Goal: Information Seeking & Learning: Learn about a topic

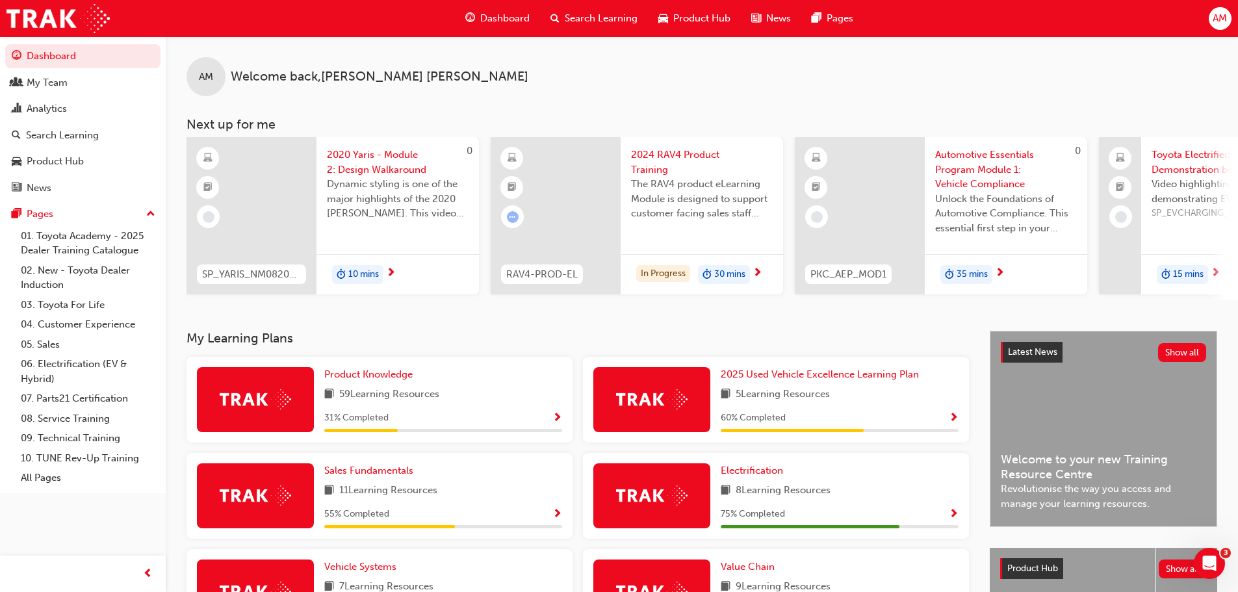
click at [618, 12] on span "Search Learning" at bounding box center [601, 18] width 73 height 15
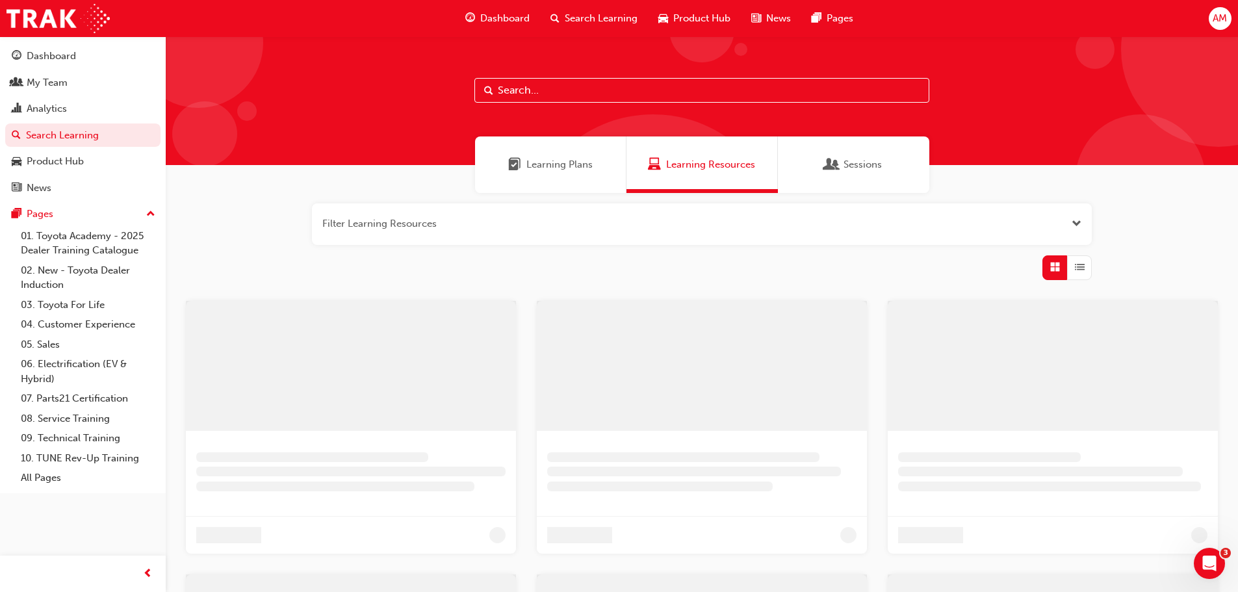
click at [584, 87] on input "text" at bounding box center [702, 90] width 455 height 25
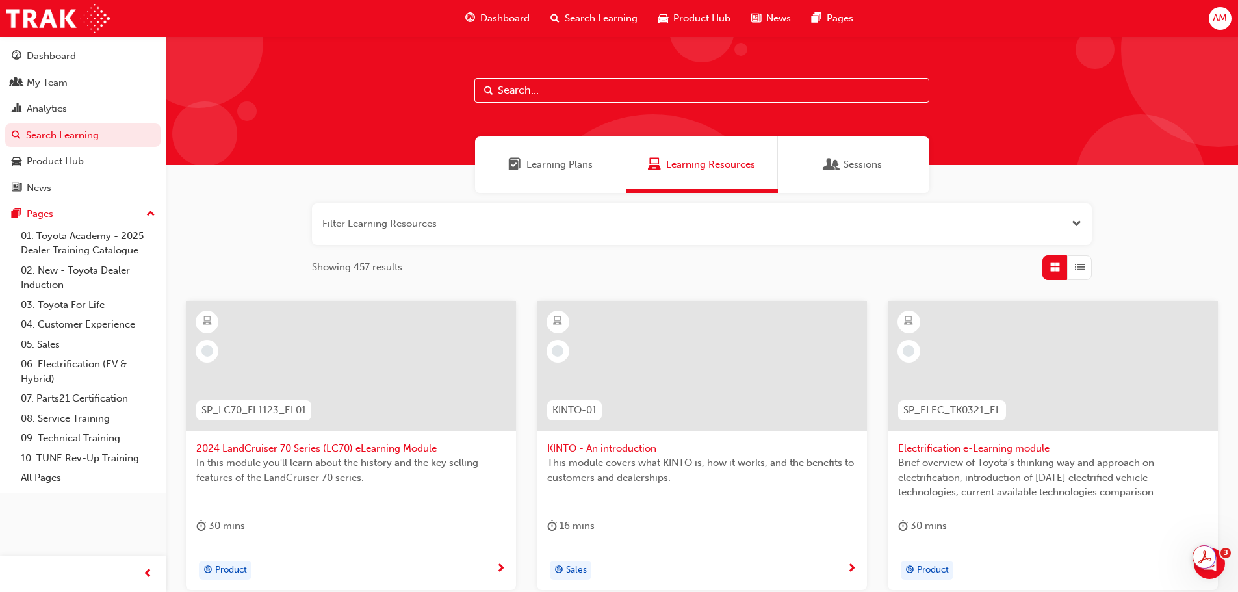
paste input "SP_HILUX_FL0820_DPG"
type input "SP_HILUX_FL0820_DPG"
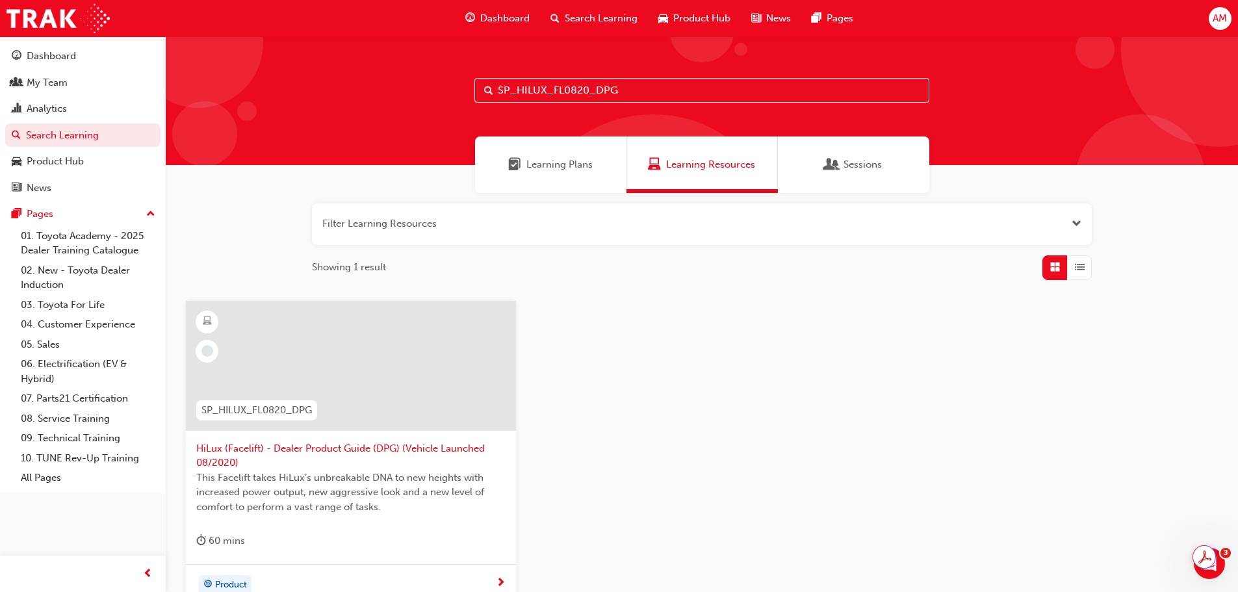
click at [333, 445] on span "HiLux (Facelift) - Dealer Product Guide (DPG) (Vehicle Launched 08/2020)" at bounding box center [350, 455] width 309 height 29
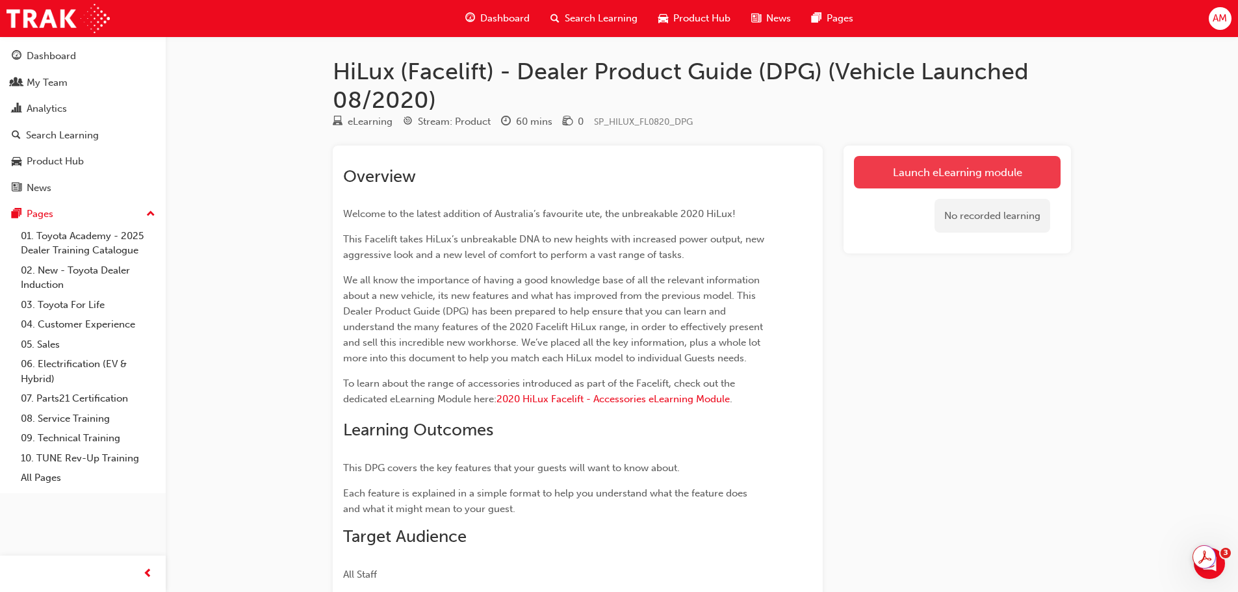
click at [1015, 175] on link "Launch eLearning module" at bounding box center [957, 172] width 207 height 33
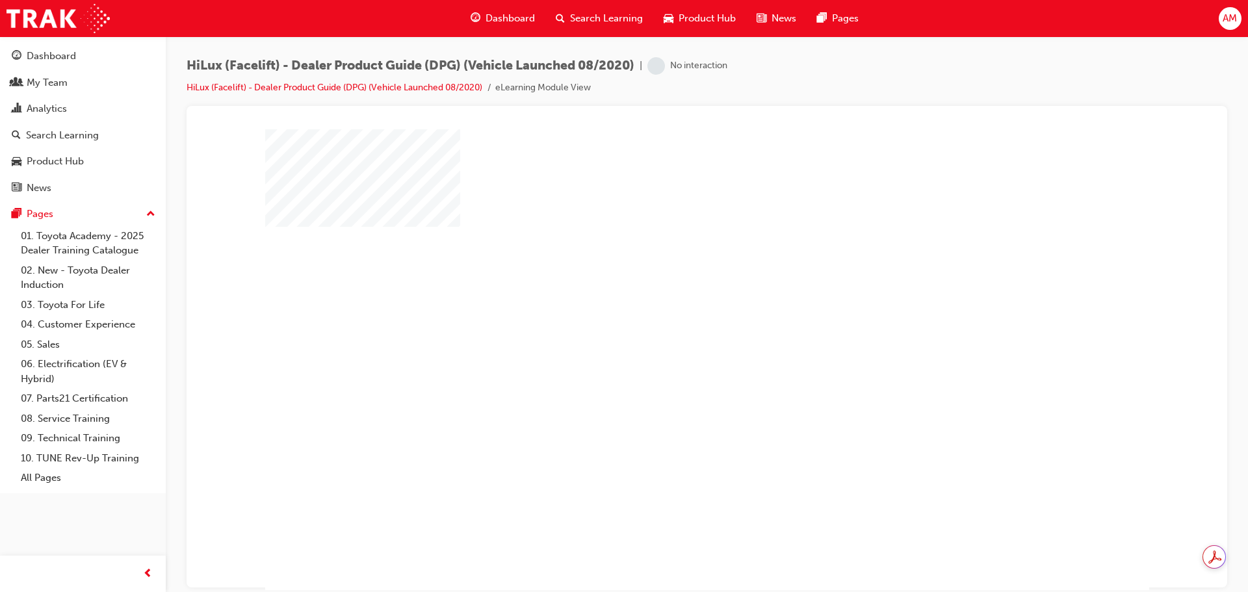
click at [670, 322] on div "play" at bounding box center [670, 322] width 0 height 0
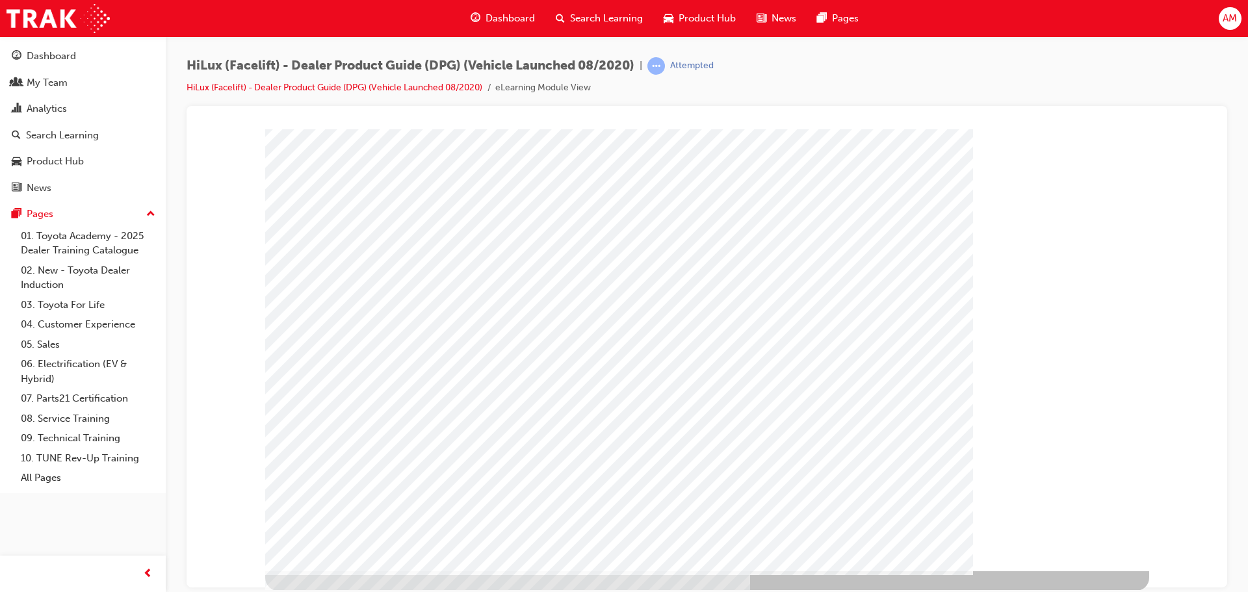
scroll to position [27, 0]
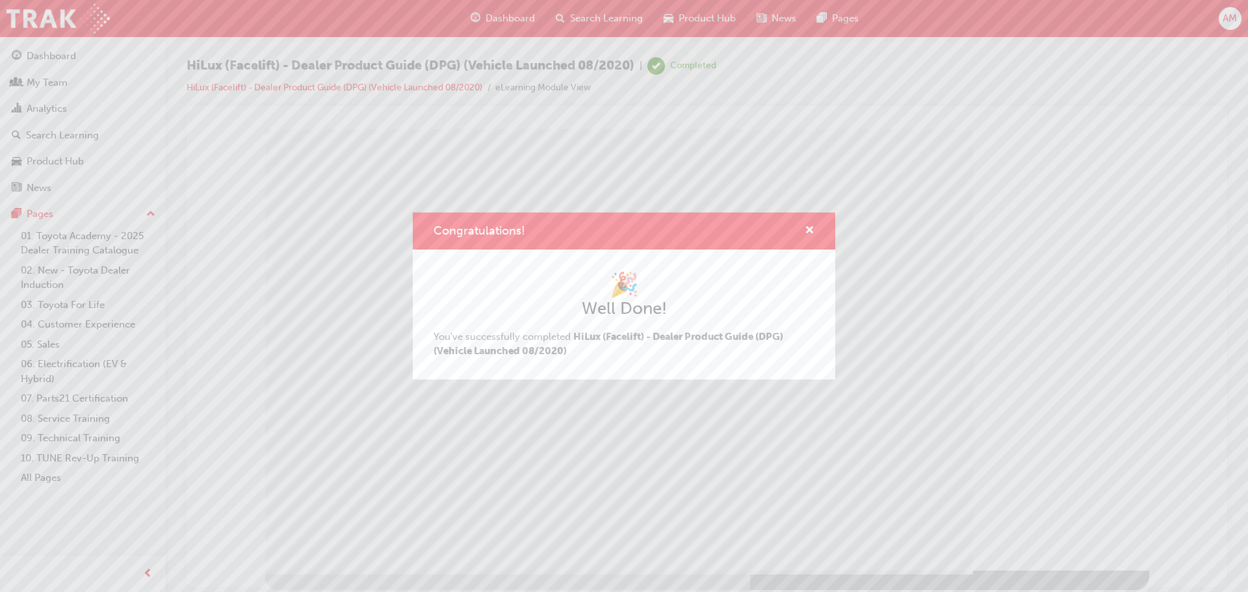
click at [1060, 521] on div "Congratulations! 🎉 Well Done! You've successfully completed HiLux (Facelift) - …" at bounding box center [624, 296] width 1248 height 592
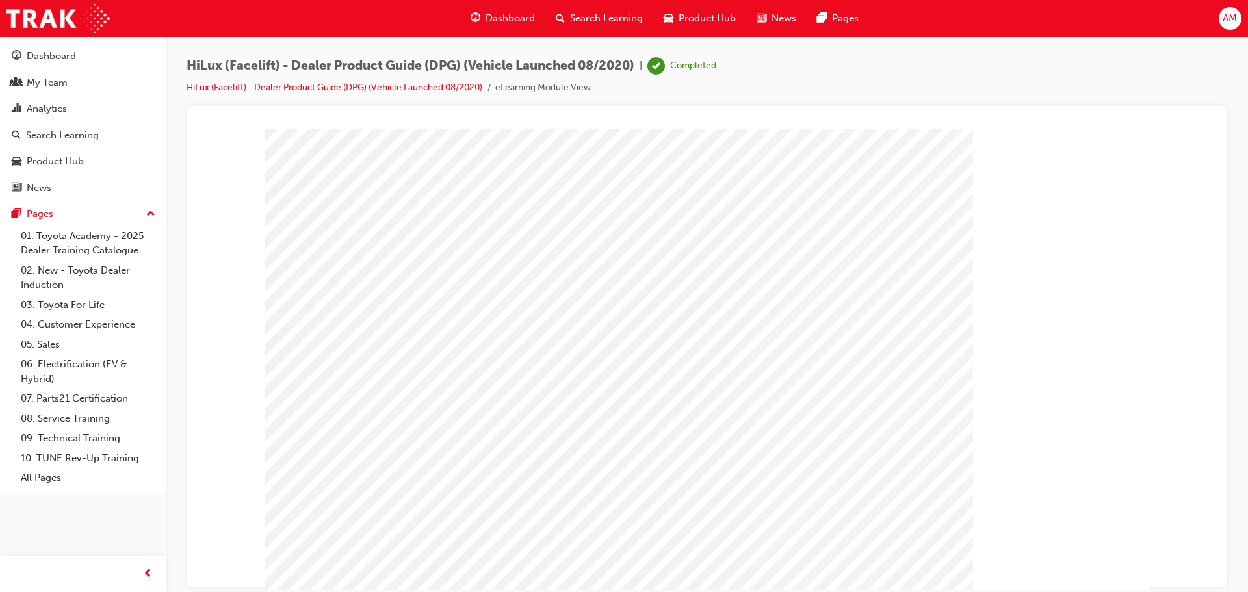
scroll to position [0, 0]
click at [626, 14] on span "Search Learning" at bounding box center [606, 18] width 73 height 15
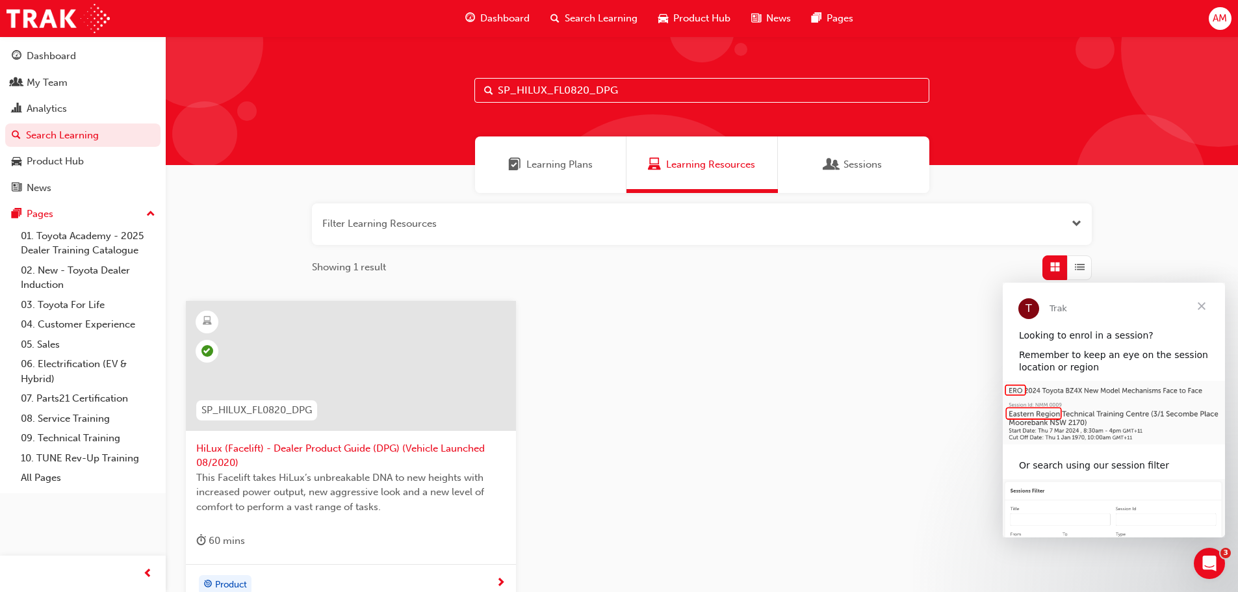
drag, startPoint x: 634, startPoint y: 85, endPoint x: 471, endPoint y: 92, distance: 163.3
click at [471, 92] on div "SP_HILUX_FL0820_DPG" at bounding box center [702, 100] width 1073 height 129
paste input "ACSSRY_EL"
type input "SP_HILUX_FL0820_ACSSRY_EL"
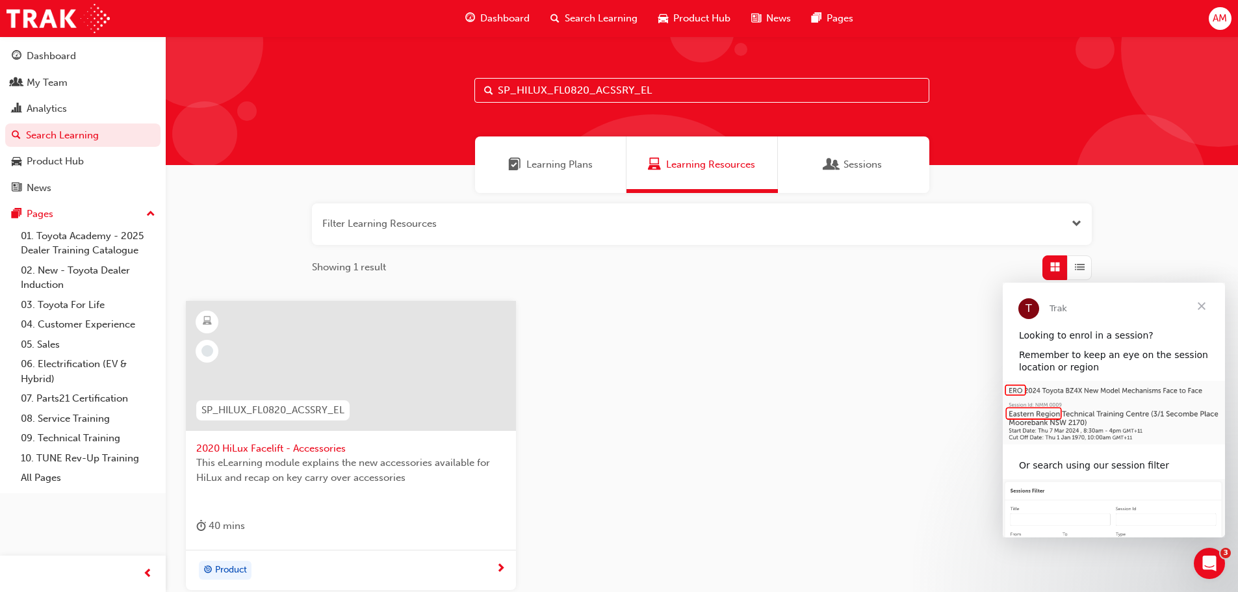
click at [317, 452] on span "2020 HiLux Facelift - Accessories" at bounding box center [350, 448] width 309 height 15
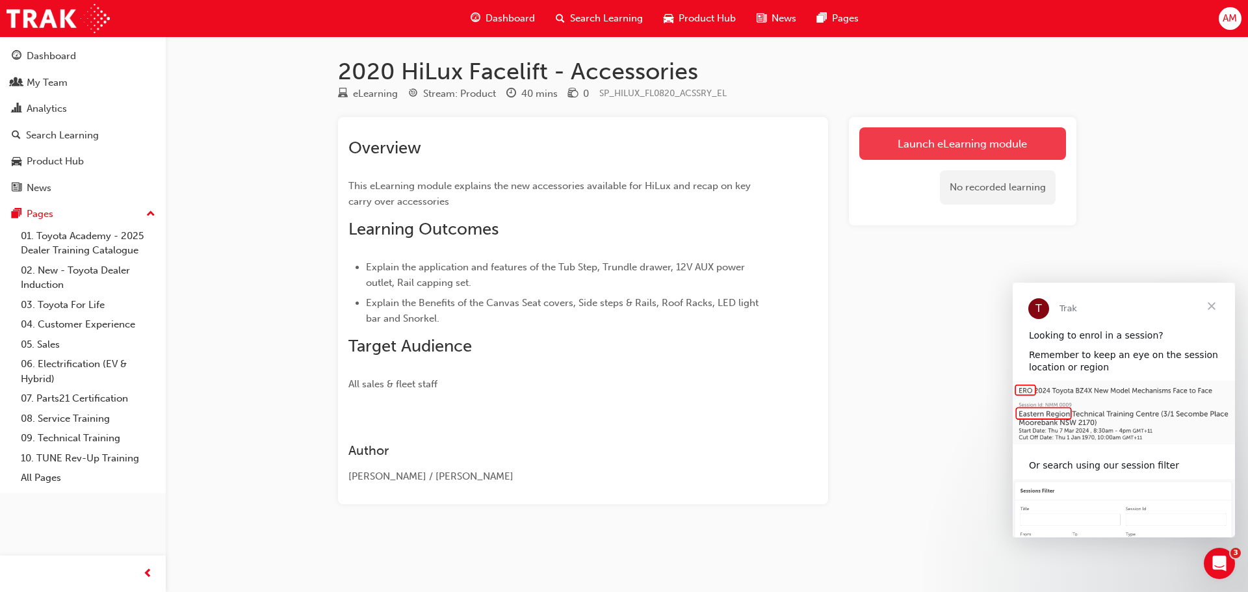
click at [1001, 139] on link "Launch eLearning module" at bounding box center [962, 143] width 207 height 33
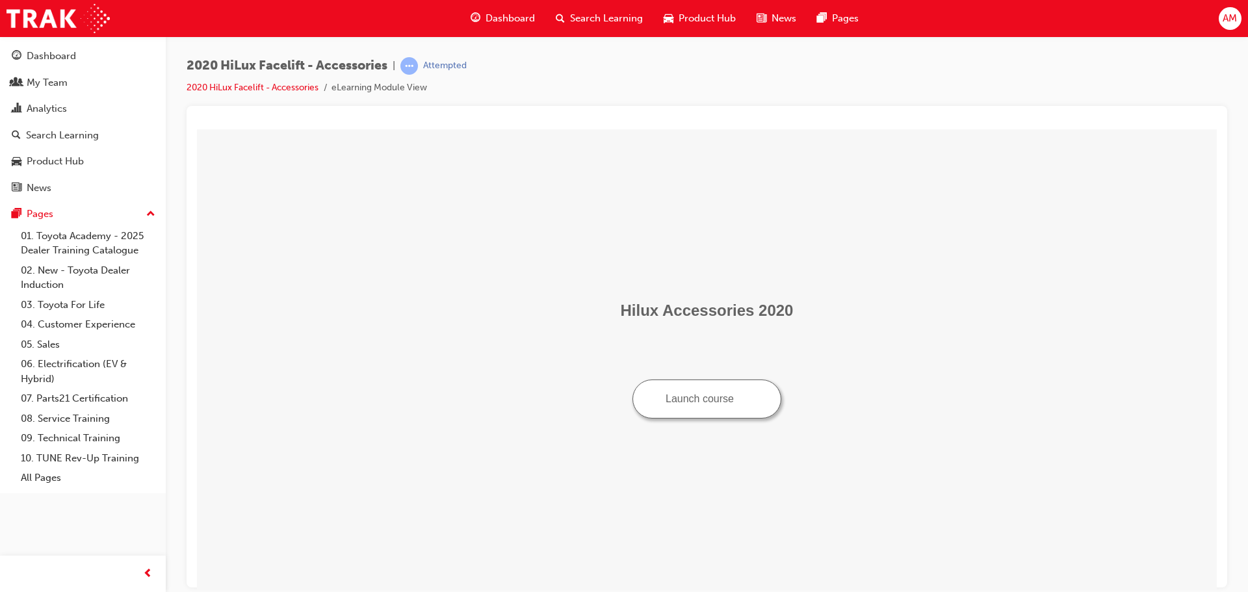
click at [711, 400] on button "Launch course" at bounding box center [706, 398] width 149 height 39
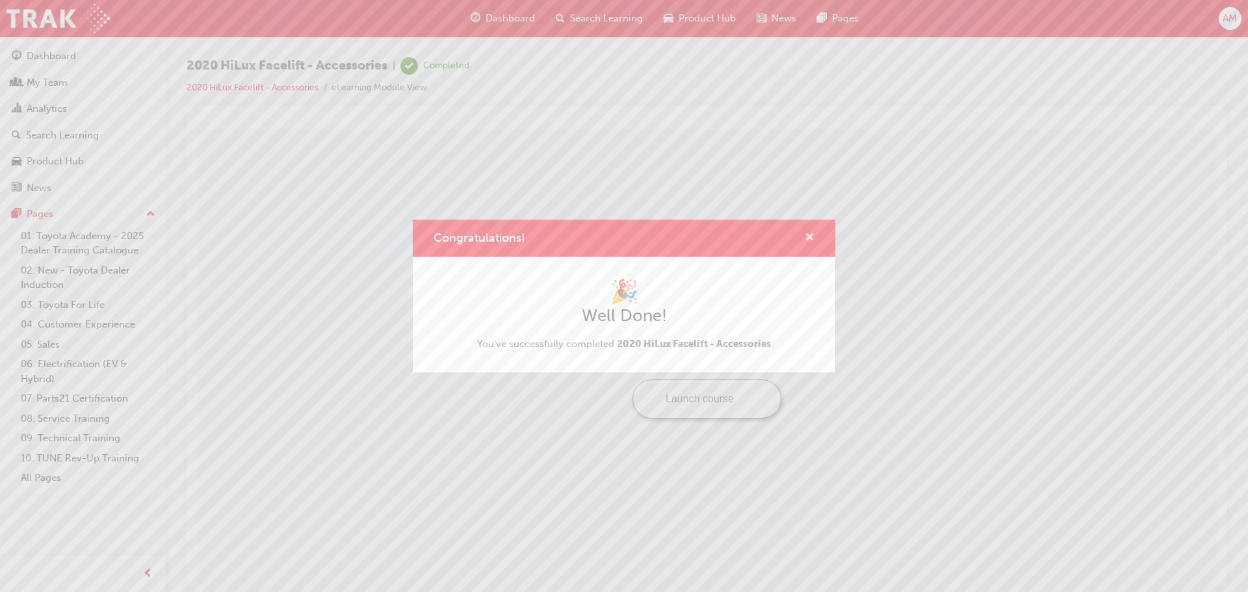
click at [808, 237] on span "cross-icon" at bounding box center [810, 239] width 10 height 12
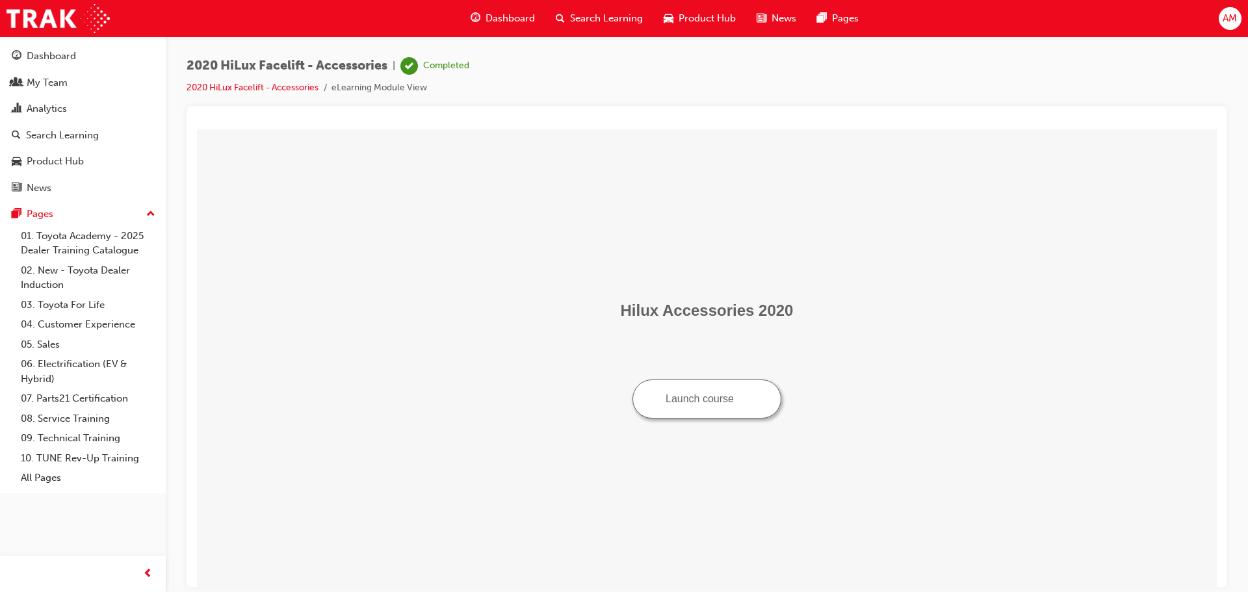
click at [607, 15] on span "Search Learning" at bounding box center [606, 18] width 73 height 15
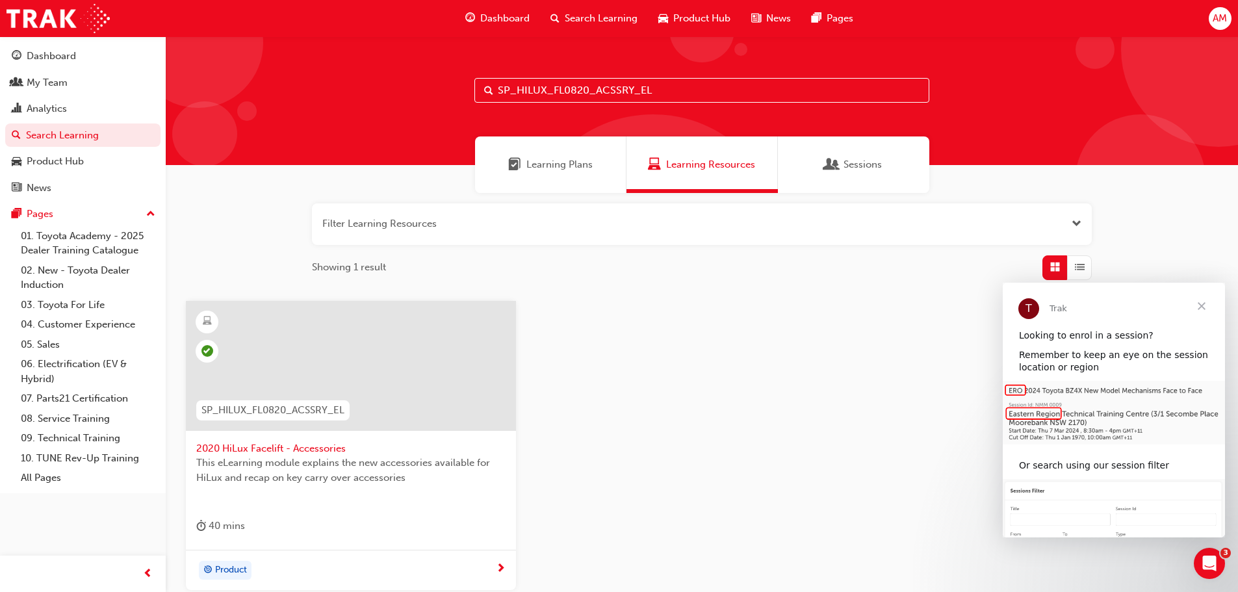
drag, startPoint x: 671, startPoint y: 93, endPoint x: 462, endPoint y: 98, distance: 209.4
click at [462, 98] on div "SP_HILUX_FL0820_ACSSRY_EL" at bounding box center [702, 100] width 1073 height 129
paste input "VID_01"
type input "SP_HILUX_FL0820_VID_01"
click at [303, 450] on span "2020 Hilux Facelift Overview 1 - External/Internal design changes" at bounding box center [350, 448] width 309 height 15
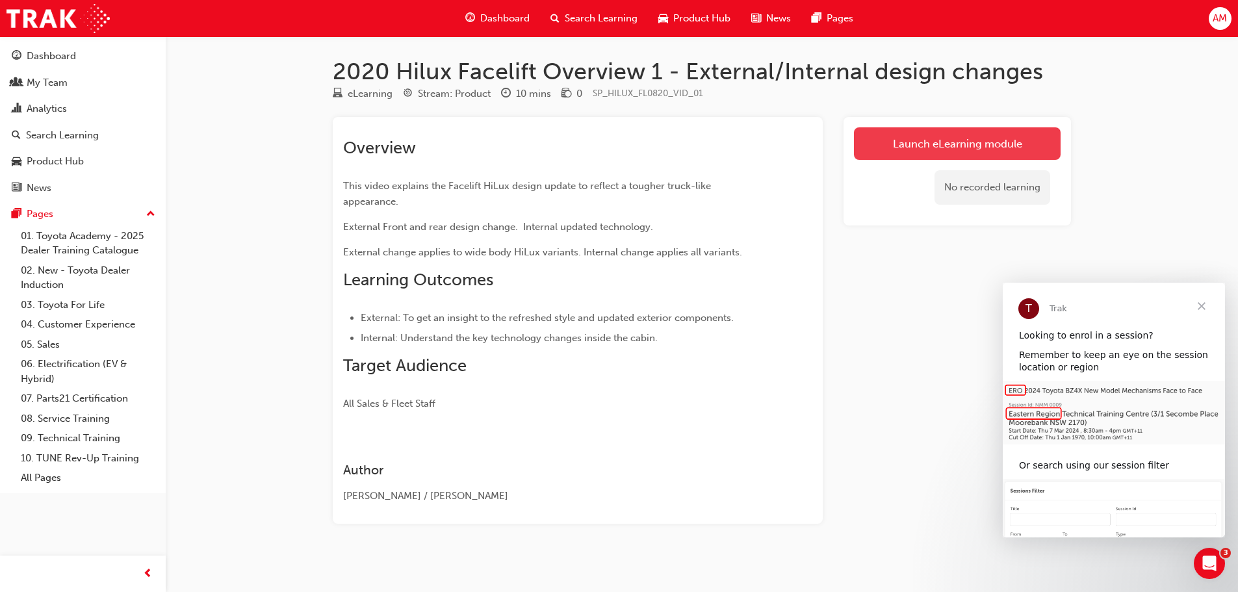
click at [958, 156] on link "Launch eLearning module" at bounding box center [957, 143] width 207 height 33
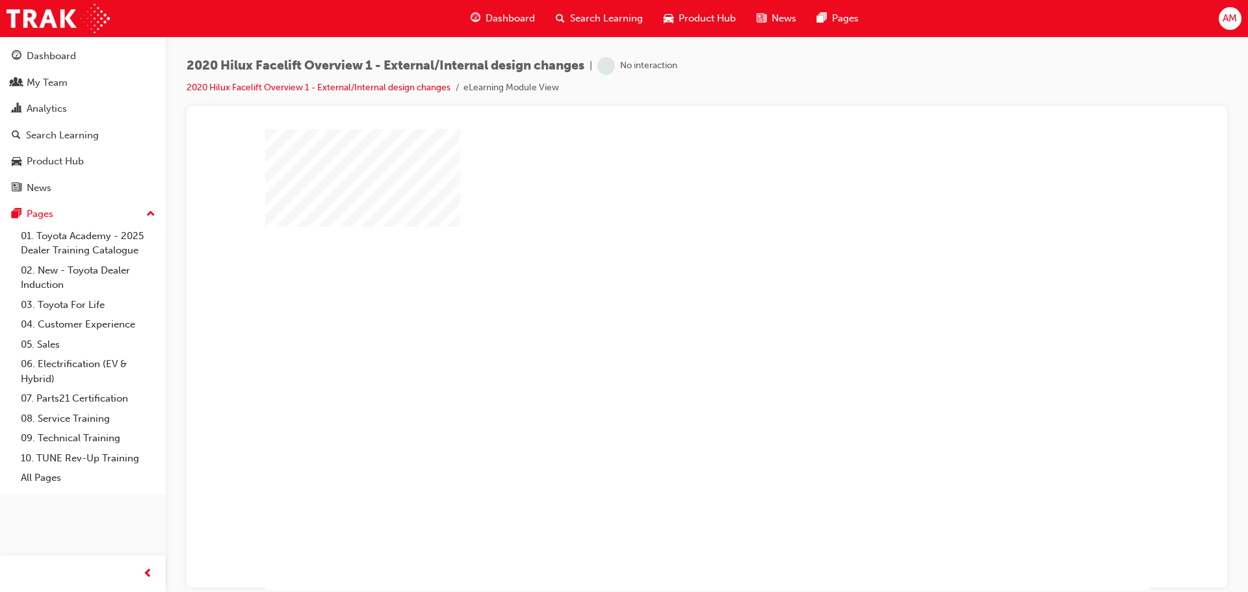
click at [670, 322] on div "play" at bounding box center [670, 322] width 0 height 0
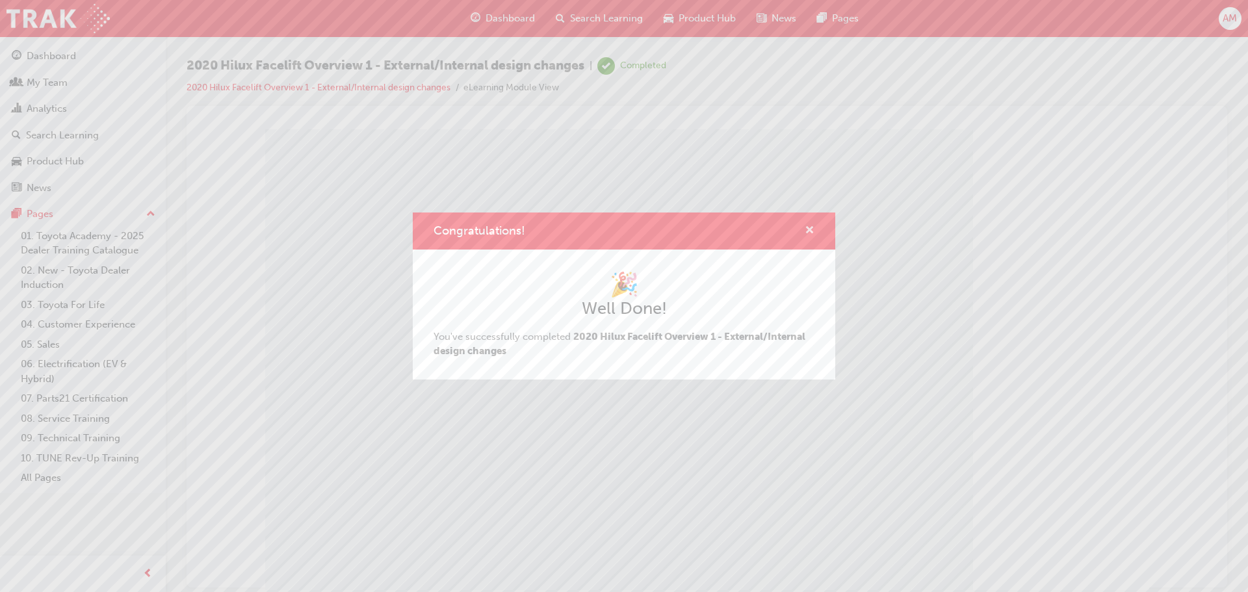
click at [809, 226] on span "cross-icon" at bounding box center [810, 232] width 10 height 12
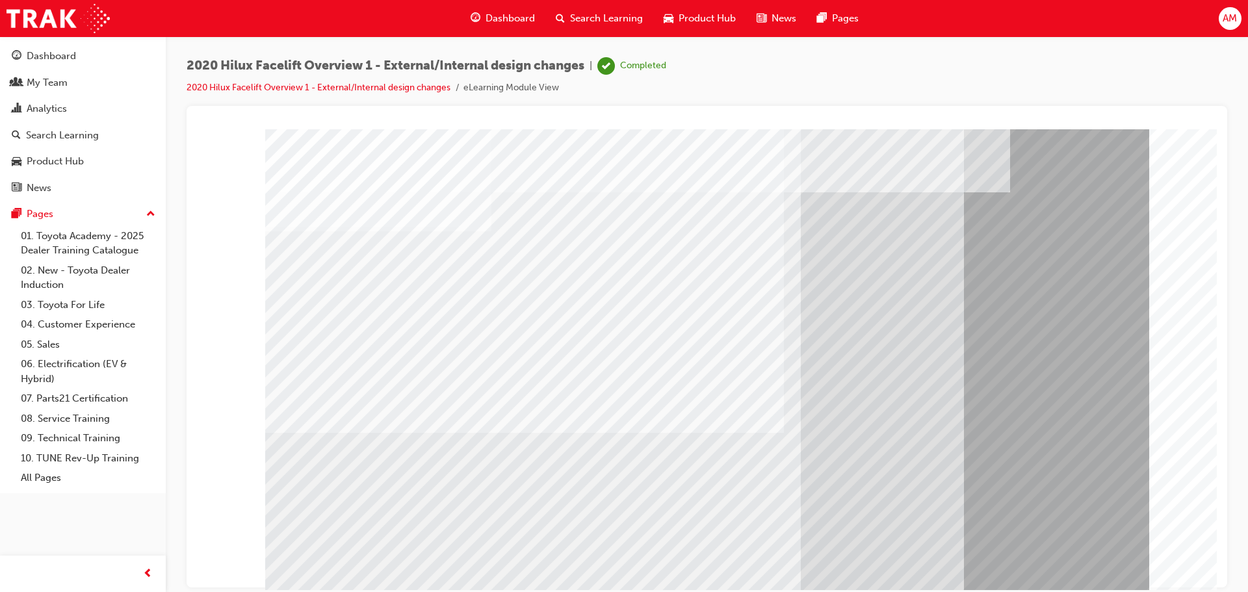
click at [629, 14] on span "Search Learning" at bounding box center [606, 18] width 73 height 15
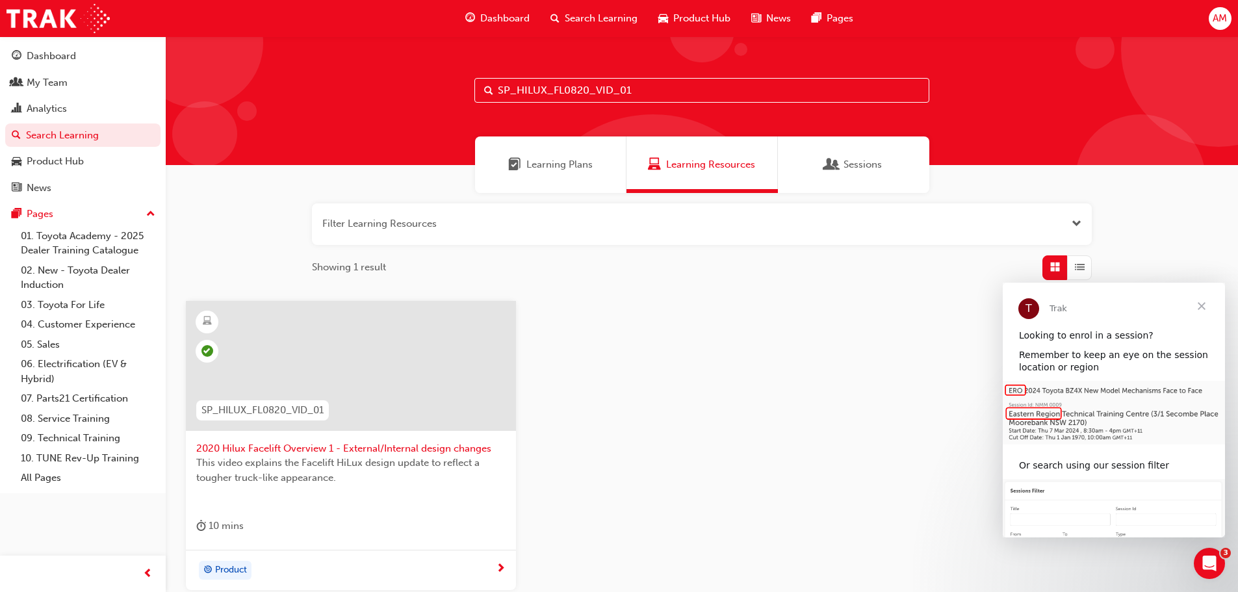
click at [658, 89] on input "SP_HILUX_FL0820_VID_01" at bounding box center [702, 90] width 455 height 25
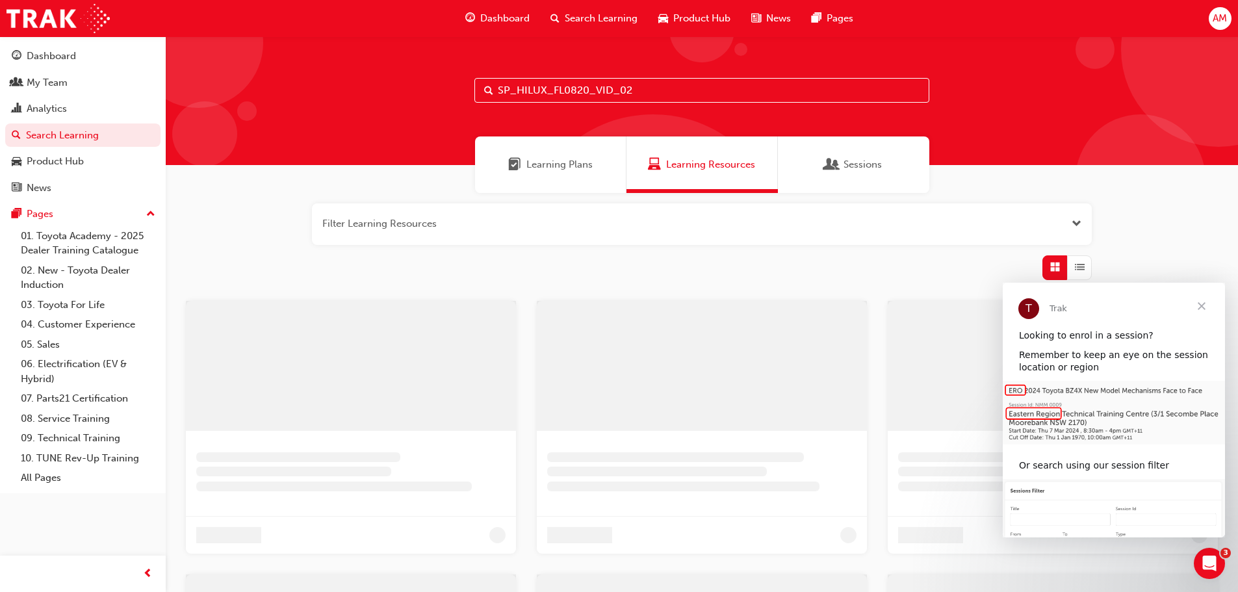
type input "SP_HILUX_FL0820_VID_02"
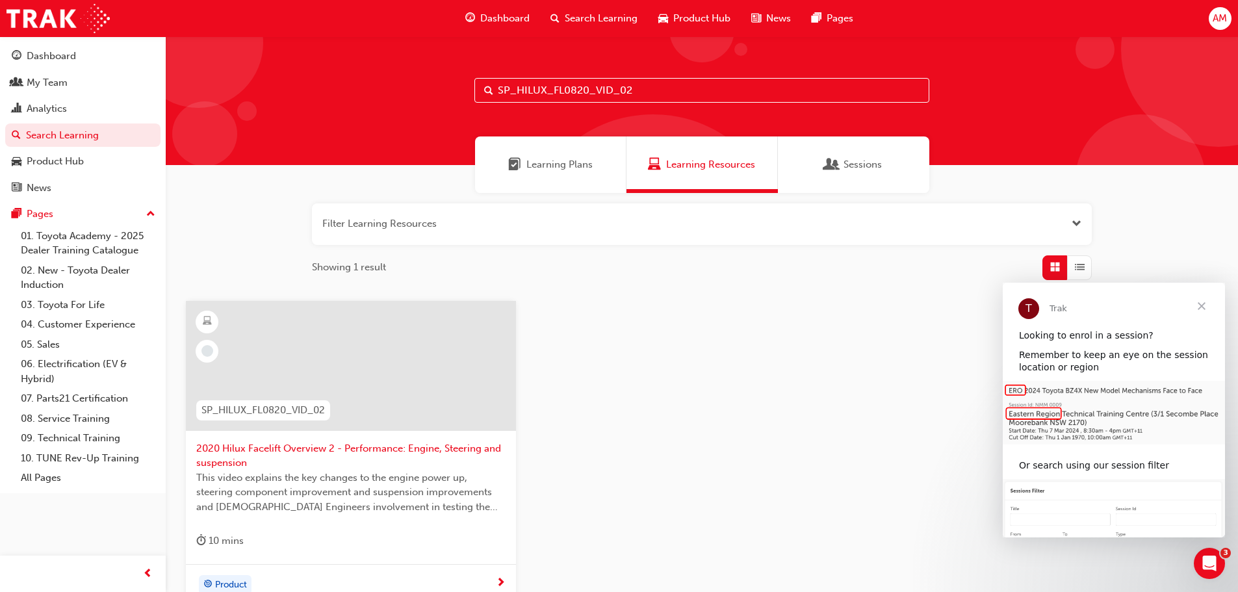
click at [352, 449] on span "2020 Hilux Facelift Overview 2 - Performance: Engine, Steering and suspension" at bounding box center [350, 455] width 309 height 29
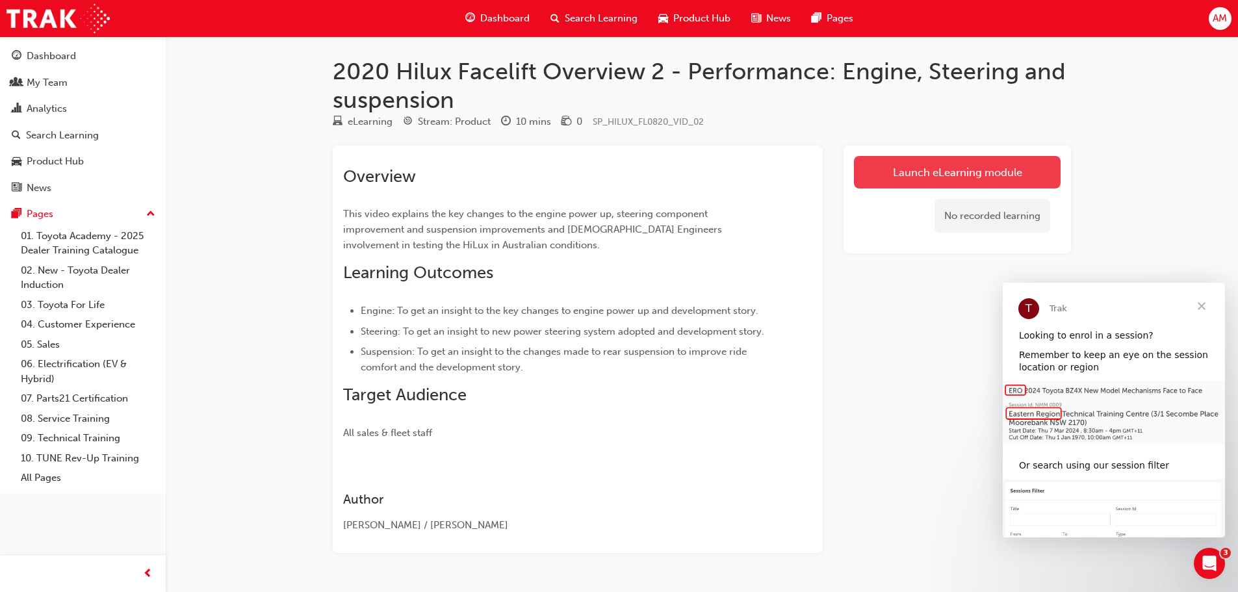
click at [990, 168] on link "Launch eLearning module" at bounding box center [957, 172] width 207 height 33
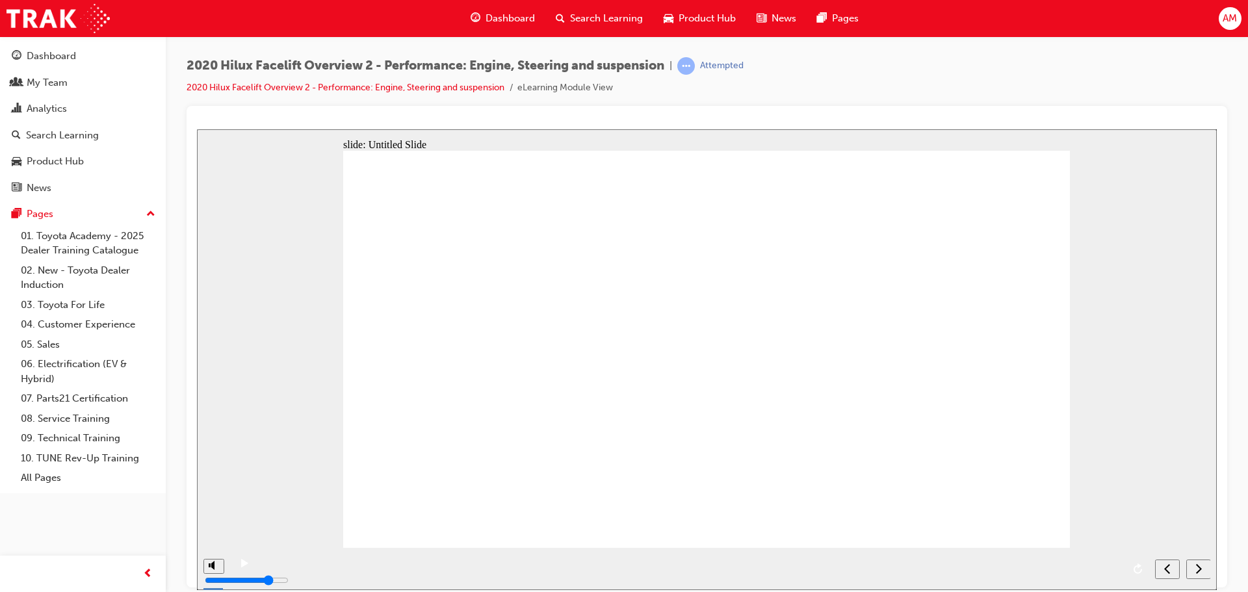
click at [1154, 404] on div "slide: Untitled Slide Back to top Hilux Performance" at bounding box center [707, 359] width 1020 height 461
click at [1197, 562] on button "next" at bounding box center [1198, 569] width 25 height 20
click at [1193, 568] on icon "next" at bounding box center [1193, 568] width 6 height 10
click at [612, 18] on span "Search Learning" at bounding box center [606, 18] width 73 height 15
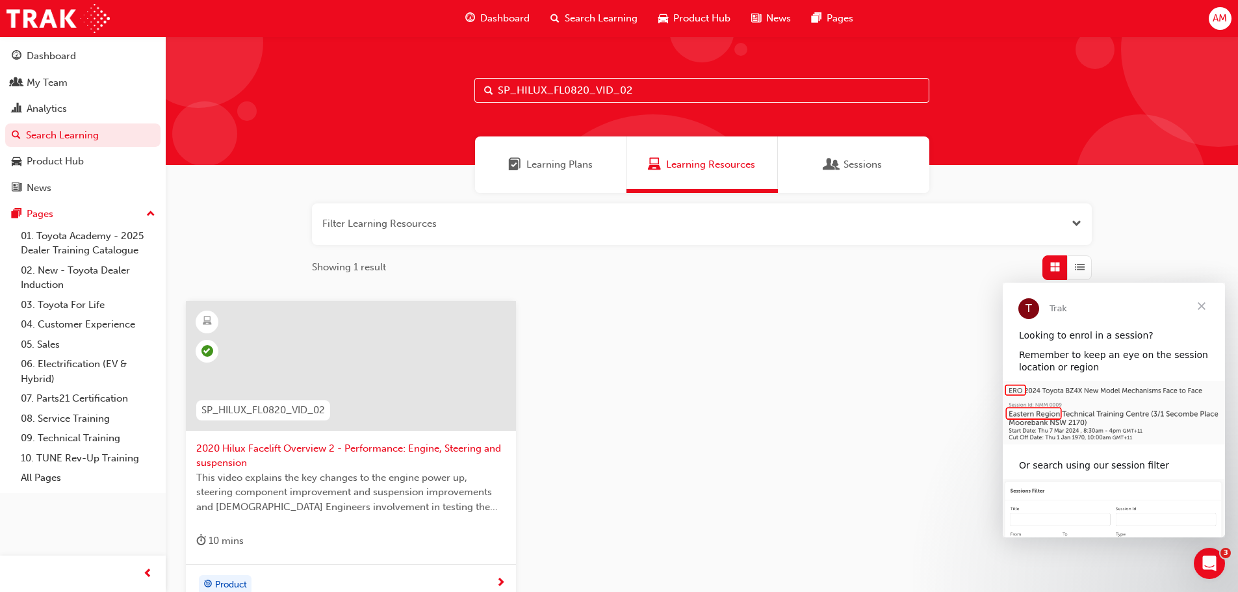
click at [629, 90] on input "SP_HILUX_FL0820_VID_02" at bounding box center [702, 90] width 455 height 25
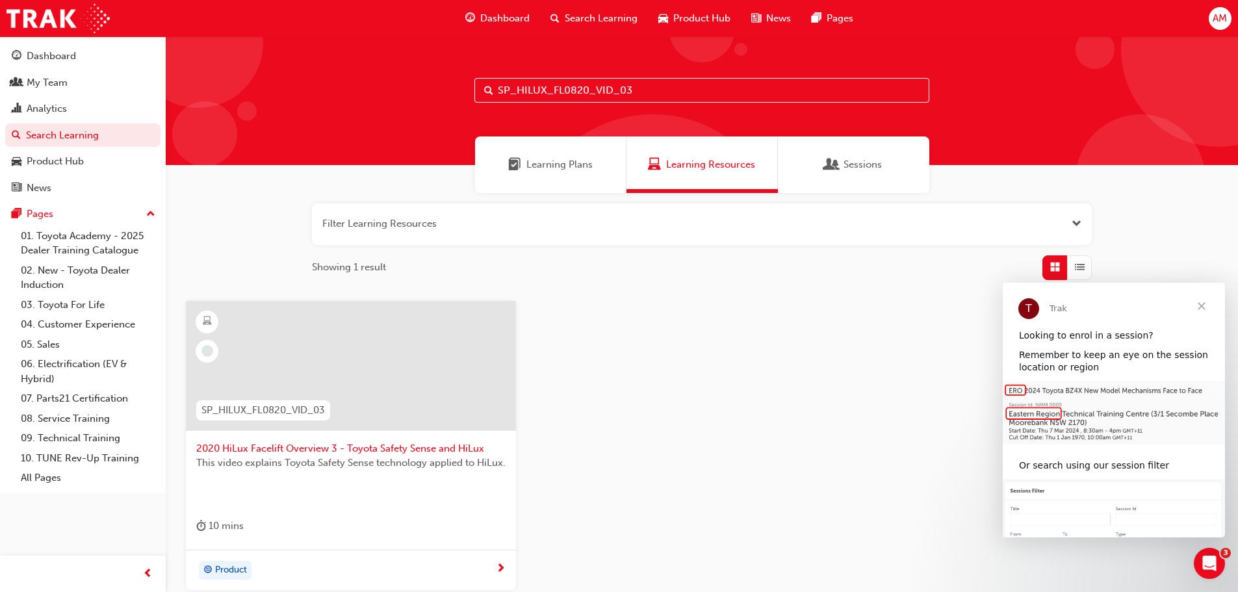
type input "SP_HILUX_FL0820_VID_03"
click at [340, 446] on span "2020 HiLux Facelift Overview 3 - Toyota Safety Sense and HiLux" at bounding box center [350, 448] width 309 height 15
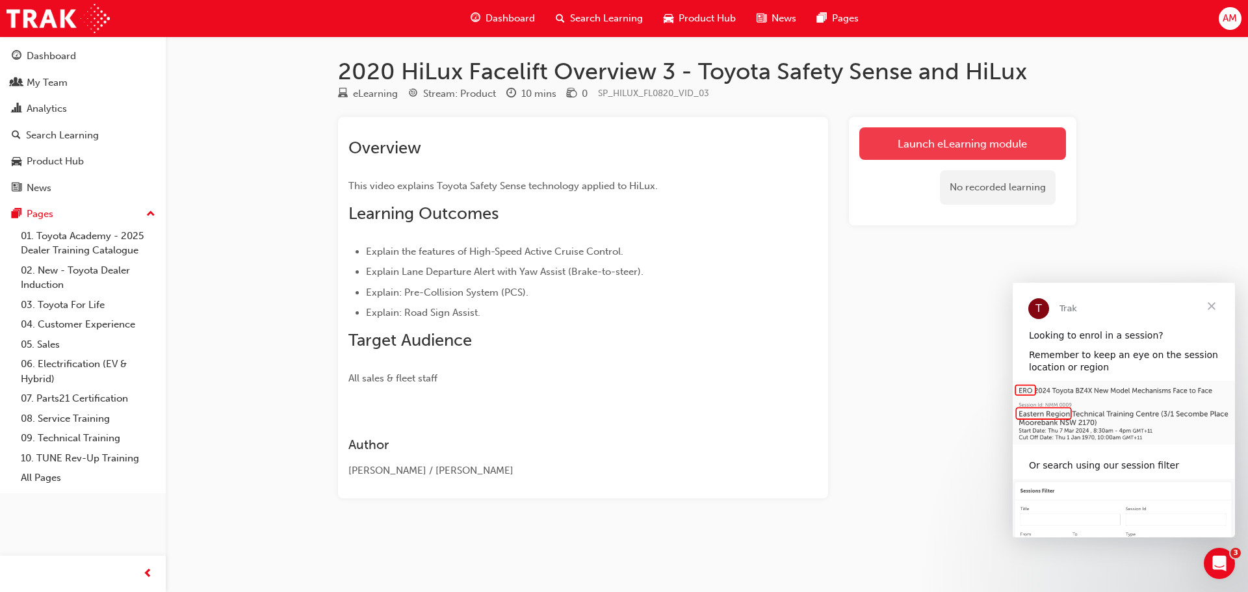
click at [961, 146] on link "Launch eLearning module" at bounding box center [962, 143] width 207 height 33
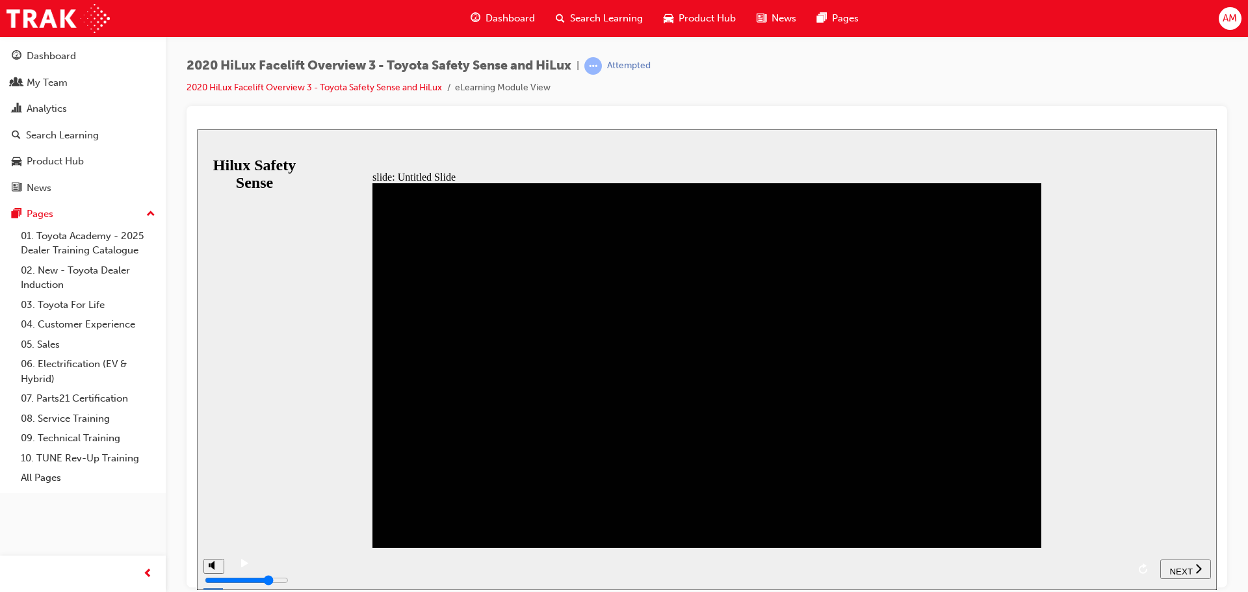
click at [363, 559] on div "playback controls" at bounding box center [693, 559] width 870 height 0
click at [410, 559] on div "playback controls" at bounding box center [693, 559] width 870 height 0
click at [462, 559] on div "playback controls" at bounding box center [693, 559] width 870 height 0
click at [530, 559] on div "playback controls" at bounding box center [693, 559] width 870 height 0
click at [644, 559] on div "playback controls" at bounding box center [693, 559] width 870 height 0
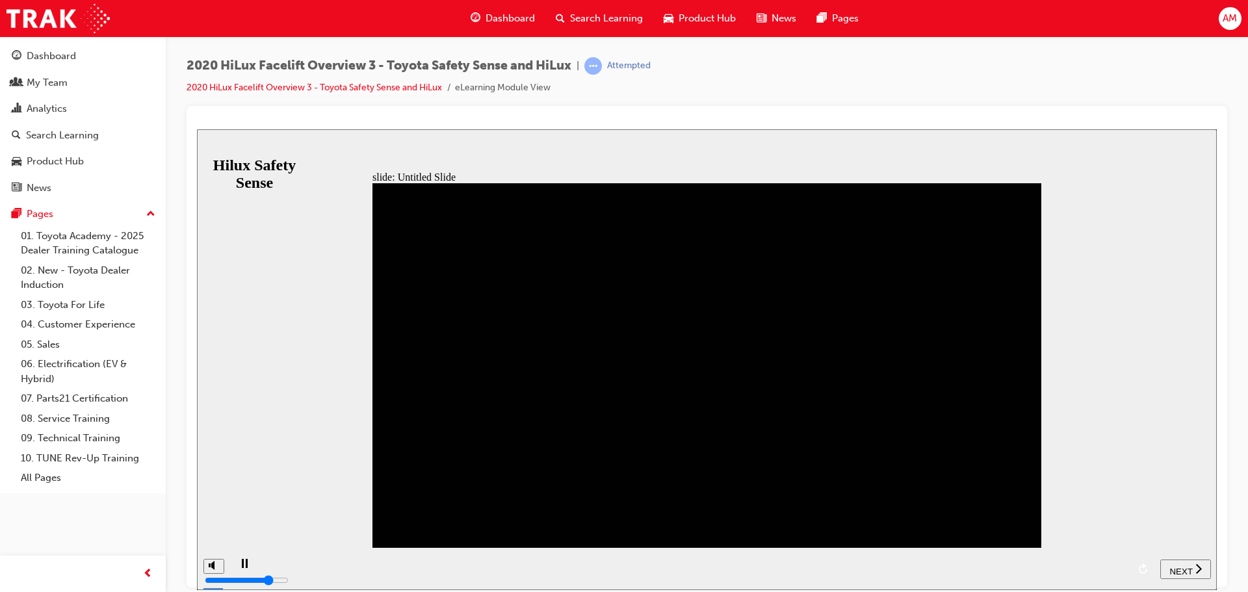
click at [739, 559] on div "playback controls" at bounding box center [693, 559] width 870 height 0
click at [867, 559] on div "playback controls" at bounding box center [693, 559] width 870 height 0
click at [934, 559] on div "playback controls" at bounding box center [693, 559] width 870 height 0
click at [1003, 559] on div "playback controls" at bounding box center [693, 559] width 870 height 0
click at [988, 559] on div "playback controls" at bounding box center [693, 559] width 870 height 0
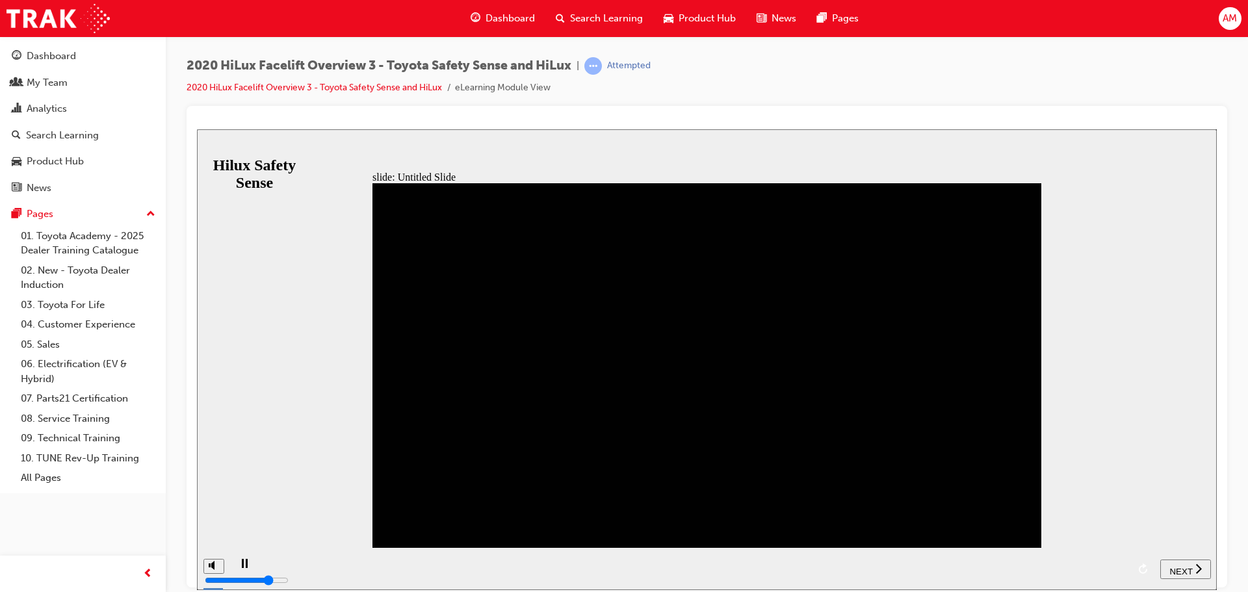
click at [1049, 559] on div "playback controls" at bounding box center [693, 559] width 870 height 0
click at [1083, 559] on div "playback controls" at bounding box center [693, 559] width 870 height 0
click at [1189, 566] on span "NEXT" at bounding box center [1180, 571] width 23 height 10
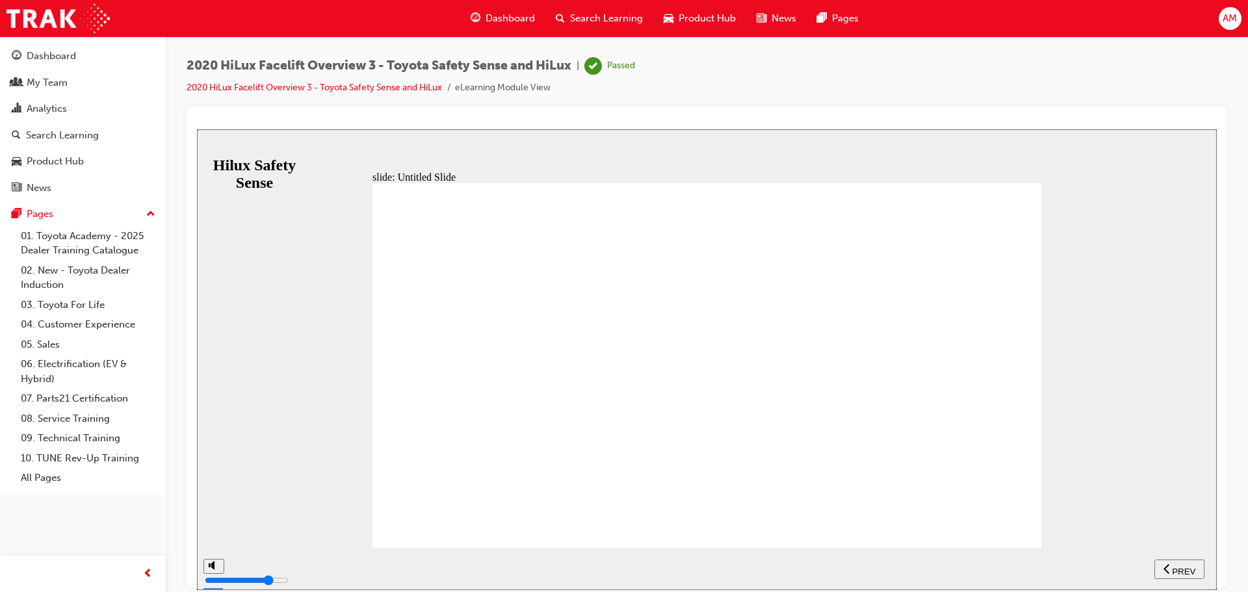
click at [576, 17] on span "Search Learning" at bounding box center [606, 18] width 73 height 15
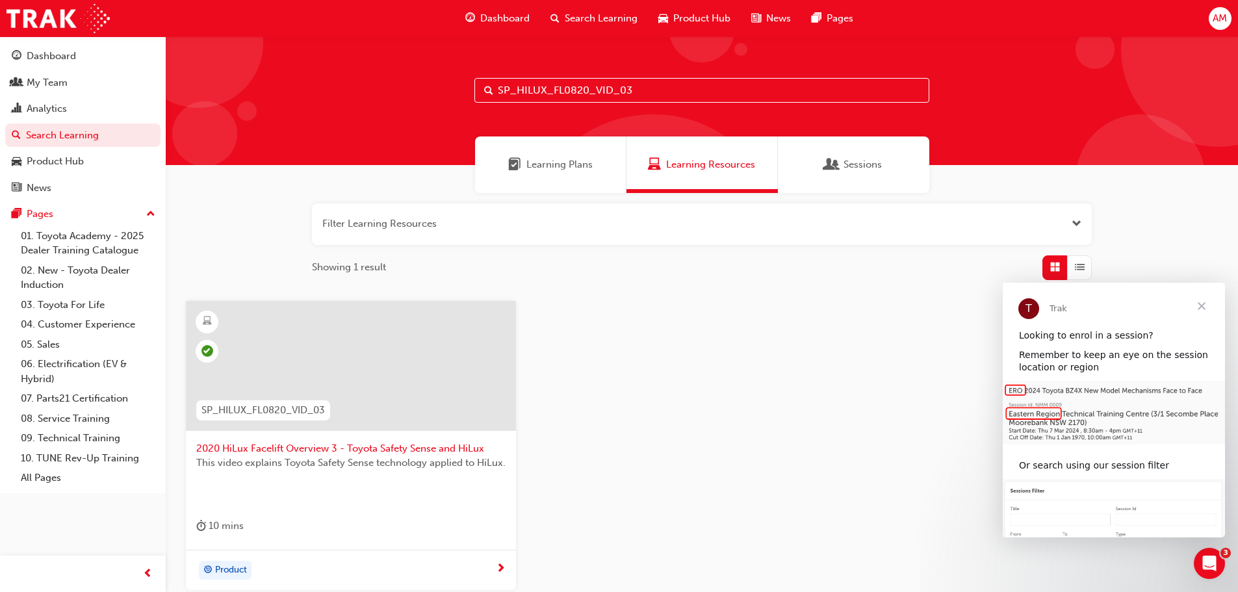
drag, startPoint x: 662, startPoint y: 86, endPoint x: 497, endPoint y: 86, distance: 165.1
click at [497, 86] on input "SP_HILUX_FL0820_VID_03" at bounding box center [702, 90] width 455 height 25
paste input "KLUGER_NM0621_EL01"
type input "SP_KLUGER_NM0621_EL01"
click at [289, 447] on span "All-New 2021 Kluger: Overview" at bounding box center [350, 448] width 309 height 15
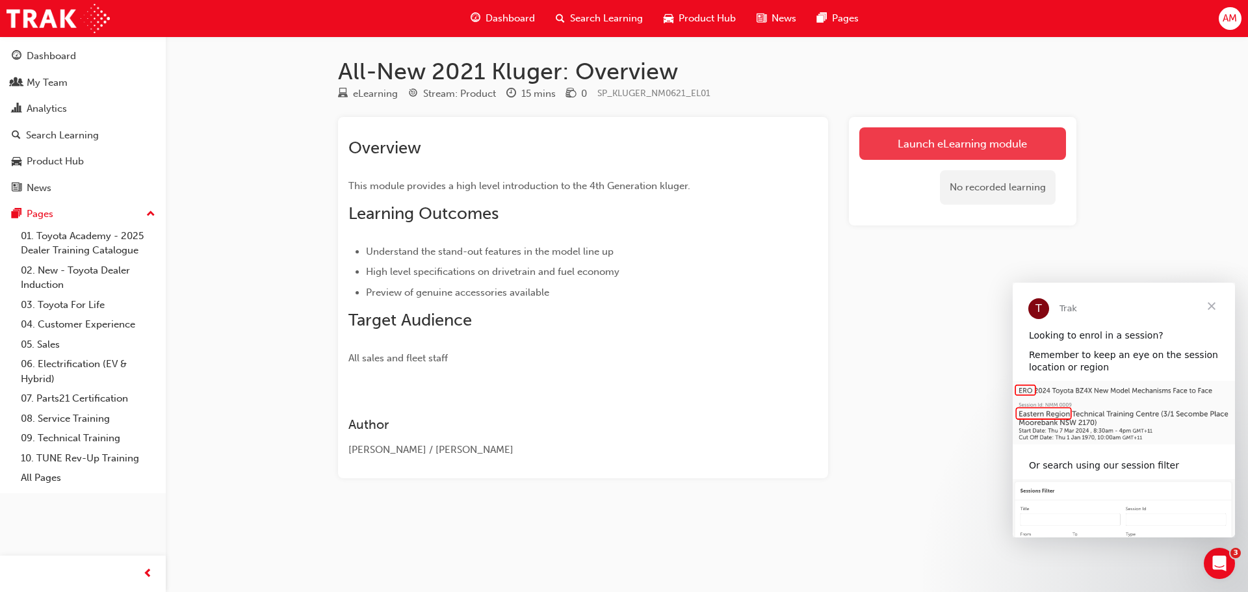
click at [966, 138] on link "Launch eLearning module" at bounding box center [962, 143] width 207 height 33
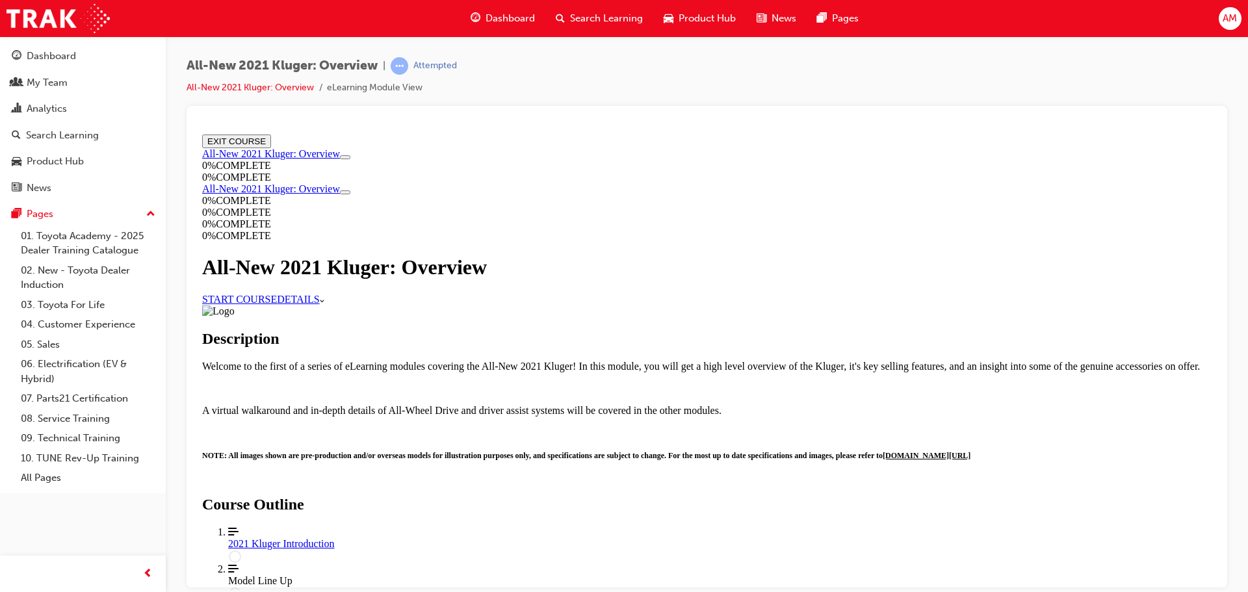
click at [277, 304] on link "START COURSE" at bounding box center [239, 298] width 75 height 11
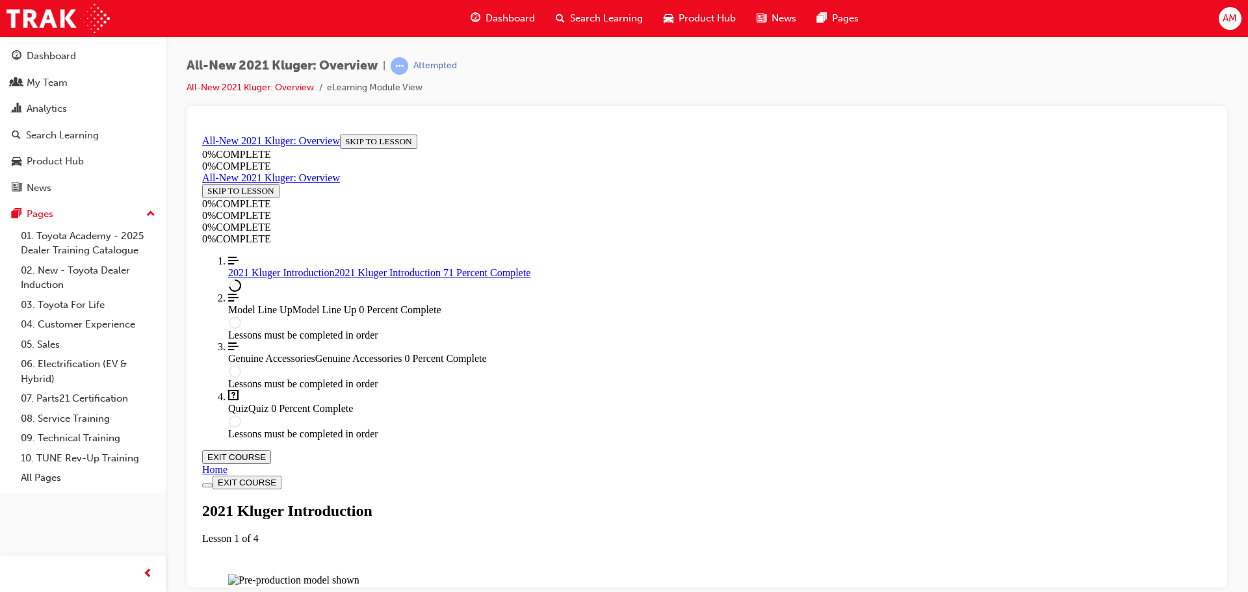
scroll to position [1584, 0]
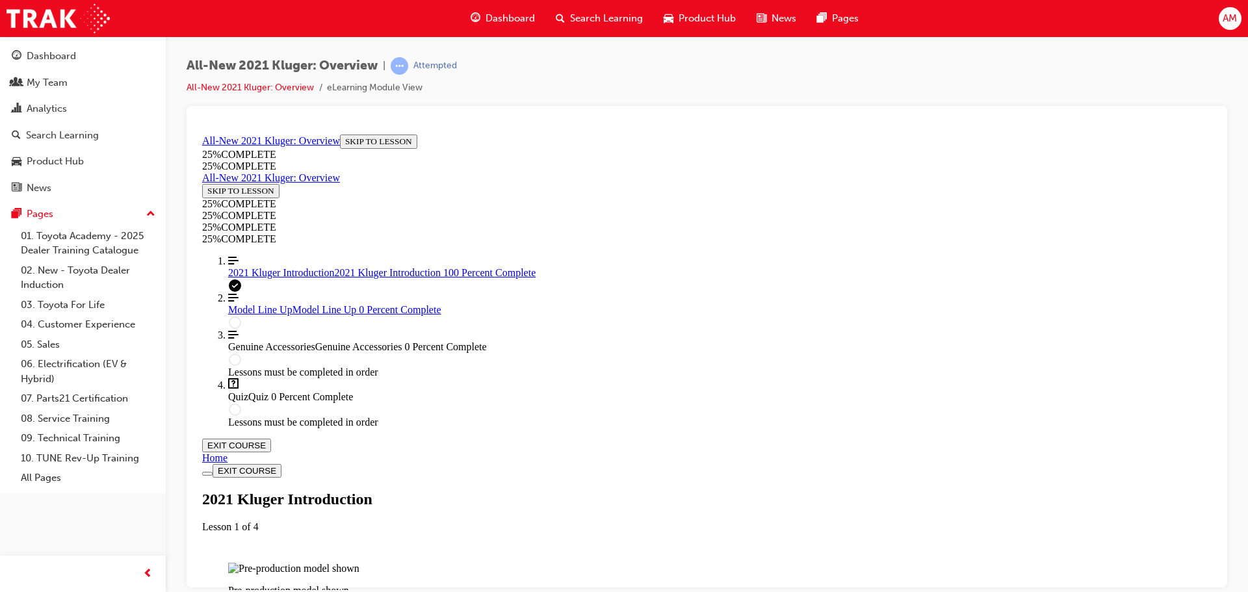
scroll to position [2169, 0]
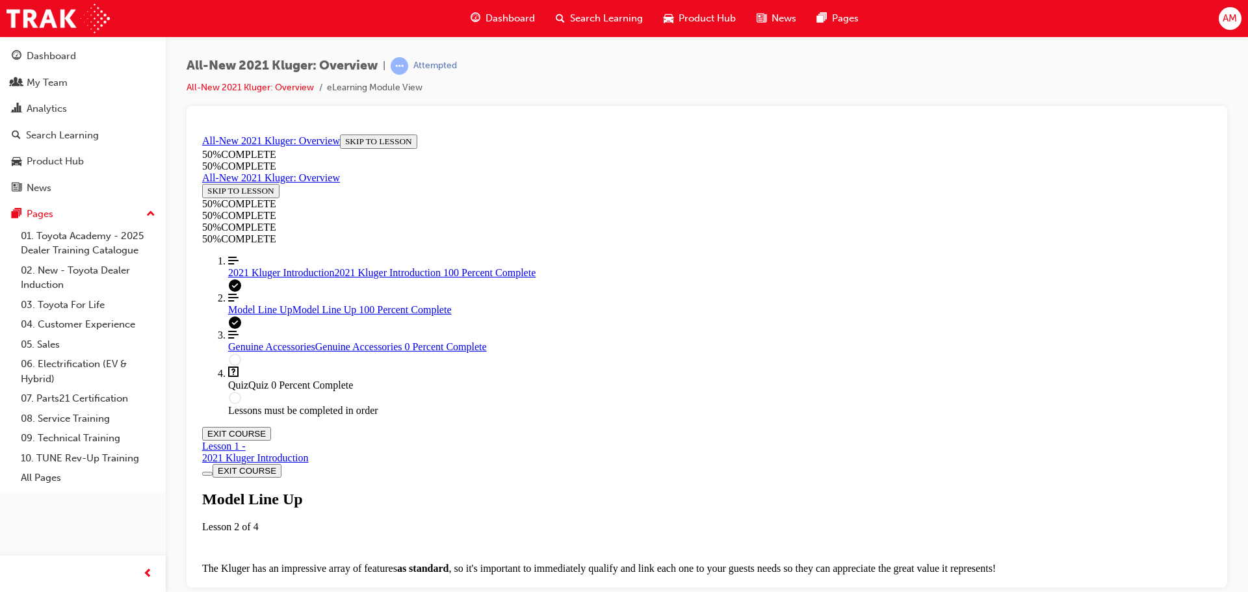
scroll to position [3809, 0]
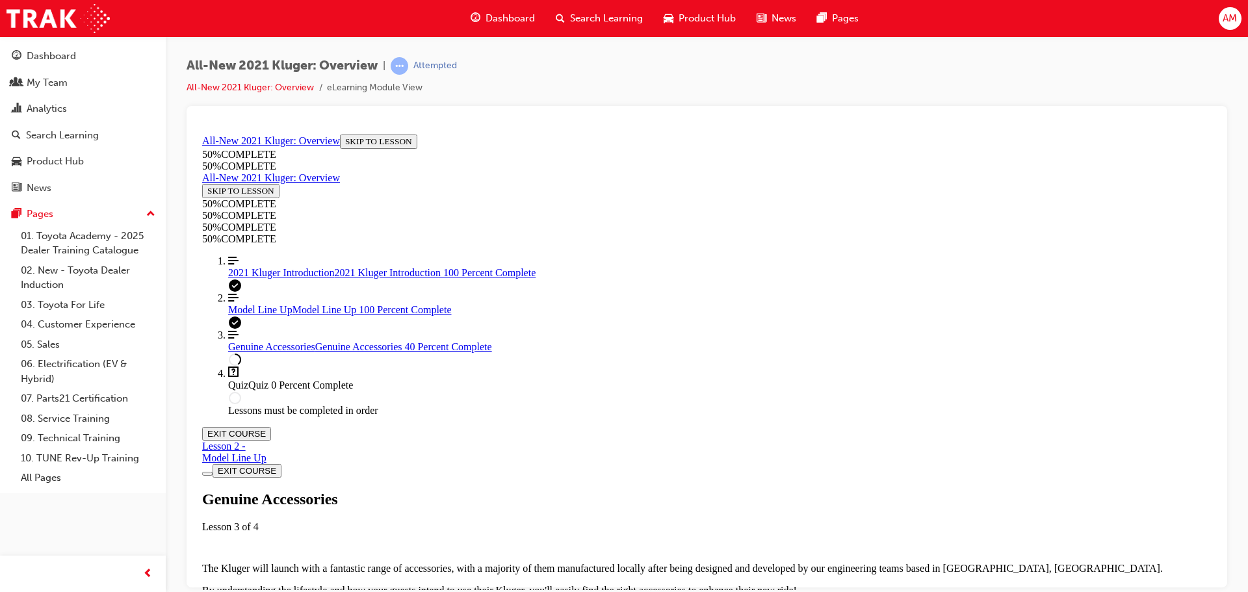
scroll to position [370, 0]
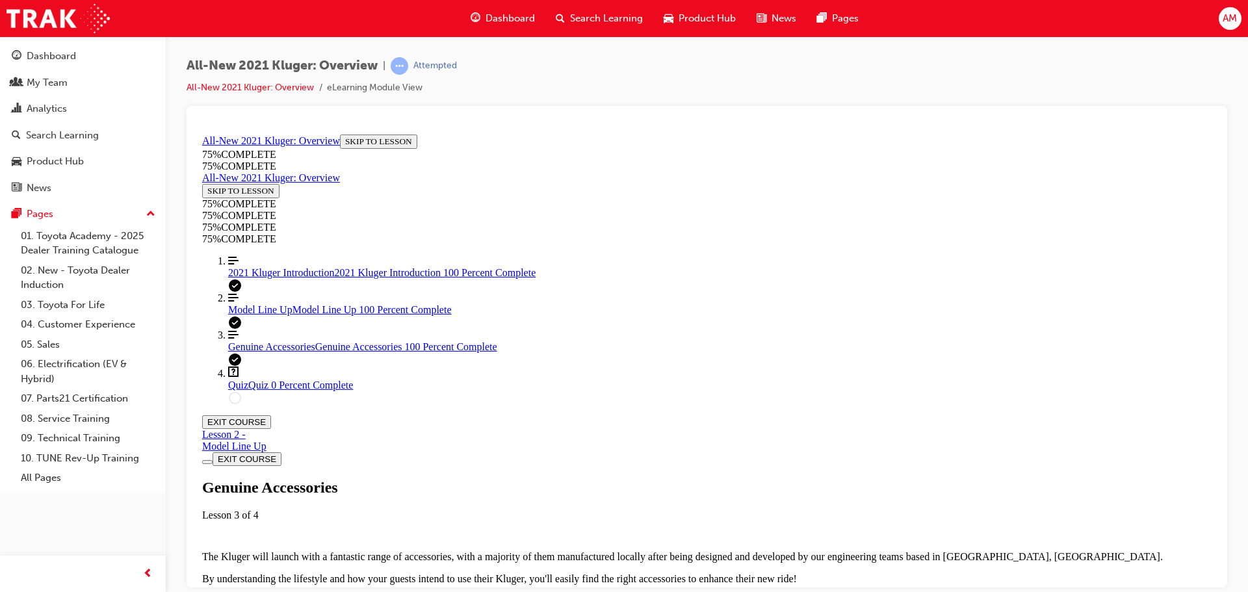
scroll to position [1605, 0]
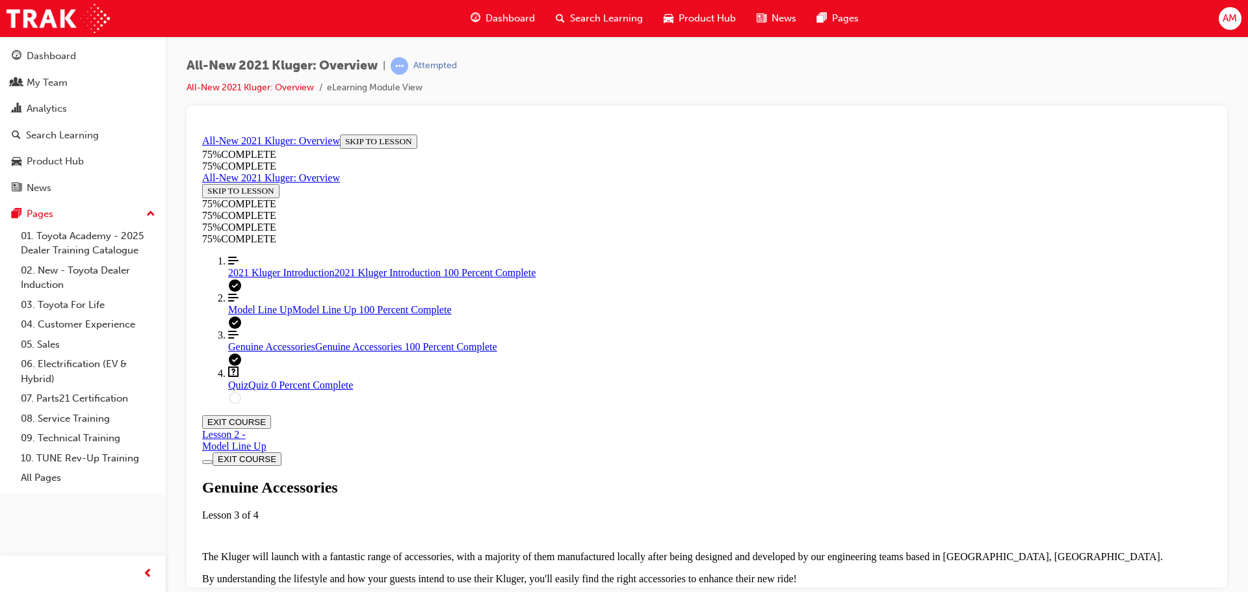
scroll to position [96, 0]
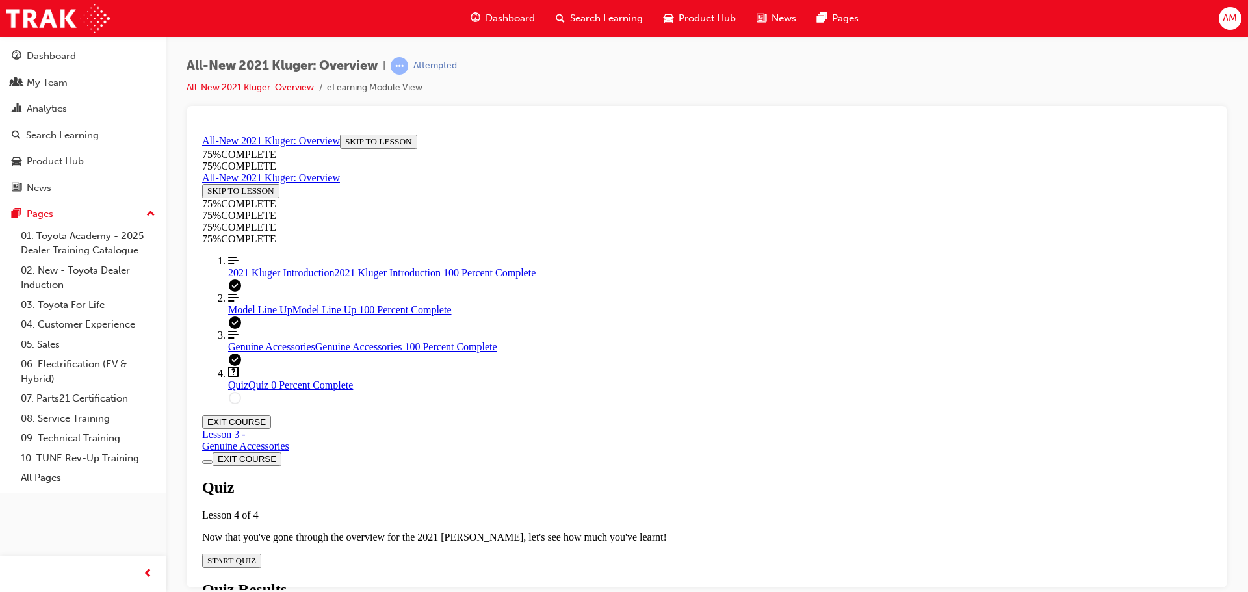
scroll to position [45, 0]
click at [617, 478] on div "Quiz Lesson 4 of 4 Now that you've gone through the overview for the 2021 [PERS…" at bounding box center [707, 522] width 1010 height 89
click at [256, 555] on span "START QUIZ" at bounding box center [231, 560] width 49 height 10
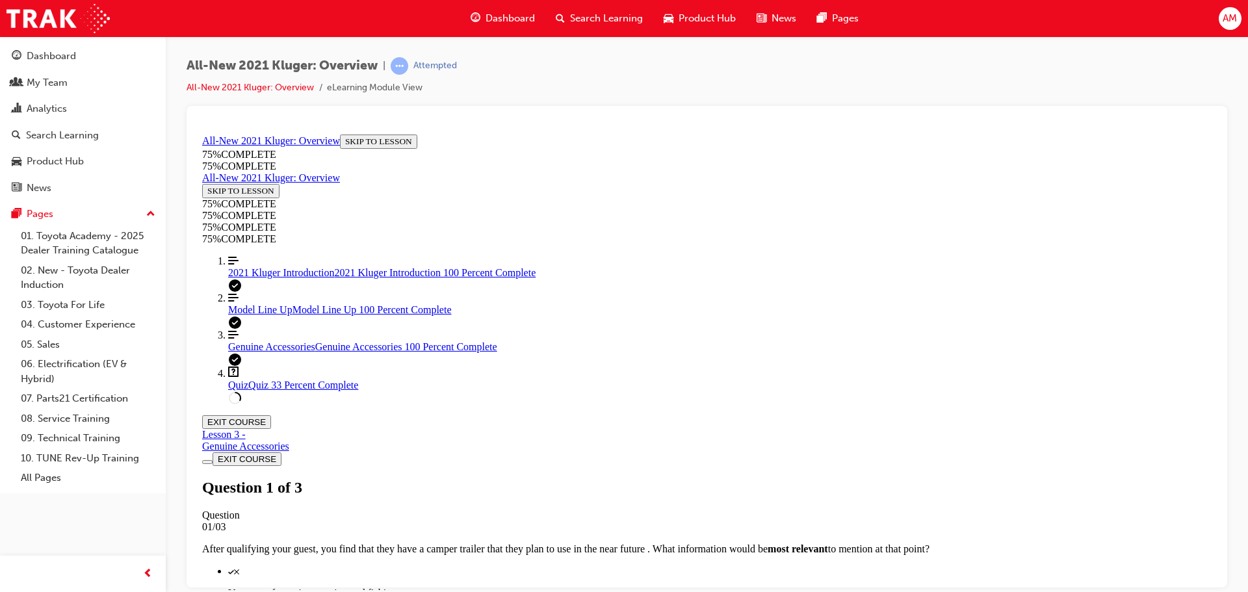
scroll to position [156, 0]
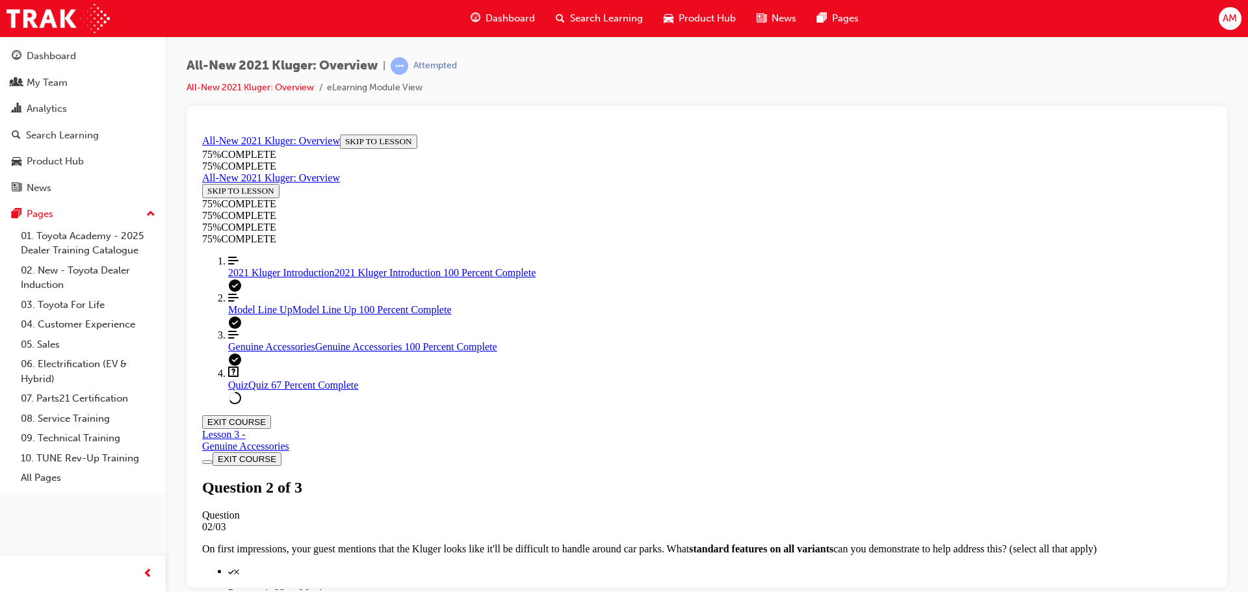
scroll to position [257, 0]
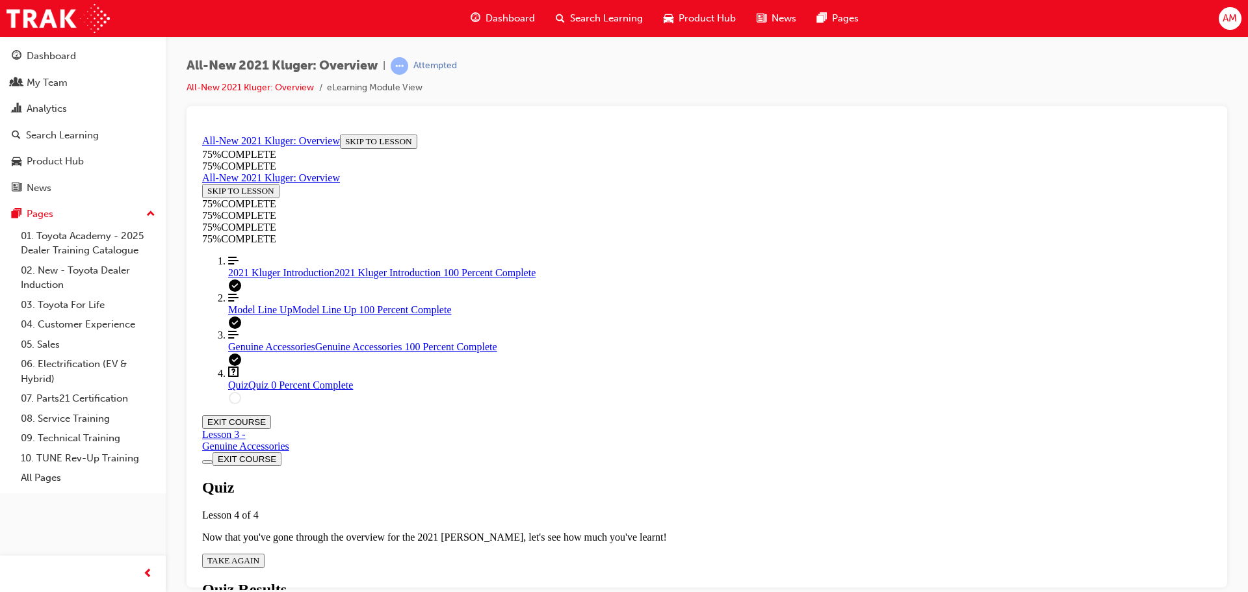
scroll to position [47, 0]
click at [259, 555] on span "TAKE AGAIN" at bounding box center [233, 560] width 52 height 10
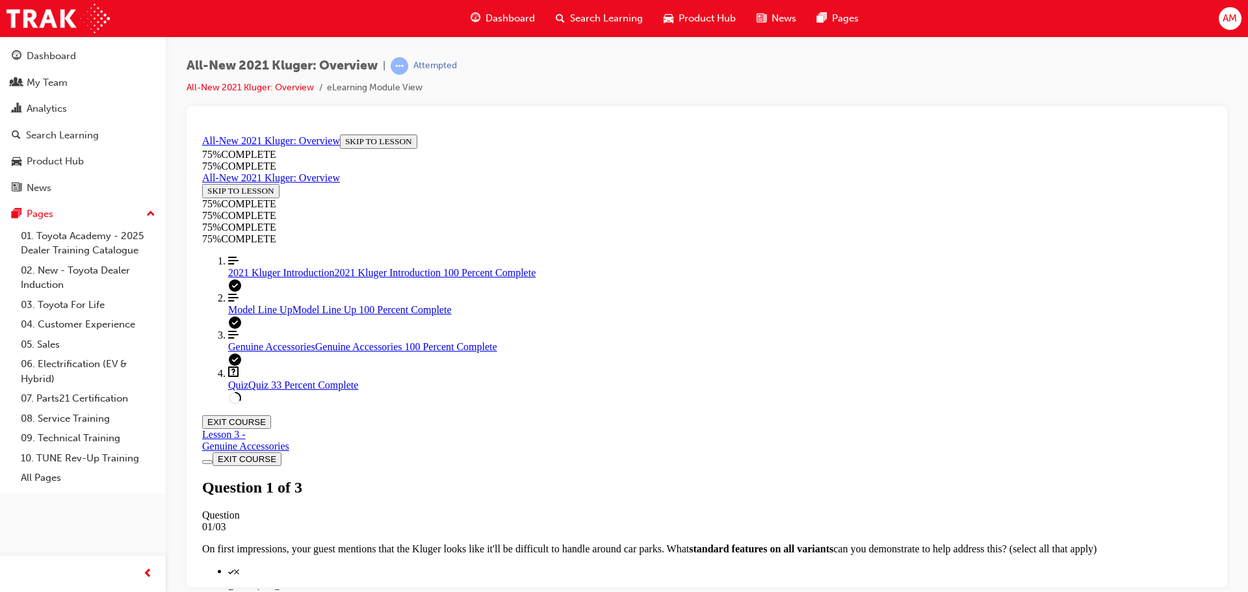
drag, startPoint x: 896, startPoint y: 322, endPoint x: 915, endPoint y: 343, distance: 28.1
copy p "what a the main differences between the outgoing [PERSON_NAME] and all-new 2021…"
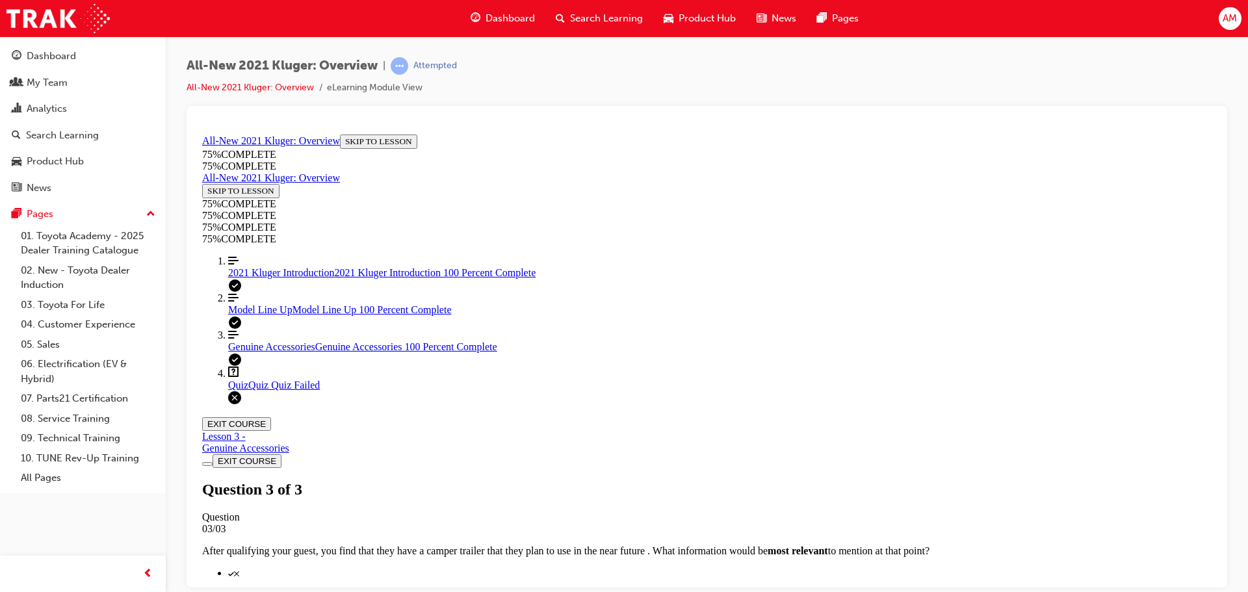
scroll to position [211, 0]
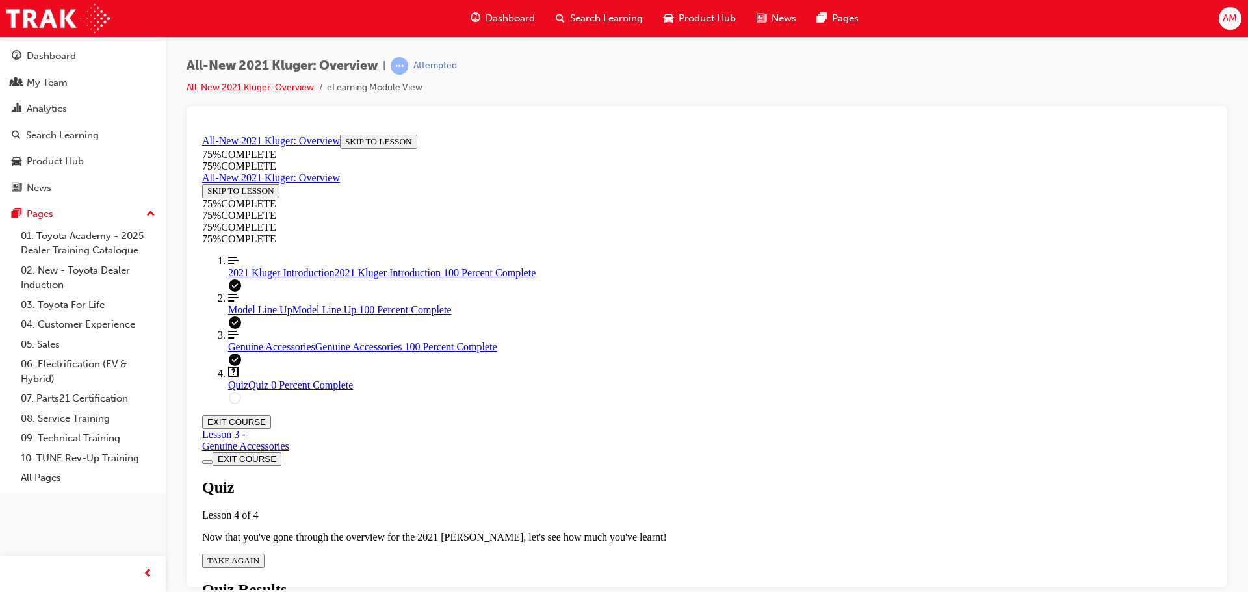
scroll to position [47, 0]
click at [259, 555] on span "TAKE AGAIN" at bounding box center [233, 560] width 52 height 10
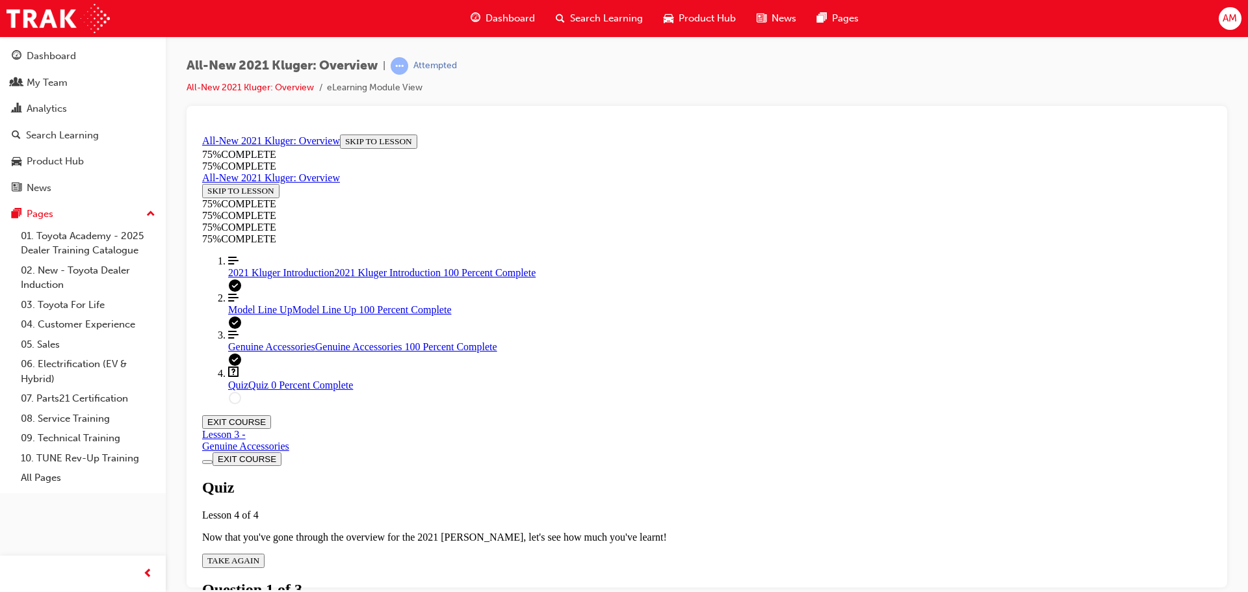
scroll to position [218, 0]
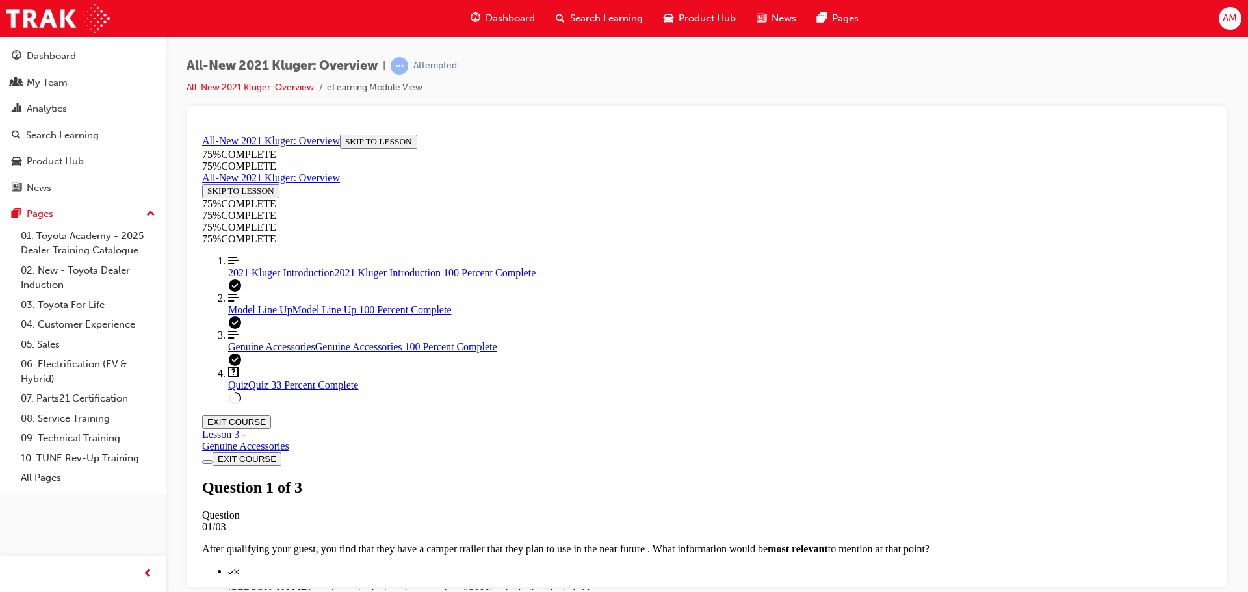
scroll to position [112, 0]
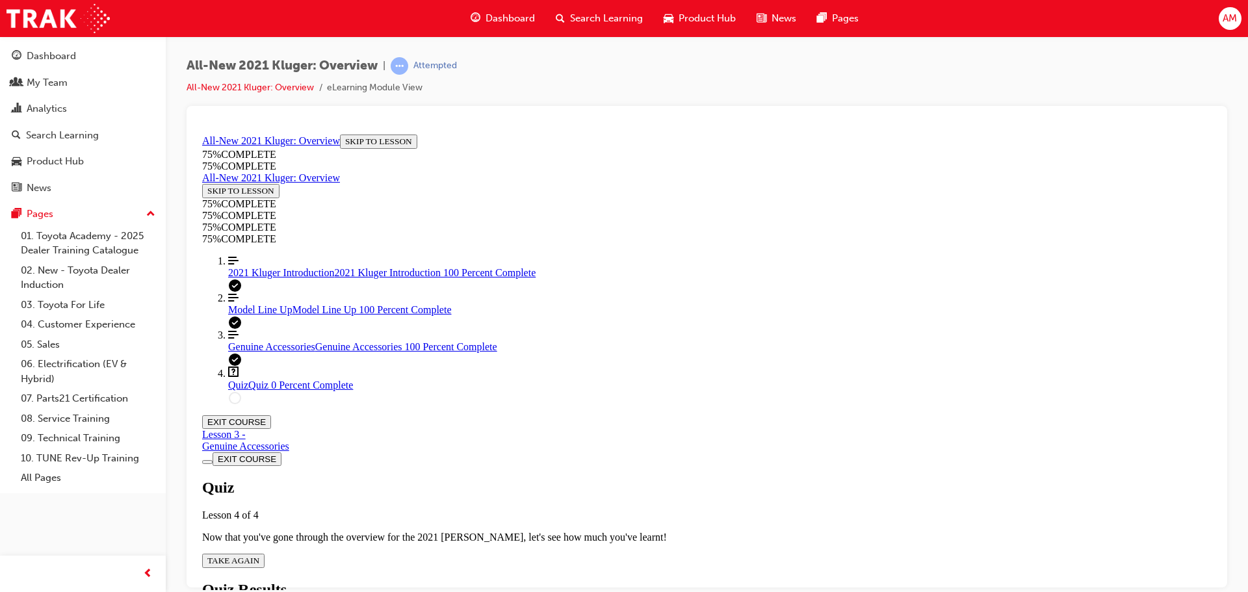
click at [259, 555] on span "TAKE AGAIN" at bounding box center [233, 560] width 52 height 10
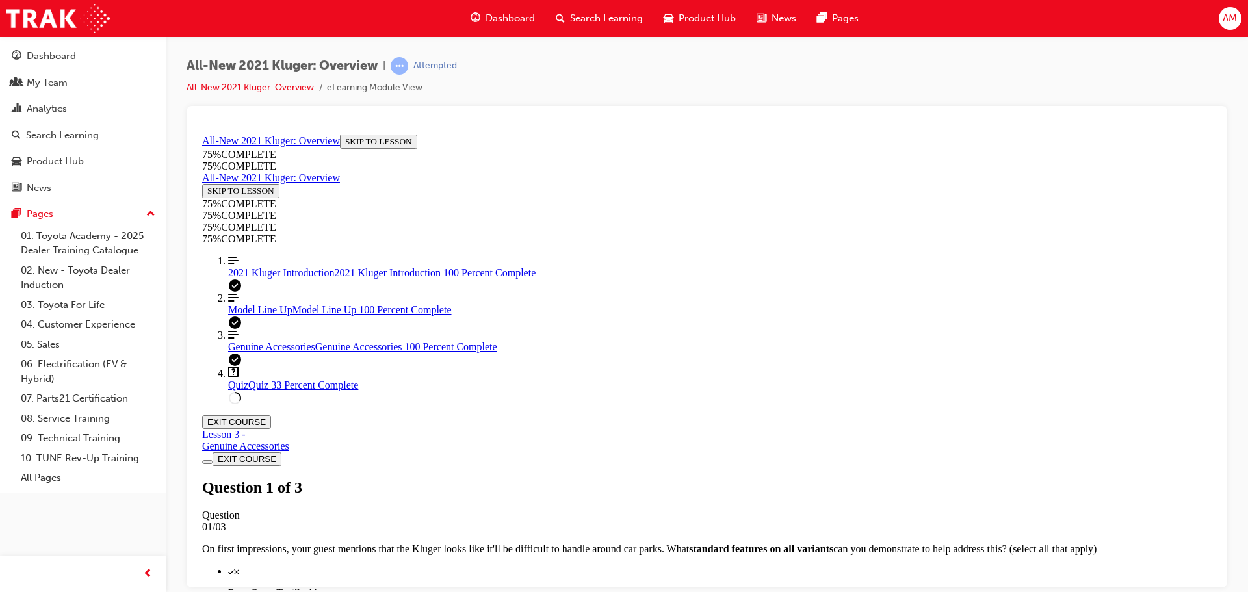
drag, startPoint x: 574, startPoint y: 319, endPoint x: 585, endPoint y: 322, distance: 11.4
click at [264, 315] on span "Model Line Up" at bounding box center [260, 309] width 64 height 11
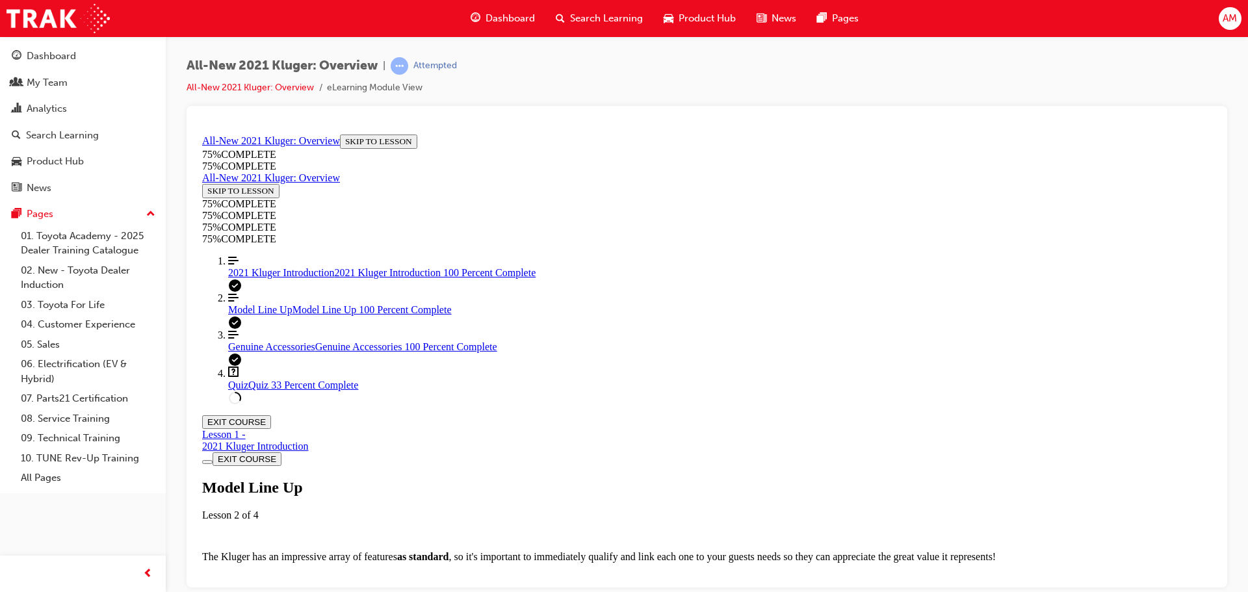
scroll to position [695, 0]
click at [291, 278] on span "2021 Kluger Introduction" at bounding box center [281, 272] width 107 height 11
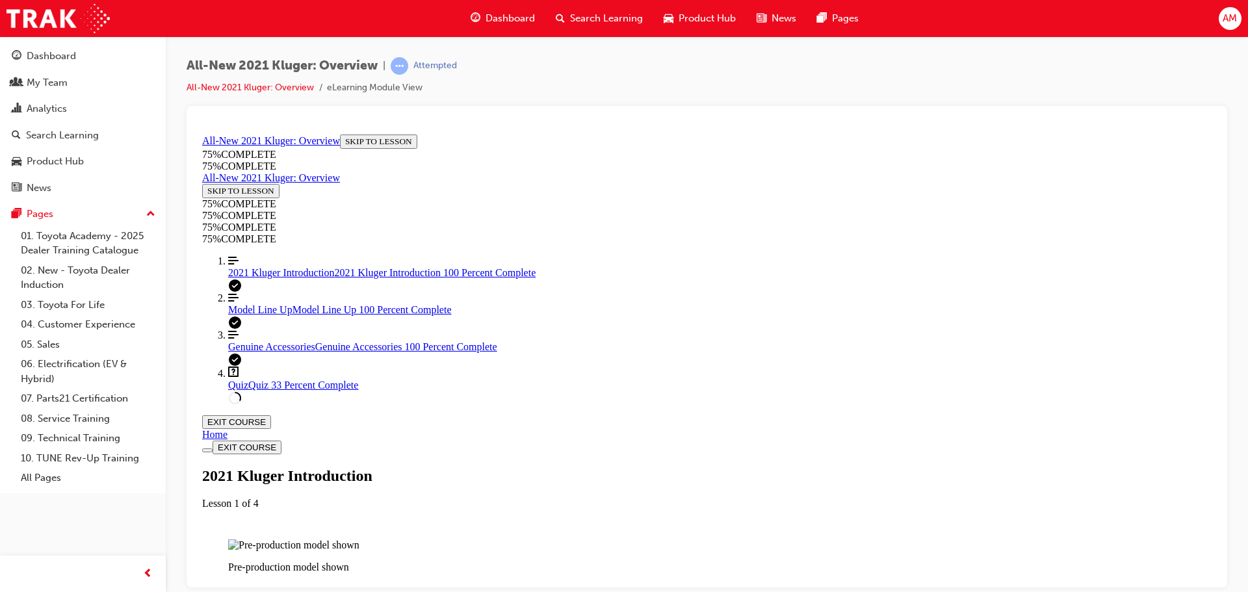
scroll to position [1626, 0]
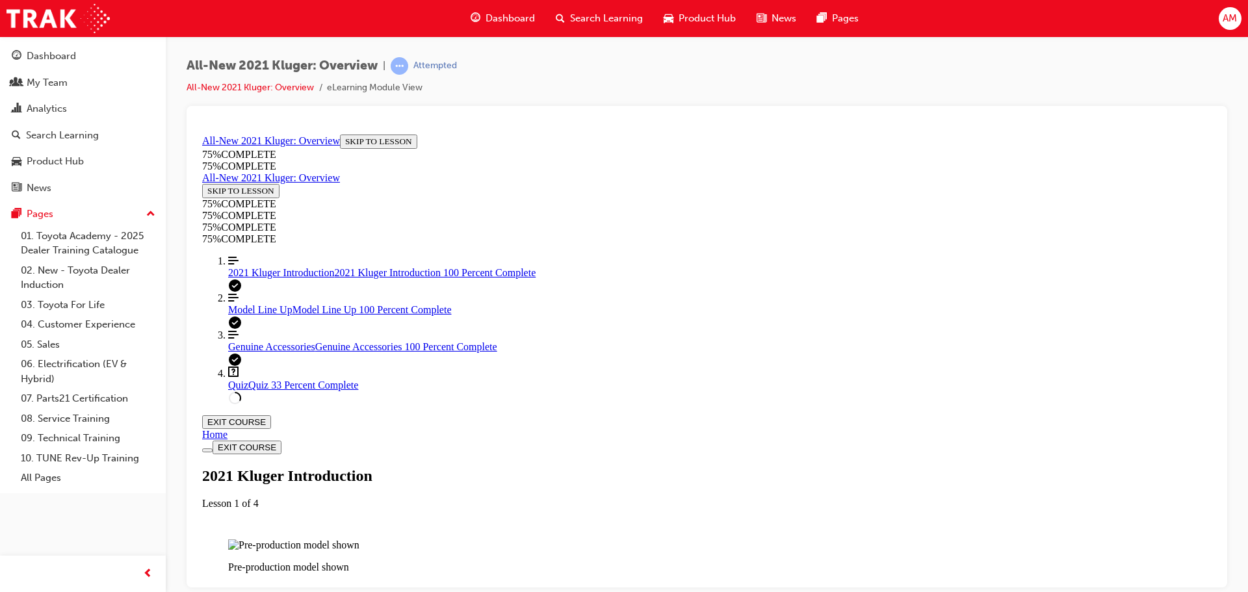
click at [236, 390] on span "Quiz" at bounding box center [238, 384] width 20 height 11
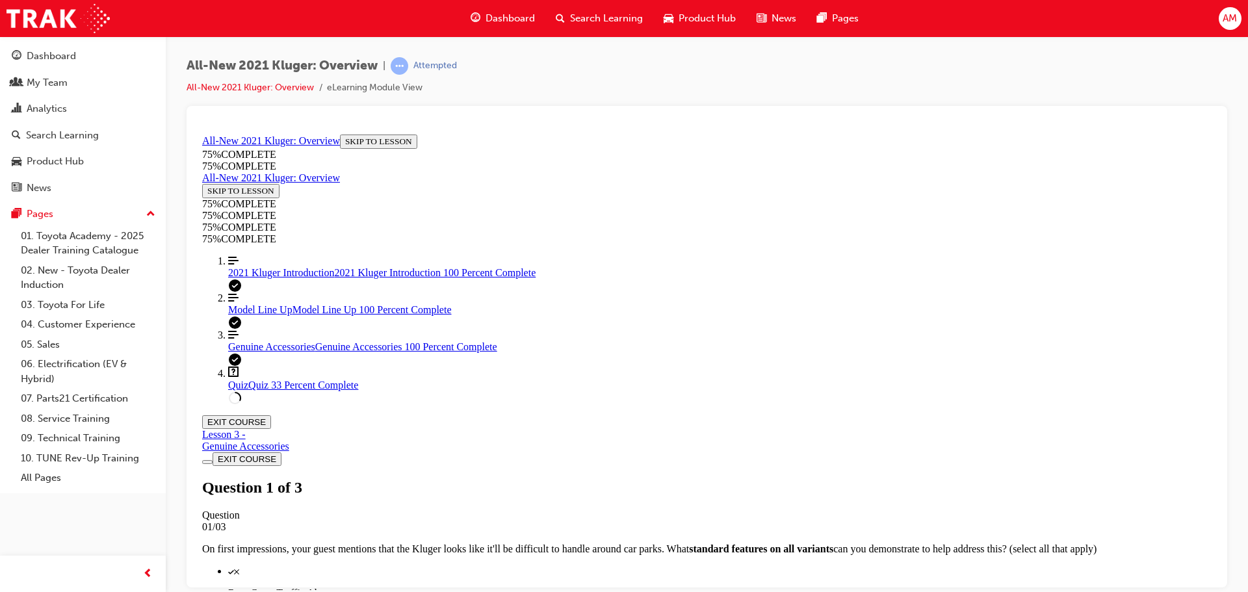
scroll to position [175, 0]
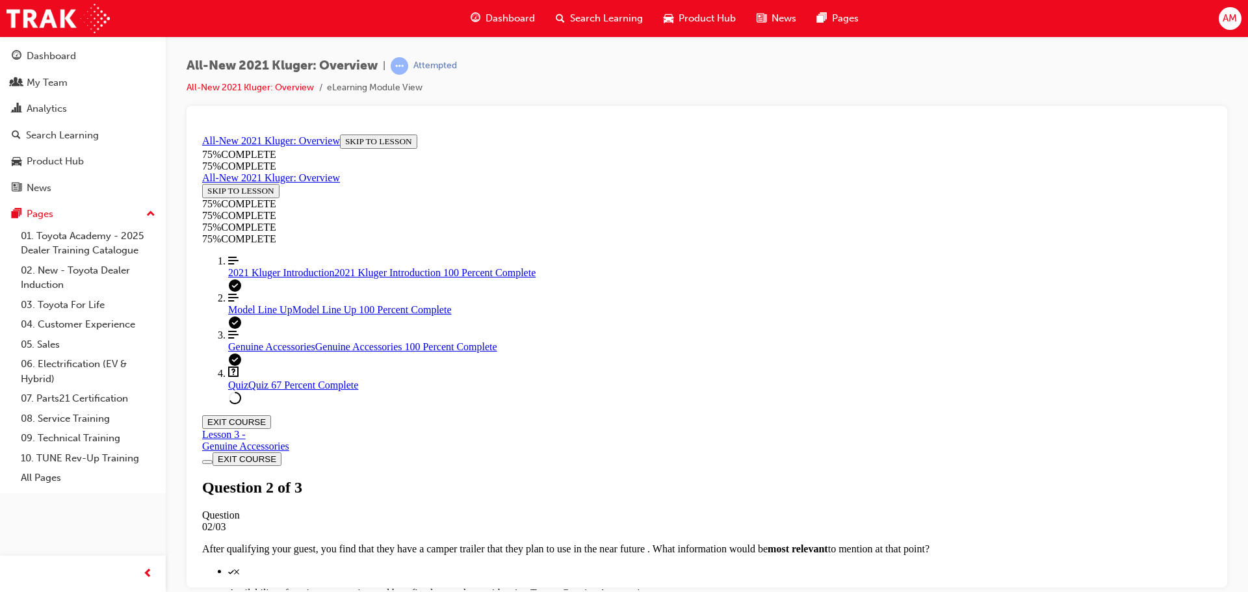
click at [271, 415] on button "EXIT COURSE" at bounding box center [236, 422] width 69 height 14
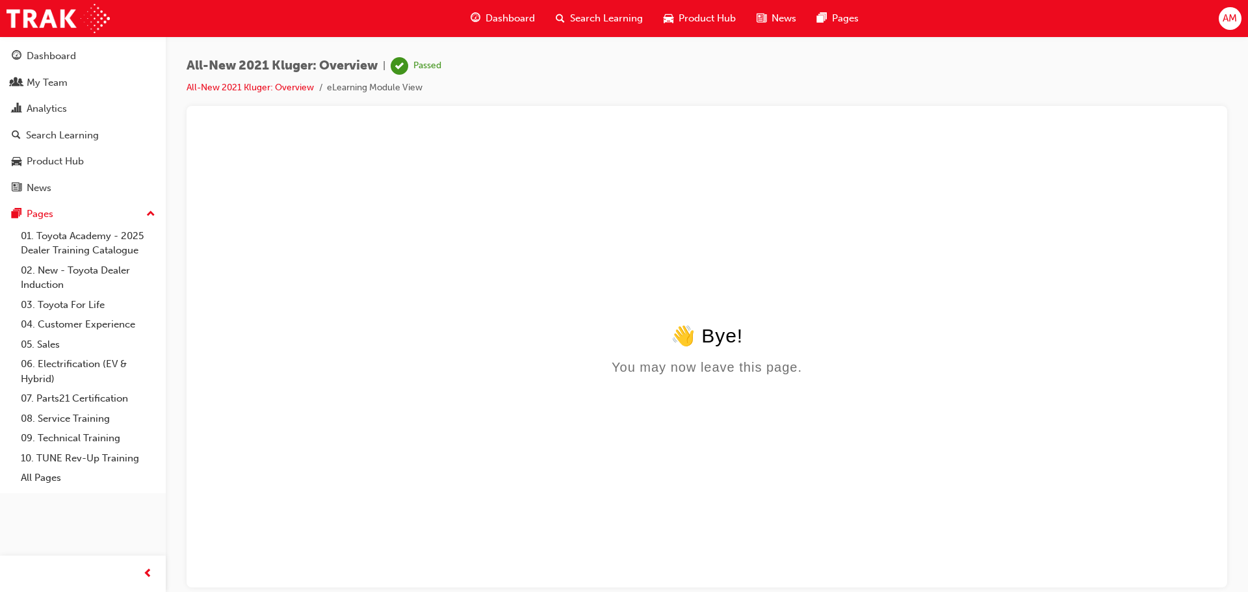
scroll to position [0, 0]
click at [614, 14] on span "Search Learning" at bounding box center [606, 18] width 73 height 15
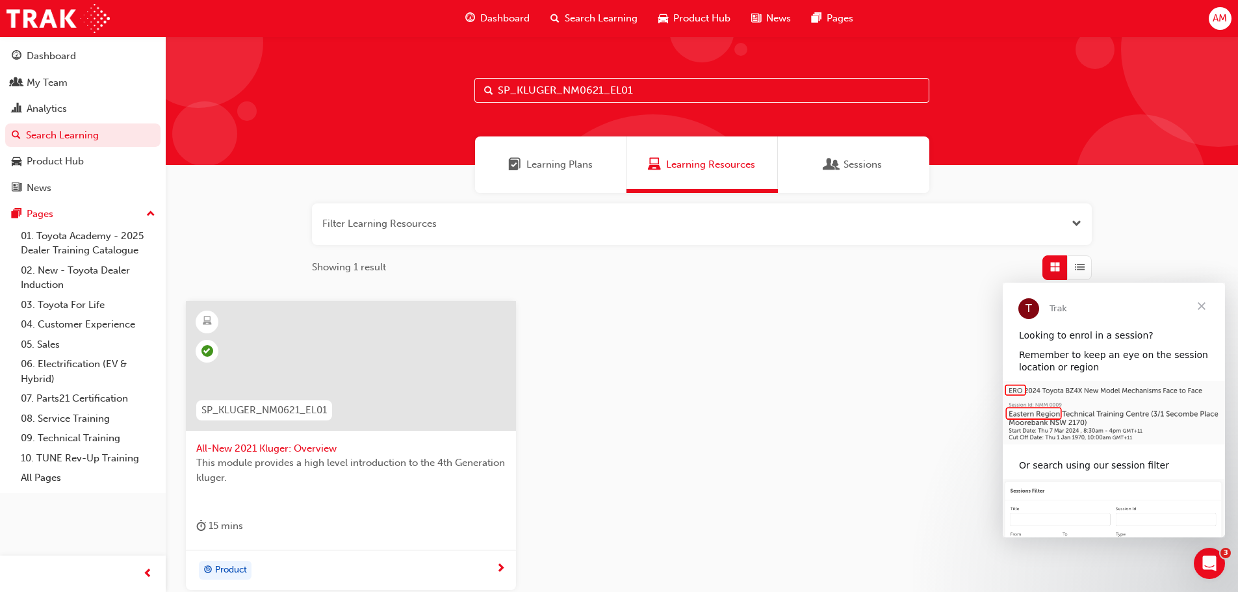
click at [638, 92] on input "SP_KLUGER_NM0621_EL01" at bounding box center [702, 90] width 455 height 25
type input "SP_KLUGER_NM0621_EL02"
click at [331, 445] on span "All-New 2021 Kluger: Virtual Walkaround" at bounding box center [350, 448] width 309 height 15
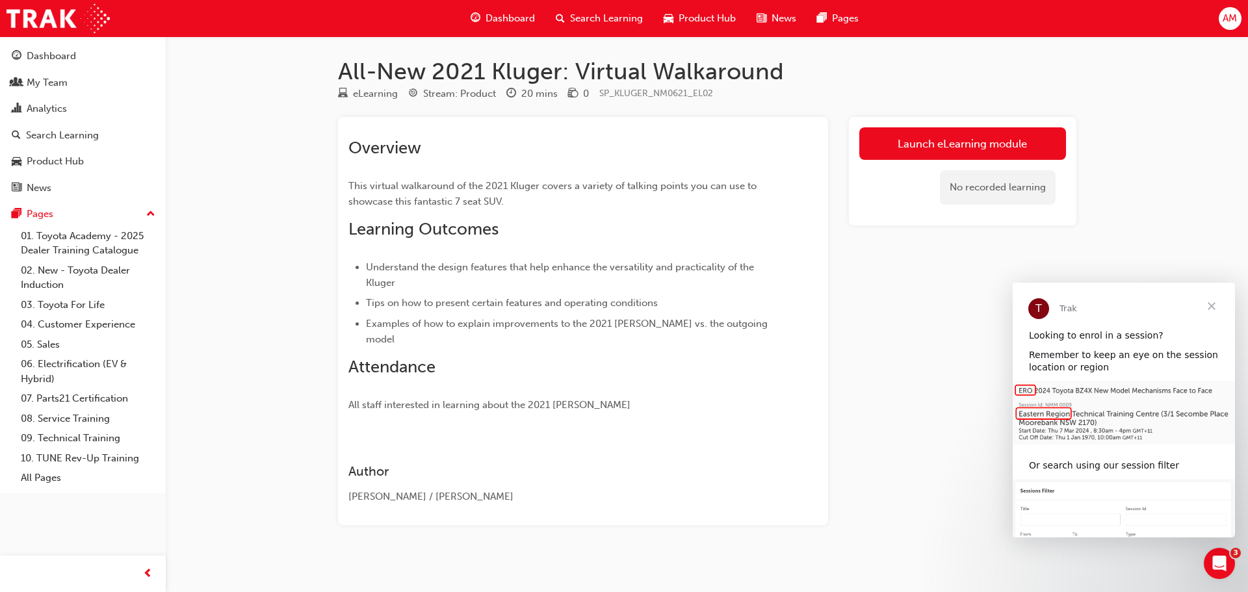
click at [1214, 309] on span "Close" at bounding box center [1211, 306] width 47 height 47
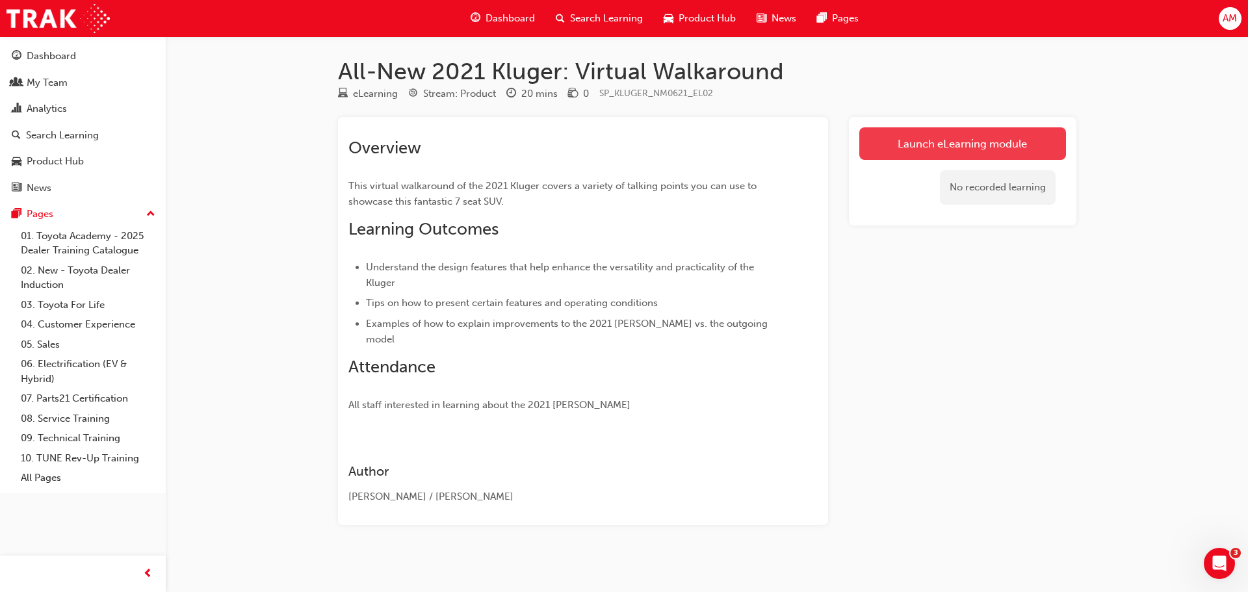
click at [974, 148] on link "Launch eLearning module" at bounding box center [962, 143] width 207 height 33
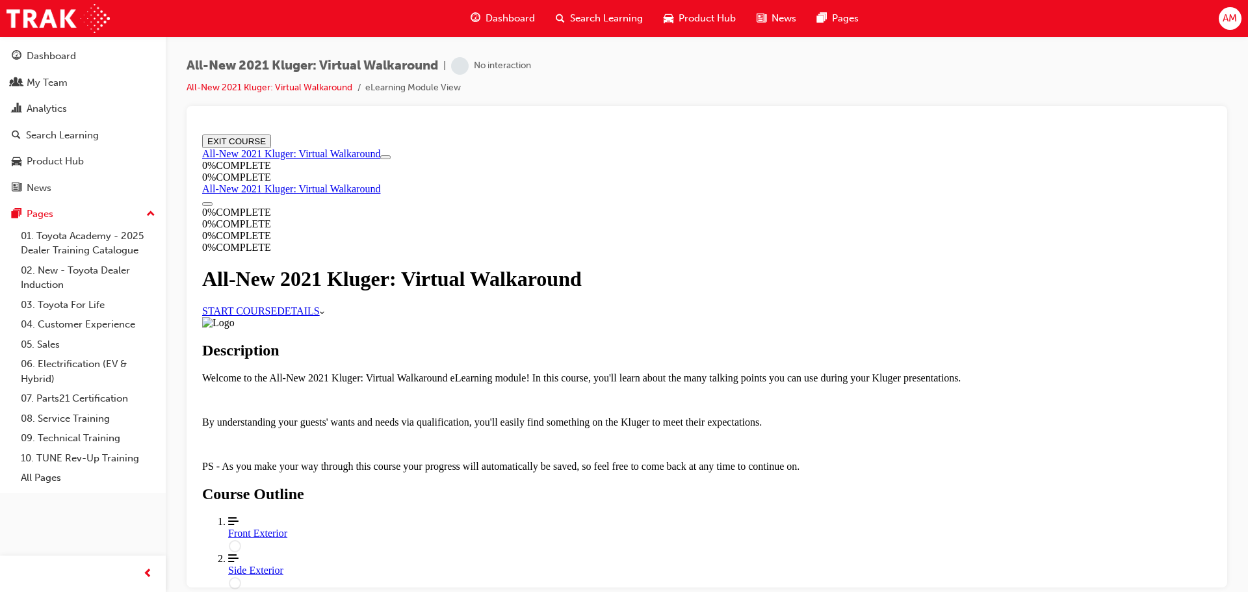
click at [277, 316] on link "START COURSE" at bounding box center [239, 310] width 75 height 11
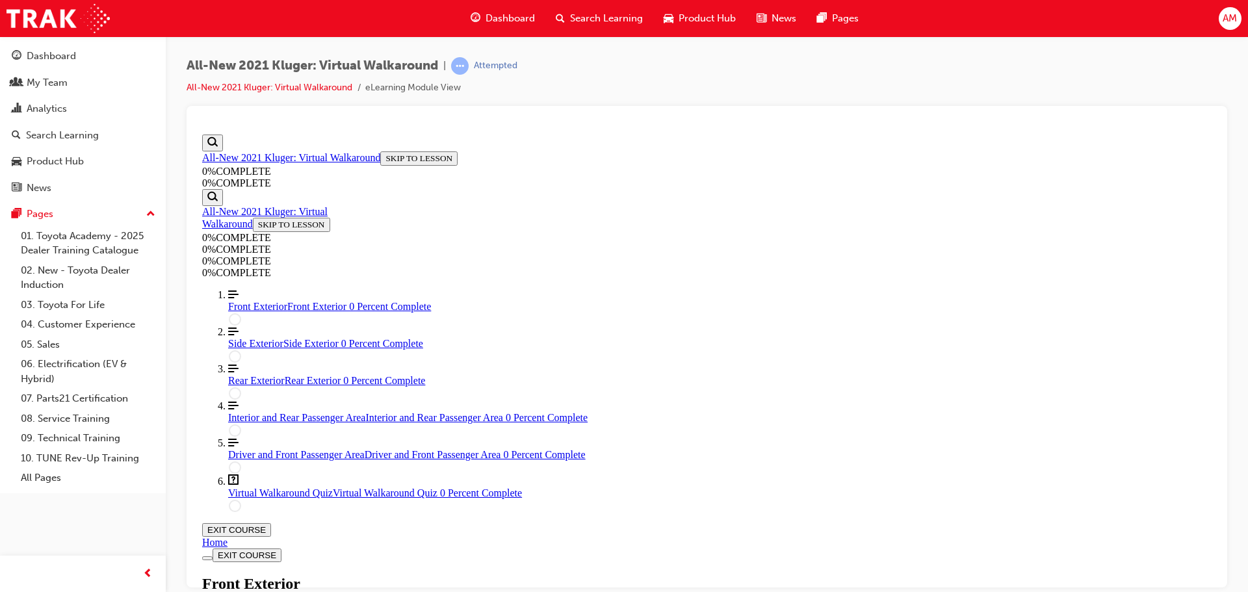
scroll to position [153, 0]
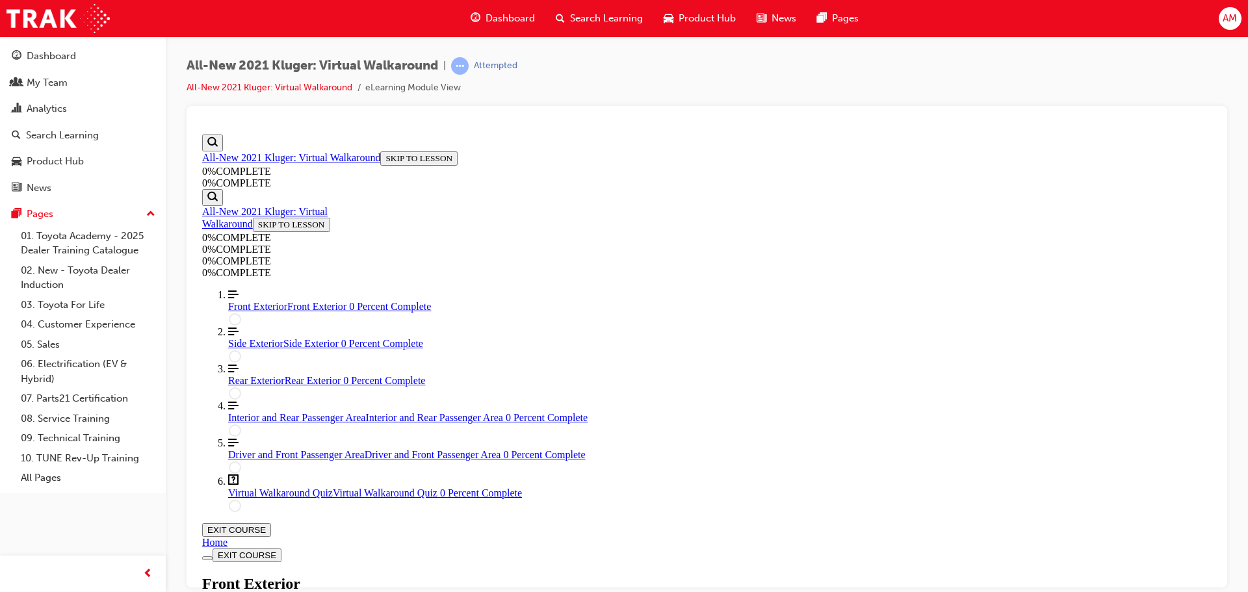
scroll to position [326, 0]
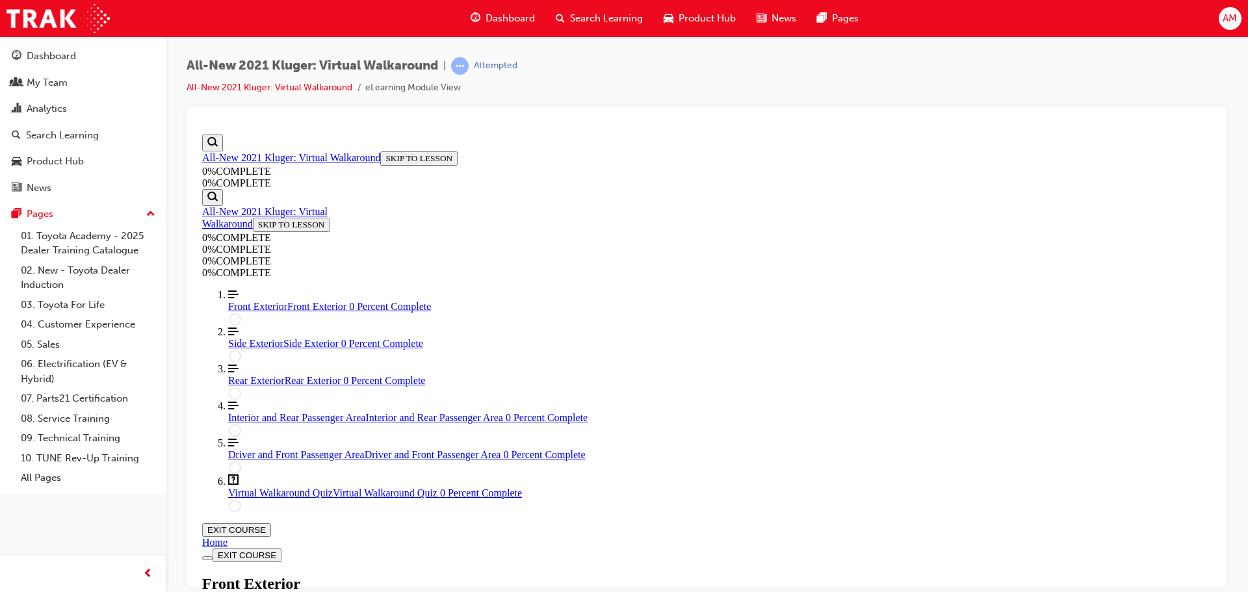
scroll to position [235, 0]
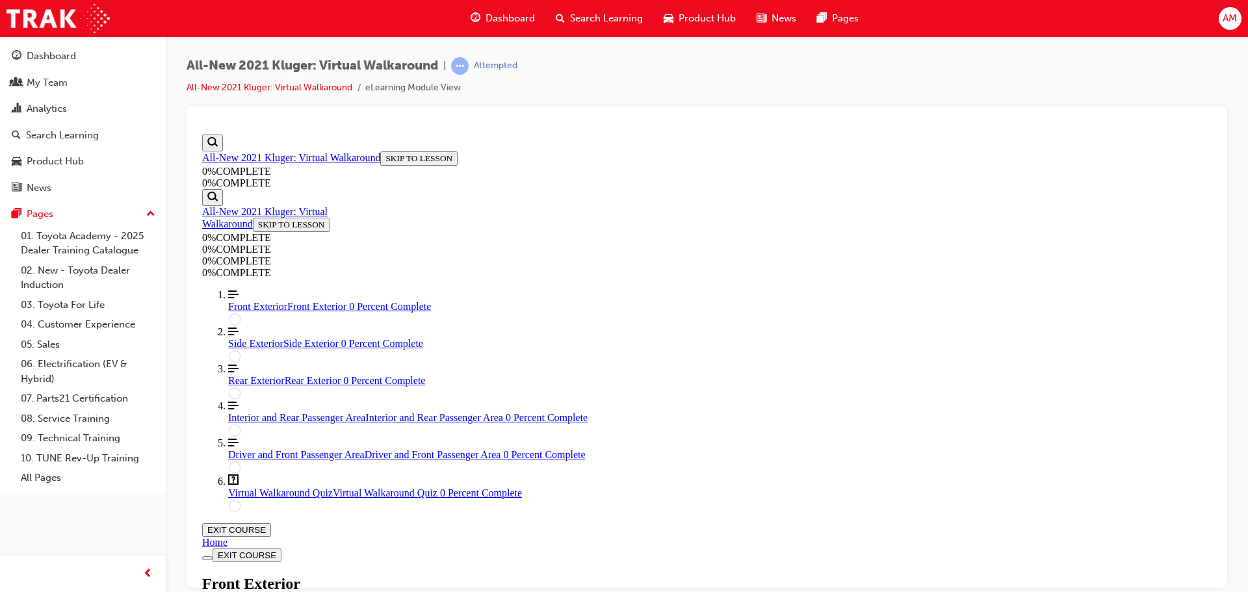
scroll to position [300, 0]
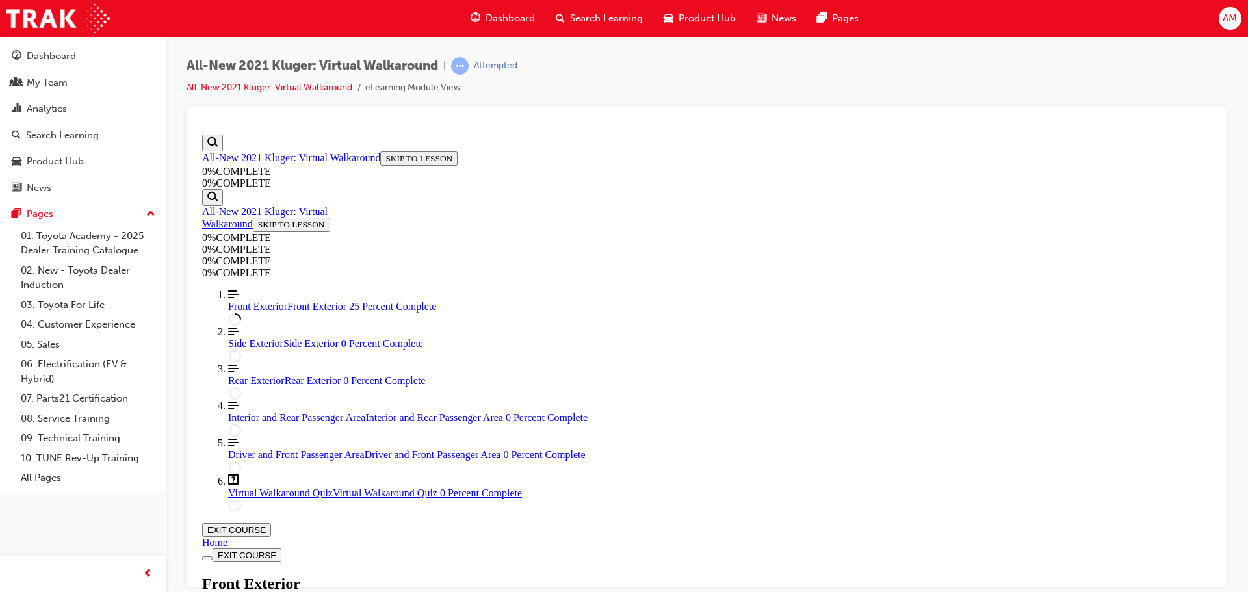
scroll to position [333, 0]
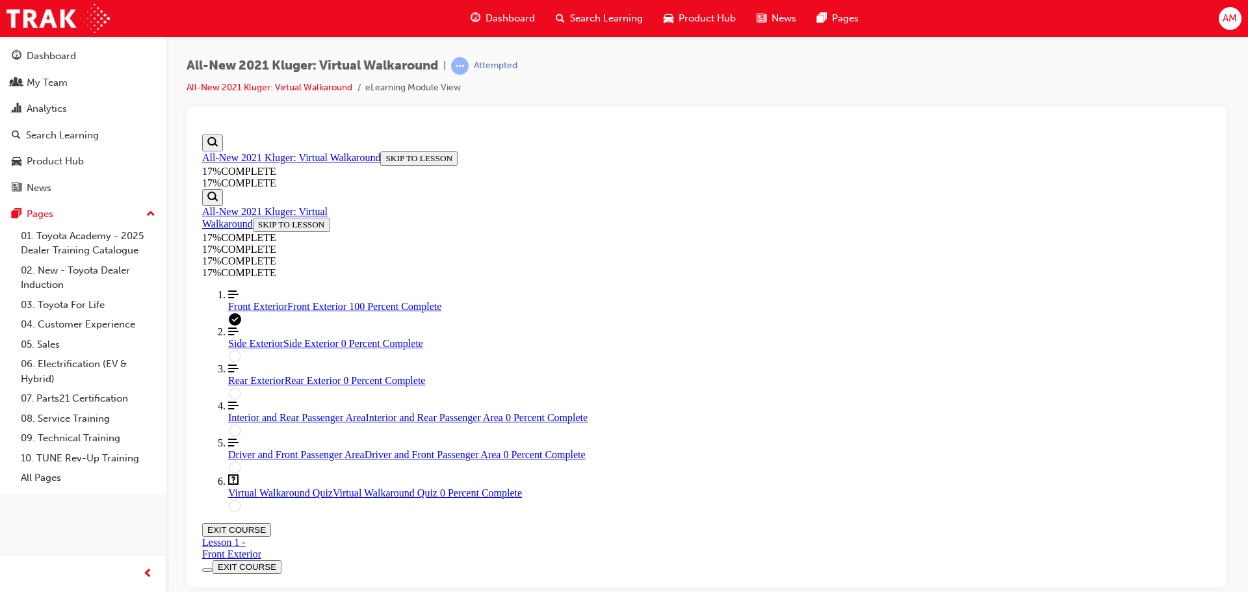
drag, startPoint x: 849, startPoint y: 465, endPoint x: 882, endPoint y: 436, distance: 43.8
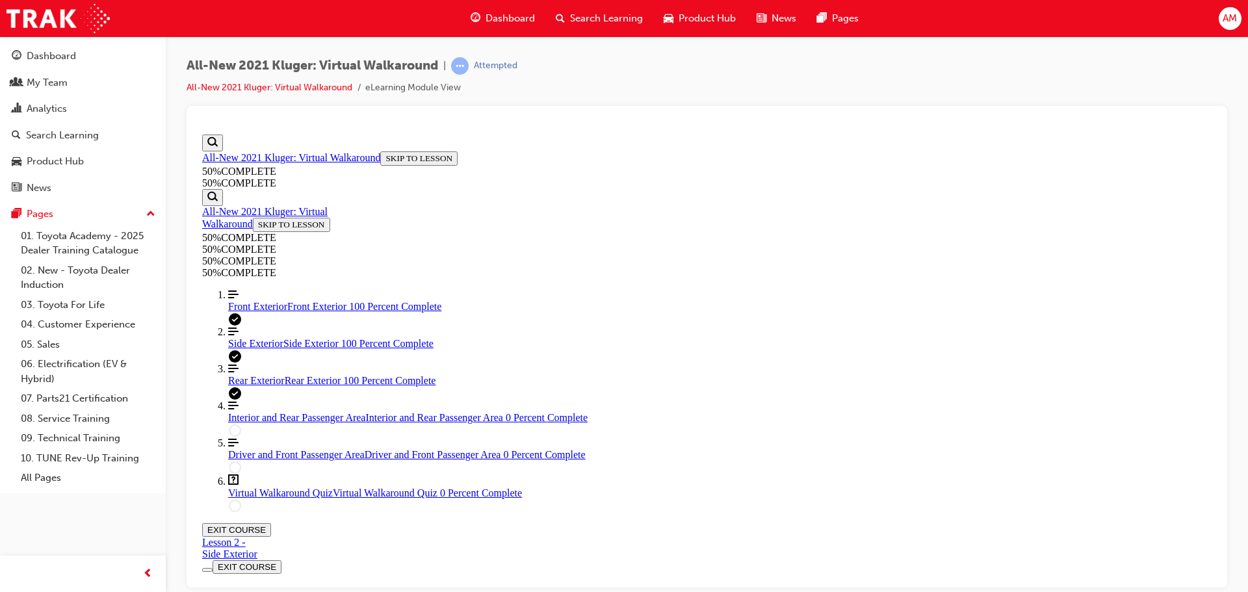
scroll to position [657, 0]
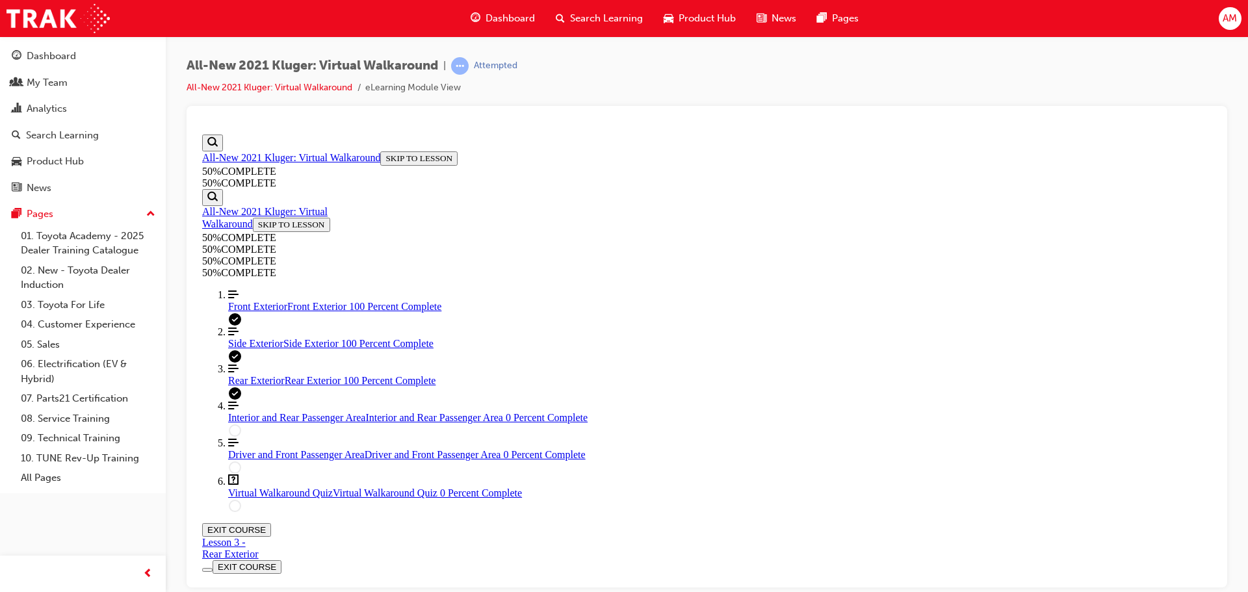
scroll to position [109, 0]
drag, startPoint x: 659, startPoint y: 467, endPoint x: 657, endPoint y: 460, distance: 7.0
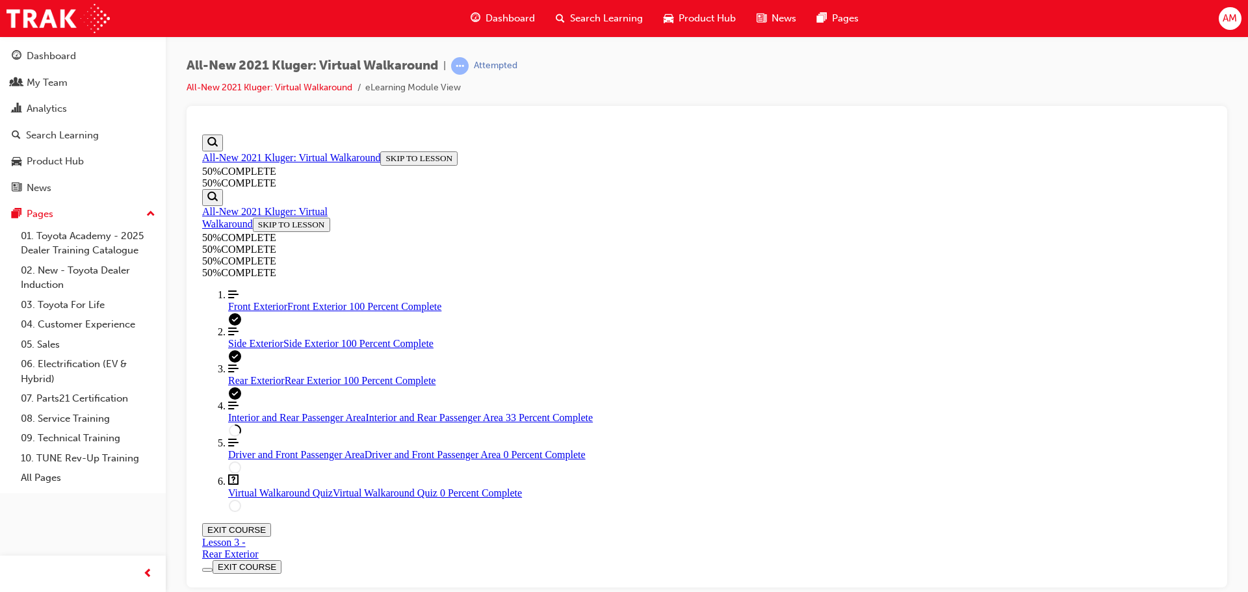
scroll to position [289, 0]
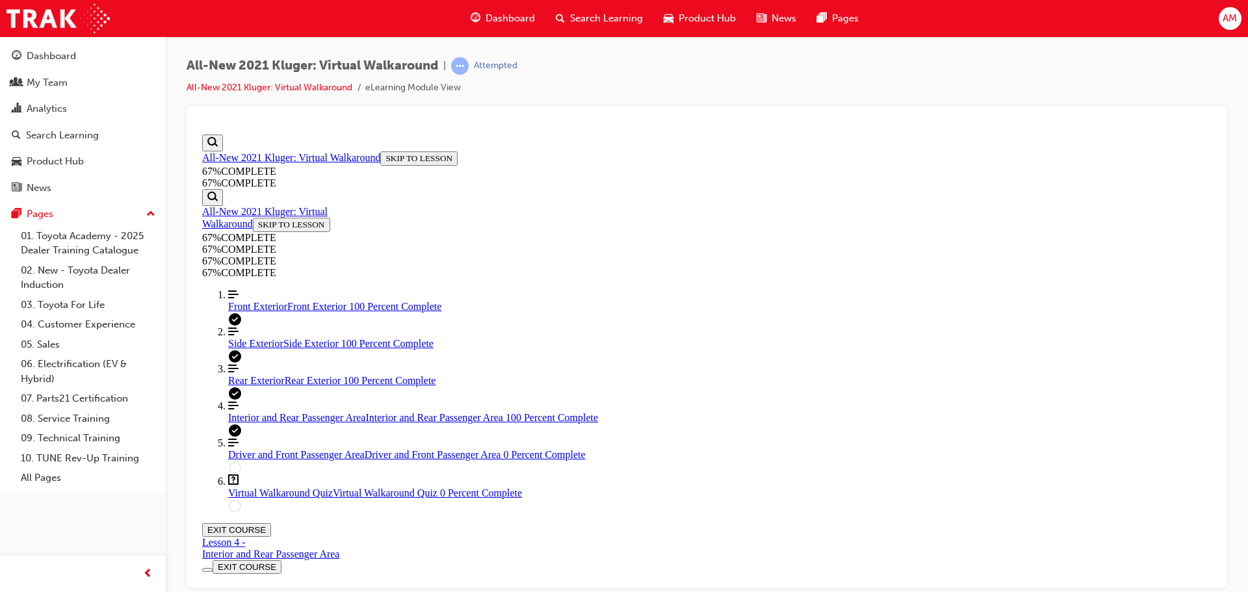
scroll to position [283, 0]
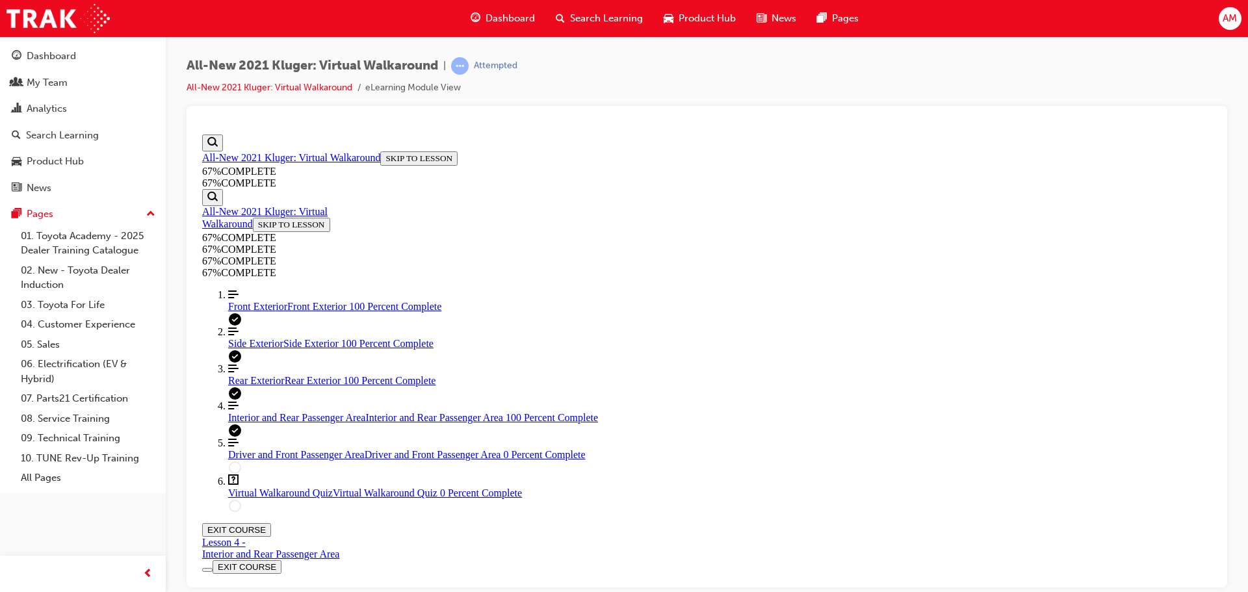
scroll to position [210, 0]
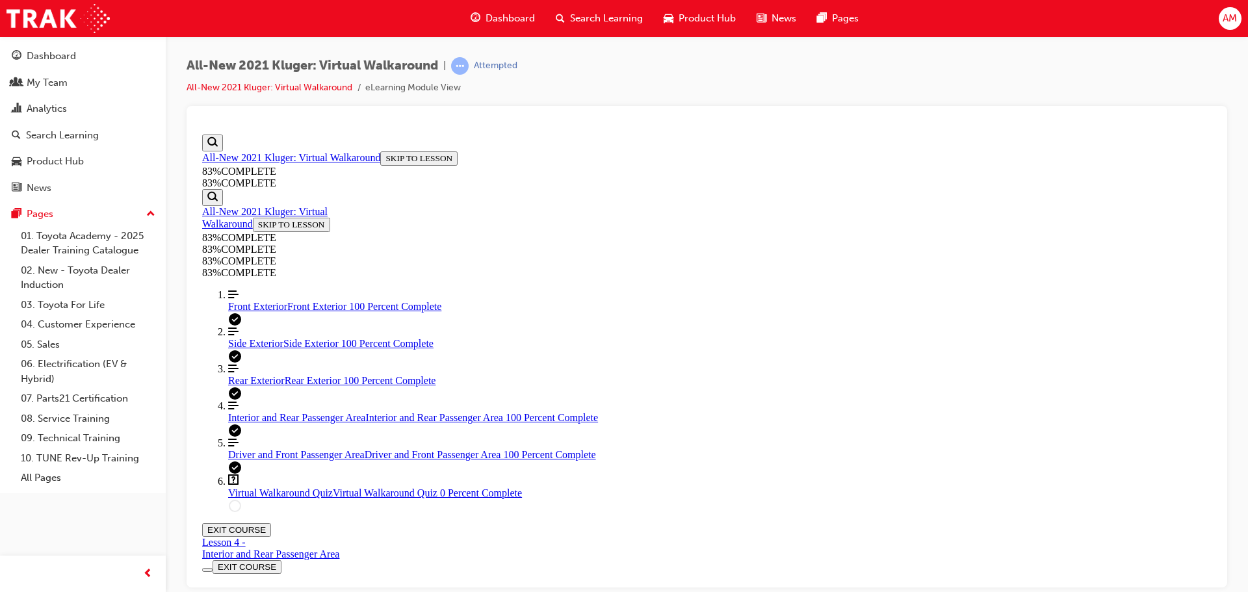
scroll to position [752, 0]
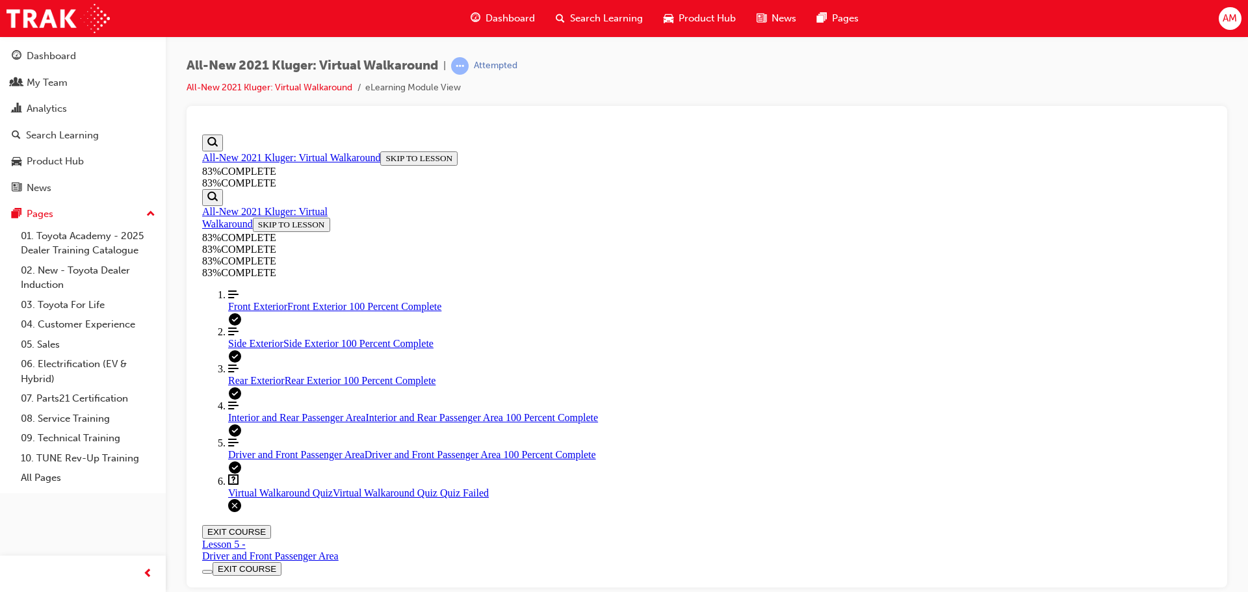
scroll to position [211, 0]
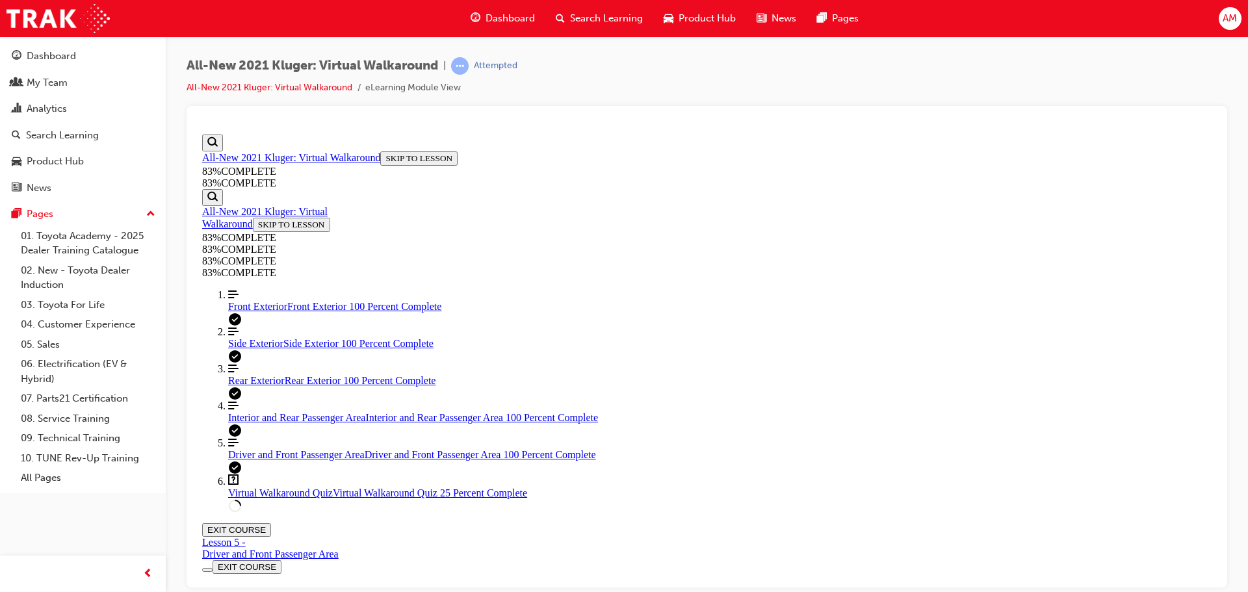
scroll to position [156, 0]
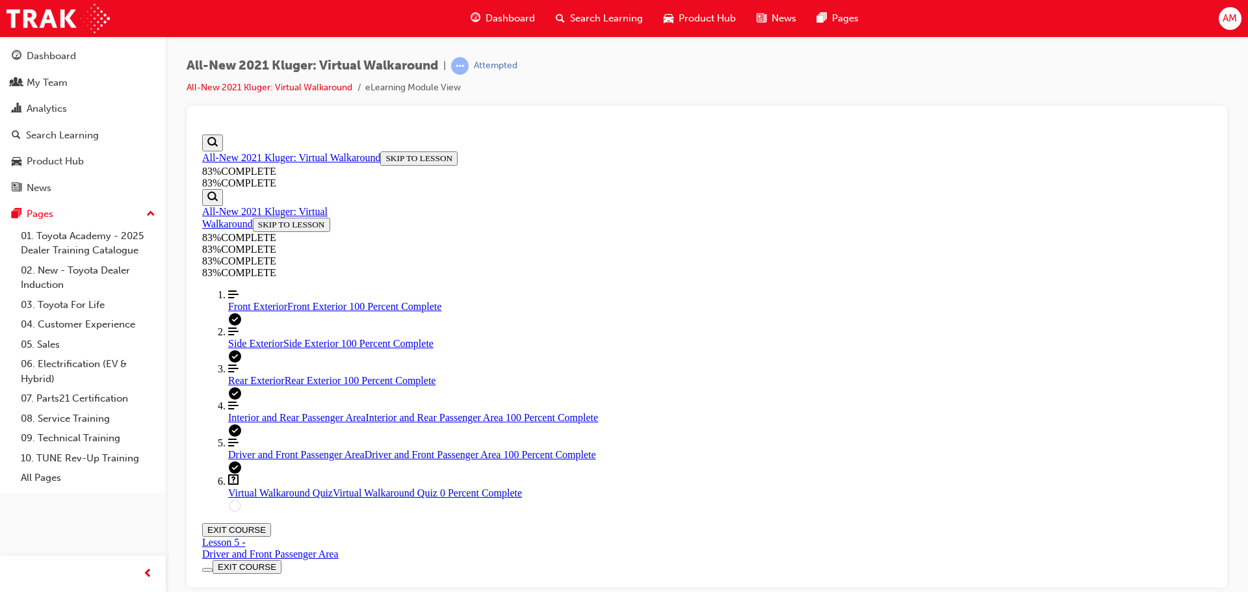
scroll to position [157, 0]
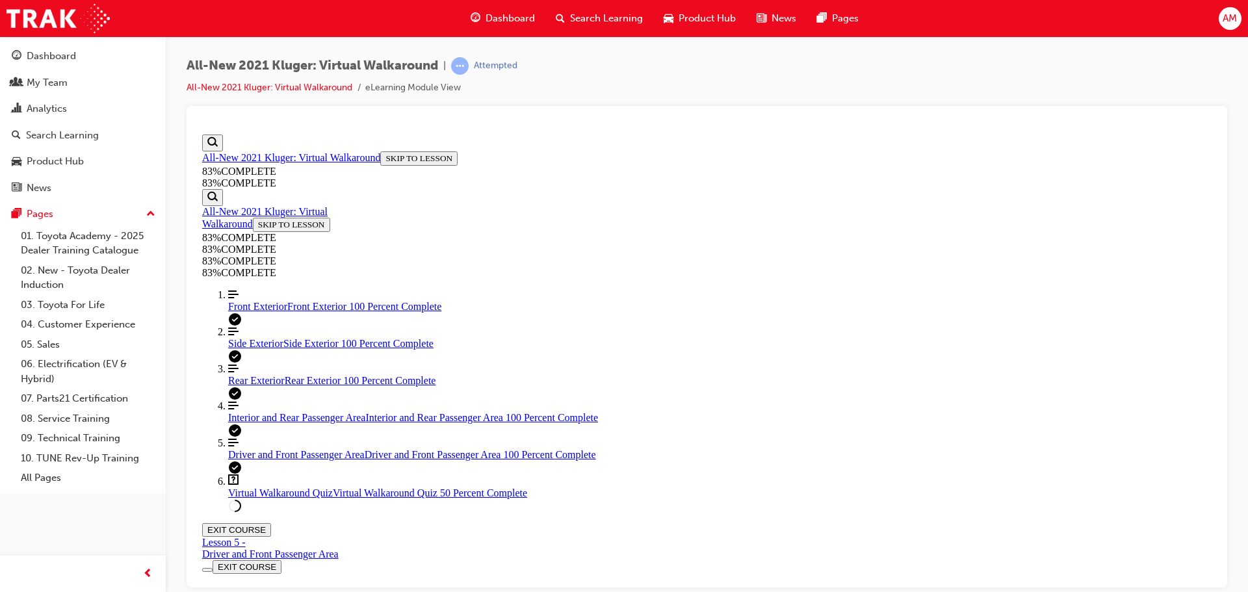
scroll to position [112, 0]
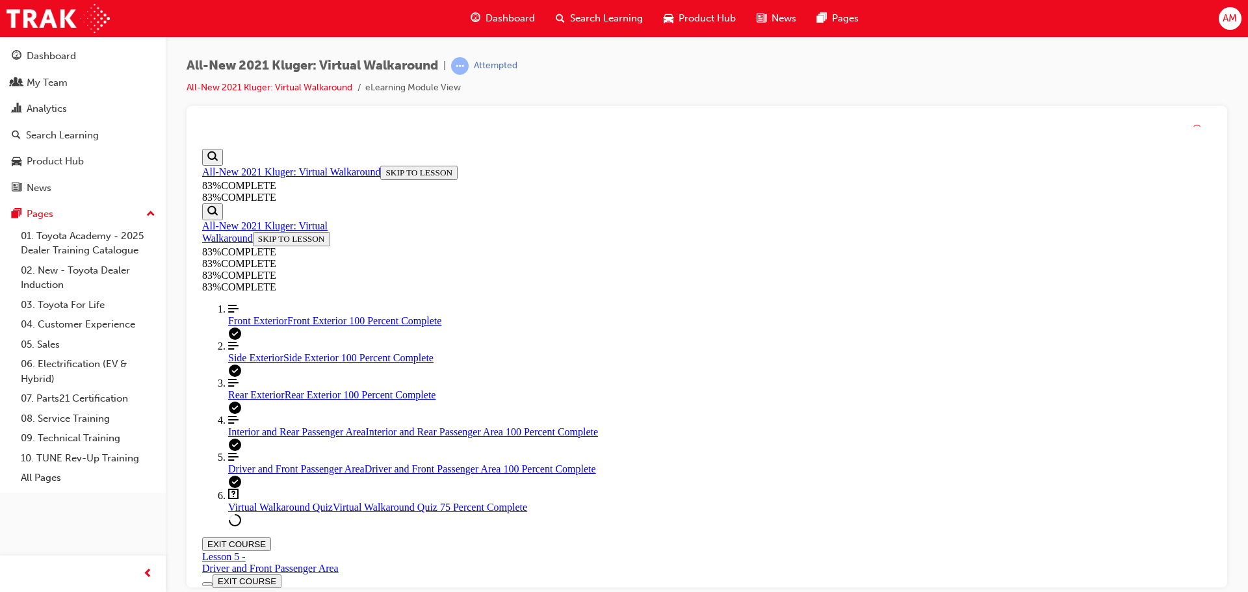
scroll to position [47, 0]
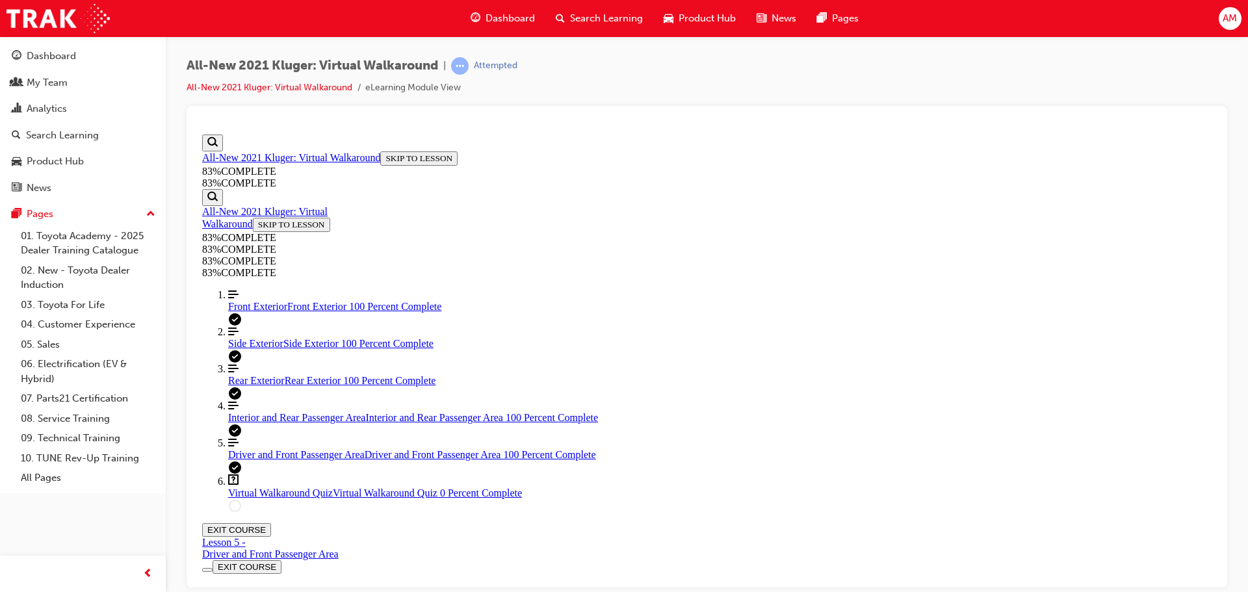
click at [261, 423] on span "Interior and Rear Passenger Area" at bounding box center [296, 416] width 137 height 11
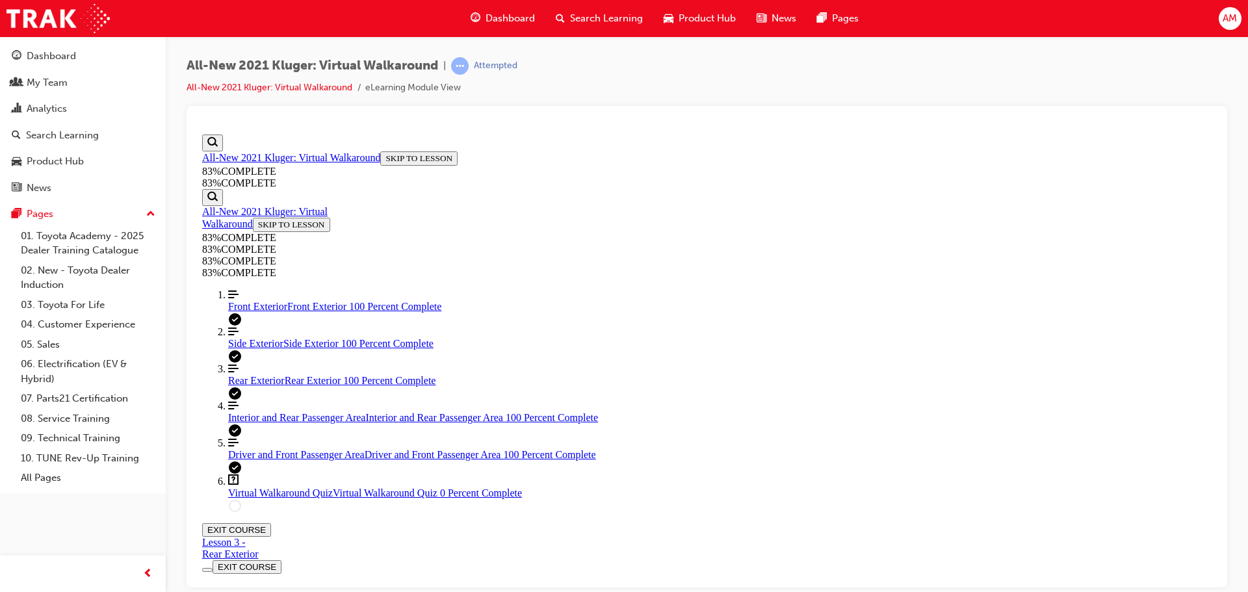
scroll to position [240, 0]
click at [263, 498] on span "Virtual Walkaround Quiz" at bounding box center [280, 492] width 105 height 11
click at [243, 423] on span "Interior and Rear Passenger Area" at bounding box center [296, 416] width 137 height 11
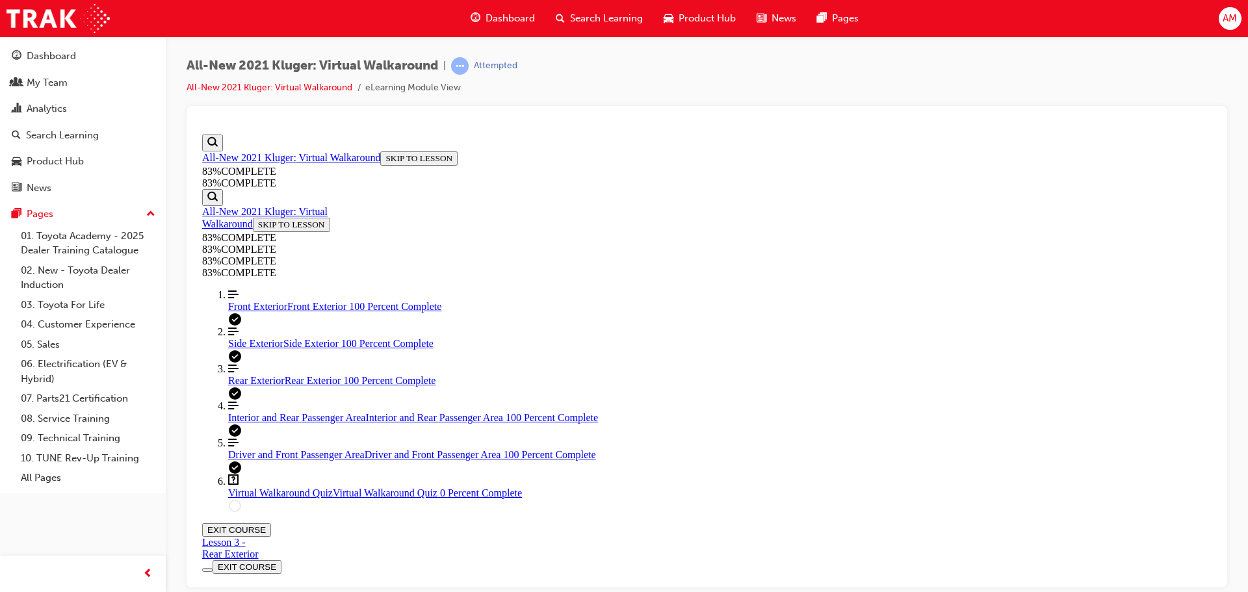
click at [283, 498] on span "Virtual Walkaround Quiz" at bounding box center [280, 492] width 105 height 11
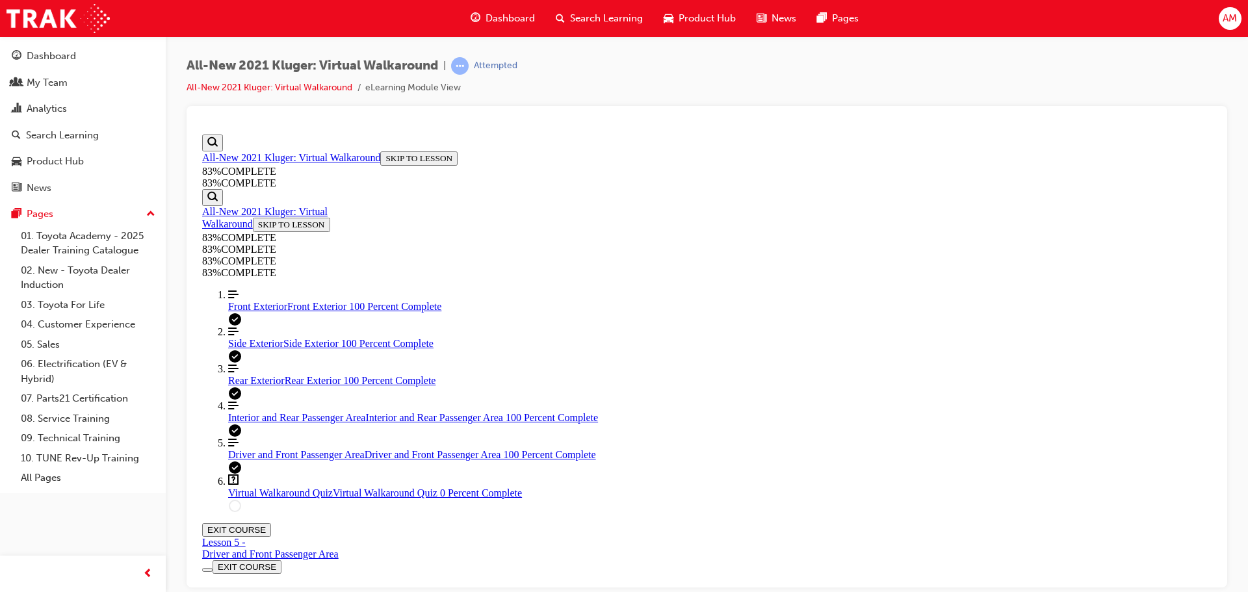
scroll to position [47, 0]
click at [253, 460] on span "Driver and Front Passenger Area" at bounding box center [296, 454] width 137 height 11
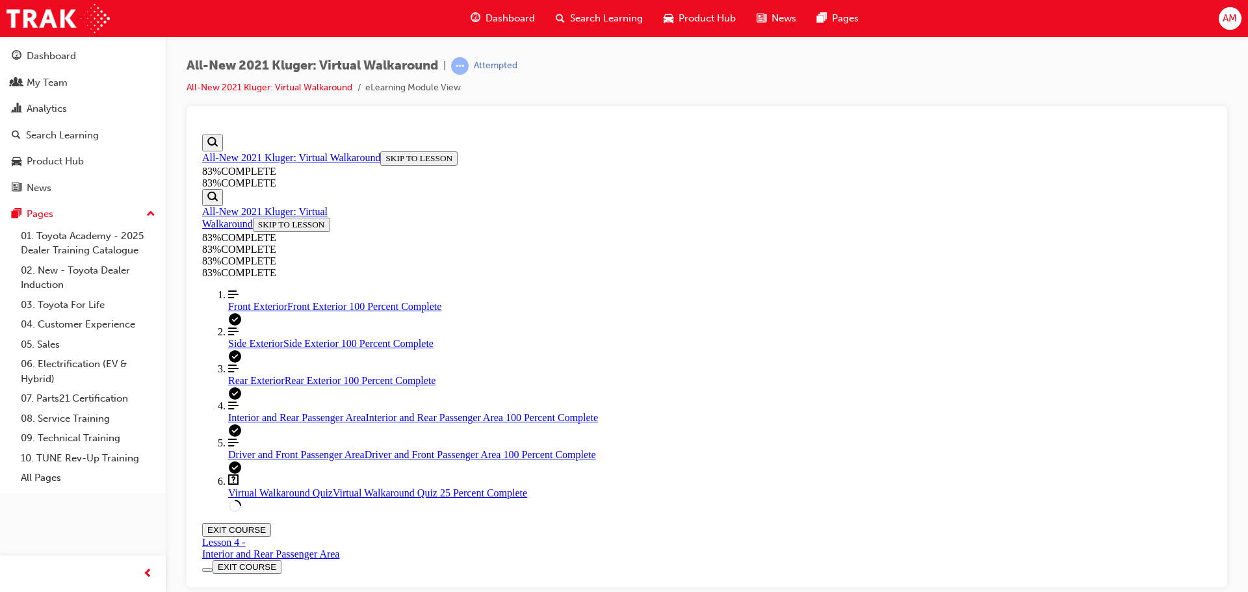
click at [261, 385] on span "Rear Exterior" at bounding box center [256, 379] width 57 height 11
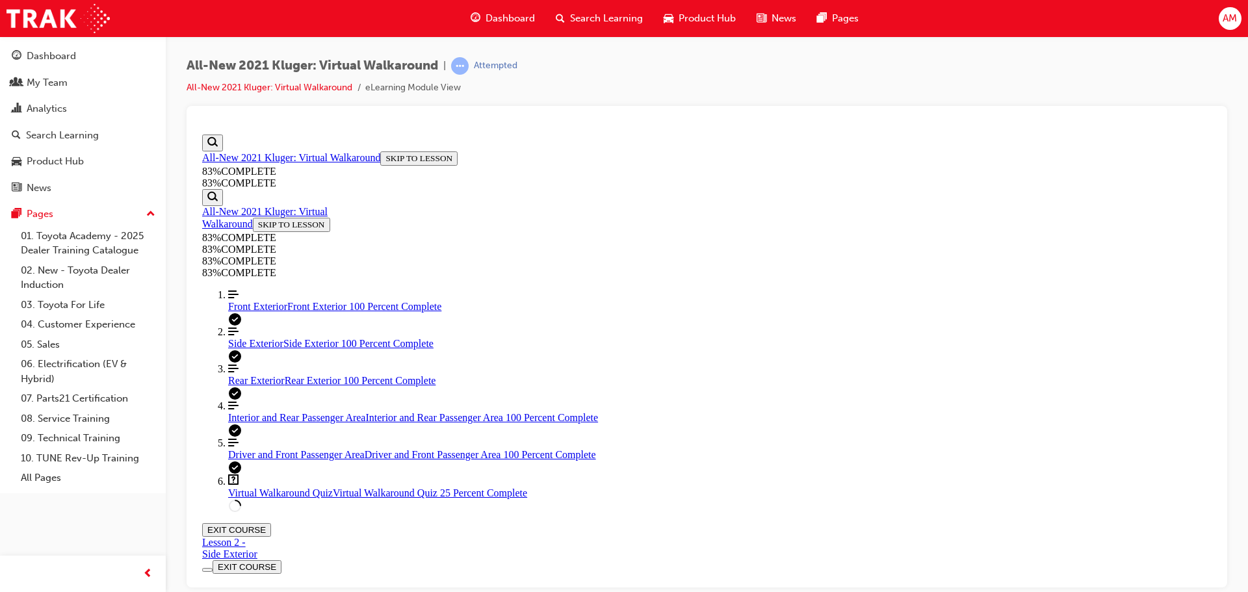
scroll to position [153, 0]
click at [292, 498] on span "Virtual Walkaround Quiz" at bounding box center [280, 492] width 105 height 11
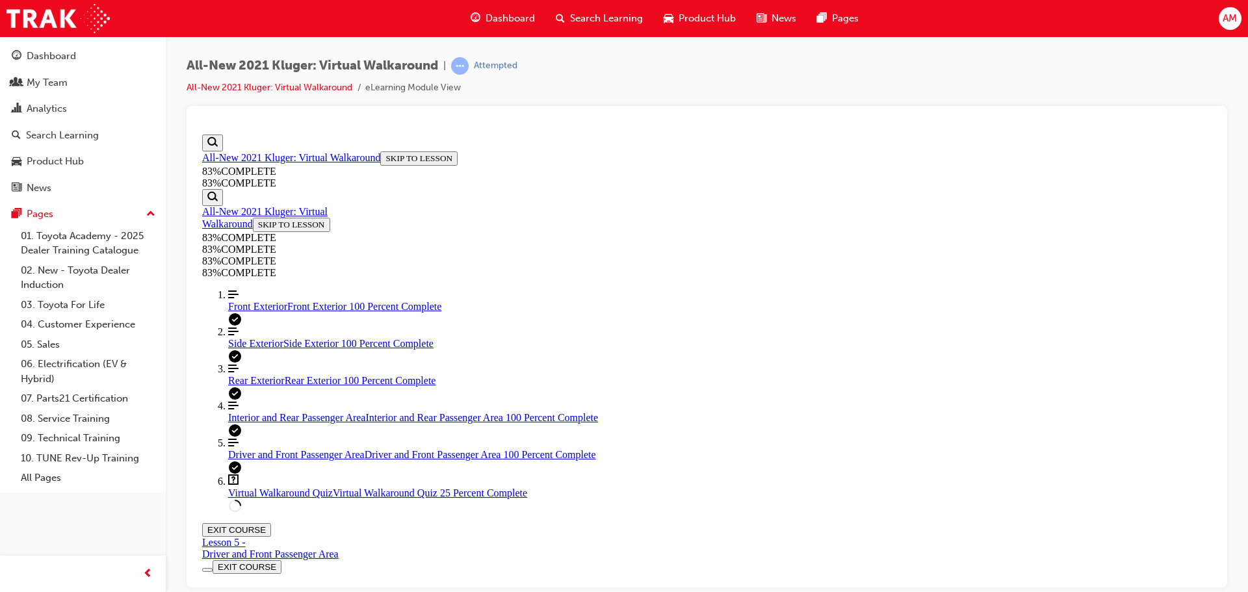
scroll to position [45, 0]
click at [249, 309] on span "Front Exterior" at bounding box center [257, 305] width 59 height 11
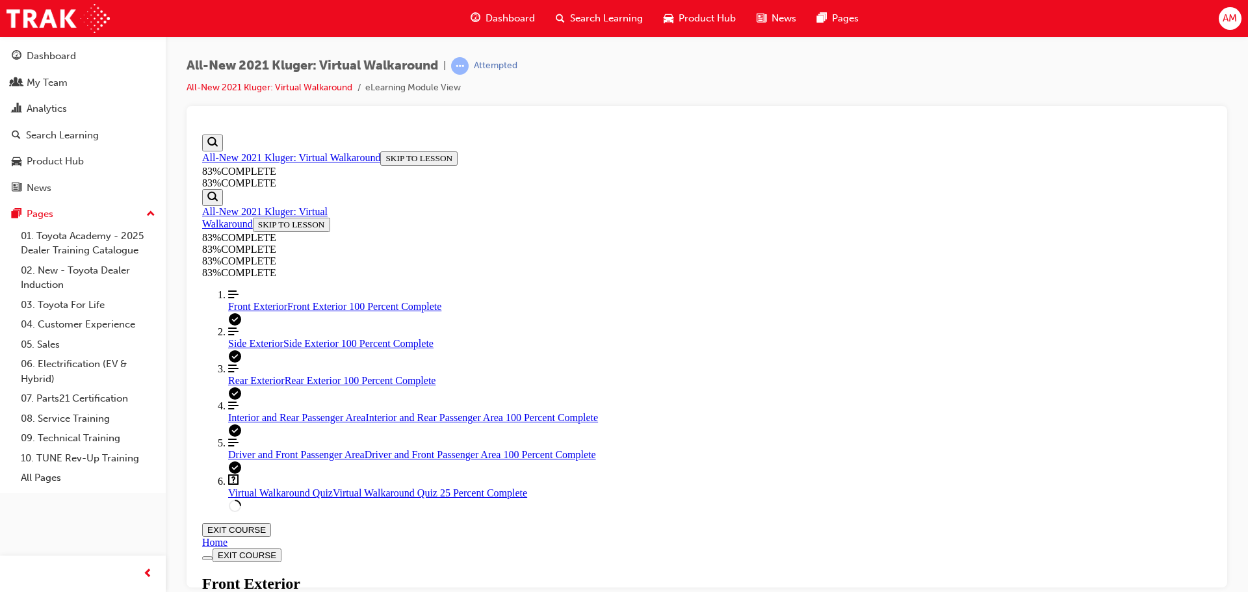
click at [287, 498] on span "Virtual Walkaround Quiz" at bounding box center [280, 492] width 105 height 11
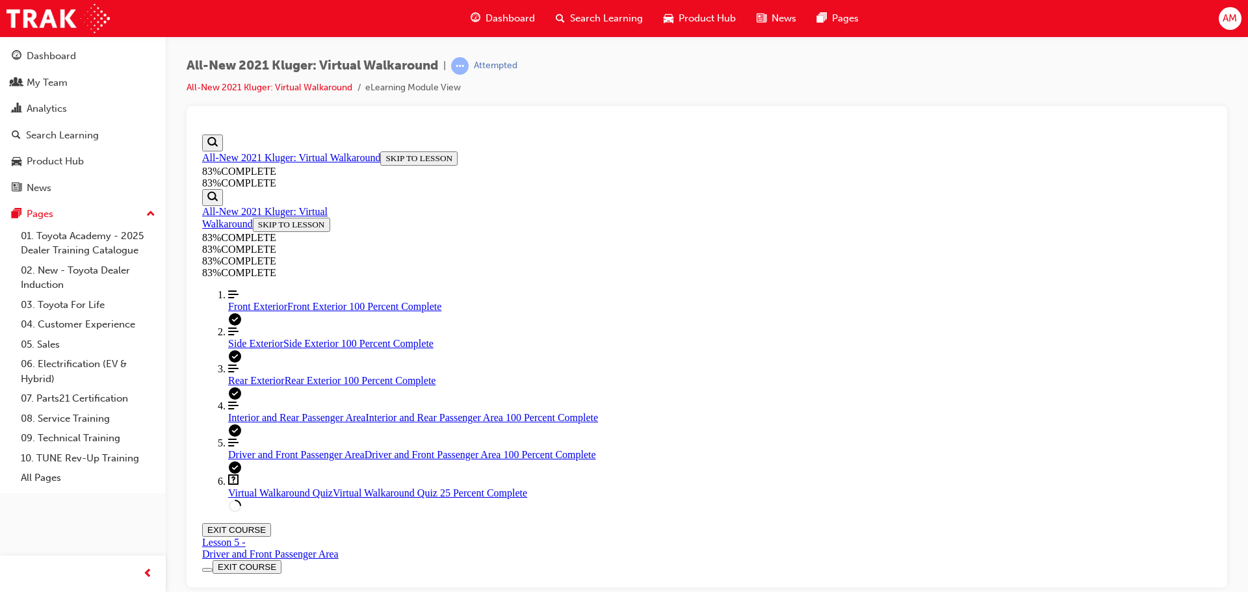
scroll to position [47, 0]
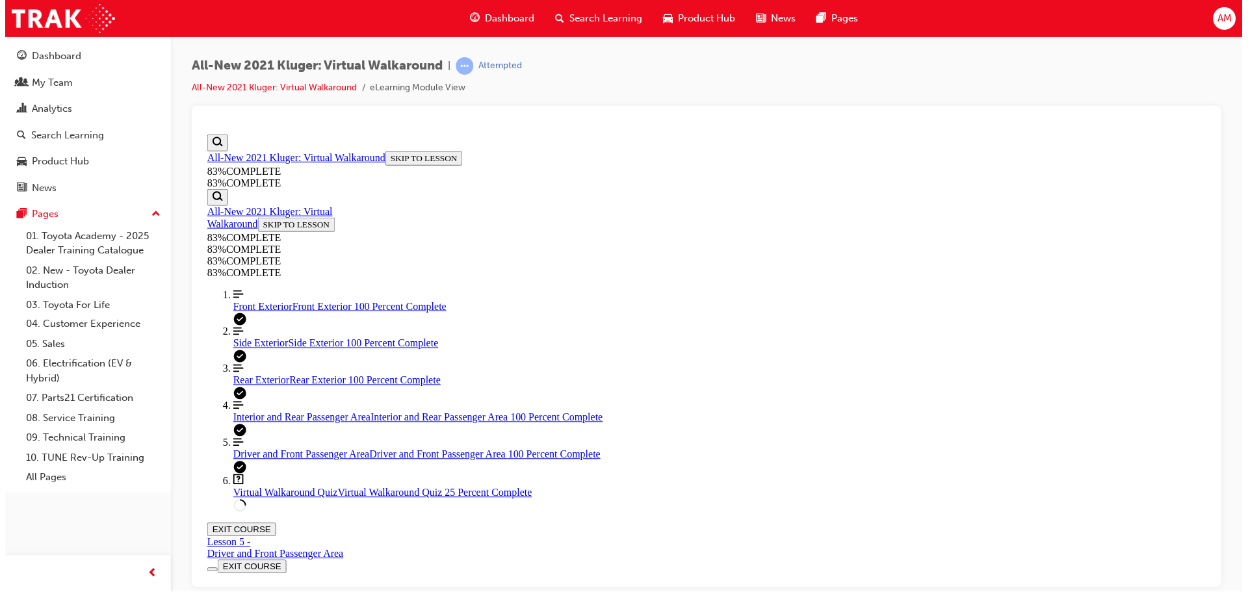
scroll to position [47, 0]
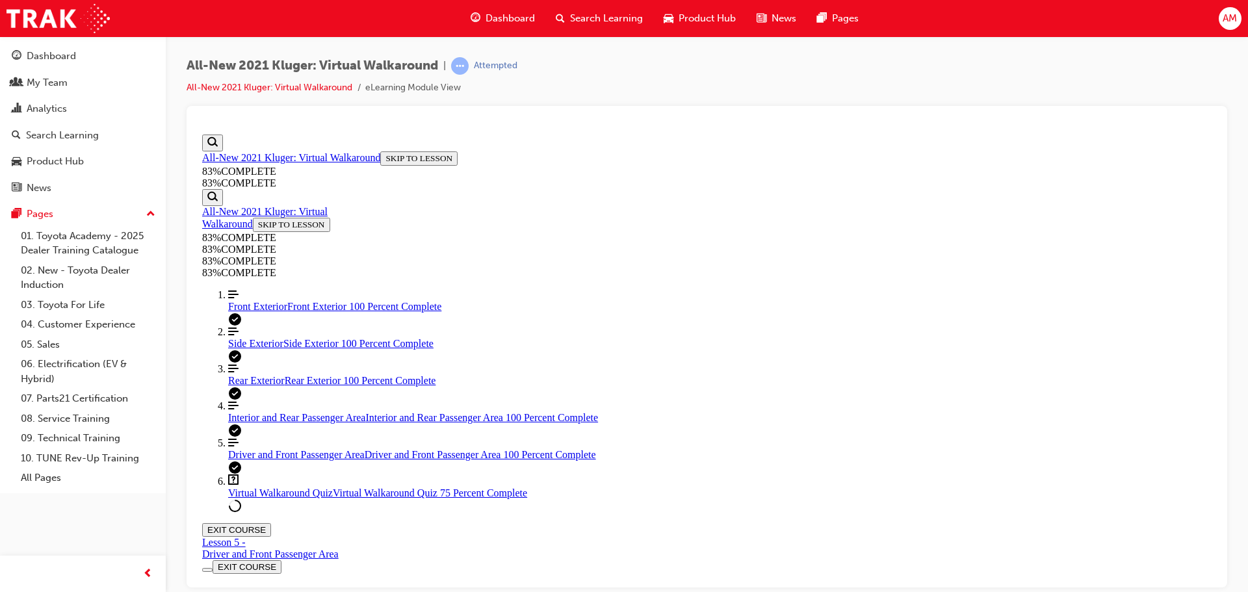
scroll to position [47, 0]
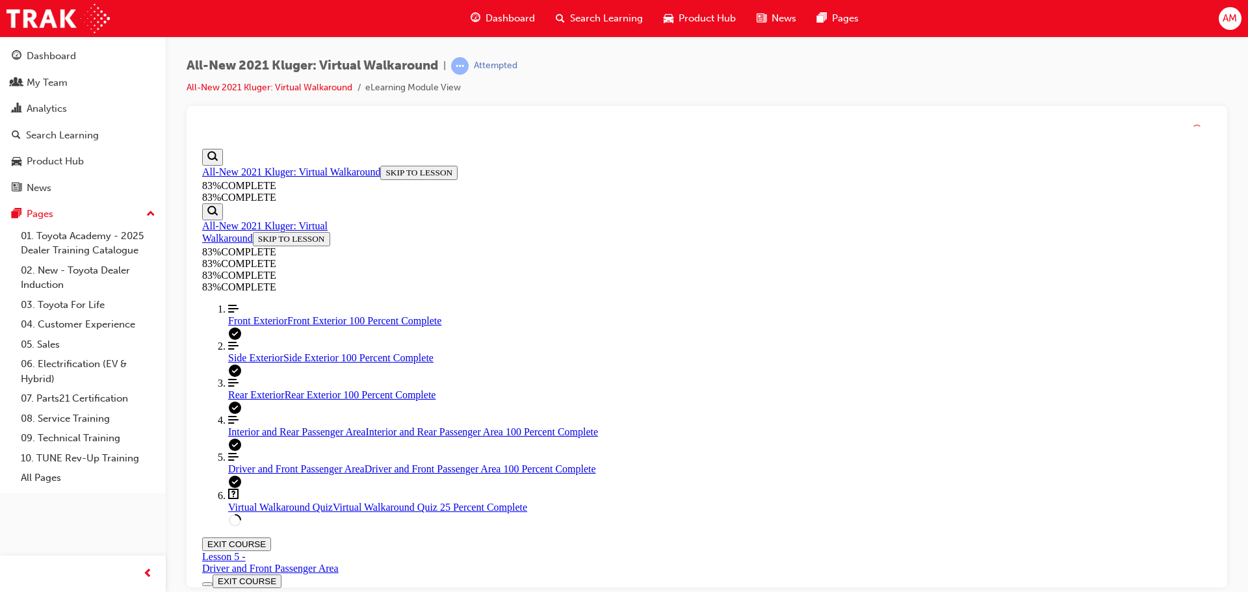
scroll to position [47, 0]
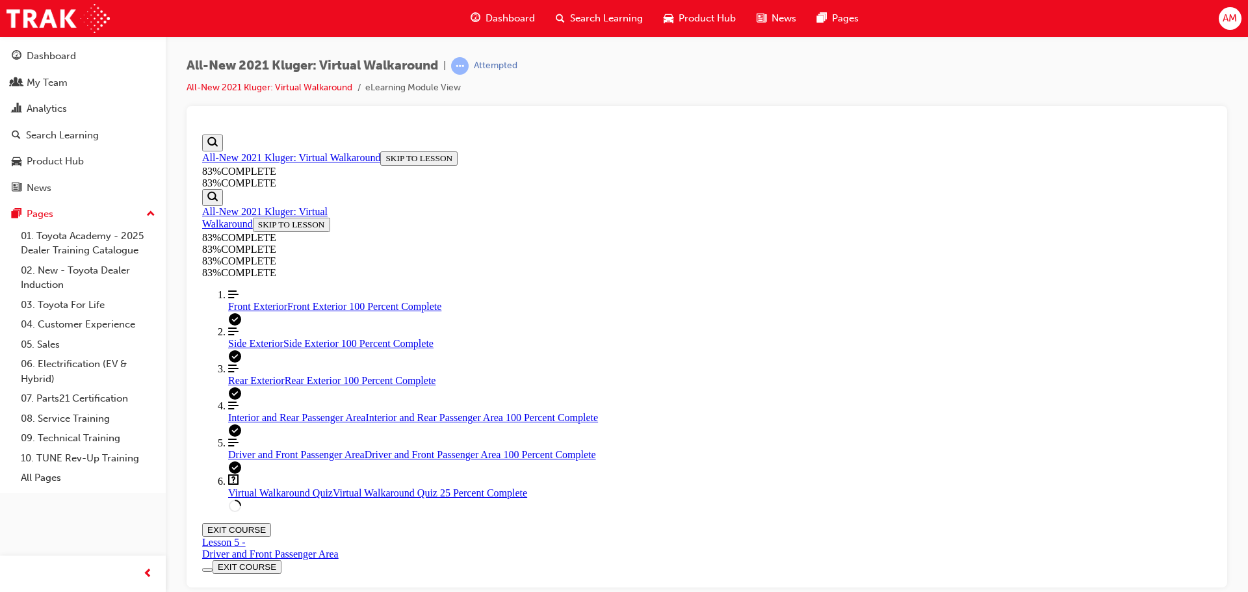
click at [253, 310] on span "Front Exterior" at bounding box center [257, 305] width 59 height 11
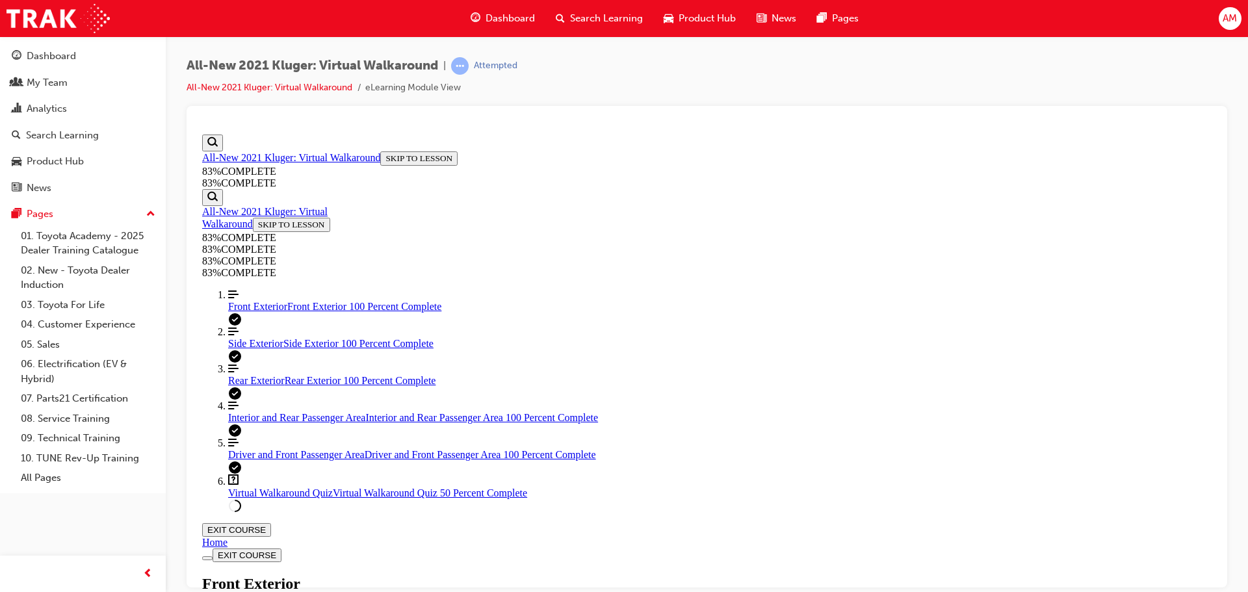
scroll to position [23, 0]
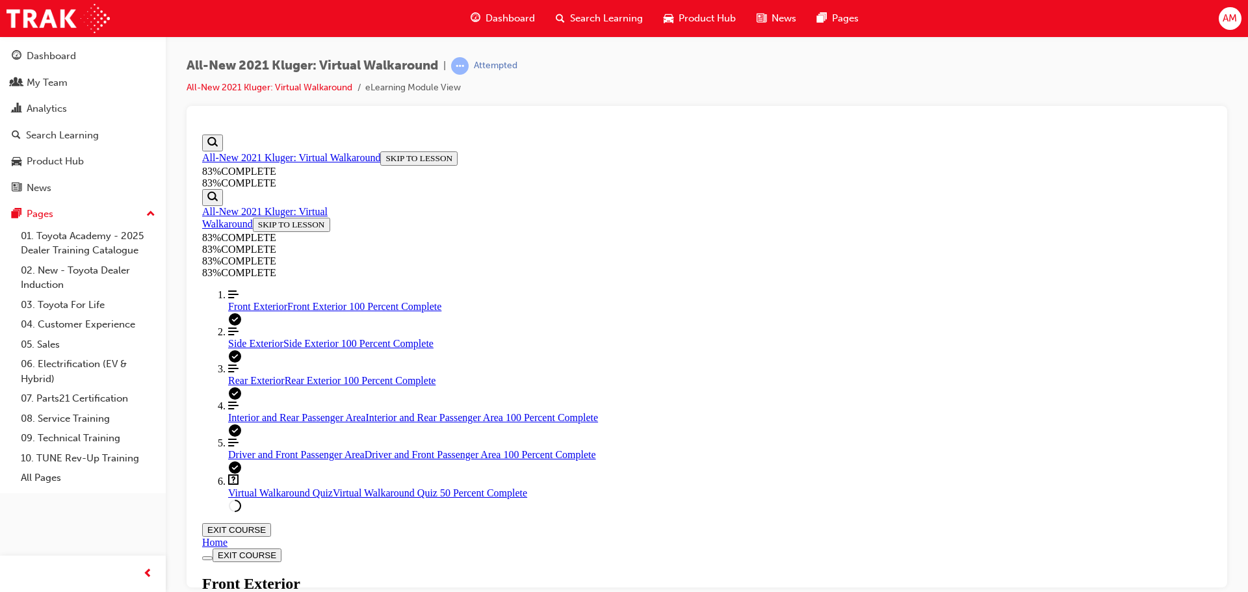
click at [267, 348] on span "Side Exterior" at bounding box center [255, 342] width 55 height 11
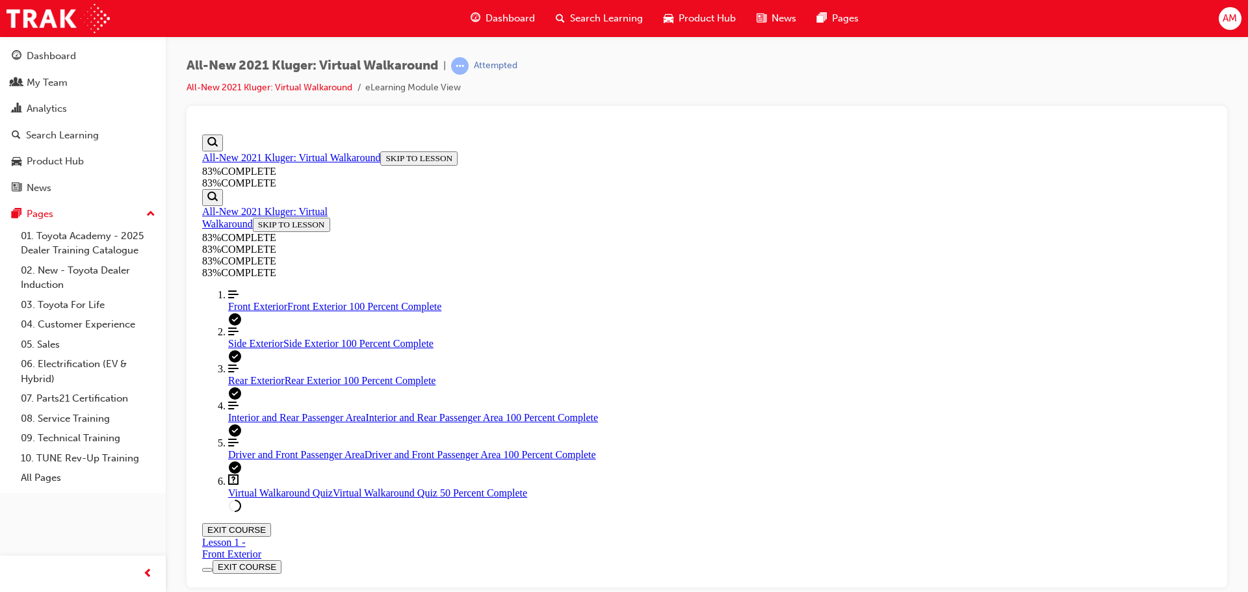
scroll to position [86, 0]
drag, startPoint x: 556, startPoint y: 509, endPoint x: 567, endPoint y: 495, distance: 17.6
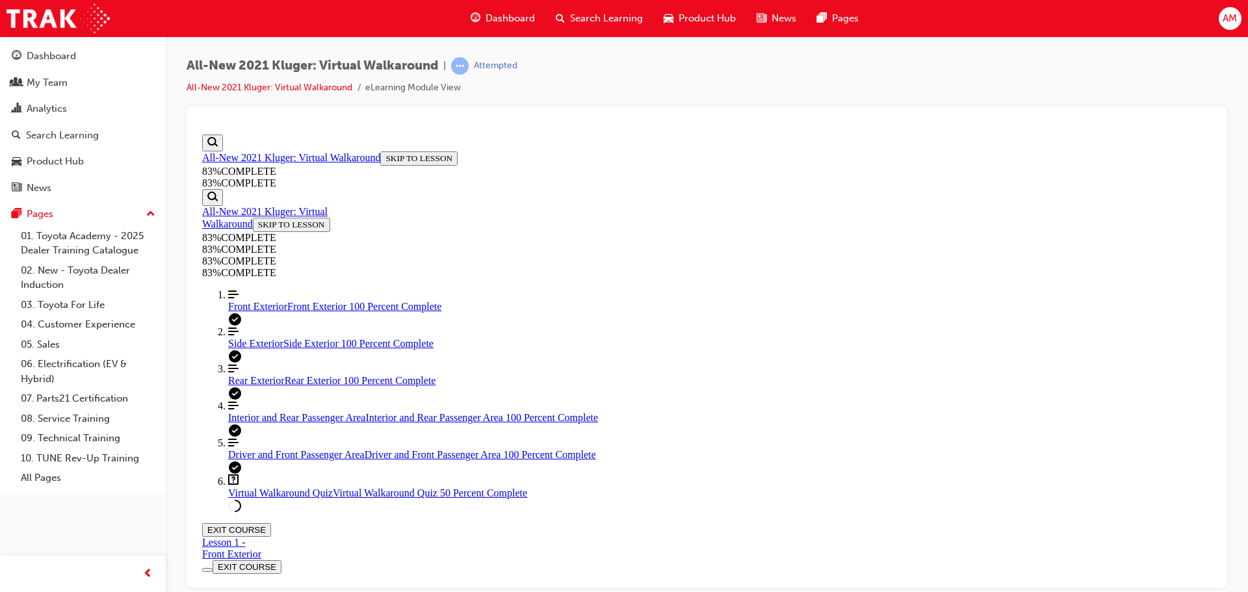
click at [261, 498] on span "Virtual Walkaround Quiz" at bounding box center [280, 492] width 105 height 11
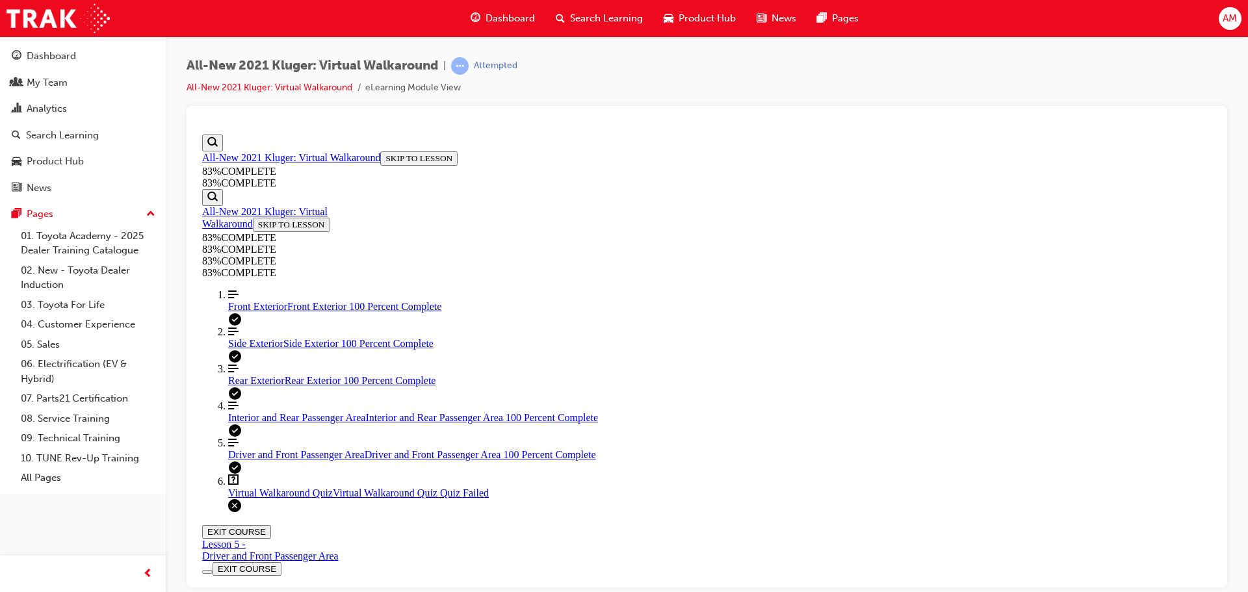
scroll to position [211, 0]
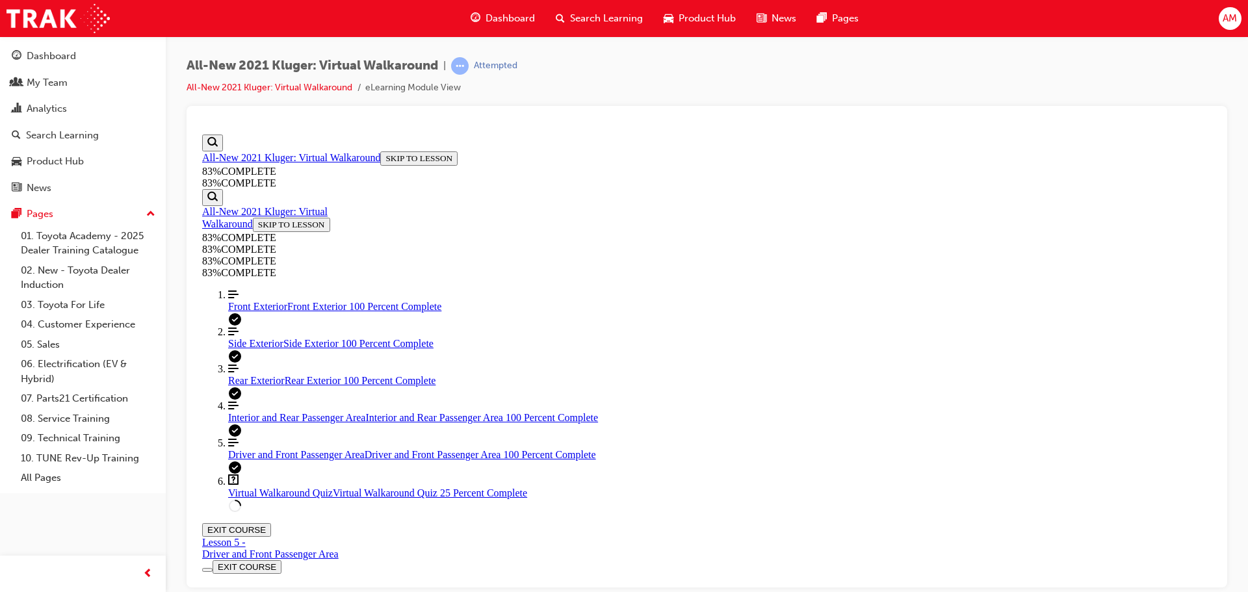
scroll to position [157, 0]
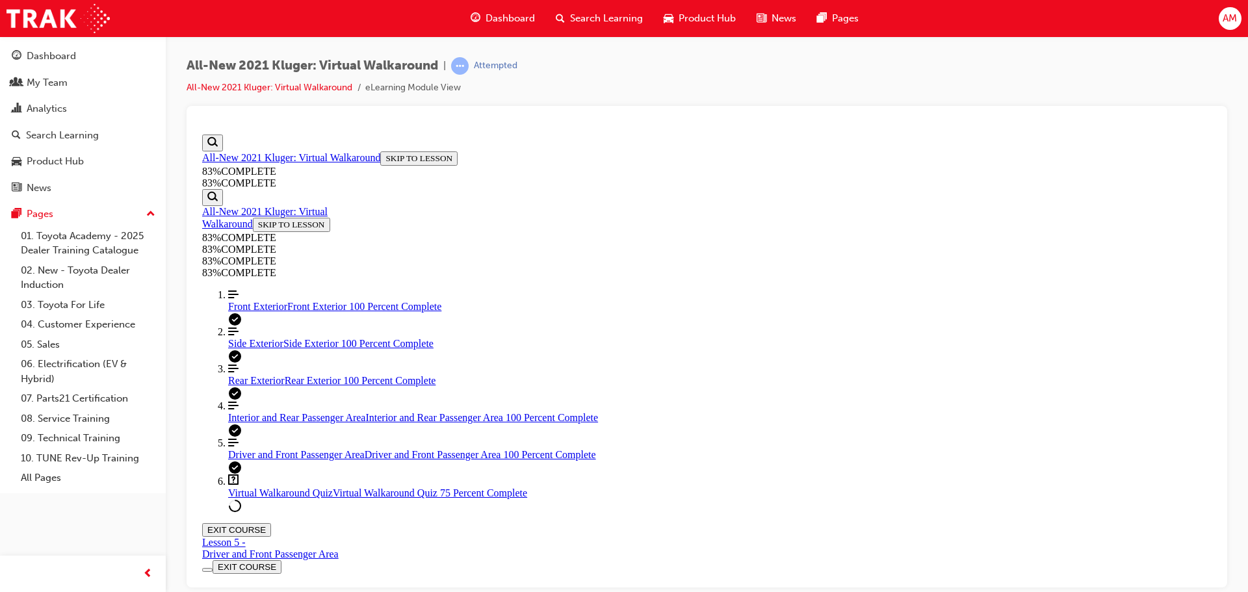
scroll to position [177, 0]
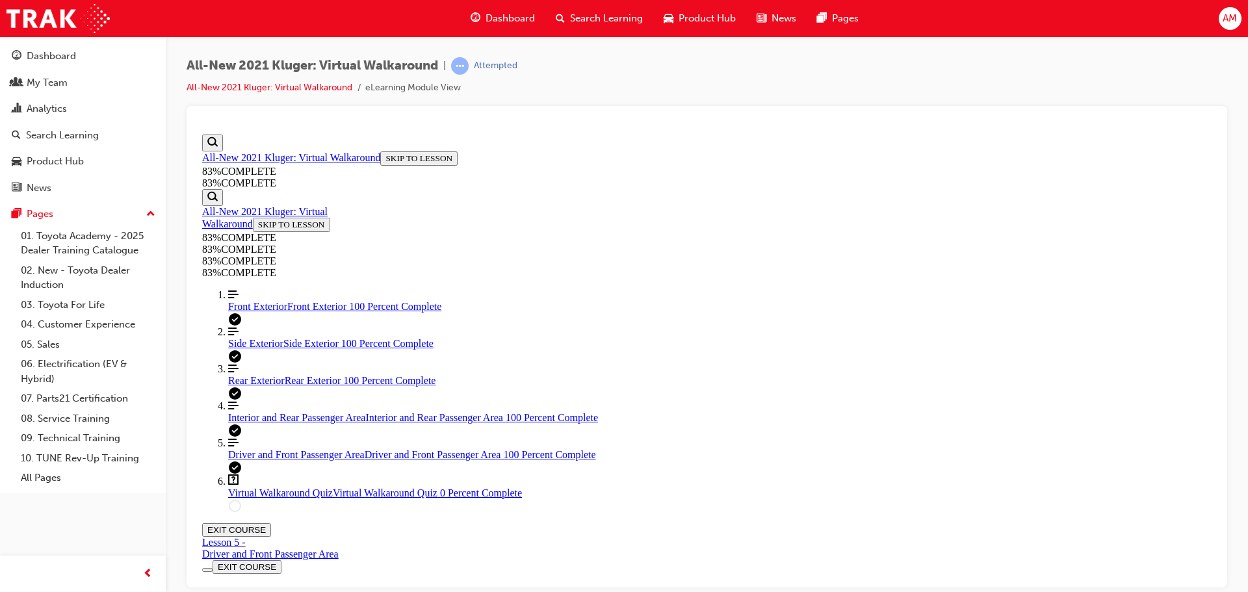
scroll to position [47, 0]
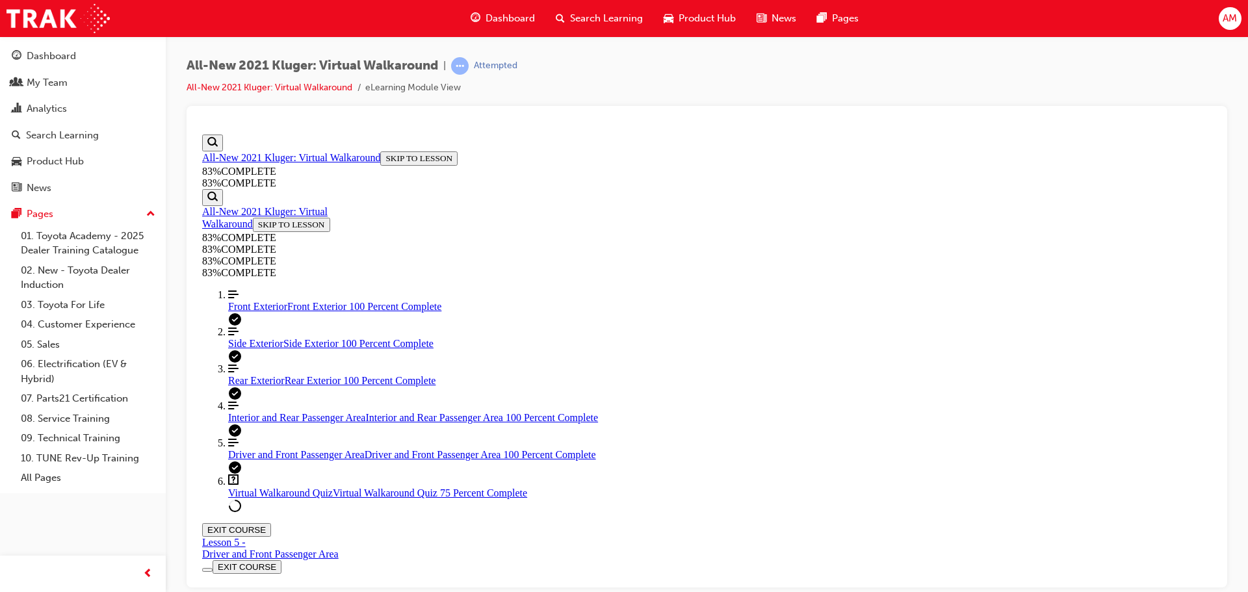
scroll to position [199, 0]
click at [263, 311] on span "Front Exterior" at bounding box center [257, 305] width 59 height 11
click at [228, 536] on div "Home" at bounding box center [214, 542] width 25 height 12
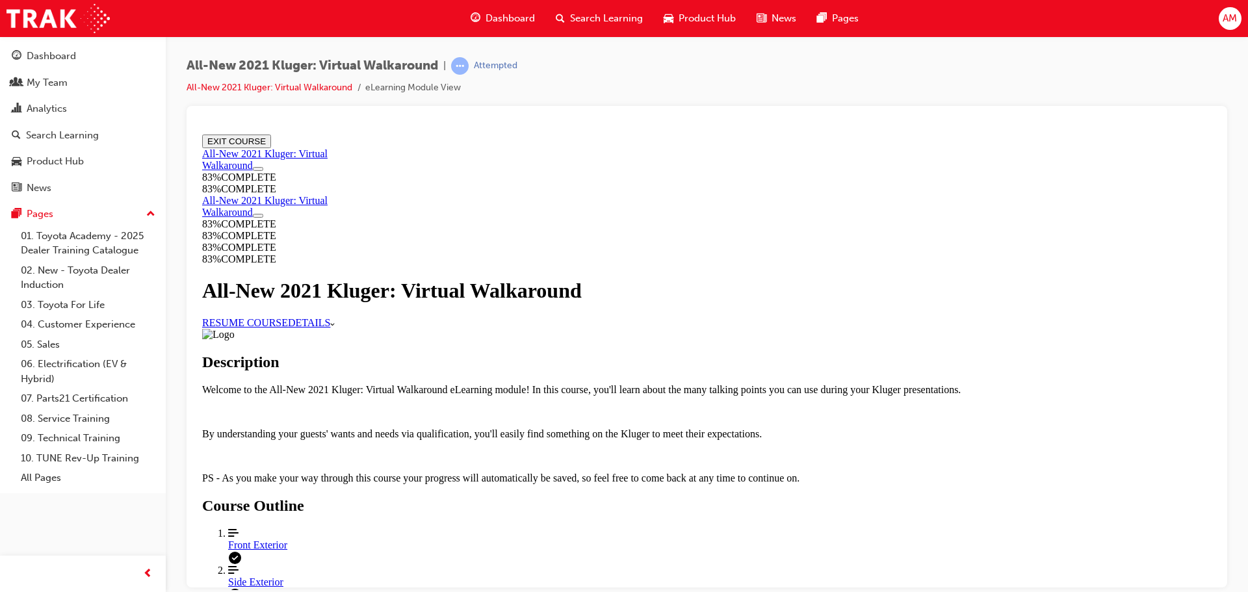
scroll to position [504, 0]
click at [575, 539] on div "Front Exterior" at bounding box center [720, 545] width 984 height 12
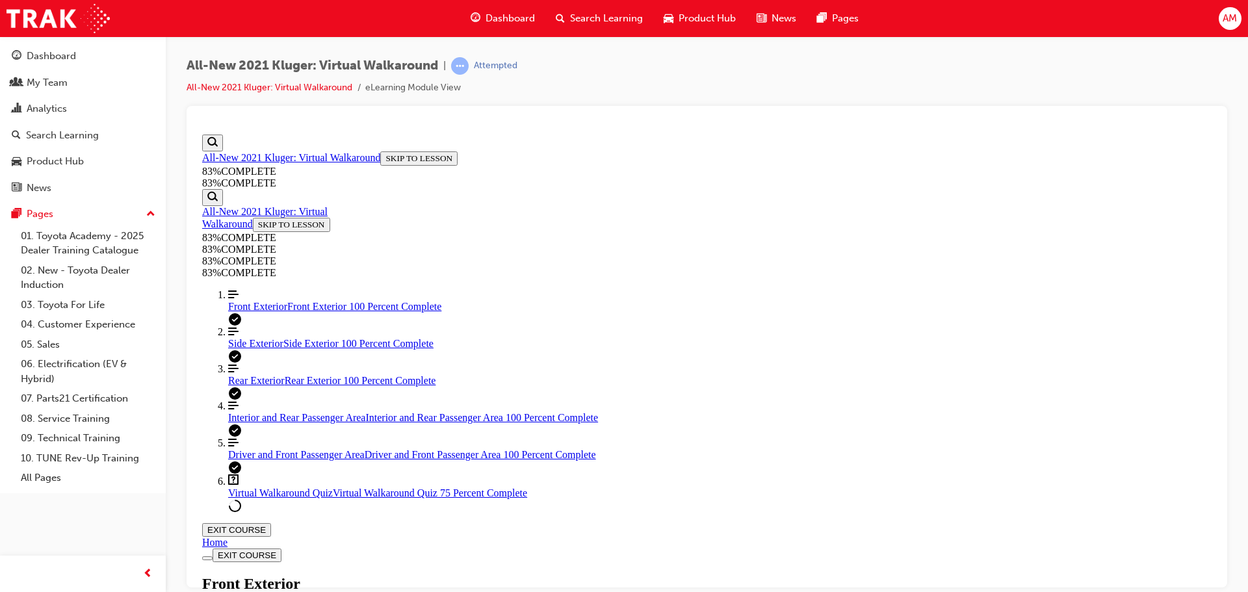
scroll to position [153, 0]
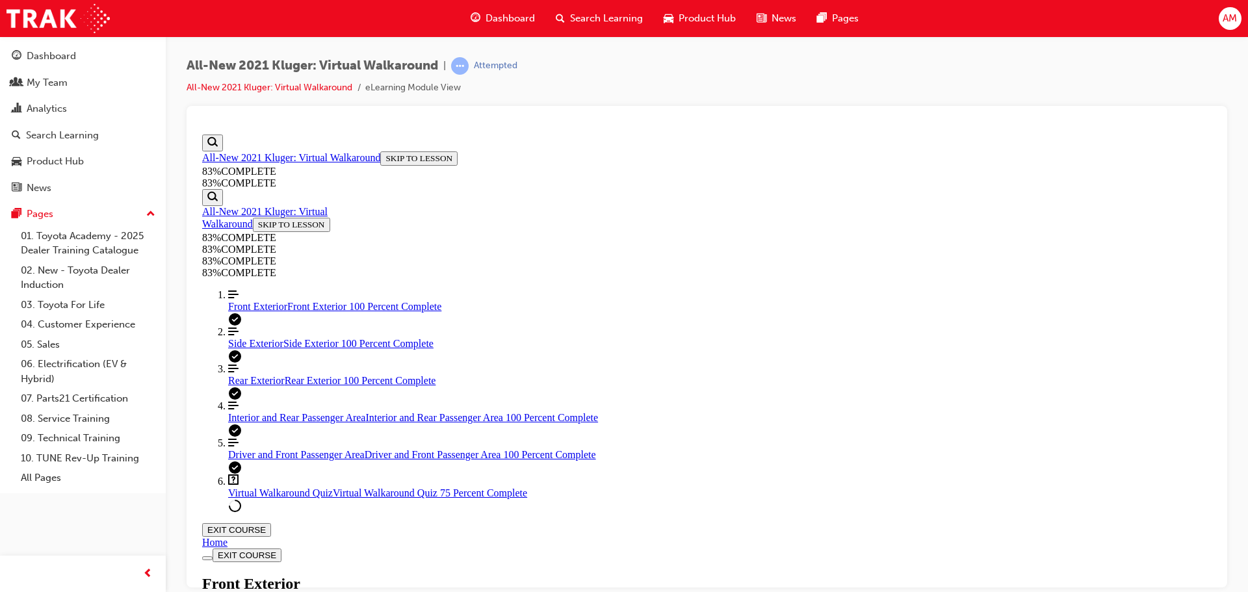
scroll to position [348, 0]
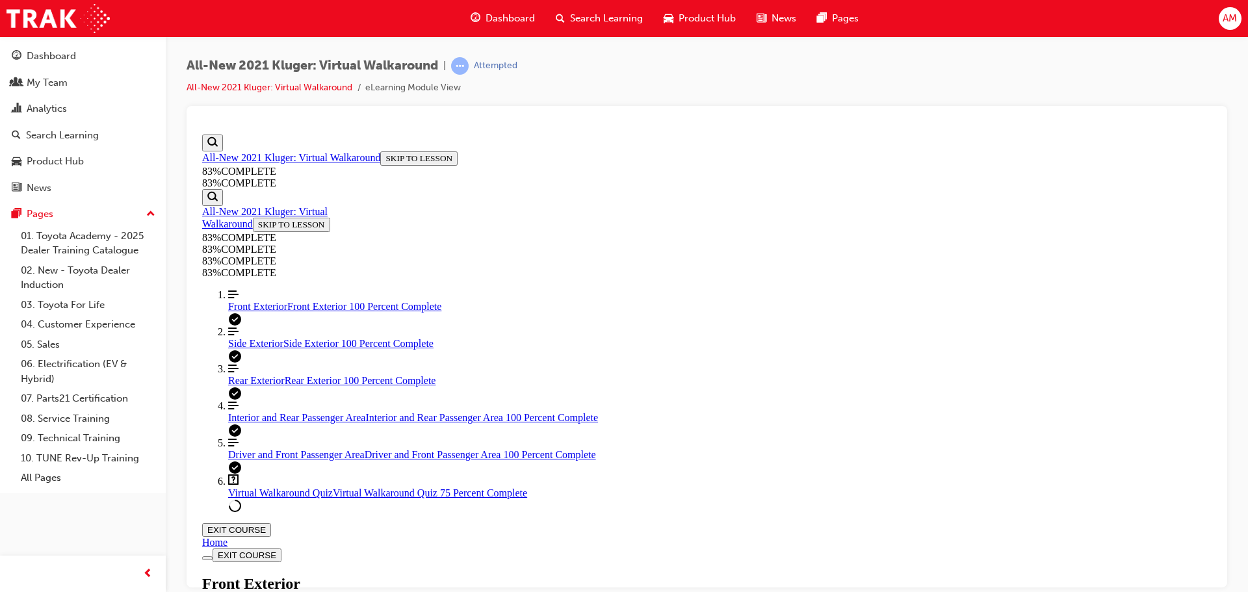
scroll to position [235, 0]
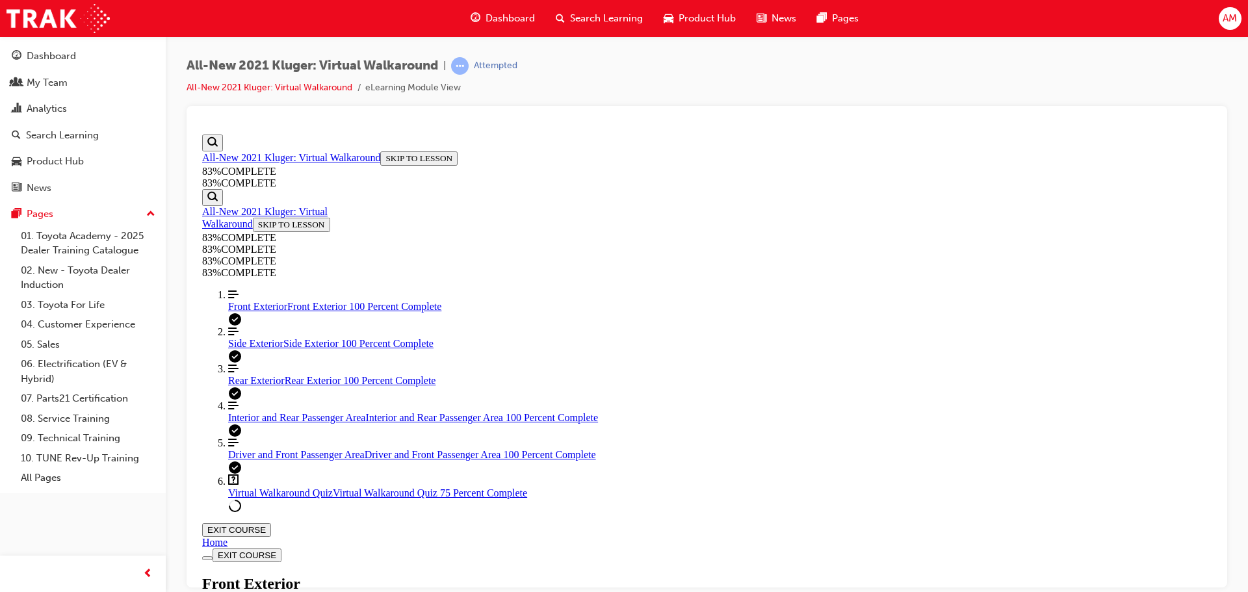
click at [257, 348] on span "Side Exterior" at bounding box center [255, 342] width 55 height 11
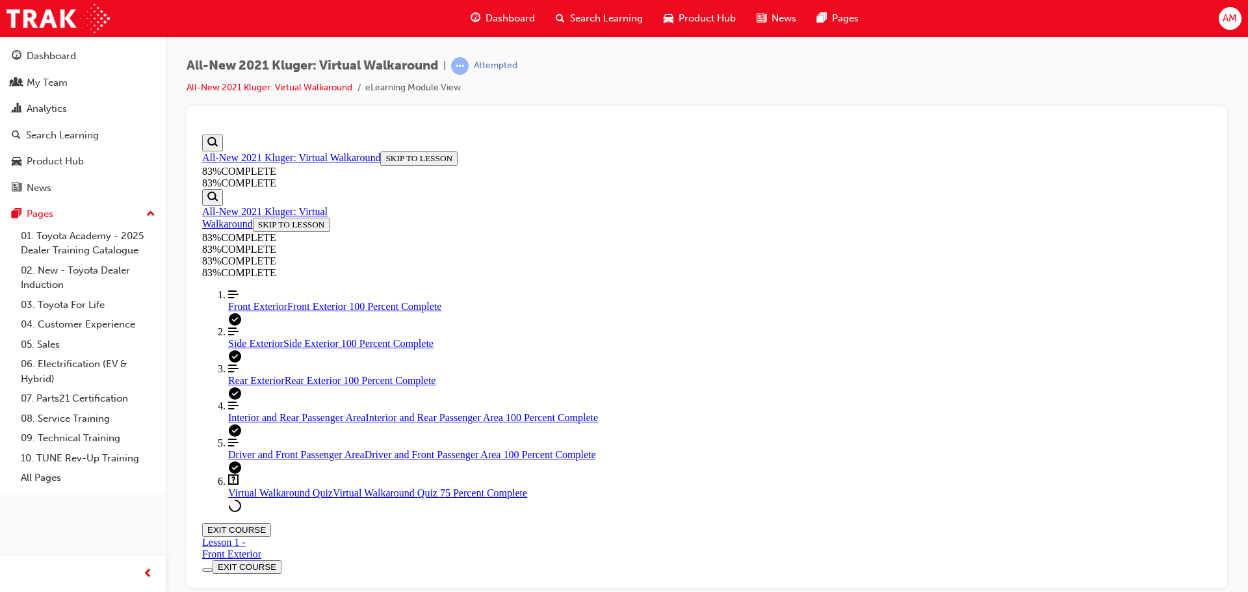
click at [296, 498] on span "Virtual Walkaround Quiz" at bounding box center [280, 492] width 105 height 11
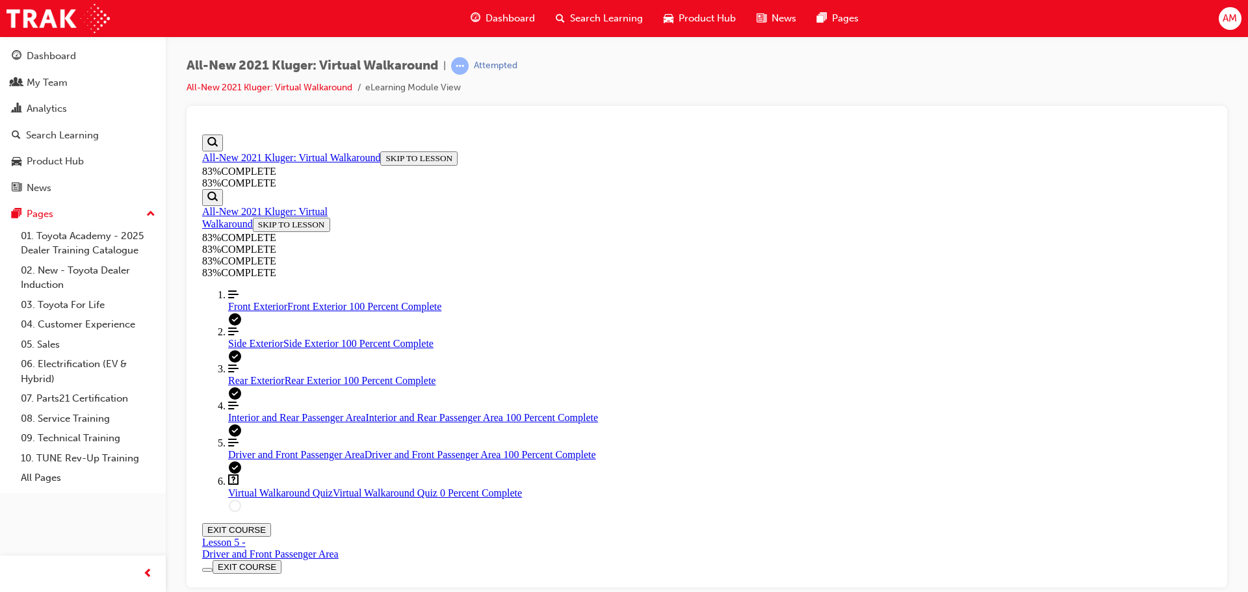
scroll to position [47, 0]
click at [269, 385] on span "Rear Exterior" at bounding box center [256, 379] width 57 height 11
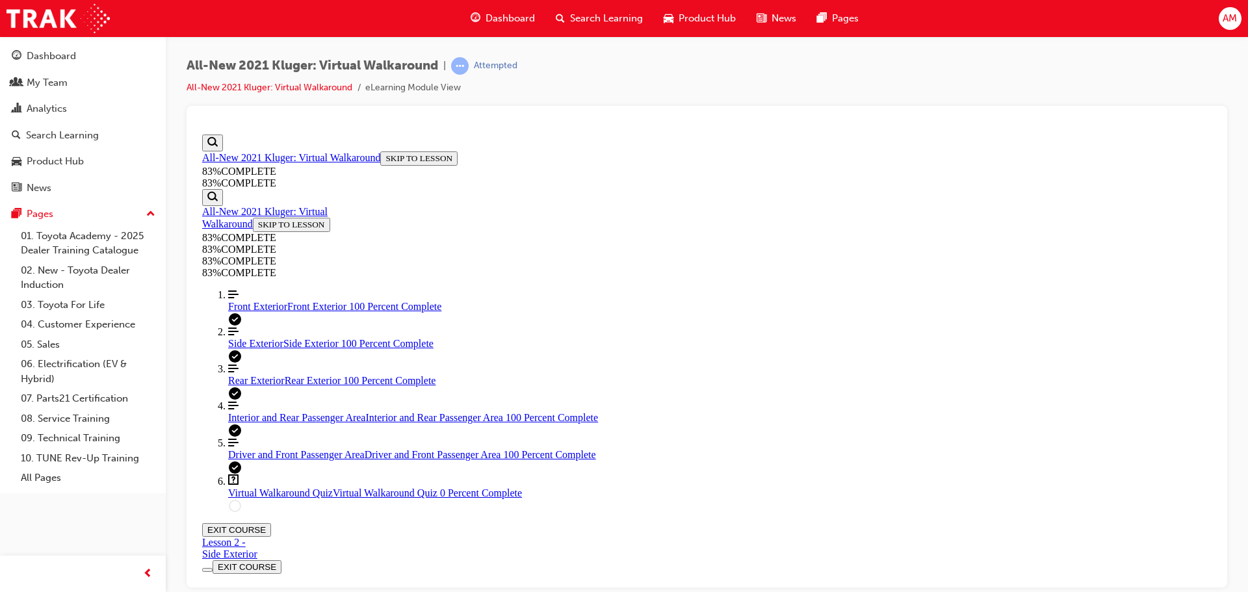
click at [259, 498] on span "Virtual Walkaround Quiz" at bounding box center [280, 492] width 105 height 11
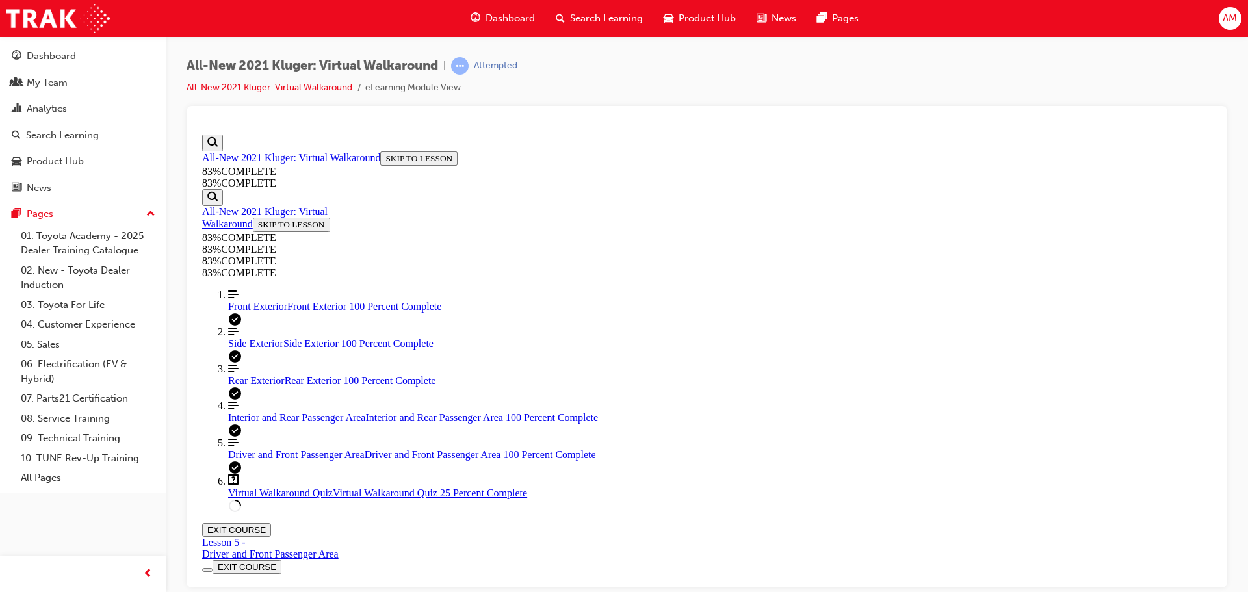
scroll to position [47, 0]
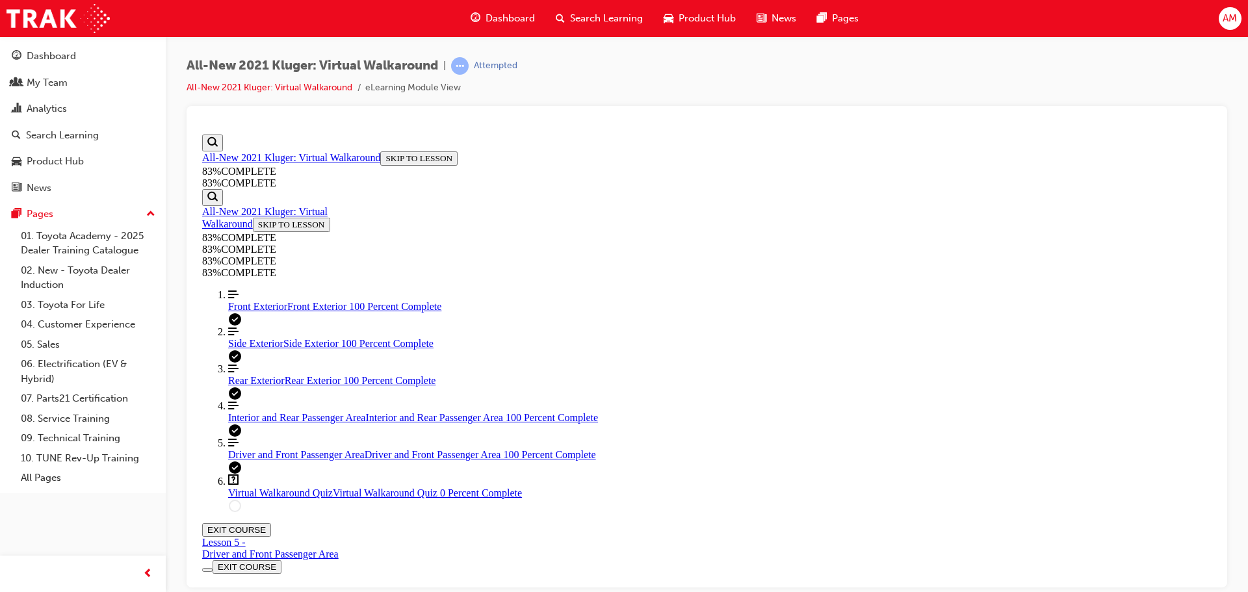
scroll to position [134, 0]
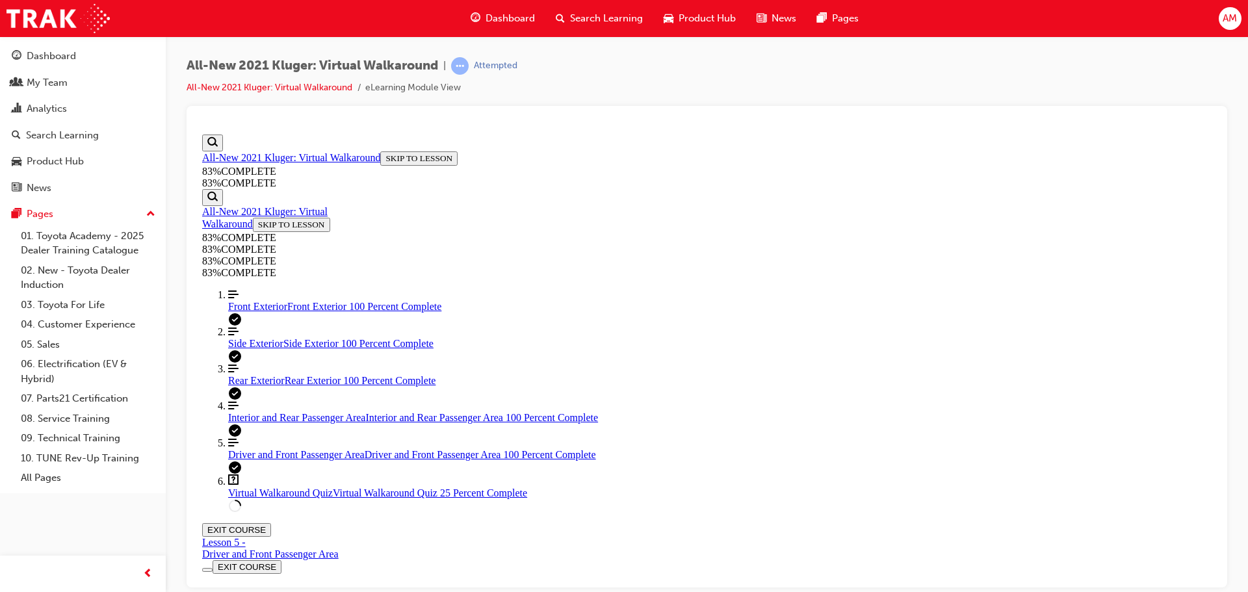
scroll to position [47, 0]
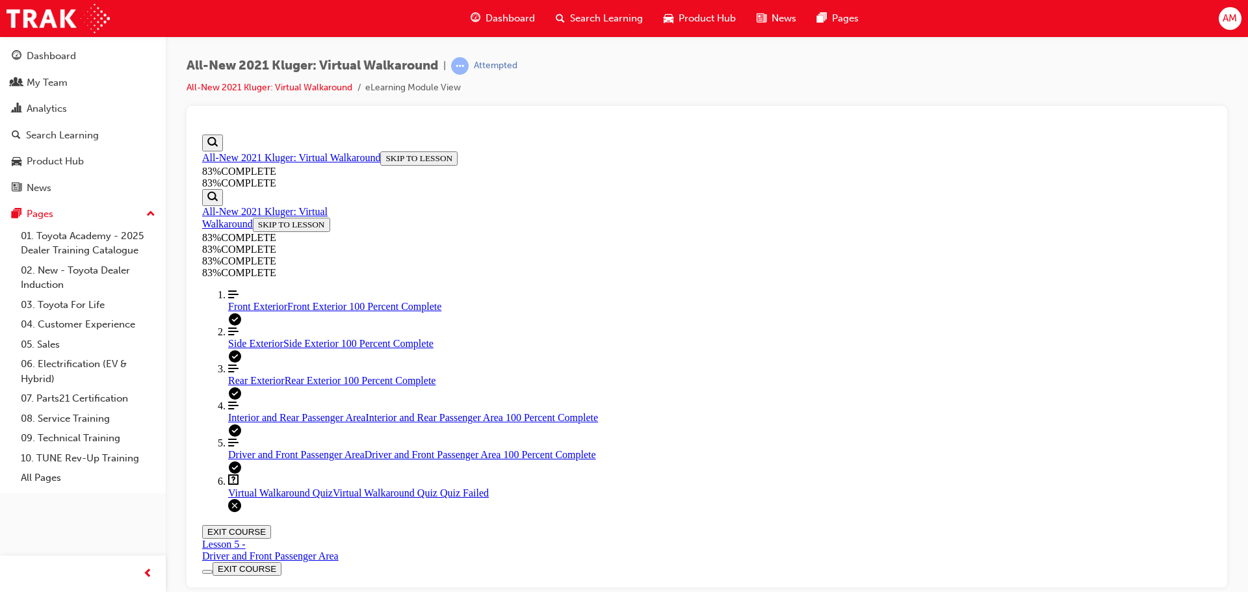
scroll to position [211, 0]
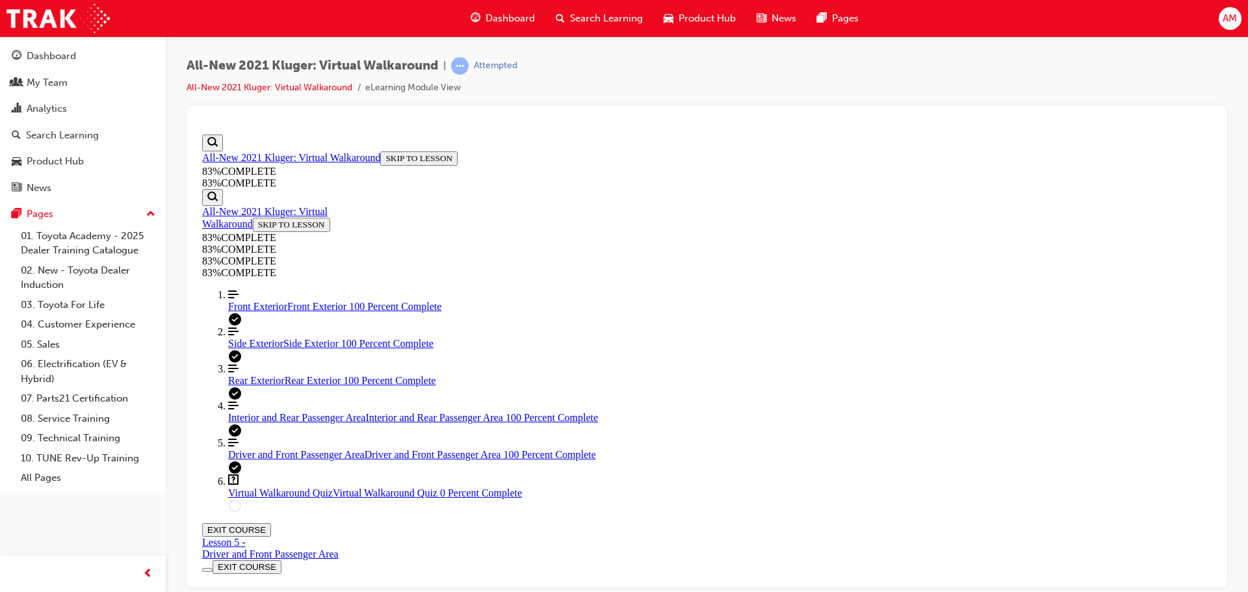
scroll to position [47, 0]
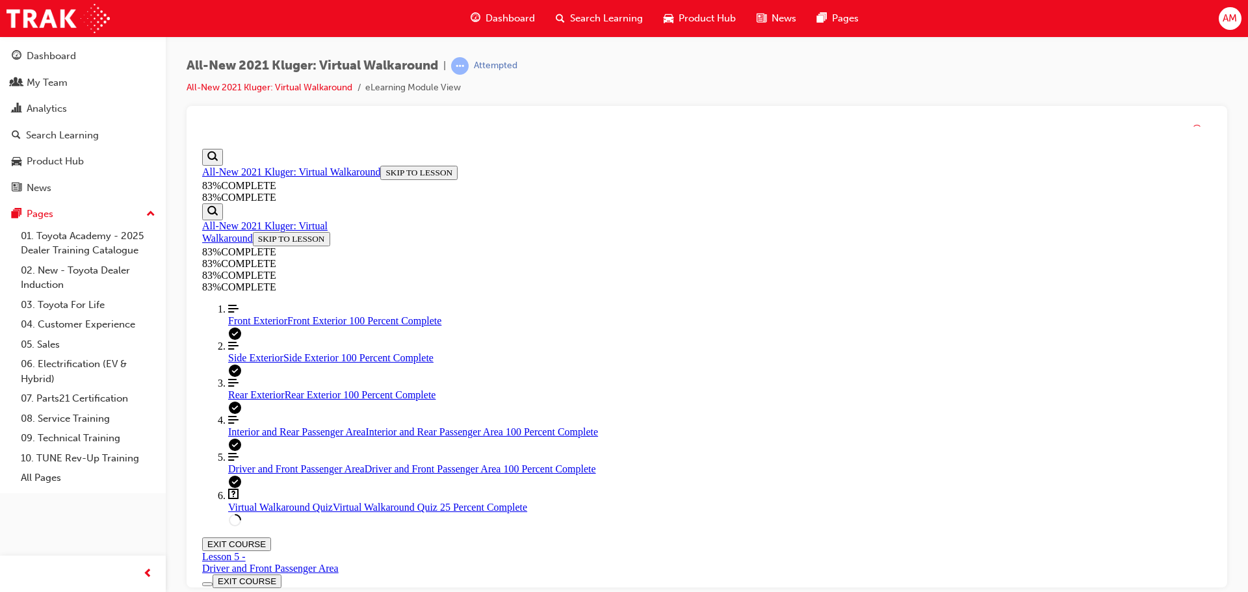
scroll to position [47, 0]
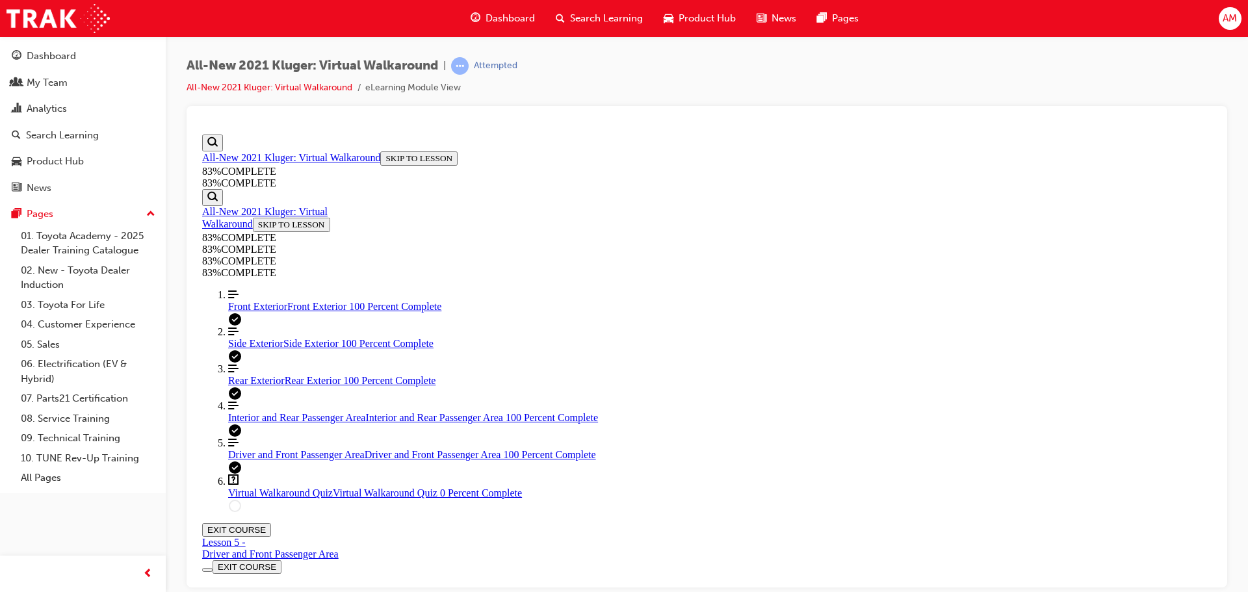
drag, startPoint x: 657, startPoint y: 321, endPoint x: 889, endPoint y: 318, distance: 232.1
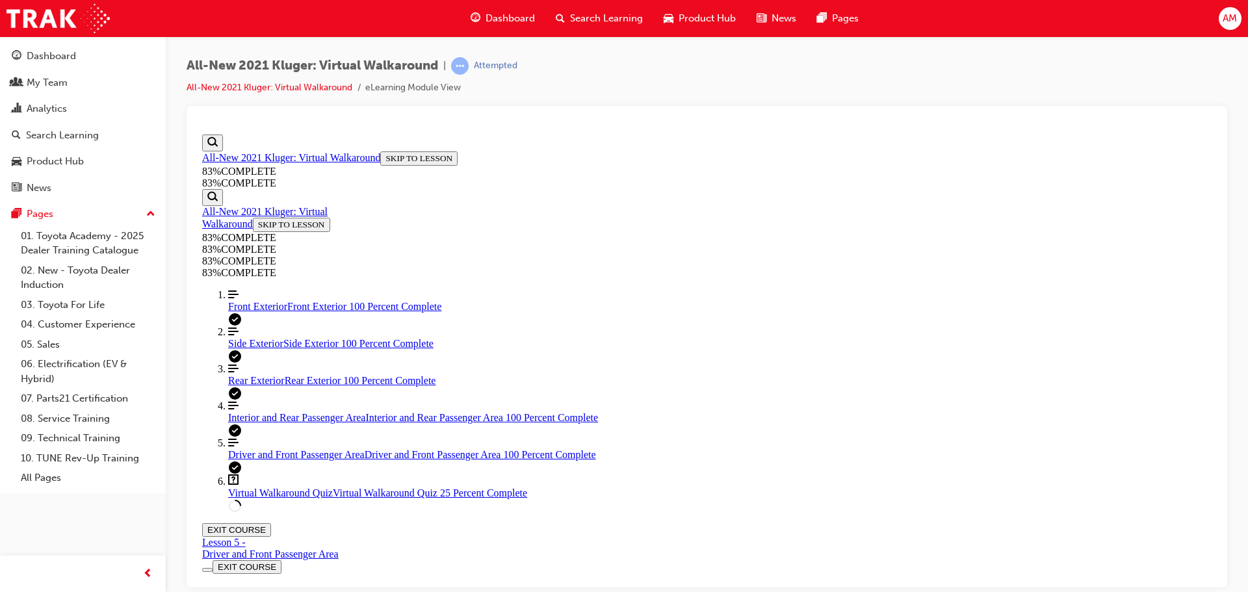
copy p "On the Kluger, Parking Support Brake (PKSB)"
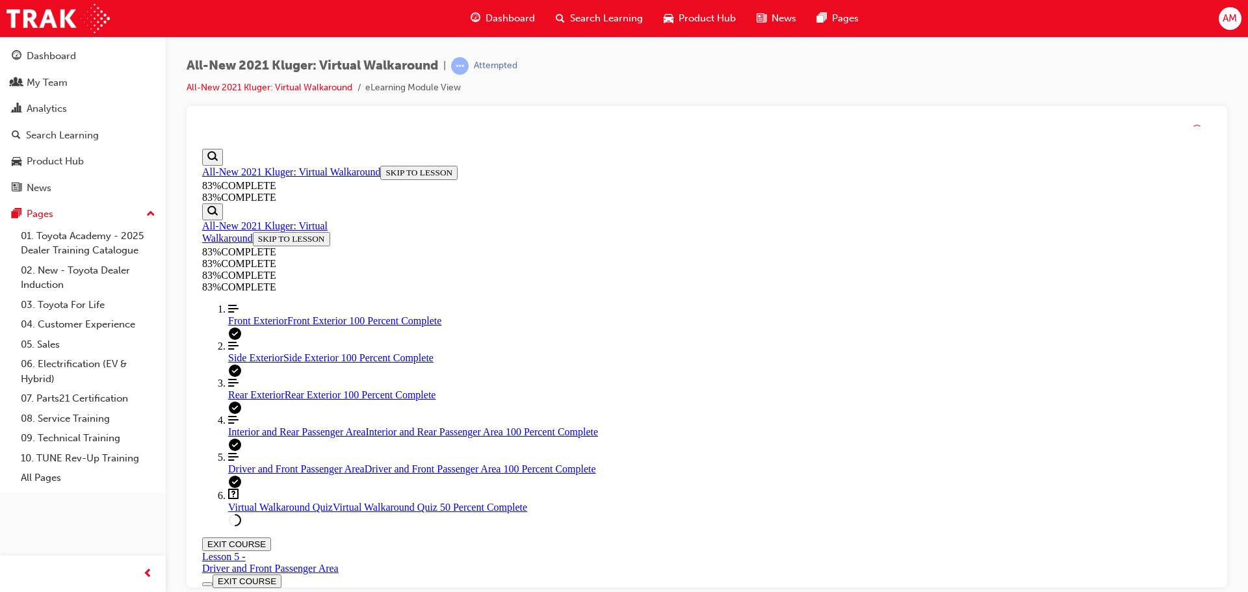
scroll to position [47, 0]
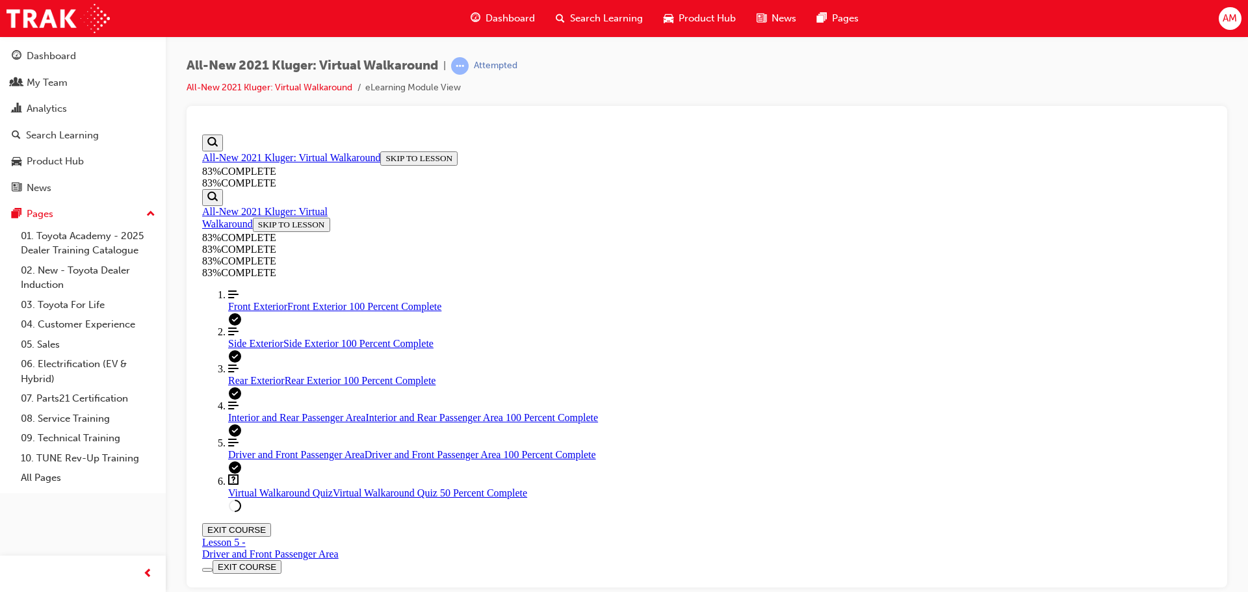
drag, startPoint x: 575, startPoint y: 319, endPoint x: 644, endPoint y: 361, distance: 80.8
copy p "For guests interested in minimising fuel usage, what design considerations have…"
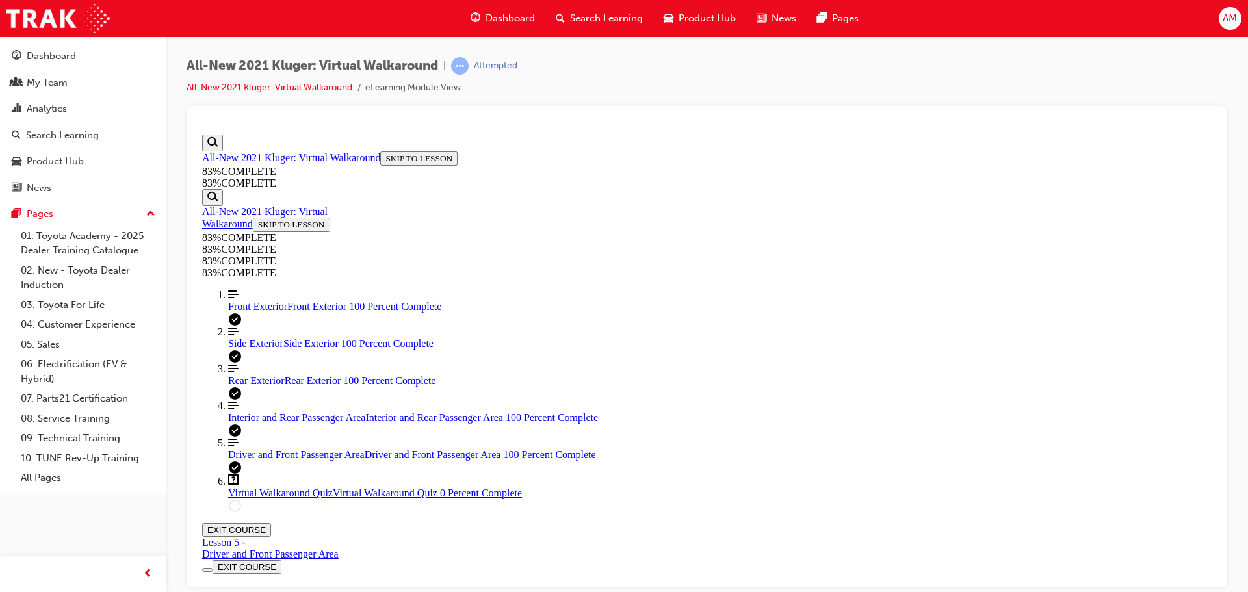
scroll to position [47, 0]
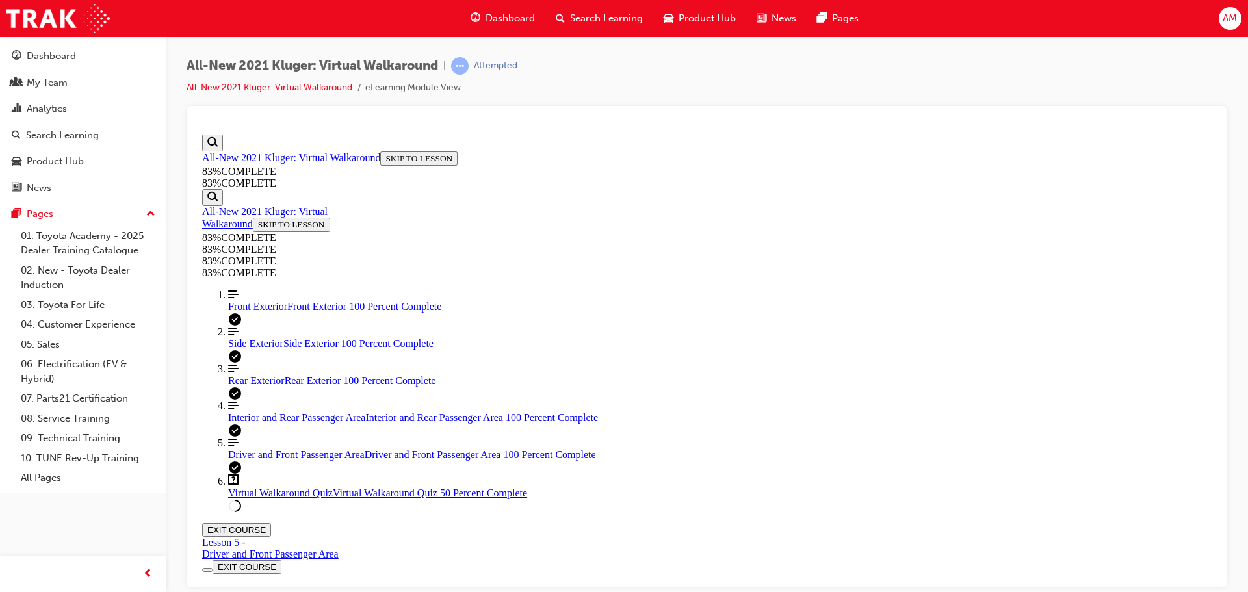
scroll to position [47, 0]
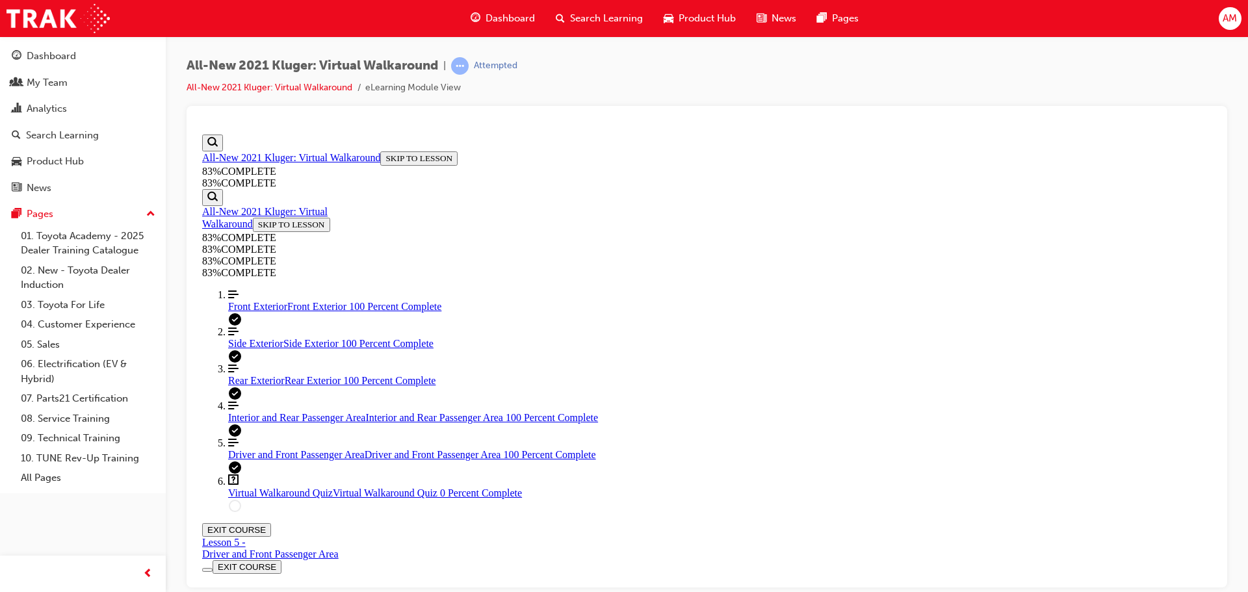
scroll to position [47, 0]
click at [271, 523] on button "EXIT COURSE" at bounding box center [236, 530] width 69 height 14
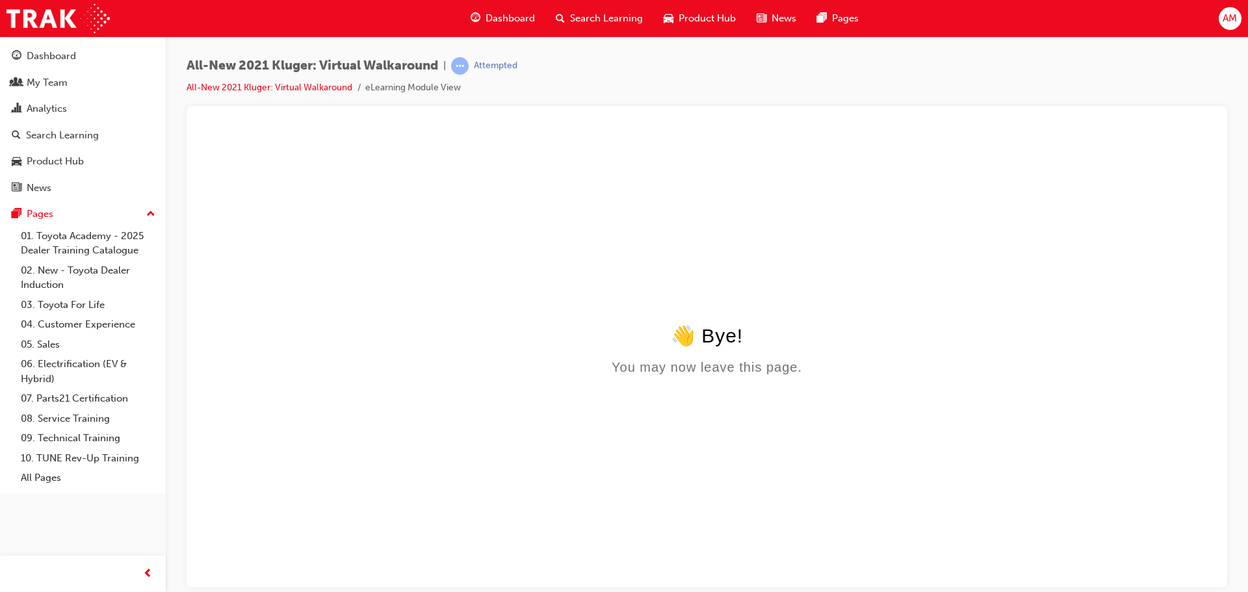
scroll to position [0, 0]
click at [603, 18] on span "Search Learning" at bounding box center [606, 18] width 73 height 15
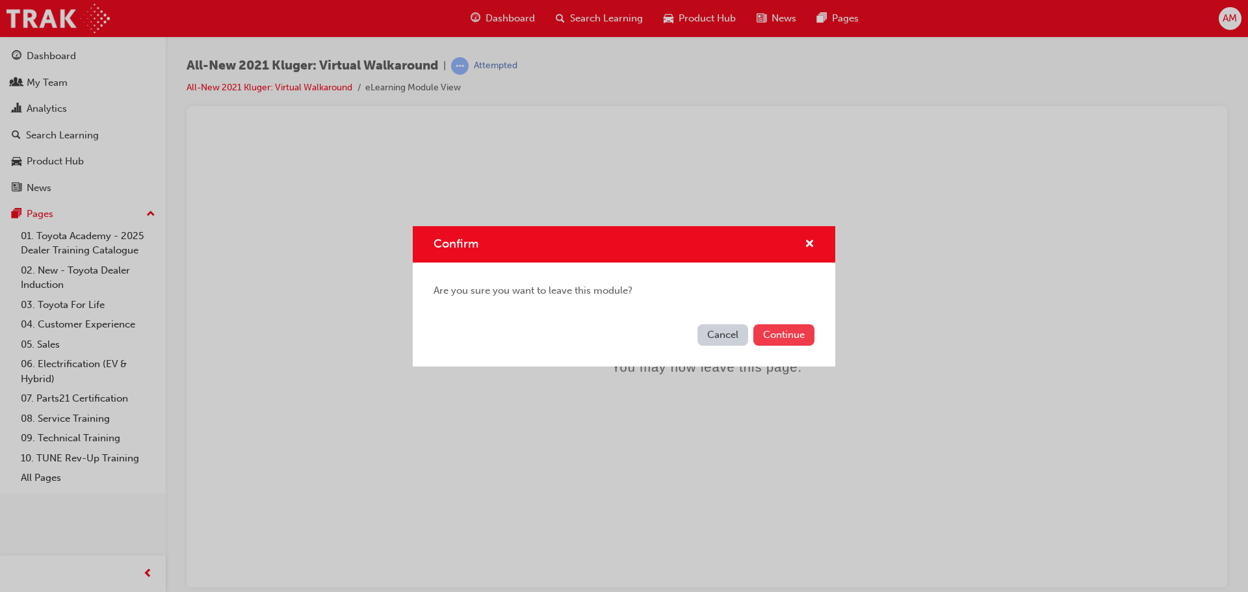
click at [776, 331] on button "Continue" at bounding box center [783, 334] width 61 height 21
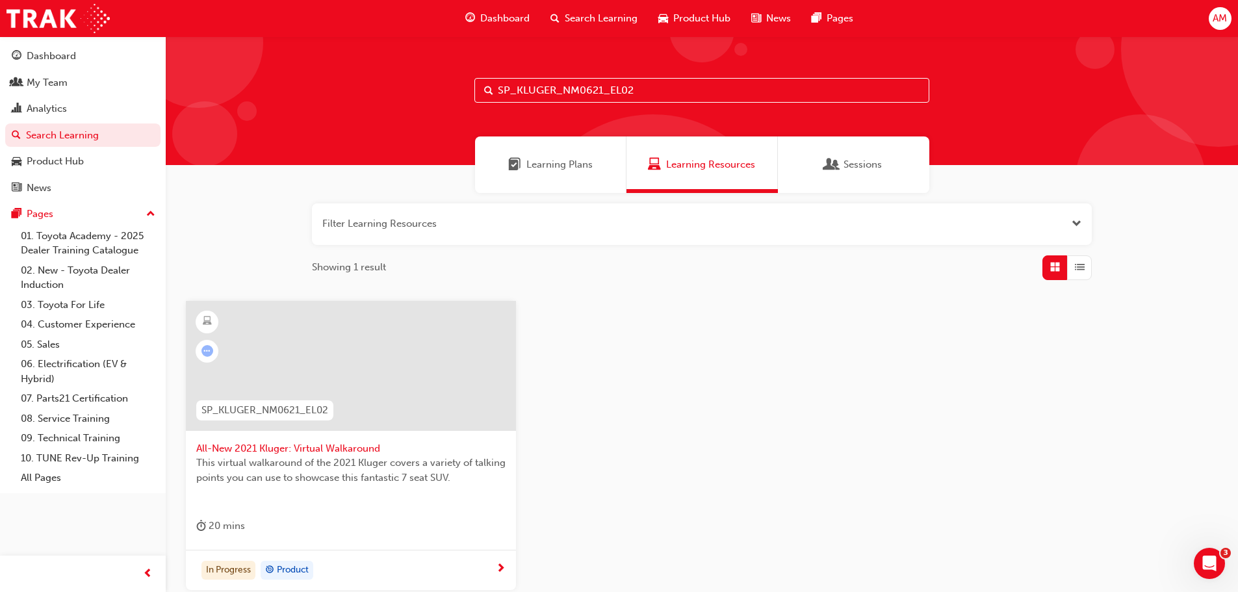
drag, startPoint x: 653, startPoint y: 92, endPoint x: 476, endPoint y: 88, distance: 177.5
click at [476, 88] on input "SP_KLUGER_NM0621_EL02" at bounding box center [702, 90] width 455 height 25
paste input "HILUXGR_DEV0923_VID_01"
type input "SP_HILUXGR_DEV0923_VID_01"
click at [306, 449] on span "Hilux GR Sport Development video" at bounding box center [350, 448] width 309 height 15
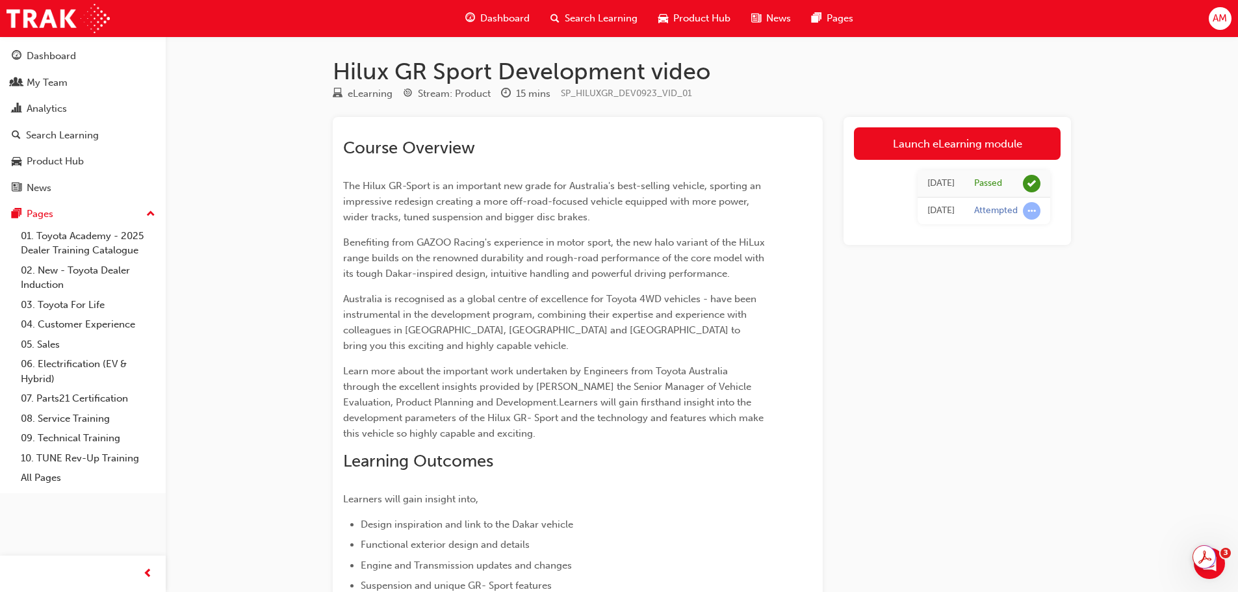
click at [612, 18] on span "Search Learning" at bounding box center [601, 18] width 73 height 15
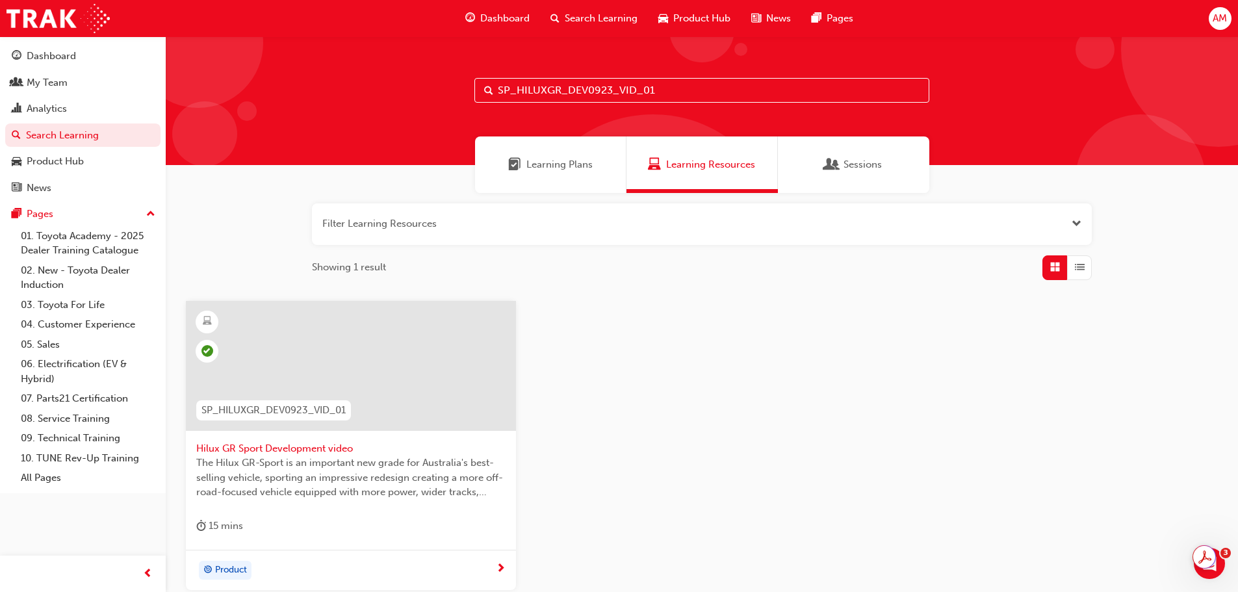
click at [666, 92] on input "SP_HILUXGR_DEV0923_VID_01" at bounding box center [702, 90] width 455 height 25
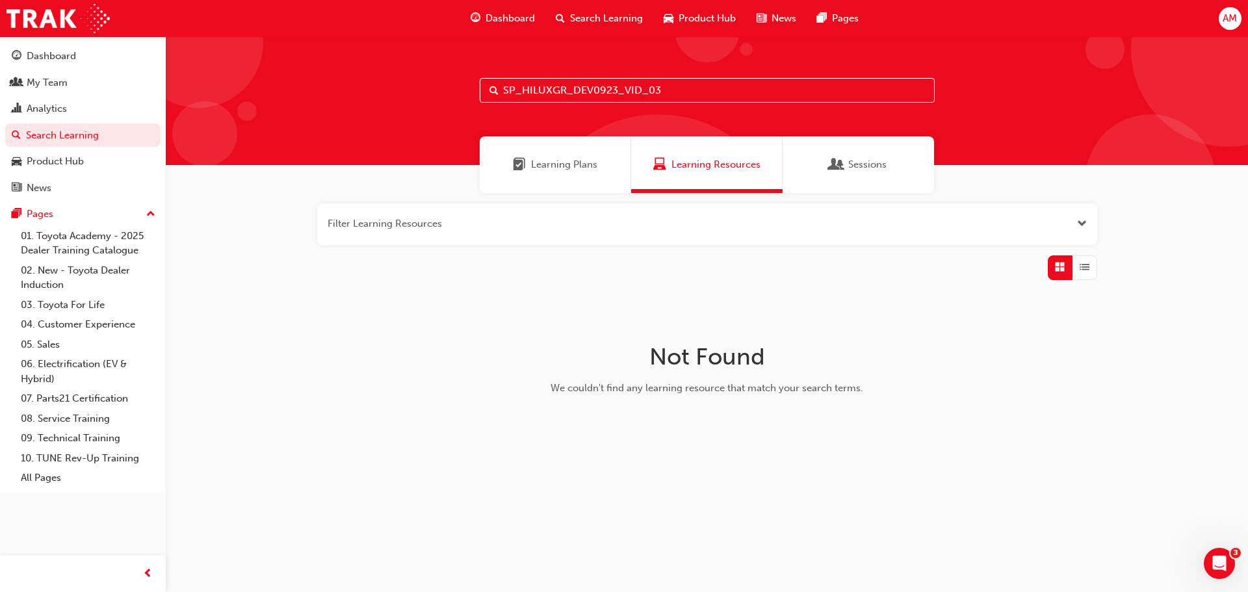
drag, startPoint x: 676, startPoint y: 96, endPoint x: 501, endPoint y: 102, distance: 175.6
click at [501, 102] on input "SP_HILUXGR_DEV0923_VID_03" at bounding box center [707, 90] width 455 height 25
type input "SP_KLUGER_NM0621_EL03"
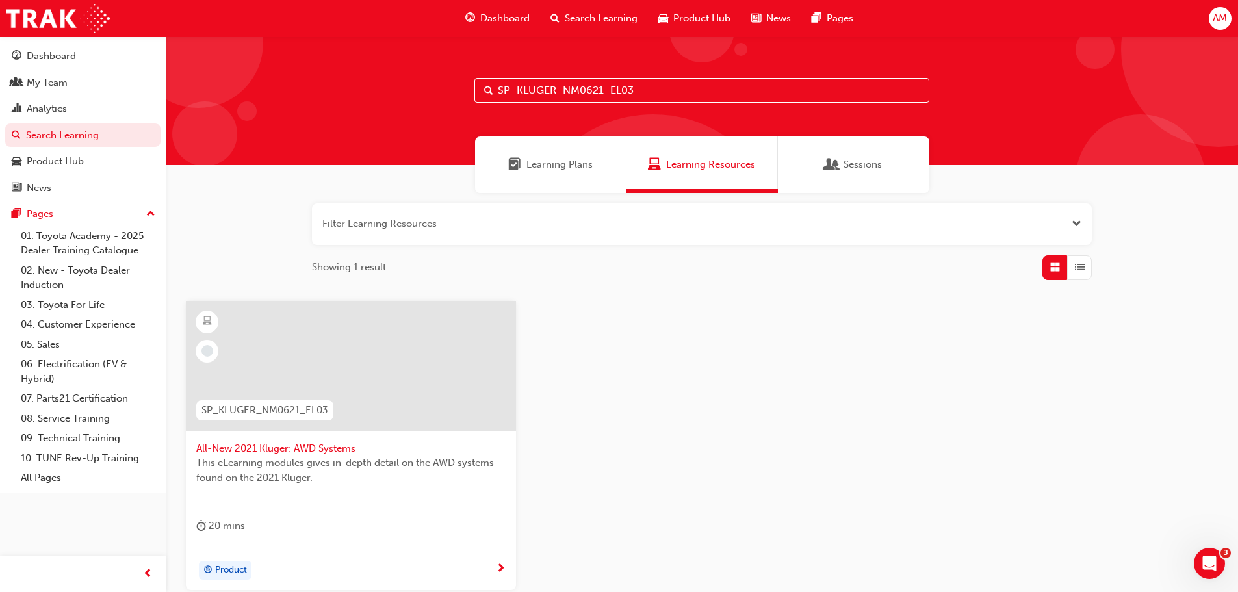
click at [307, 448] on span "All-New 2021 Kluger: AWD Systems" at bounding box center [350, 448] width 309 height 15
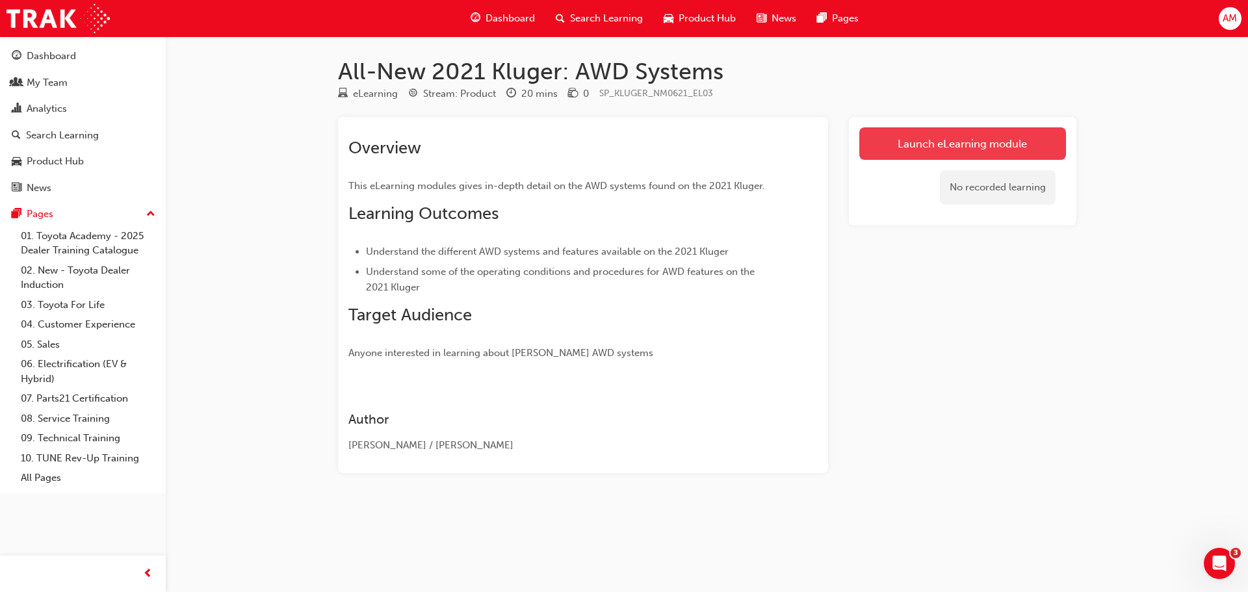
click at [937, 146] on link "Launch eLearning module" at bounding box center [962, 143] width 207 height 33
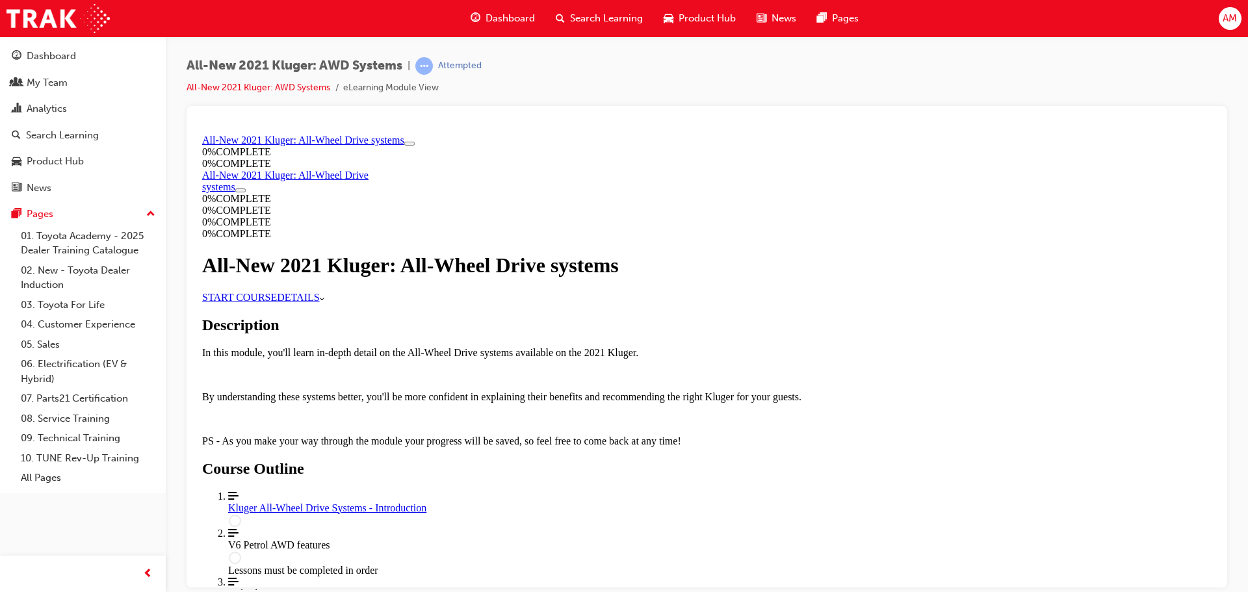
click at [277, 302] on link "START COURSE" at bounding box center [239, 296] width 75 height 11
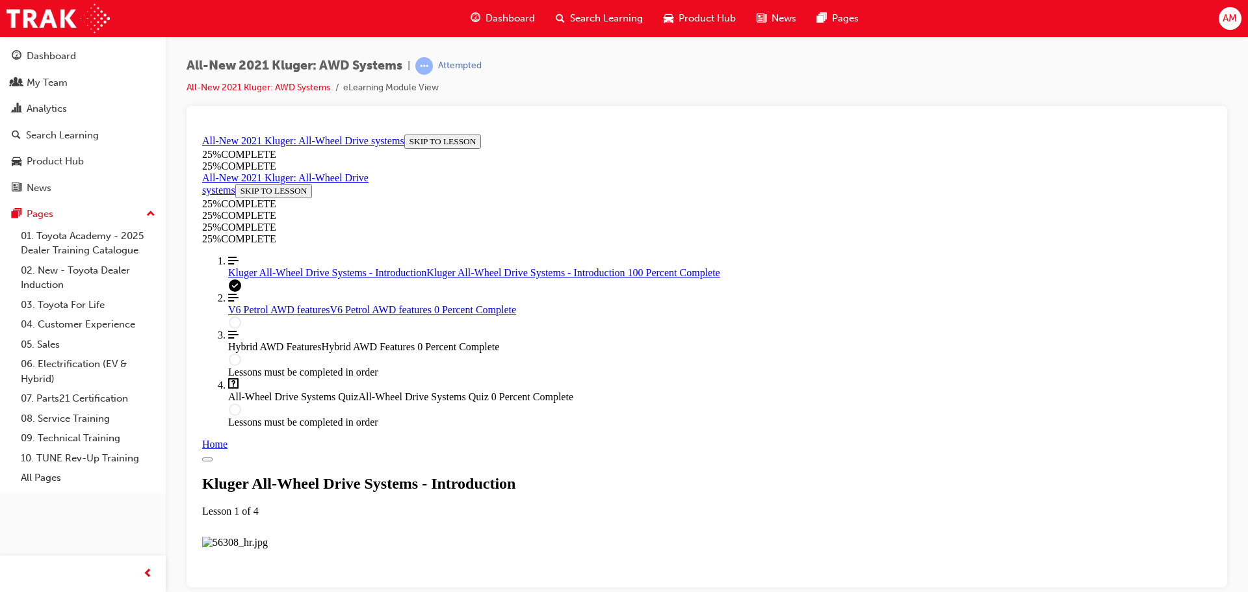
scroll to position [1370, 0]
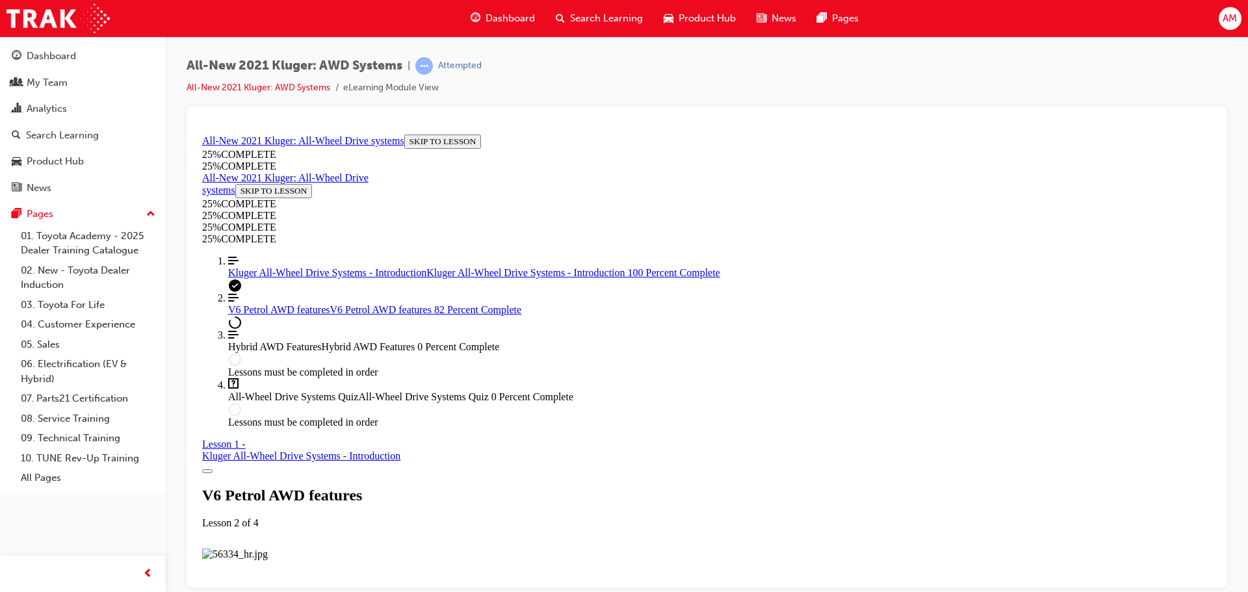
scroll to position [5341, 0]
drag, startPoint x: 1212, startPoint y: 454, endPoint x: 1419, endPoint y: 502, distance: 212.9
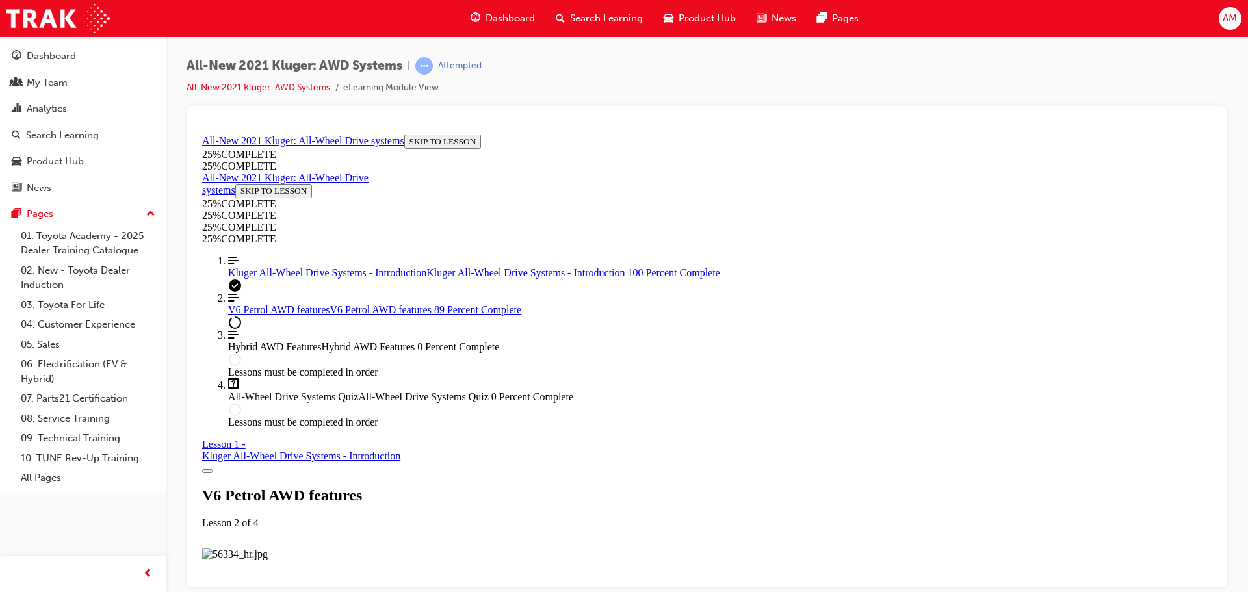
scroll to position [2459, 0]
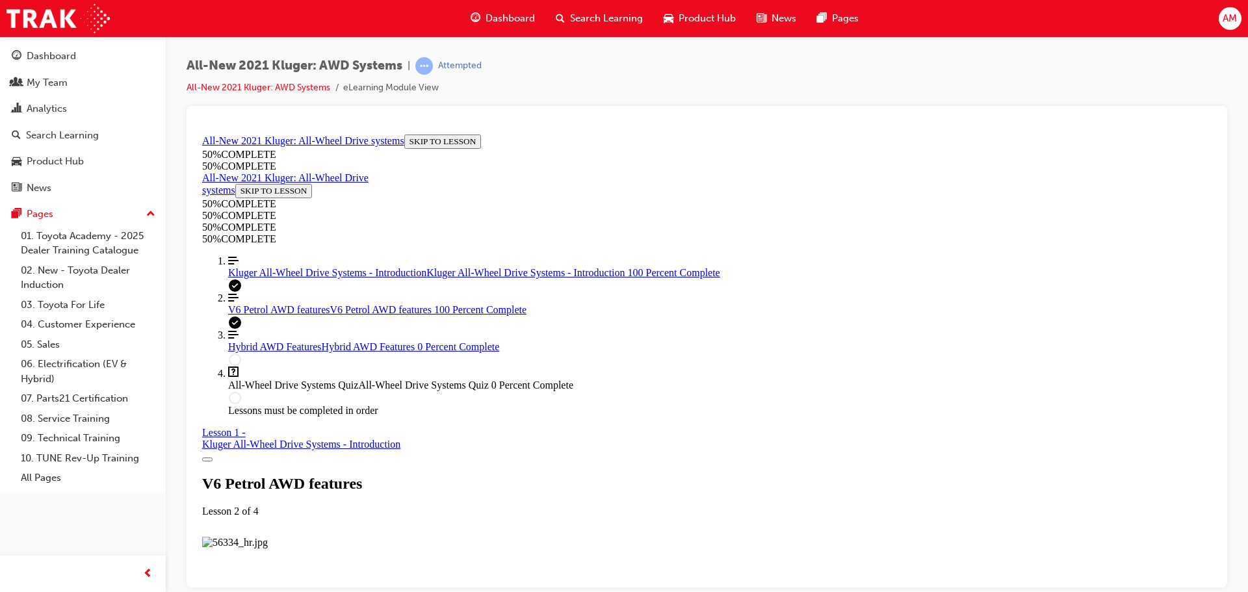
scroll to position [6398, 0]
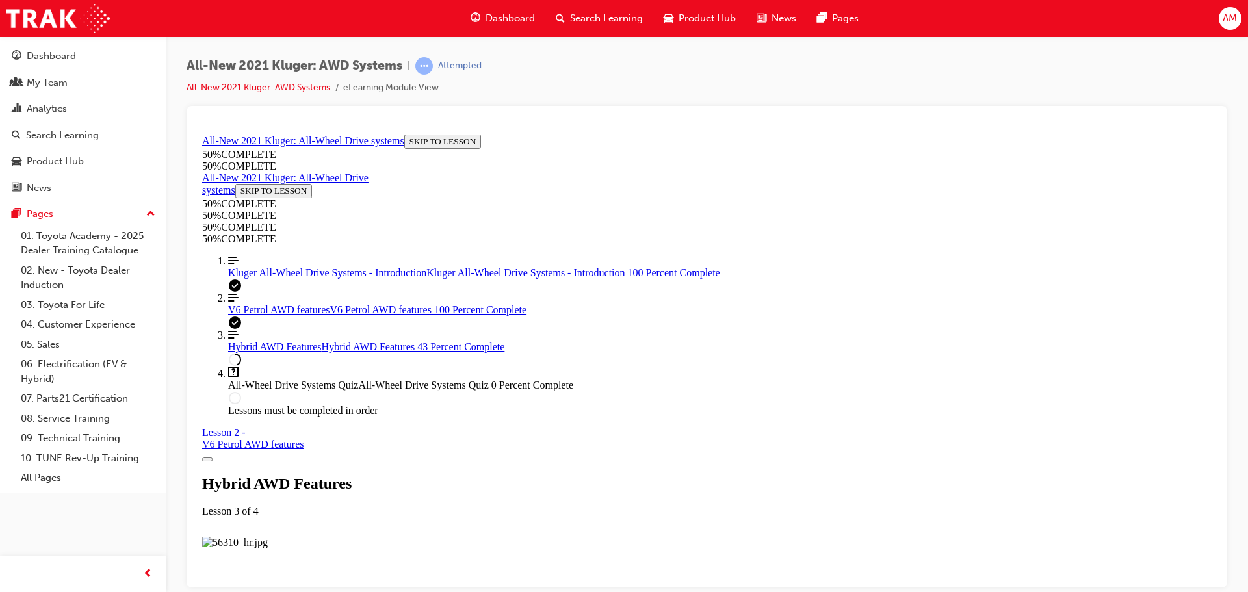
scroll to position [1756, 0]
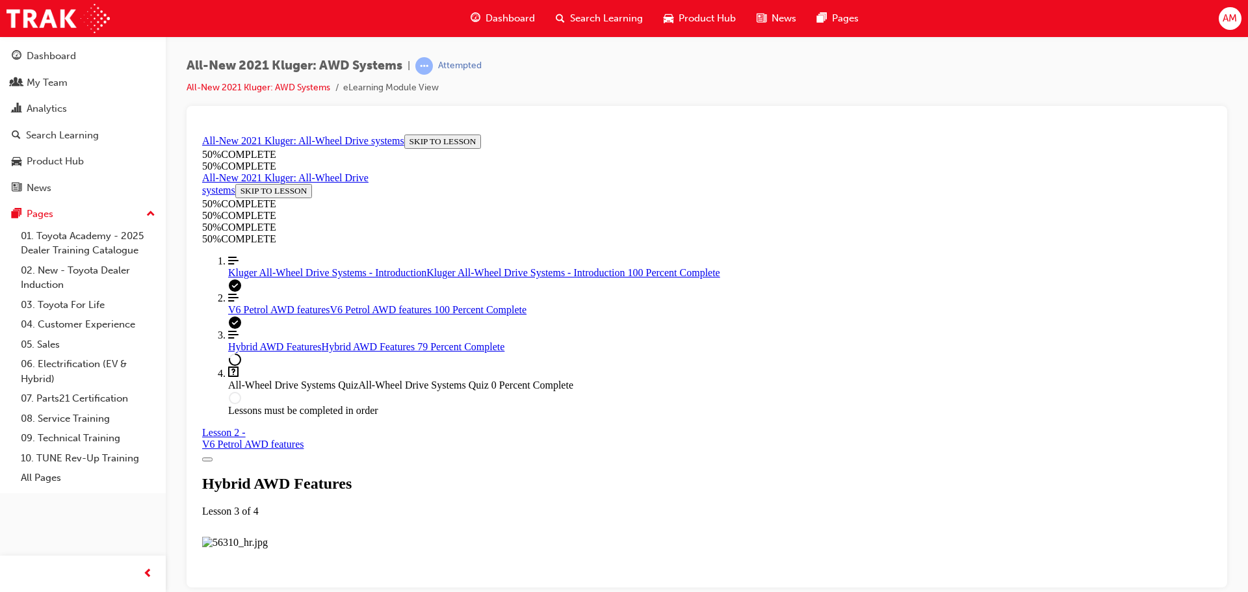
drag, startPoint x: 1212, startPoint y: 423, endPoint x: 1439, endPoint y: 250, distance: 284.7
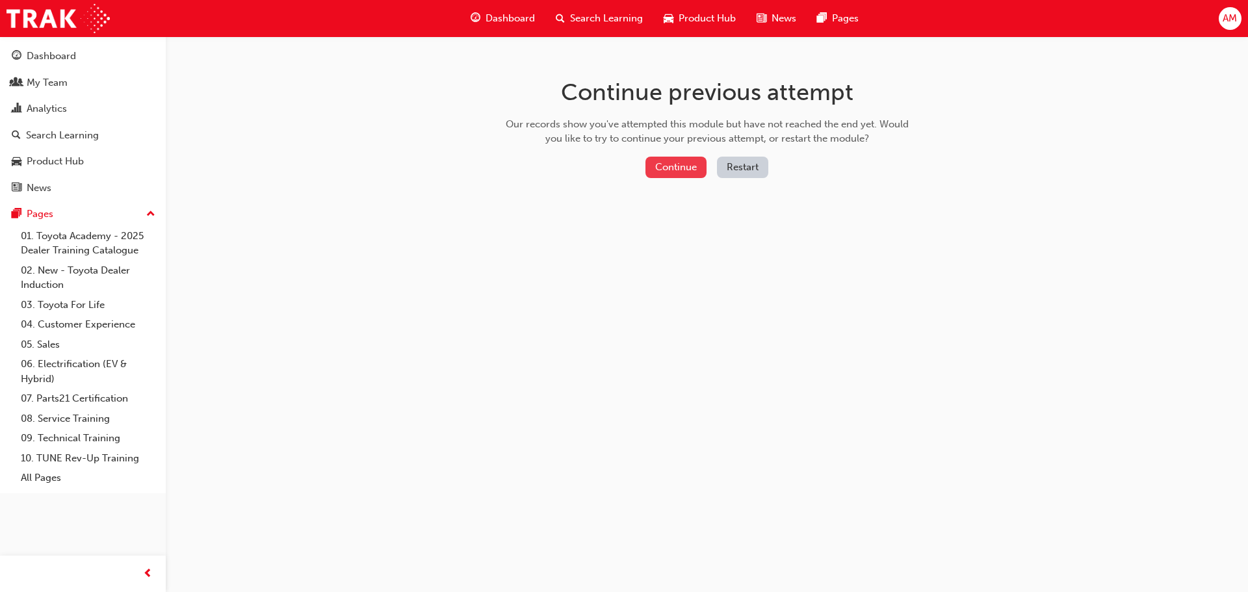
click at [670, 166] on button "Continue" at bounding box center [675, 167] width 61 height 21
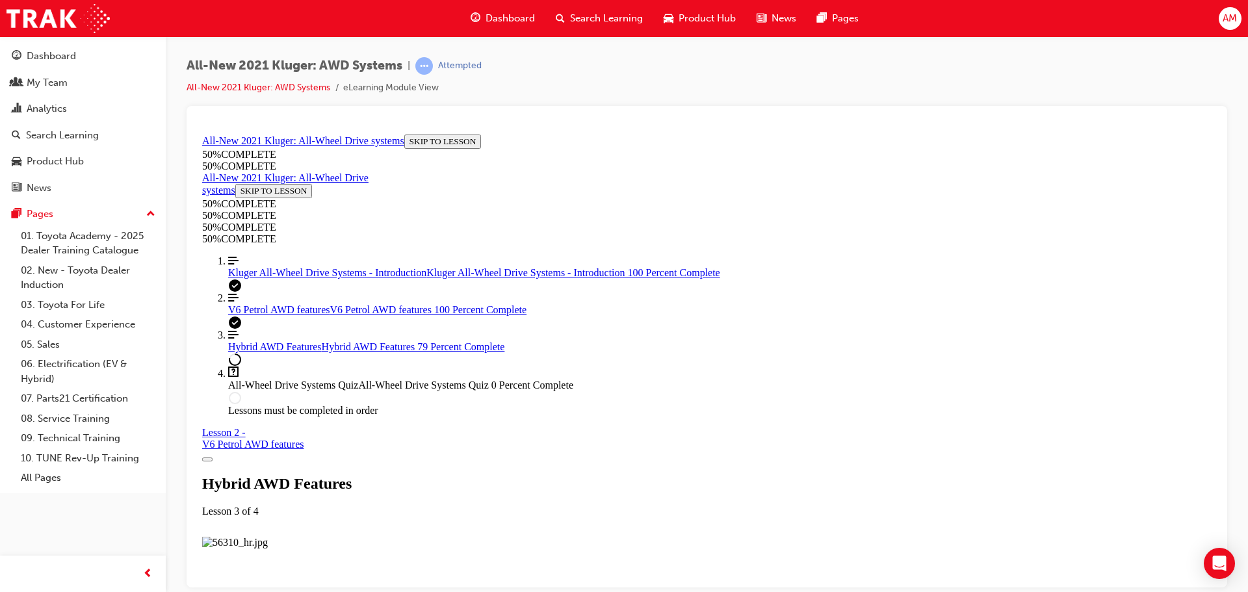
scroll to position [153, 0]
click at [244, 352] on span "Hybrid AWD Features" at bounding box center [275, 346] width 94 height 11
drag, startPoint x: 1214, startPoint y: 387, endPoint x: 1429, endPoint y: 503, distance: 244.0
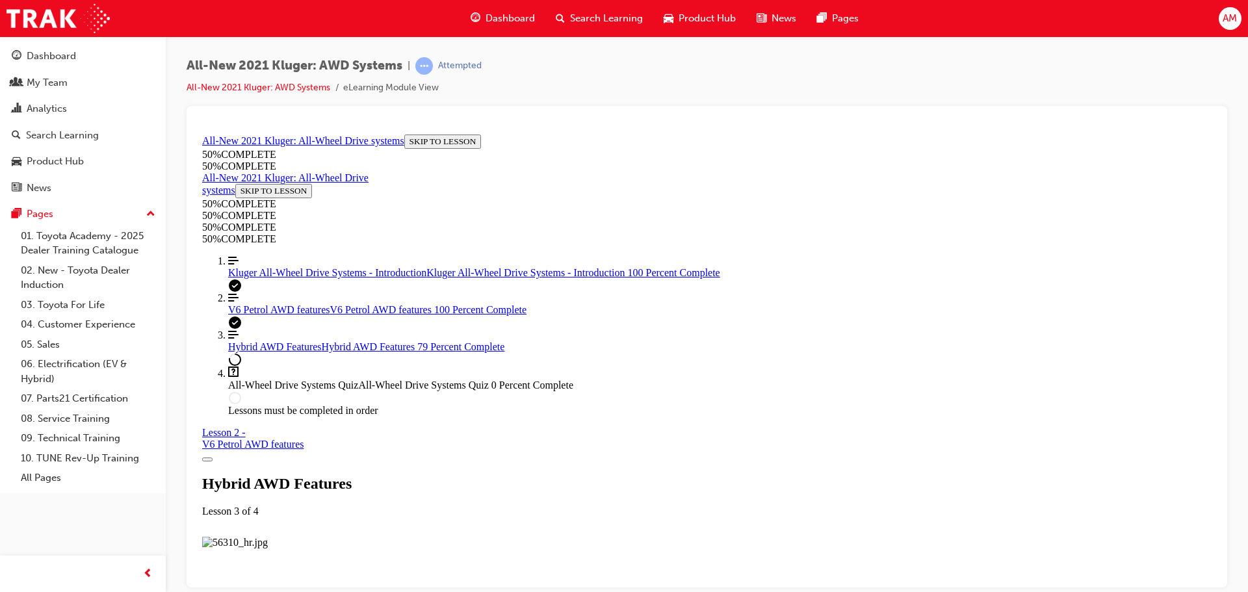
scroll to position [2920, 0]
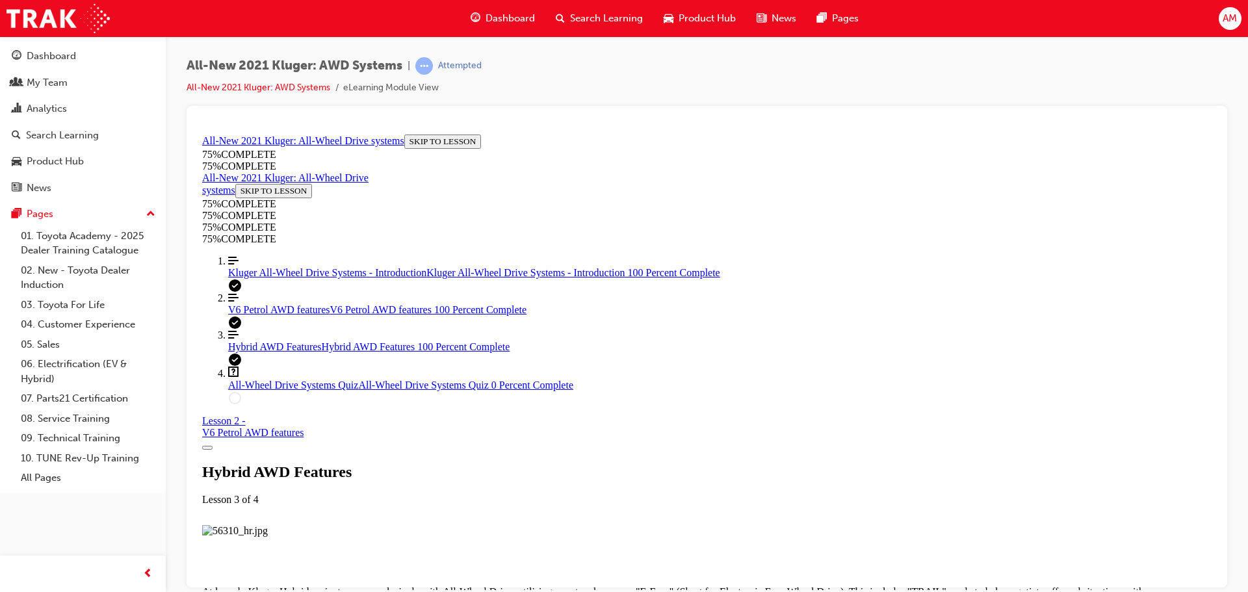
scroll to position [3437, 0]
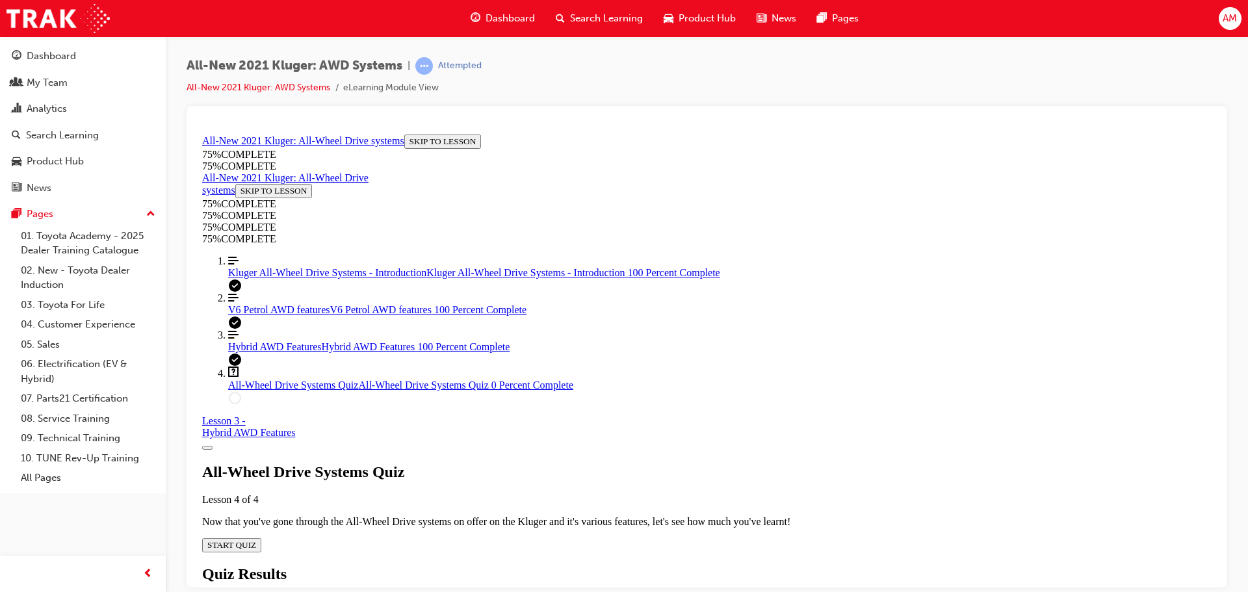
scroll to position [45, 0]
click at [256, 540] on span "START QUIZ" at bounding box center [231, 545] width 49 height 10
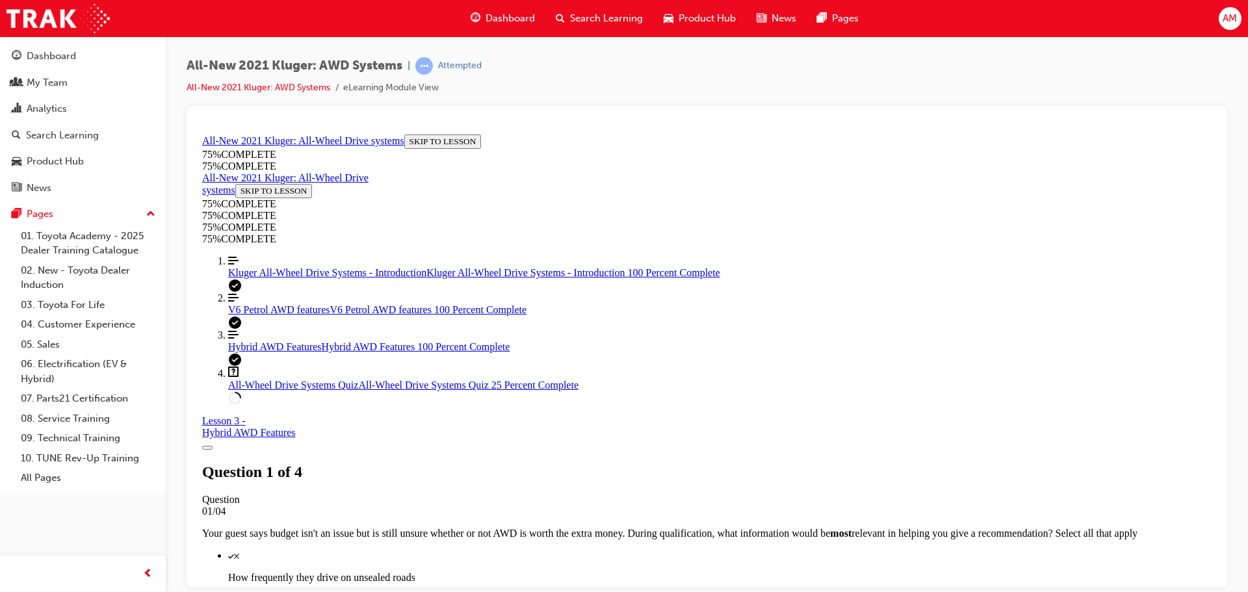
scroll to position [134, 0]
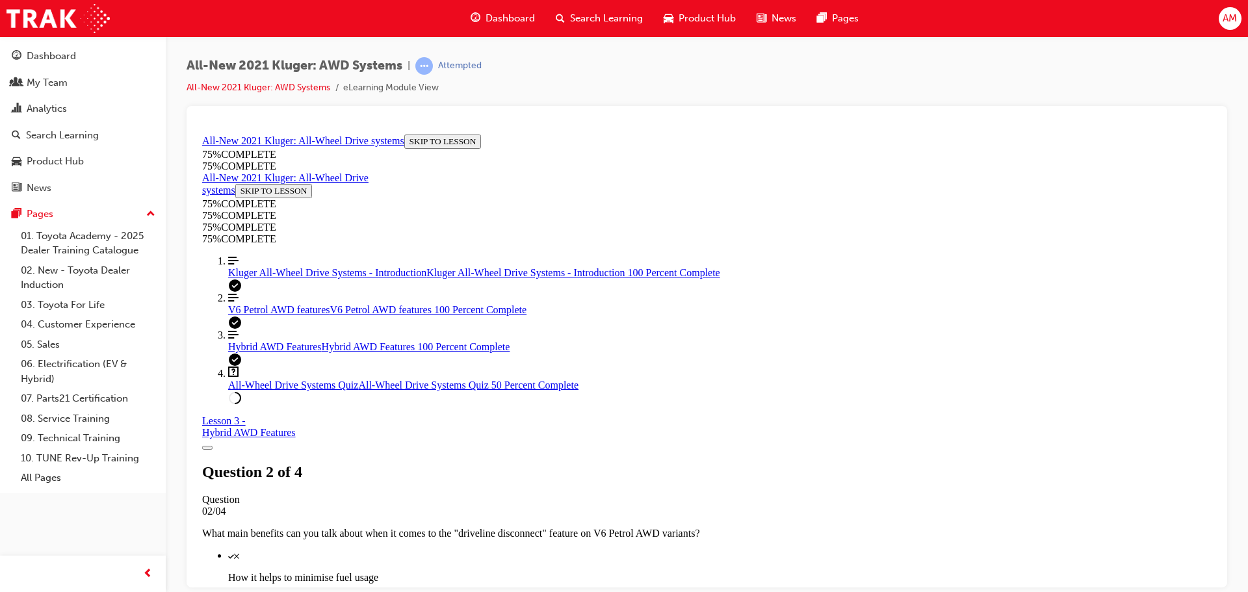
scroll to position [209, 0]
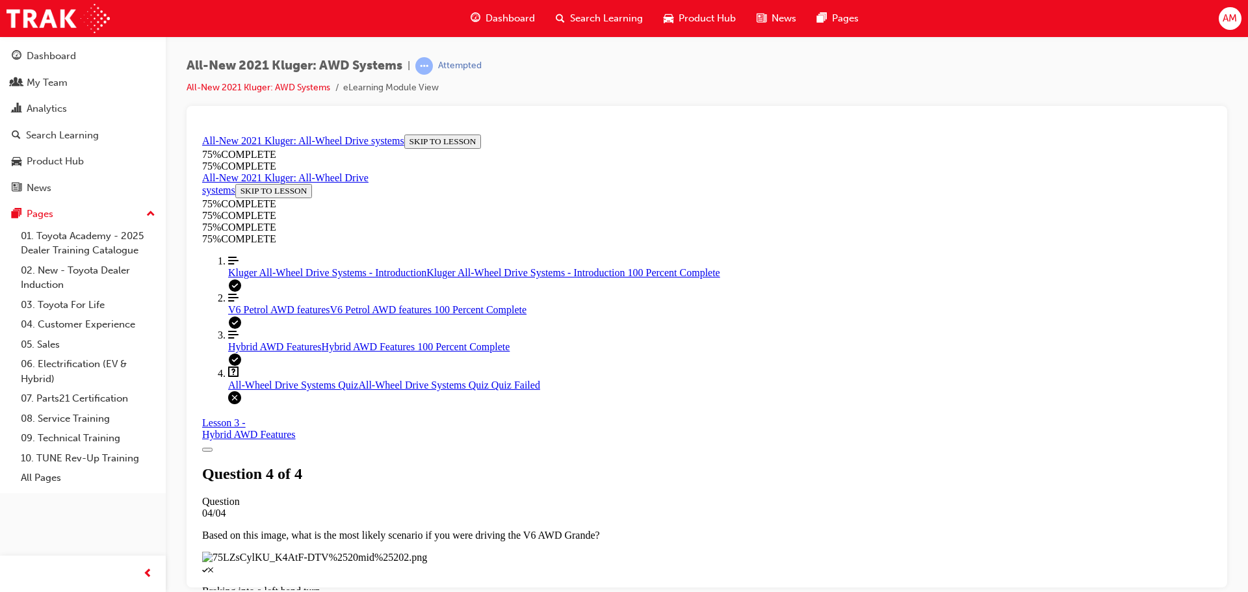
scroll to position [211, 0]
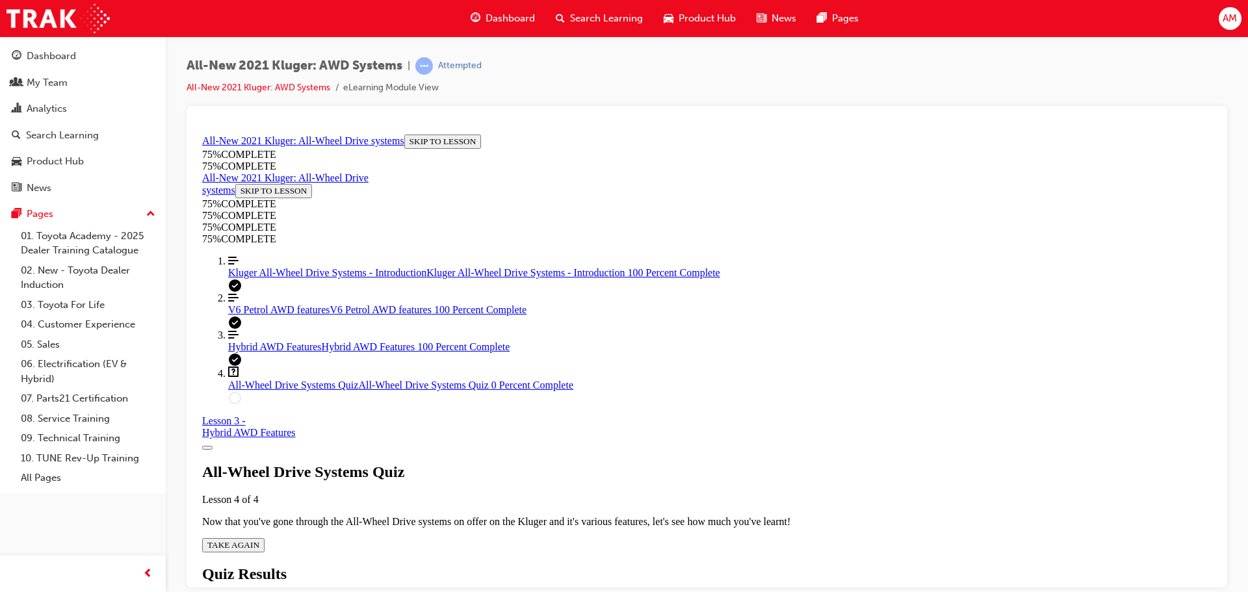
scroll to position [47, 0]
click at [259, 540] on span "TAKE AGAIN" at bounding box center [233, 545] width 52 height 10
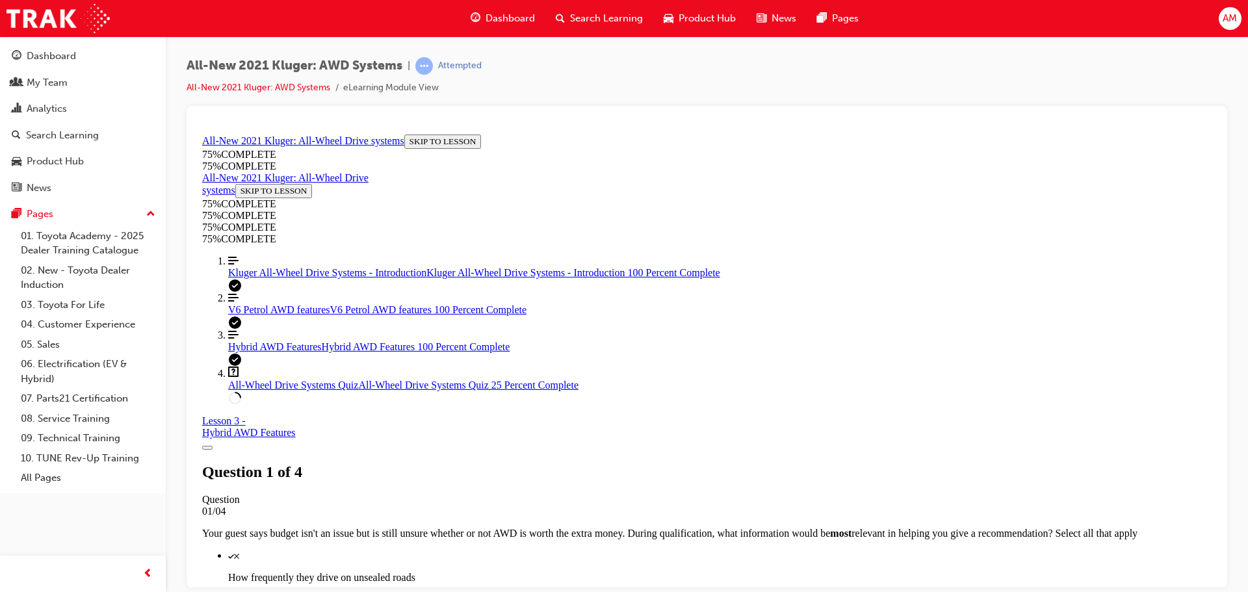
scroll to position [252, 0]
click at [276, 278] on span "Kluger All-Wheel Drive Systems - Introduction" at bounding box center [327, 272] width 198 height 11
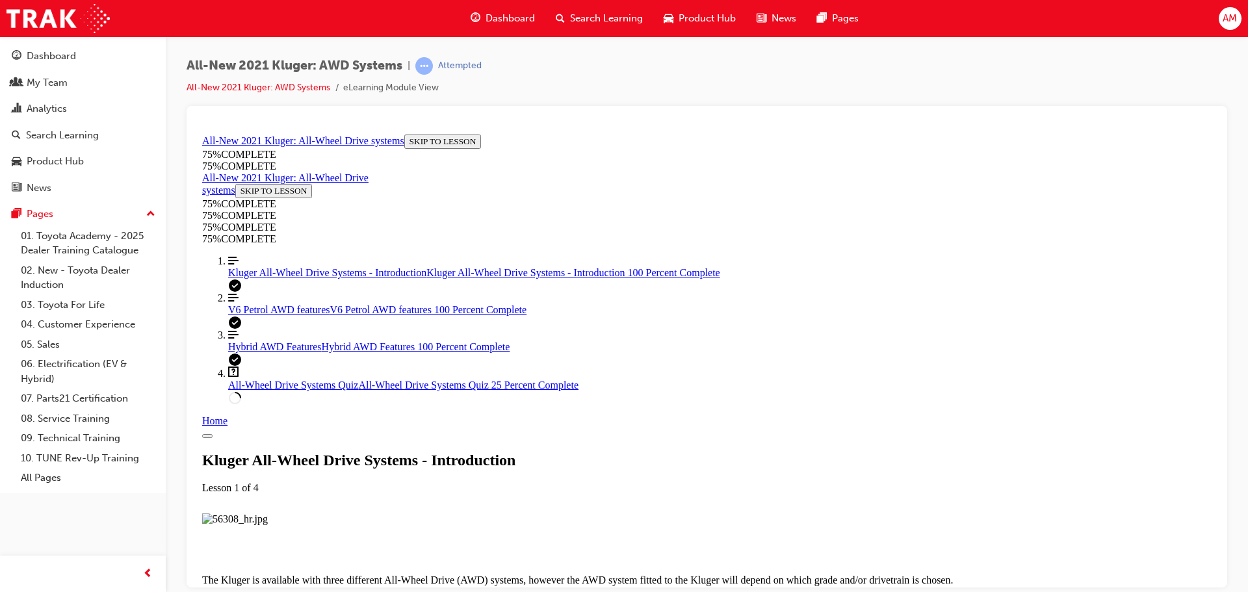
scroll to position [1370, 0]
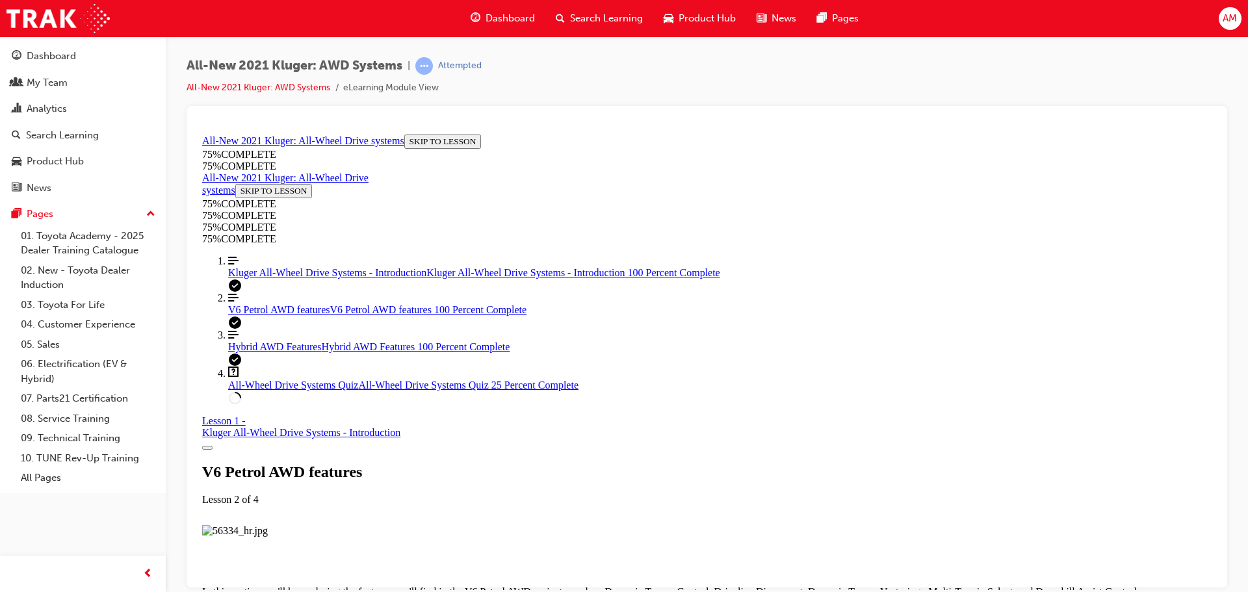
scroll to position [3837, 0]
click at [298, 390] on span "All-Wheel Drive Systems Quiz" at bounding box center [293, 384] width 130 height 11
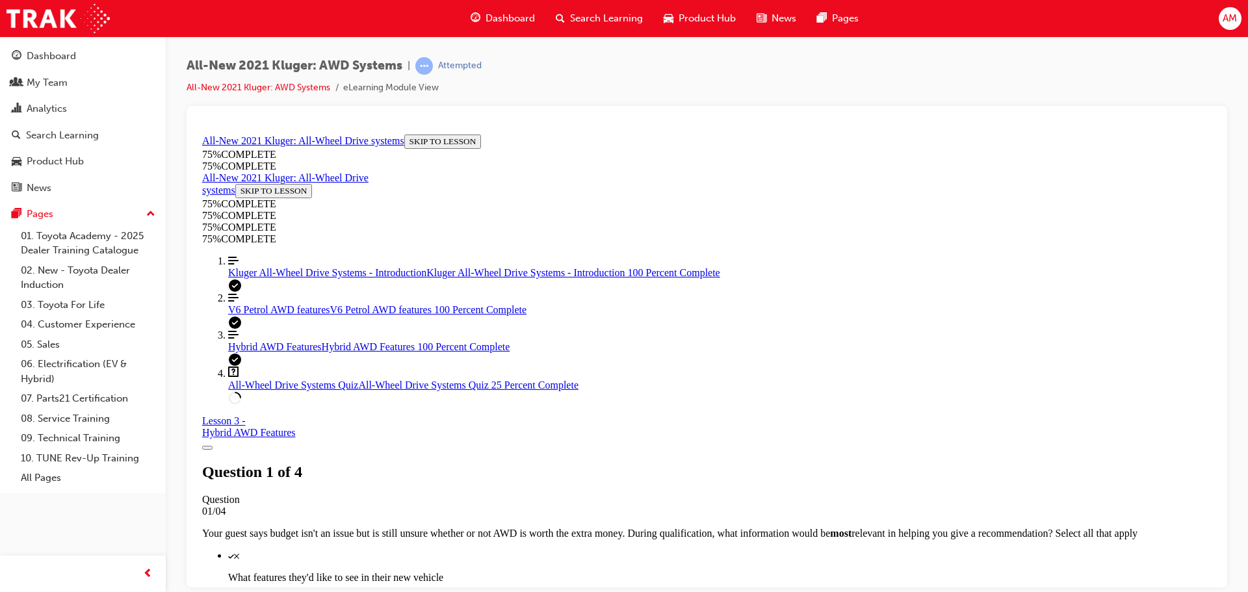
scroll to position [209, 0]
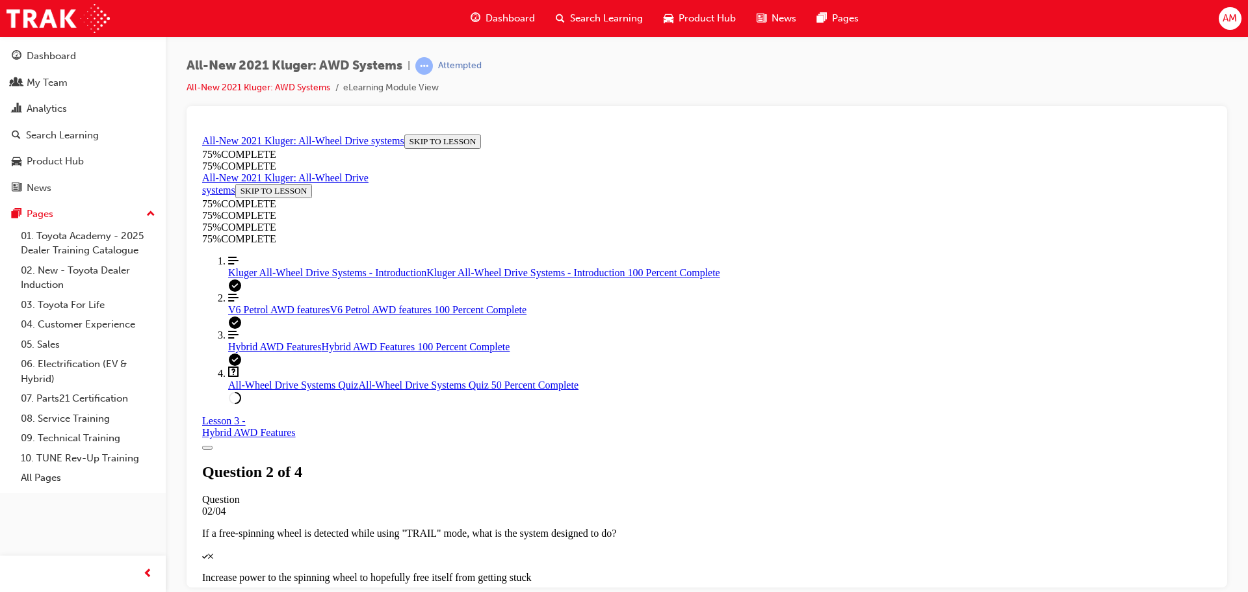
scroll to position [361, 0]
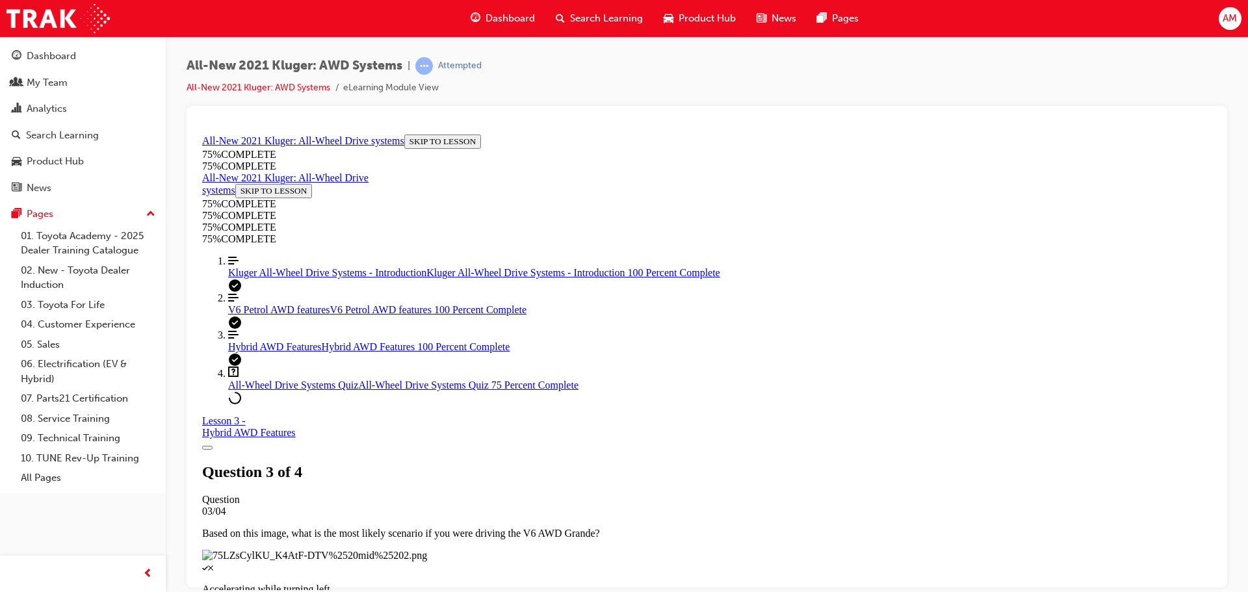
click at [284, 278] on span "Kluger All-Wheel Drive Systems - Introduction" at bounding box center [327, 272] width 198 height 11
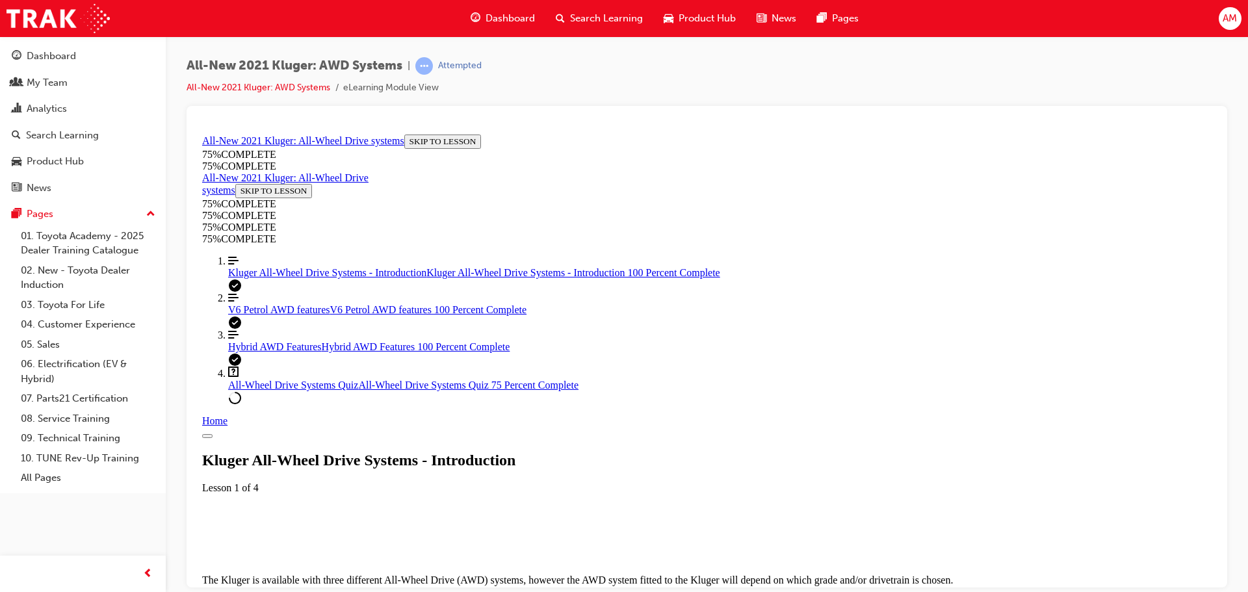
scroll to position [45, 0]
click at [268, 352] on span "Hybrid AWD Features" at bounding box center [275, 346] width 94 height 11
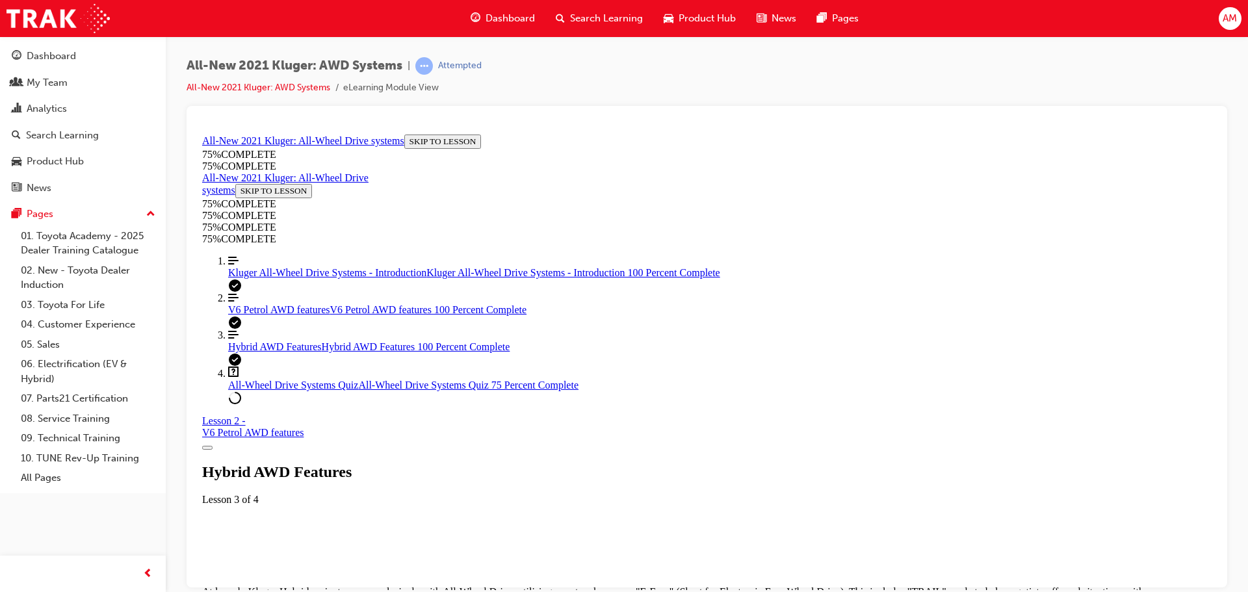
click at [288, 315] on span "V6 Petrol AWD features" at bounding box center [278, 309] width 101 height 11
click at [305, 390] on span "All-Wheel Drive Systems Quiz" at bounding box center [293, 384] width 130 height 11
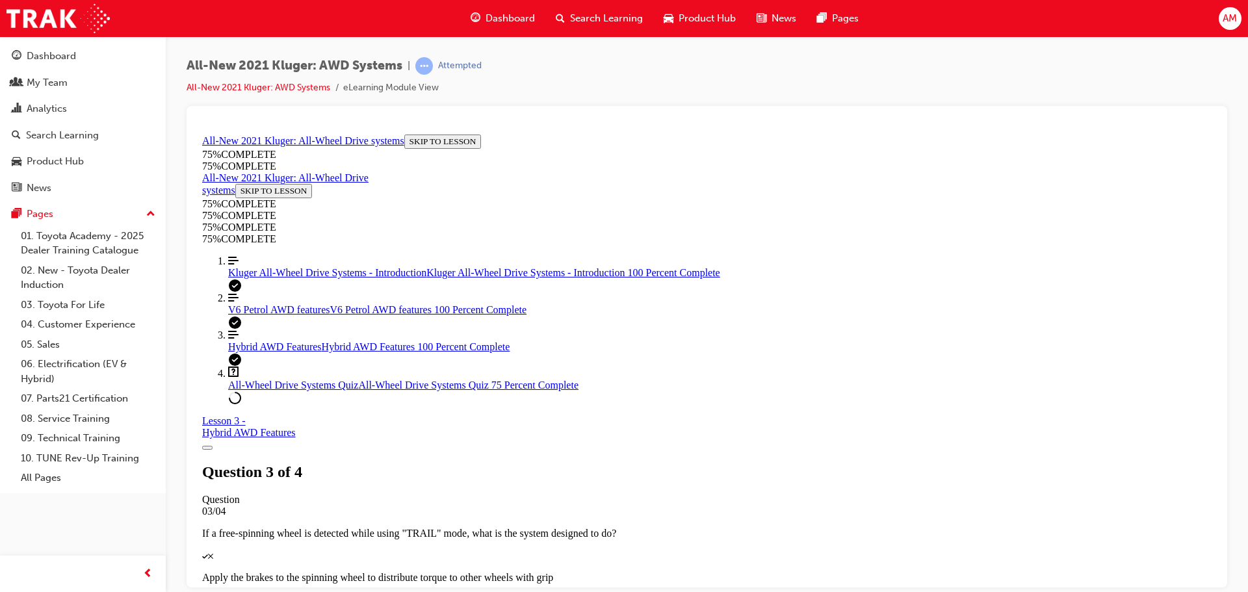
scroll to position [88, 0]
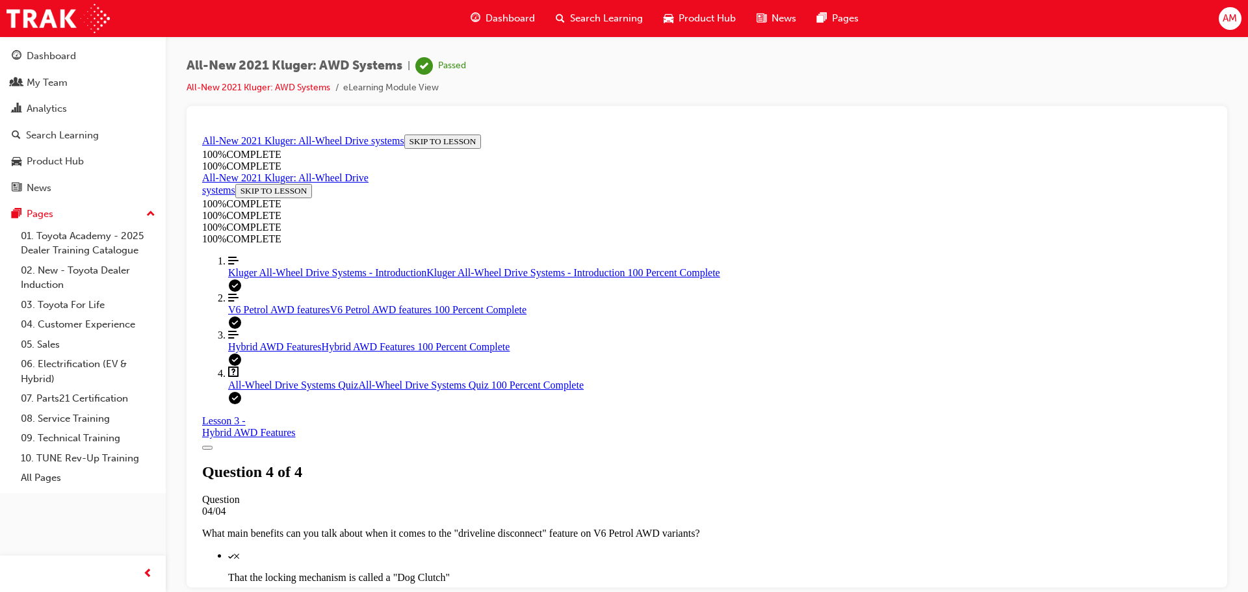
click at [586, 14] on span "Search Learning" at bounding box center [606, 18] width 73 height 15
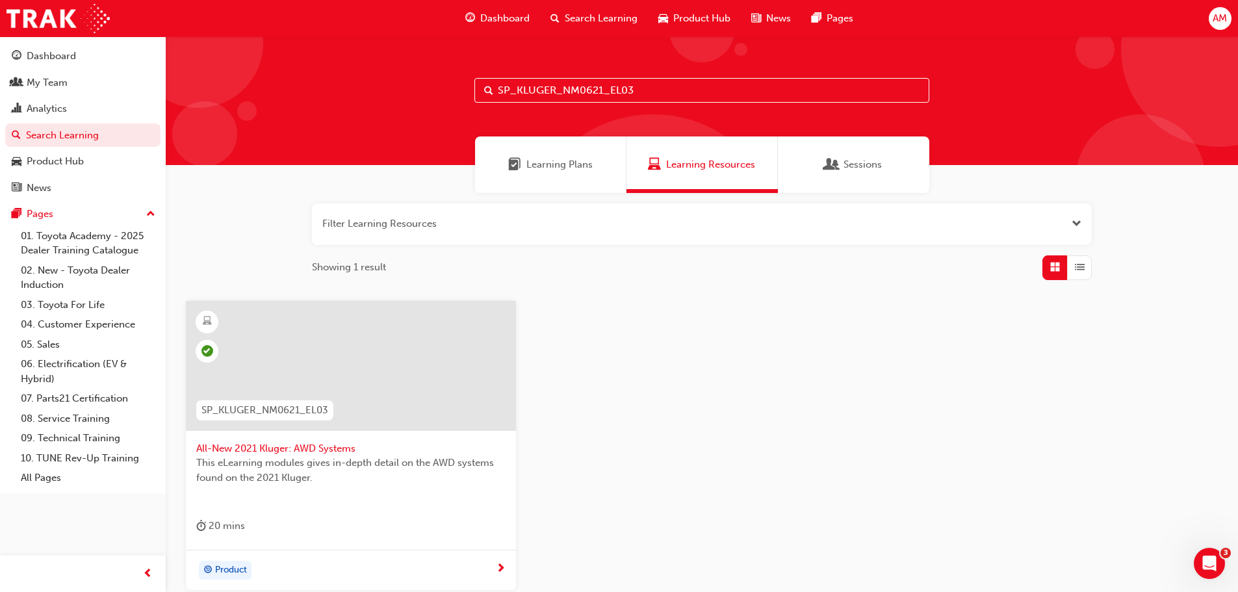
click at [647, 90] on input "SP_KLUGER_NM0621_EL03" at bounding box center [702, 90] width 455 height 25
type input "SP_KLUGER_NM0621_EL04"
click at [306, 448] on span "All-New 2021 Kluger: Safety Systems" at bounding box center [350, 448] width 309 height 15
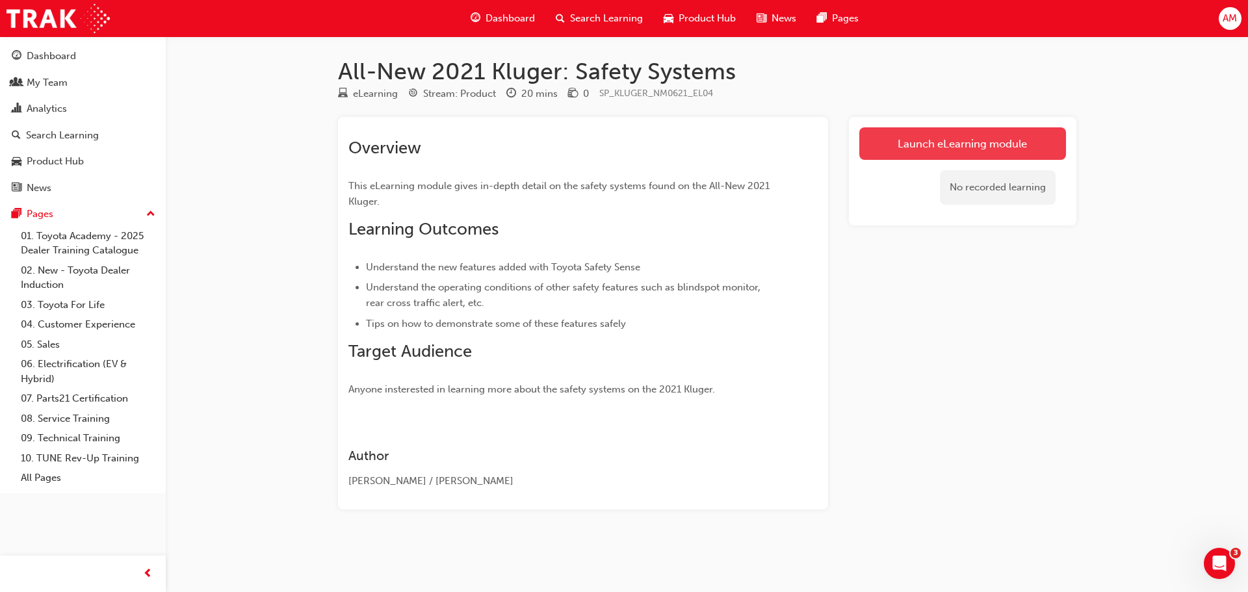
click at [945, 137] on link "Launch eLearning module" at bounding box center [962, 143] width 207 height 33
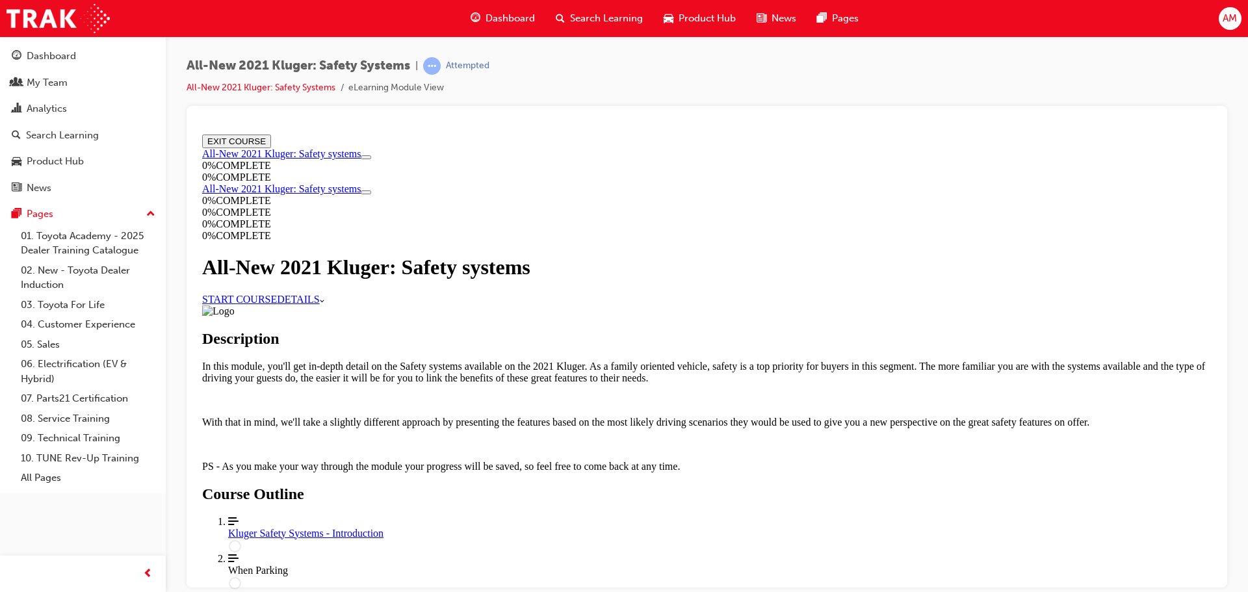
click at [277, 304] on link "START COURSE" at bounding box center [239, 298] width 75 height 11
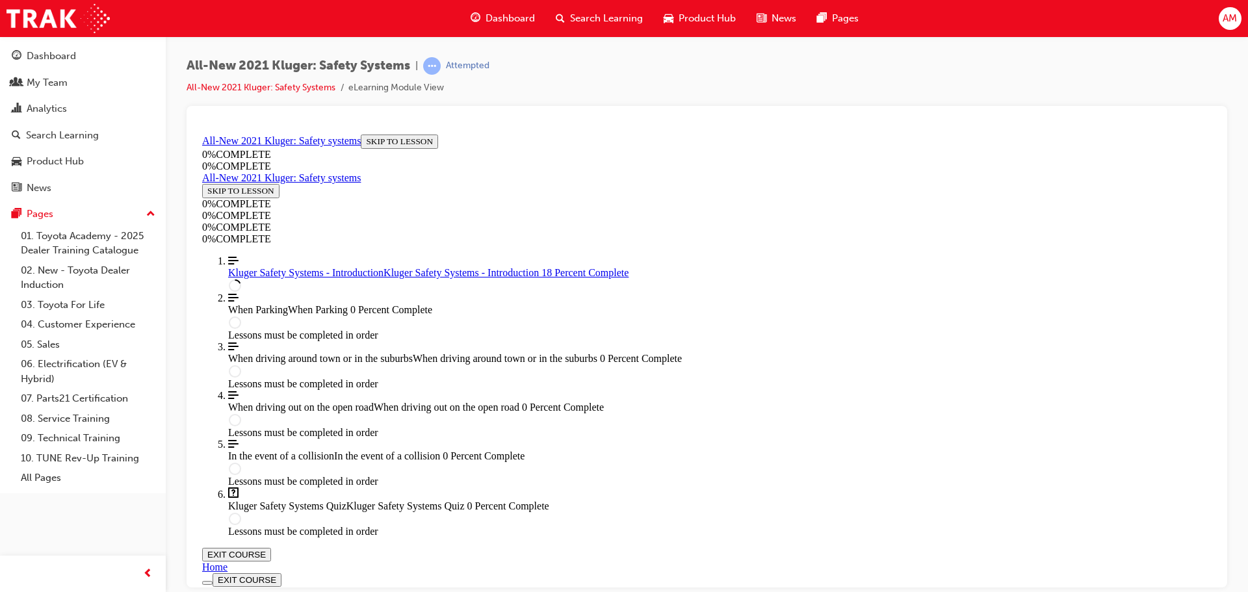
scroll to position [305, 0]
drag, startPoint x: 948, startPoint y: 397, endPoint x: 941, endPoint y: 402, distance: 8.5
drag, startPoint x: 941, startPoint y: 402, endPoint x: 459, endPoint y: 369, distance: 482.8
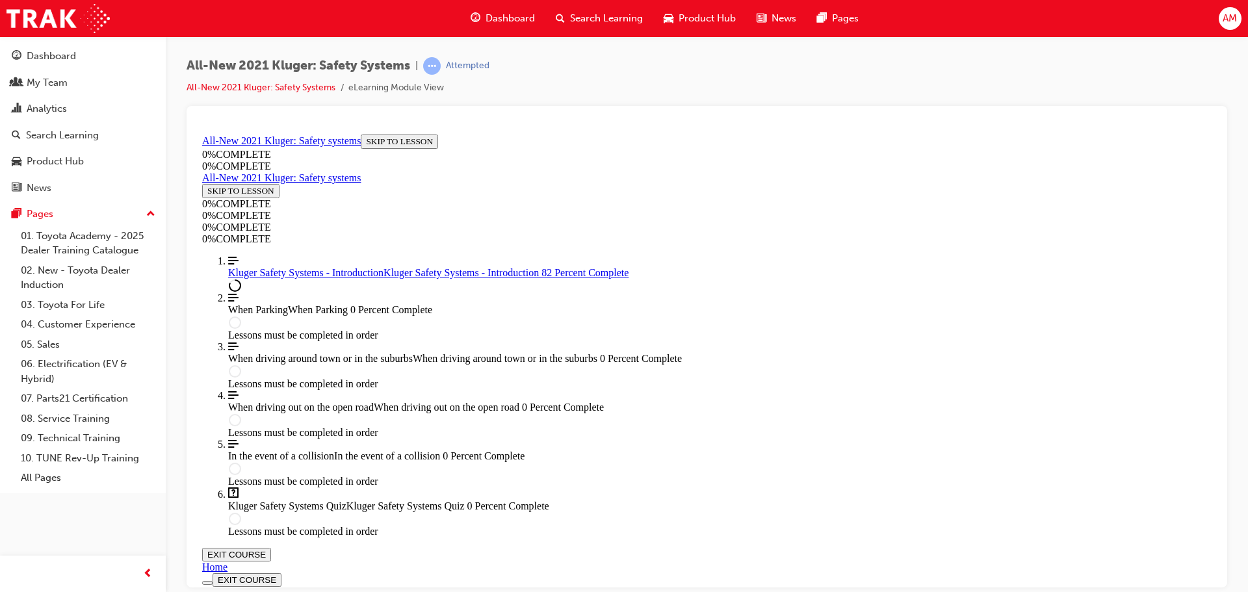
scroll to position [1529, 0]
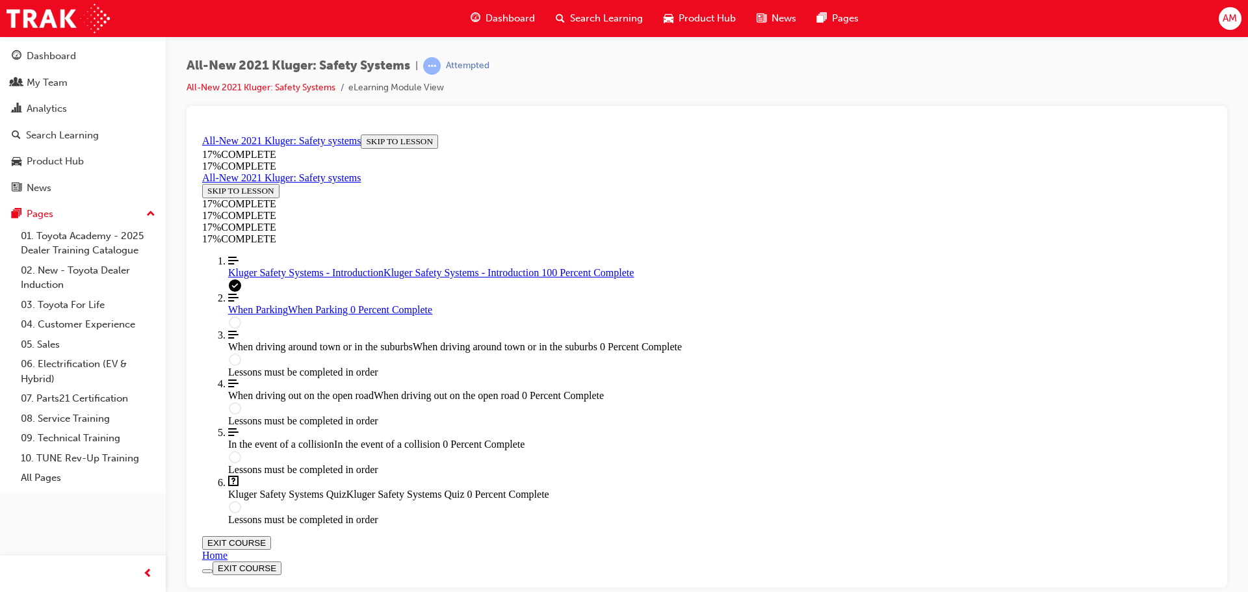
scroll to position [1853, 0]
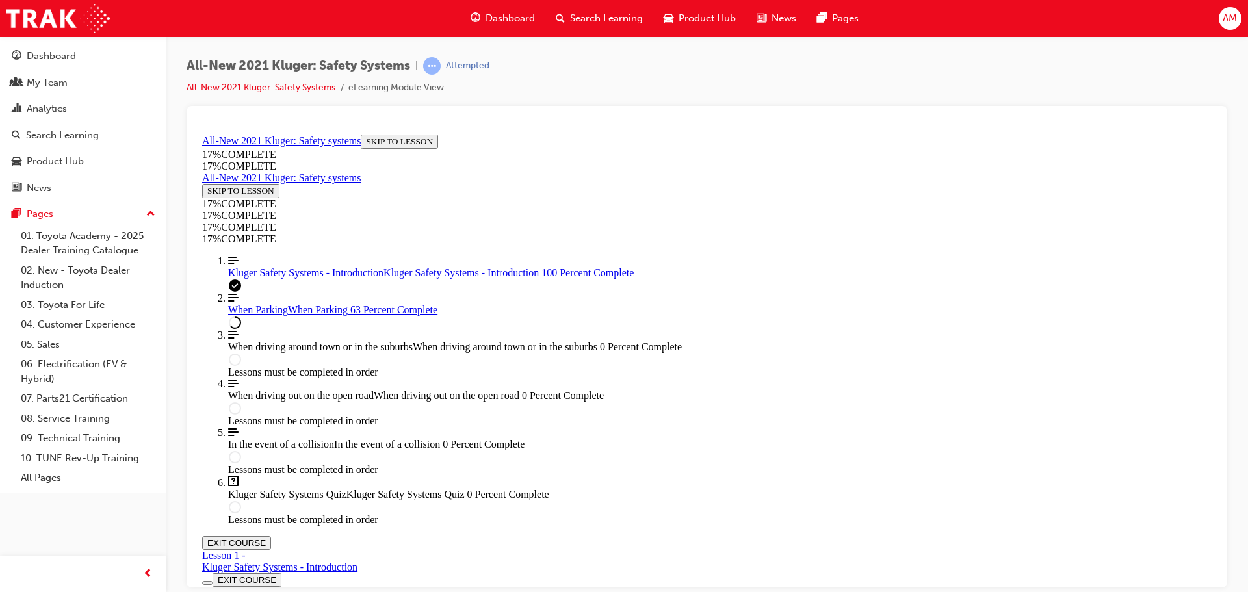
scroll to position [2884, 0]
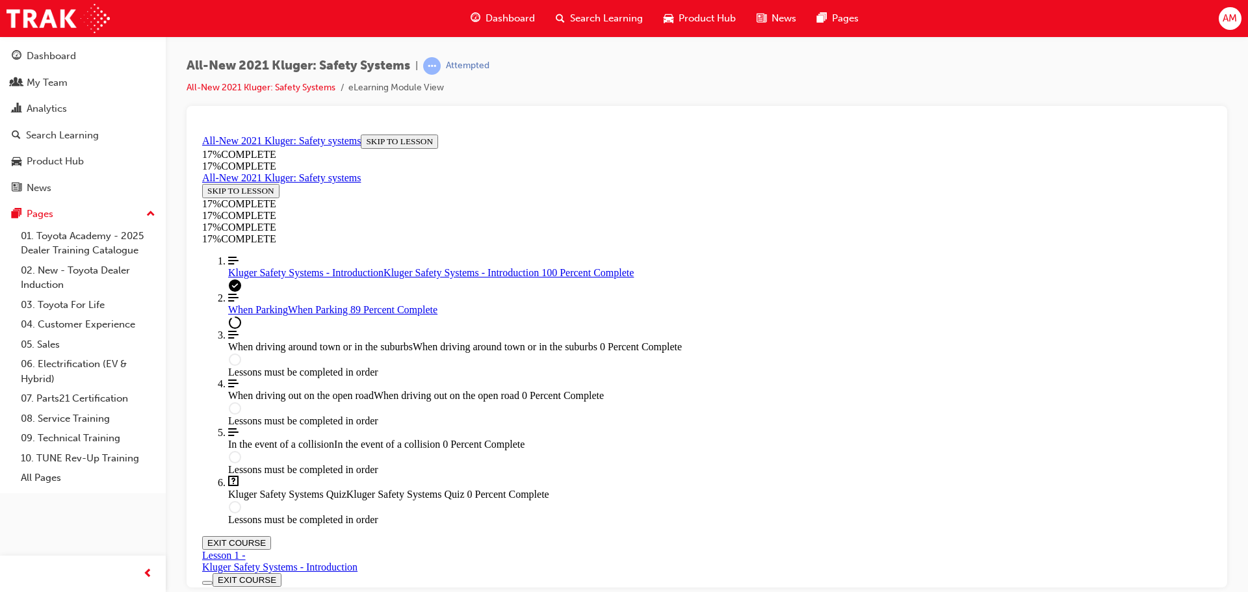
scroll to position [4447, 0]
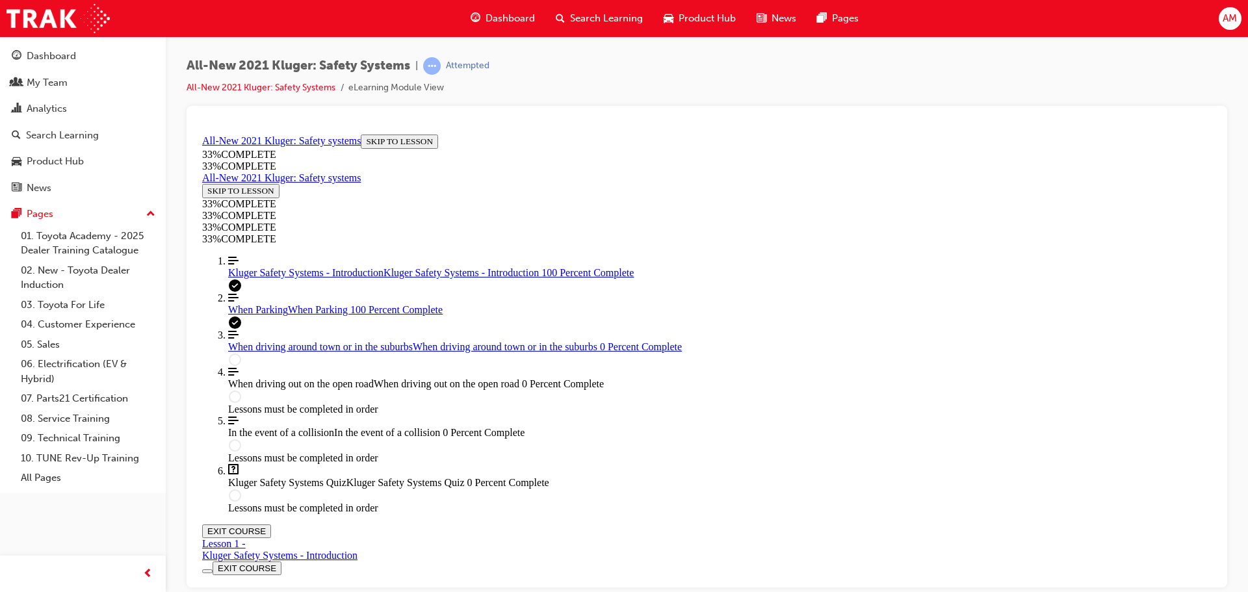
scroll to position [4771, 0]
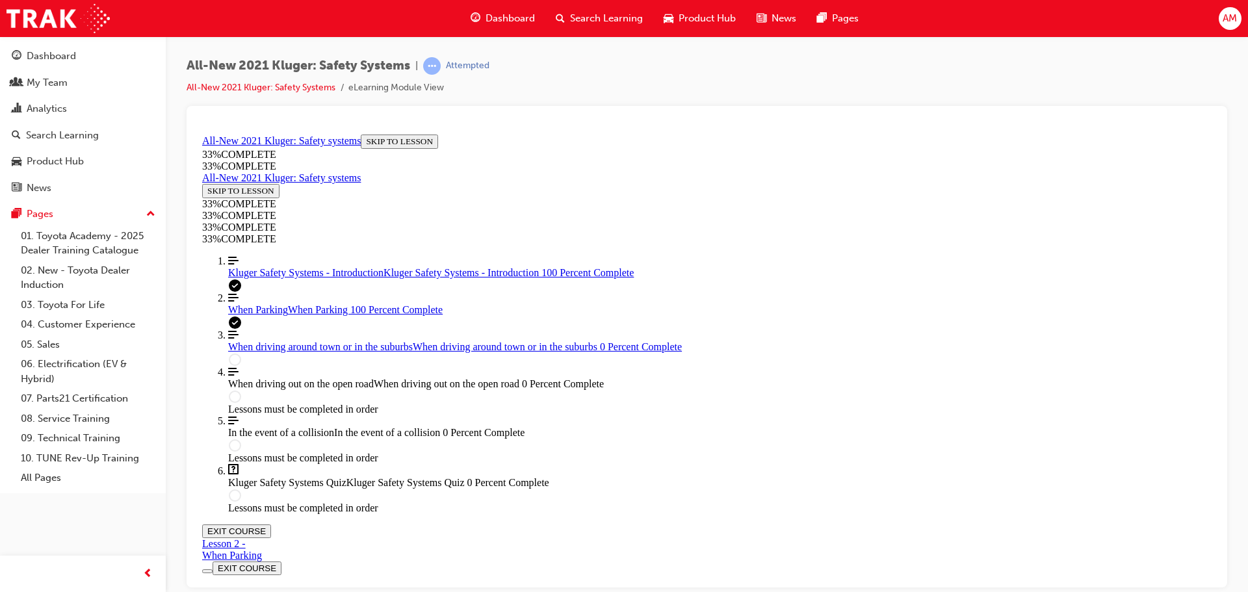
scroll to position [45, 0]
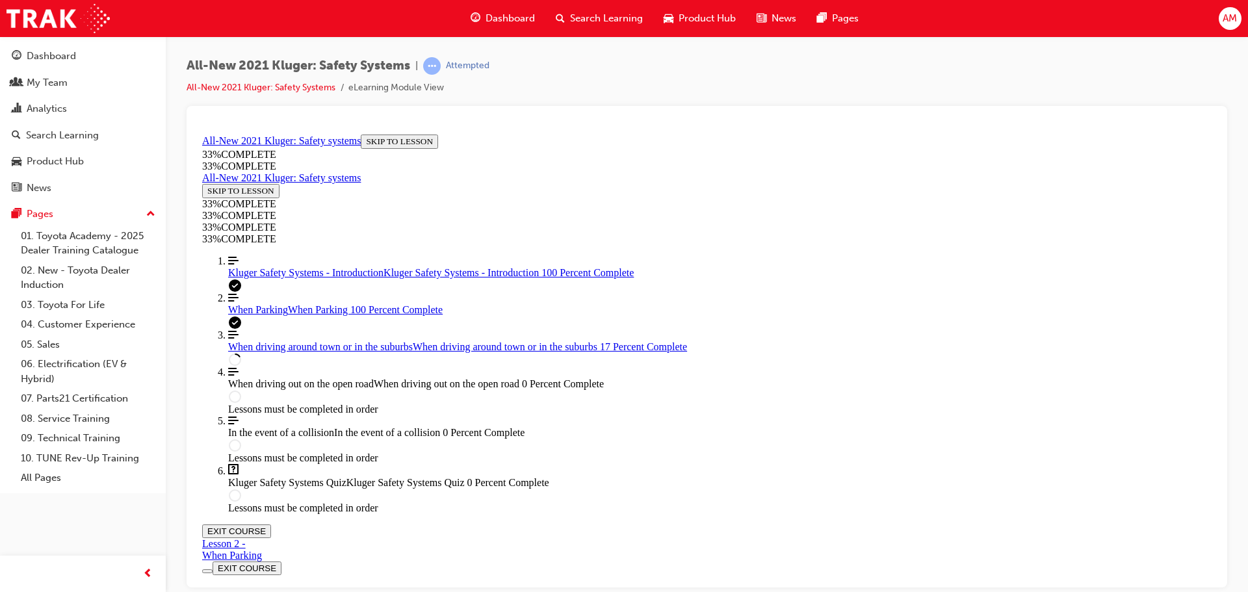
scroll to position [369, 0]
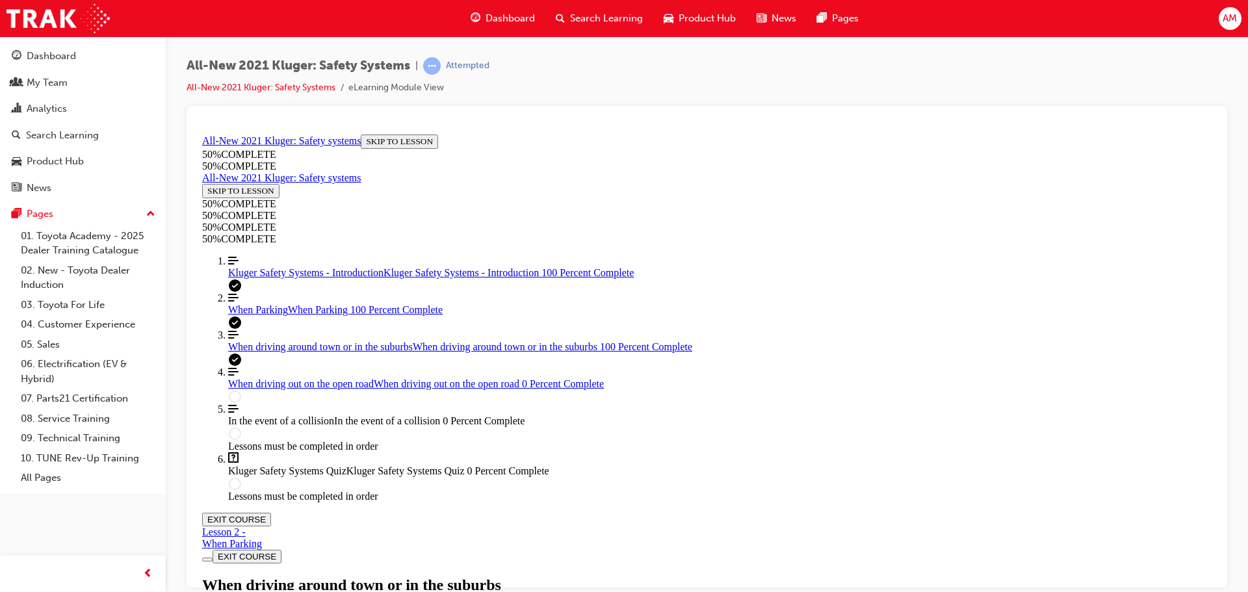
scroll to position [2682, 0]
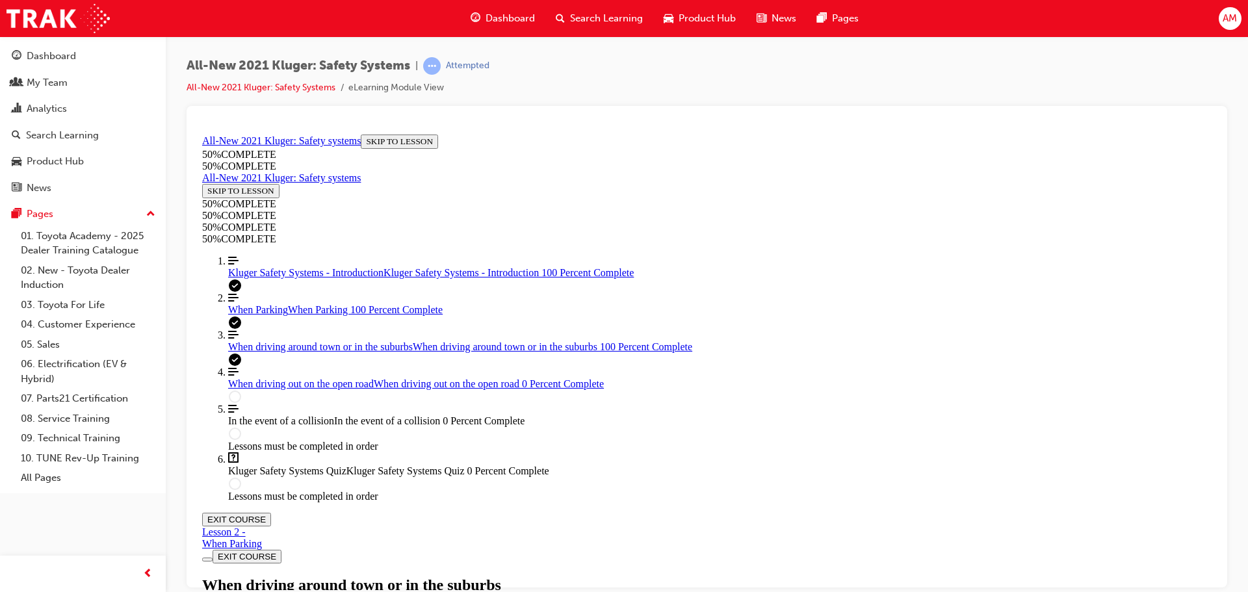
scroll to position [2726, 0]
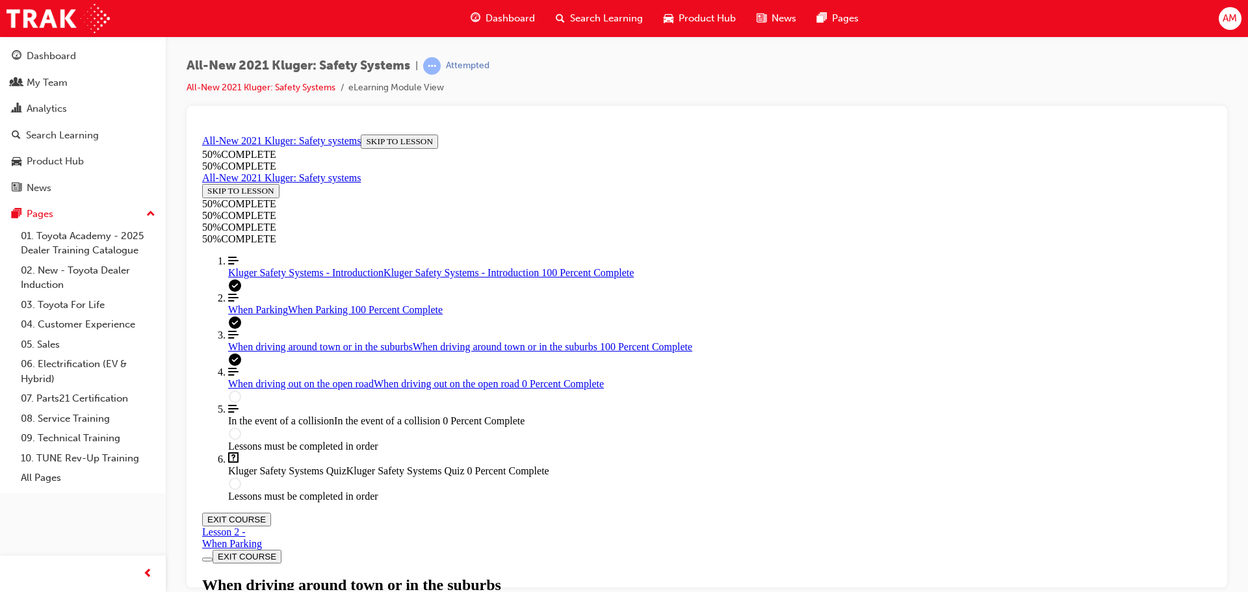
scroll to position [2851, 0]
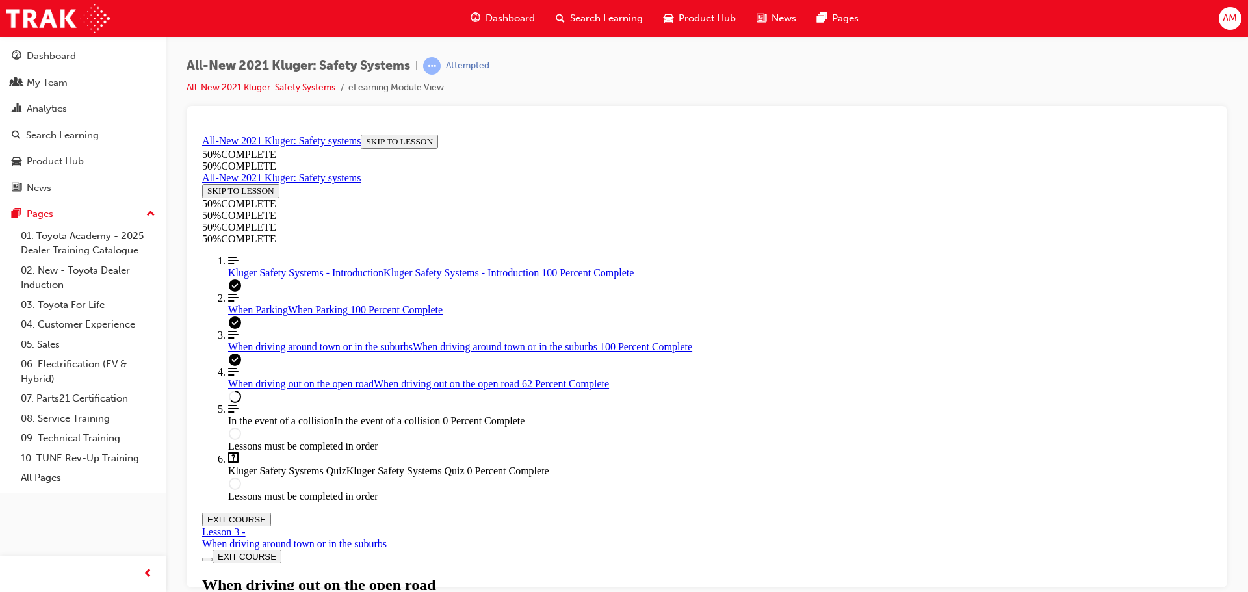
scroll to position [4704, 0]
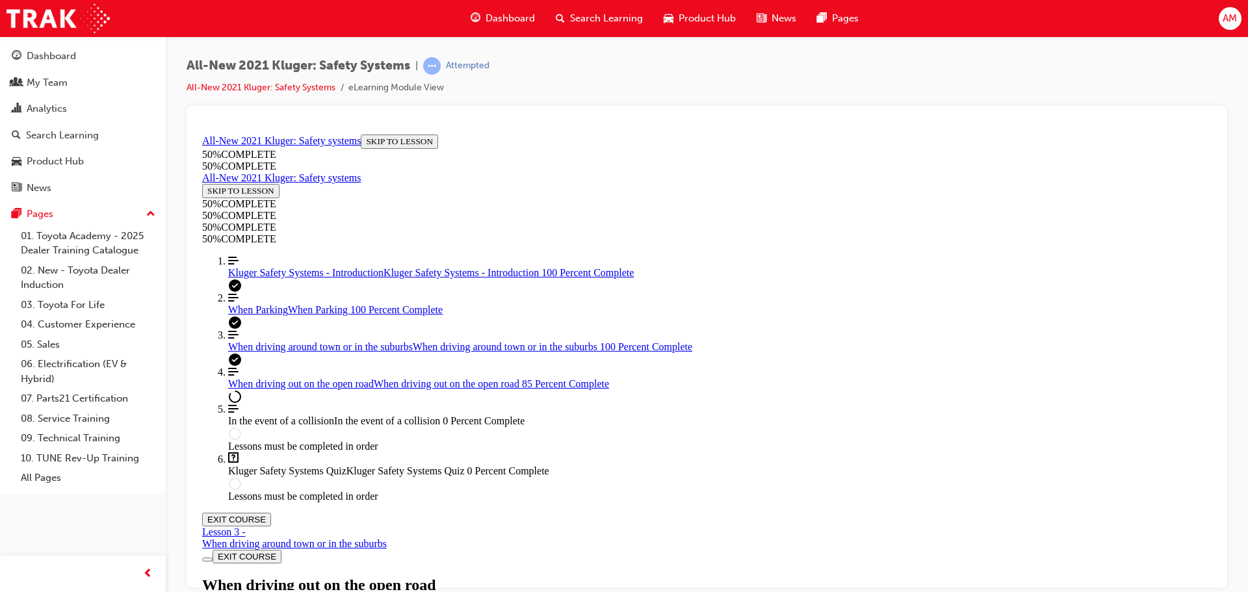
scroll to position [6336, 0]
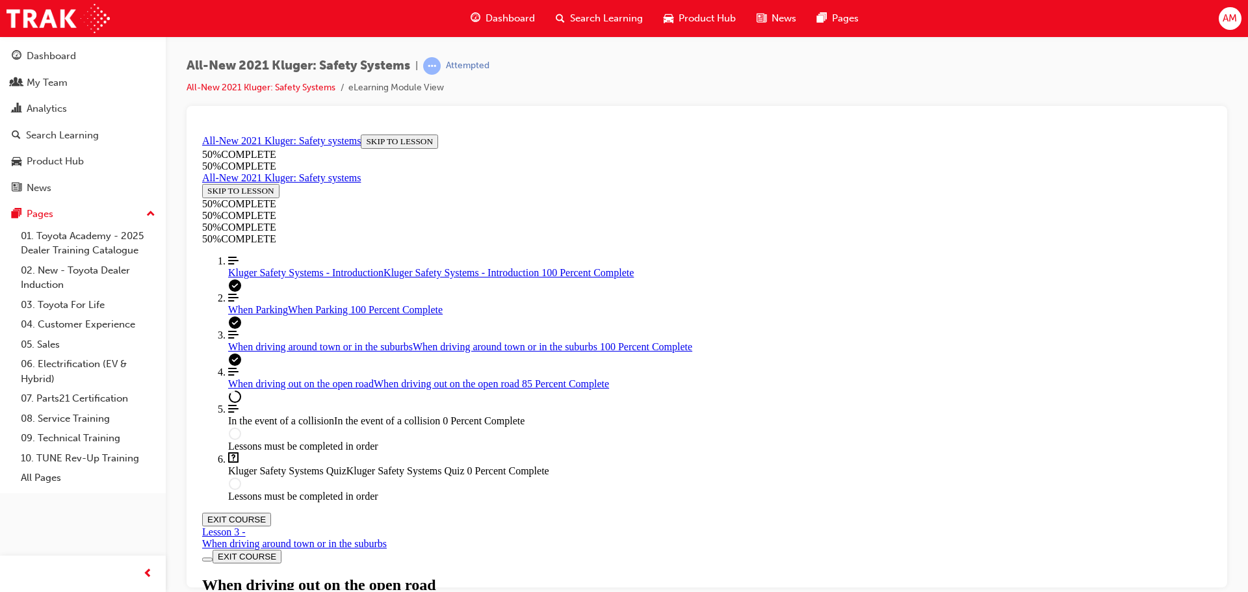
scroll to position [3476, 0]
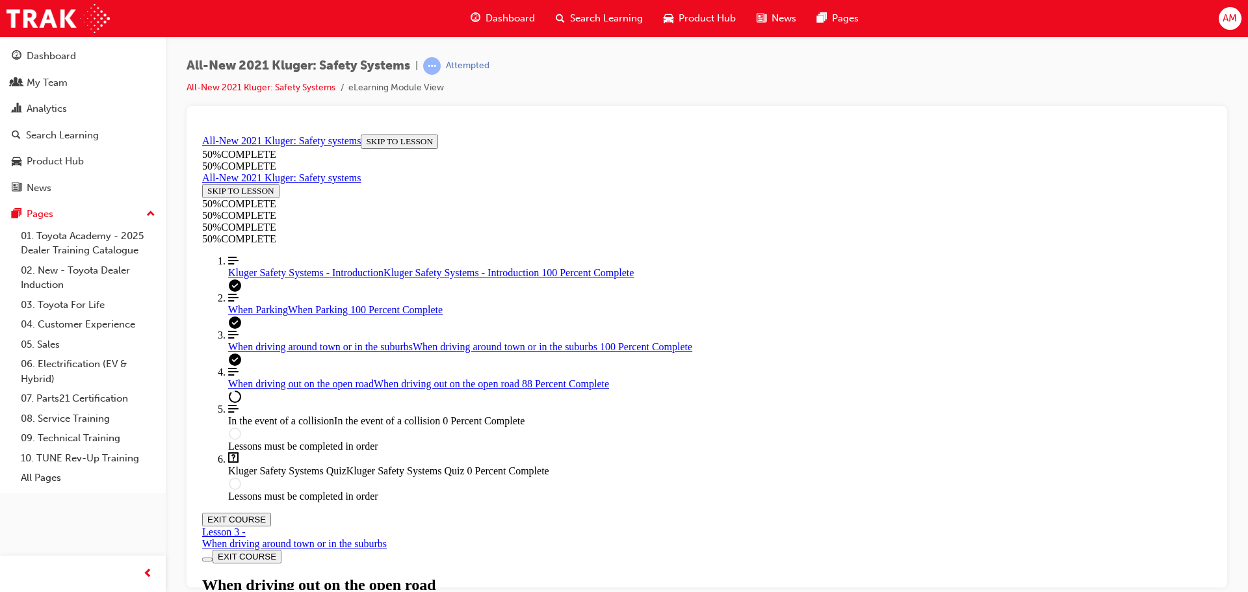
scroll to position [520, 0]
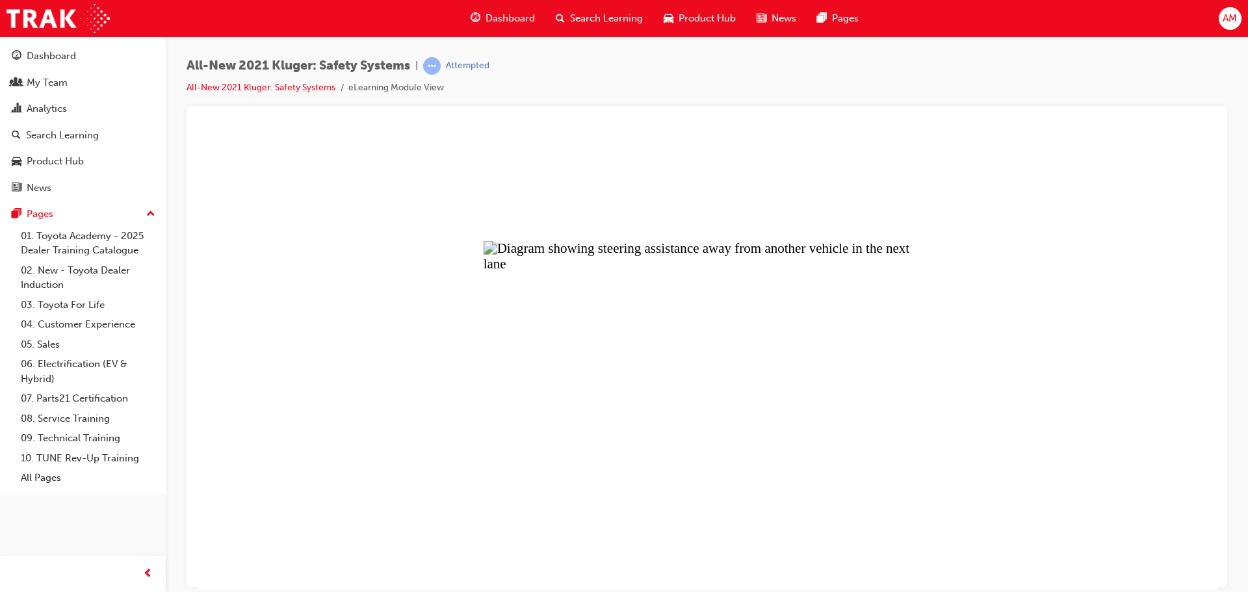
click at [764, 387] on button "Unzoom image" at bounding box center [707, 359] width 1020 height 461
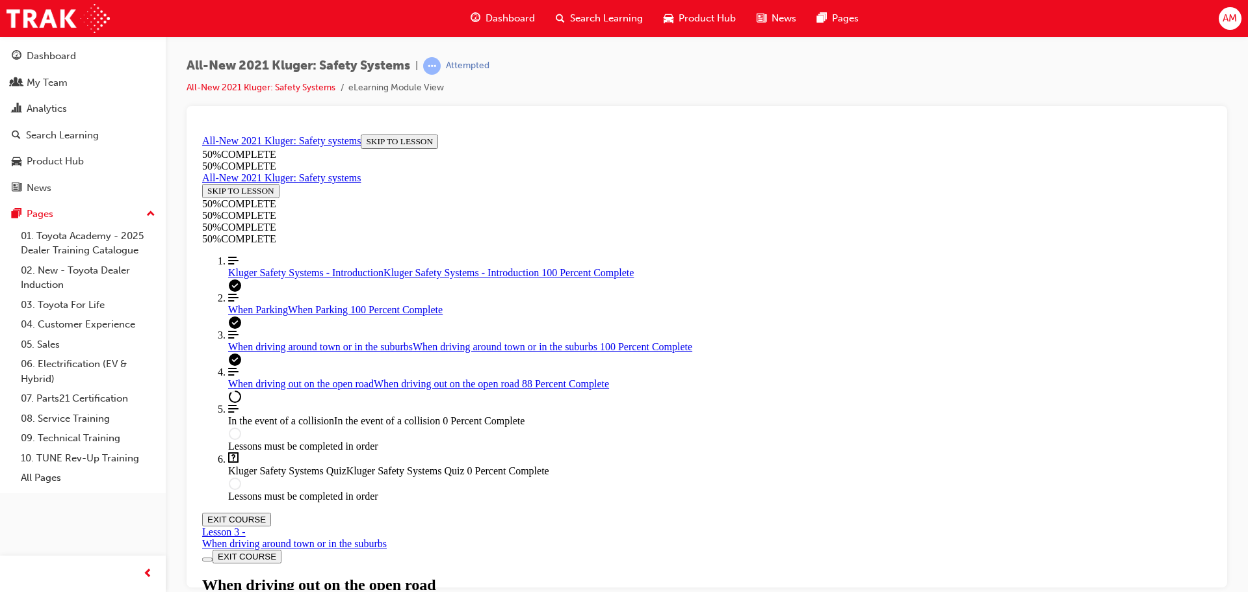
scroll to position [1625, 0]
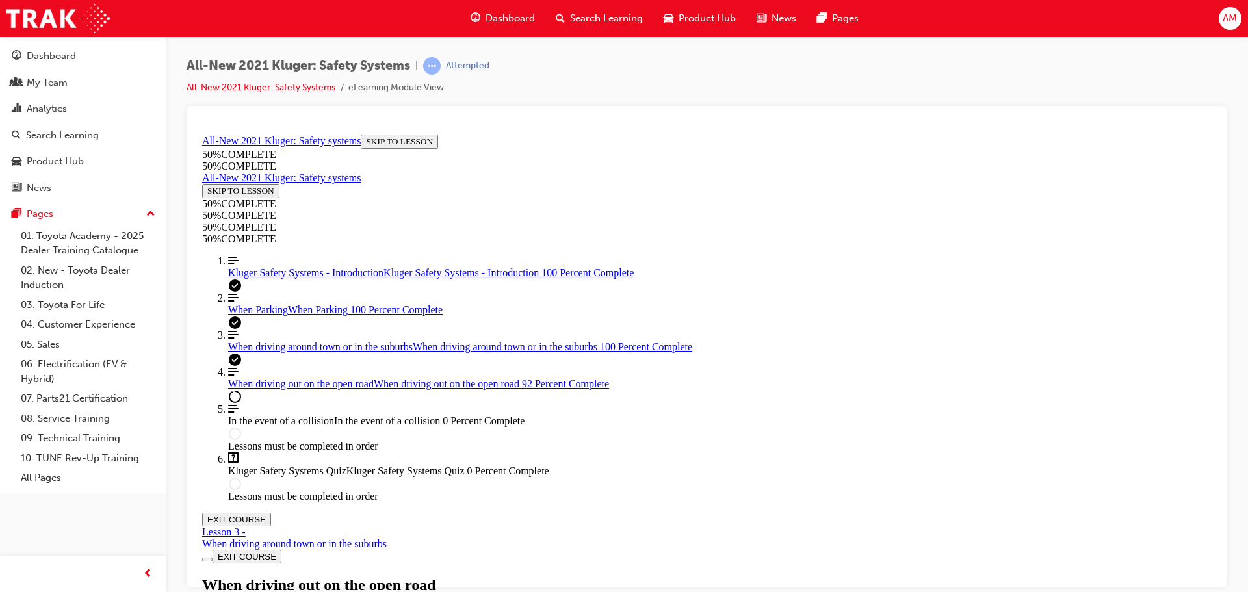
scroll to position [7397, 0]
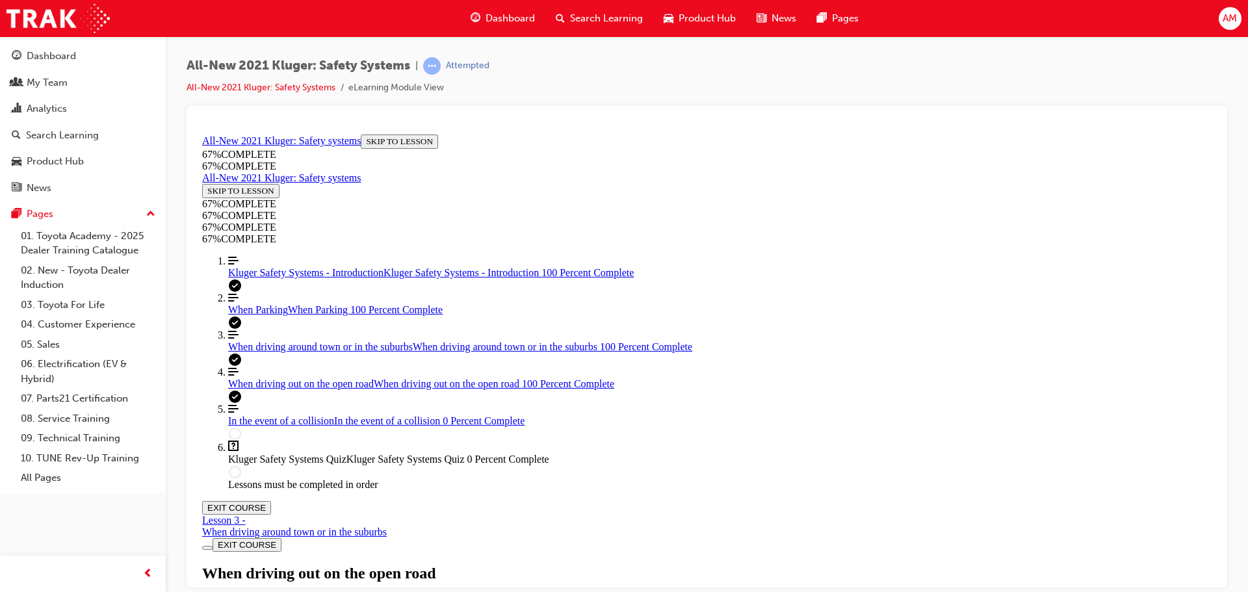
scroll to position [7721, 0]
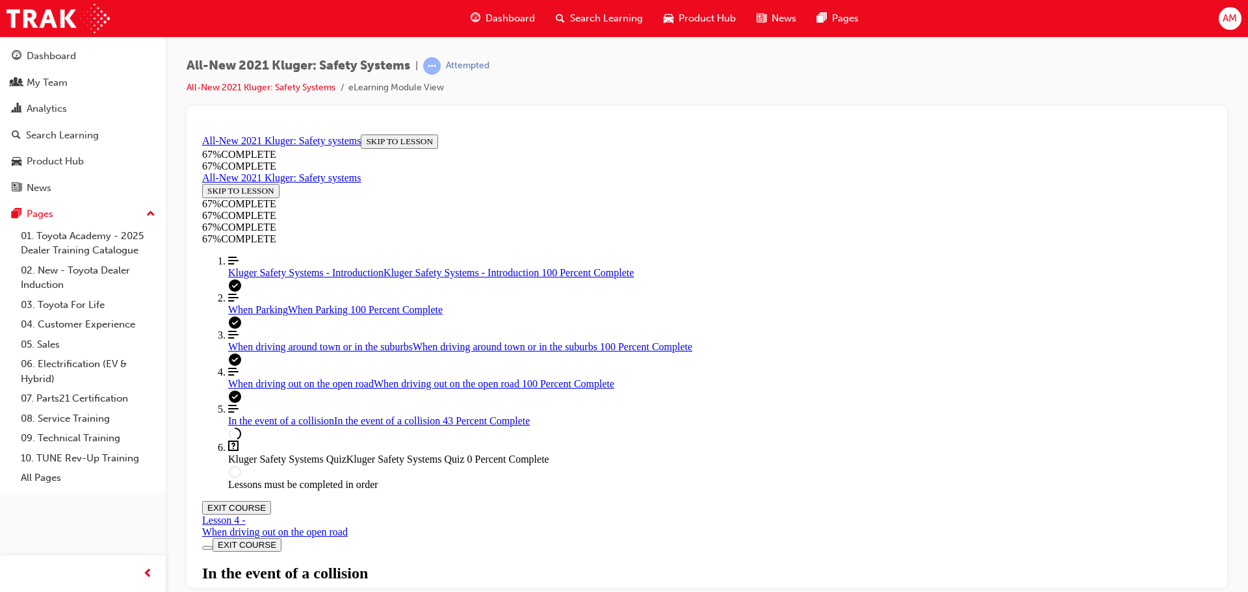
scroll to position [933, 0]
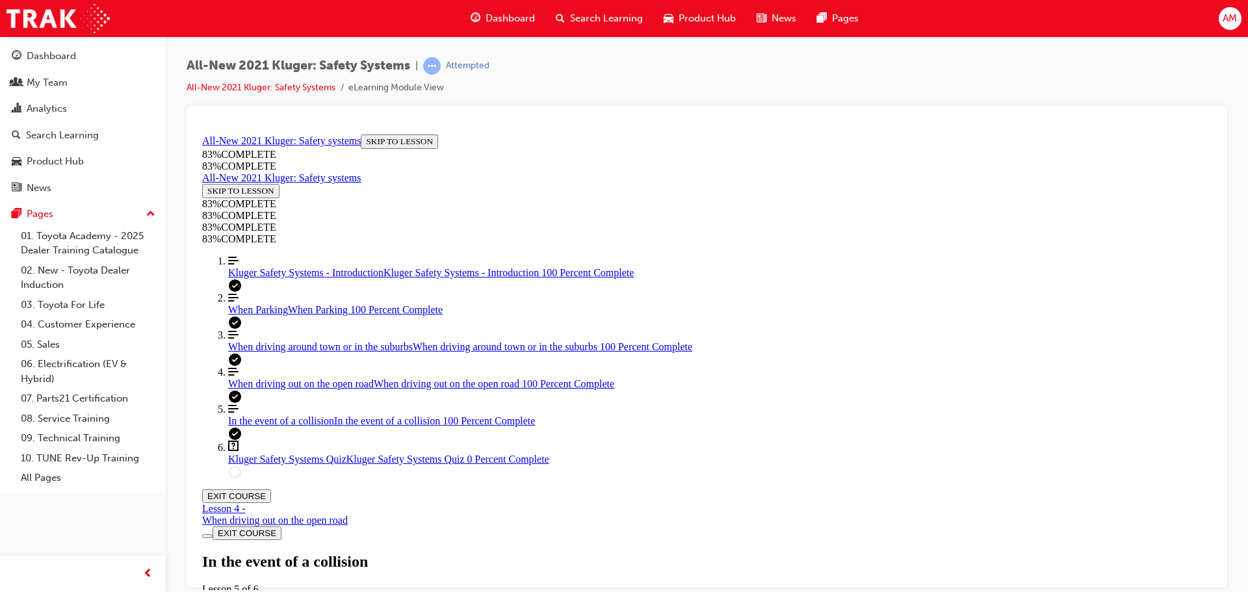
scroll to position [3077, 0]
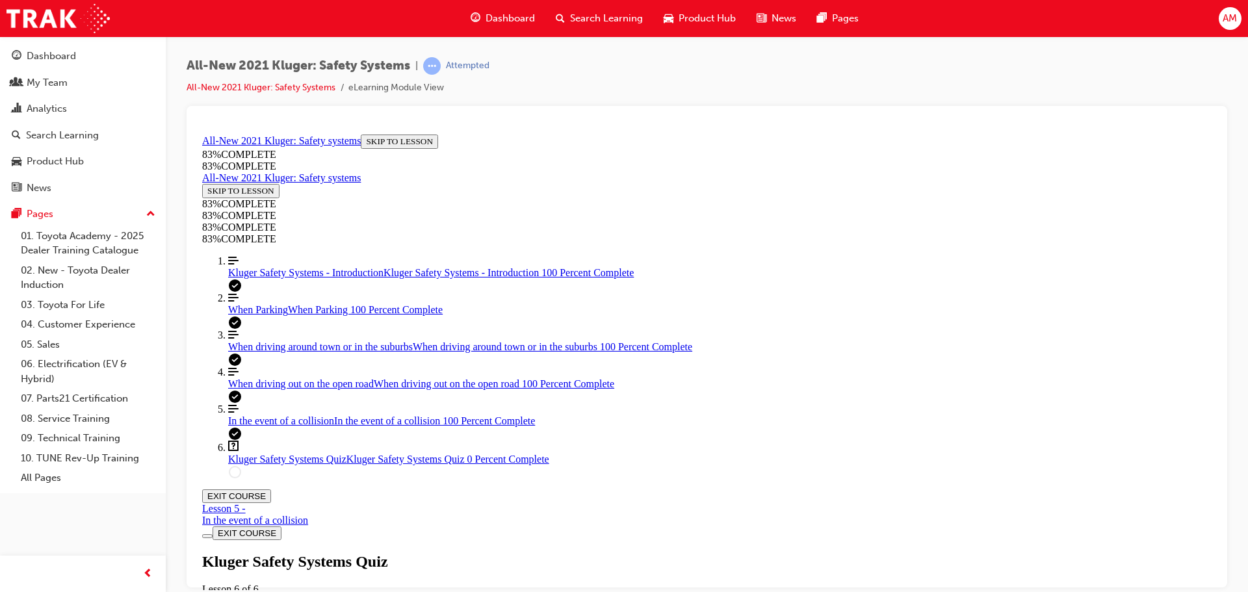
scroll to position [45, 0]
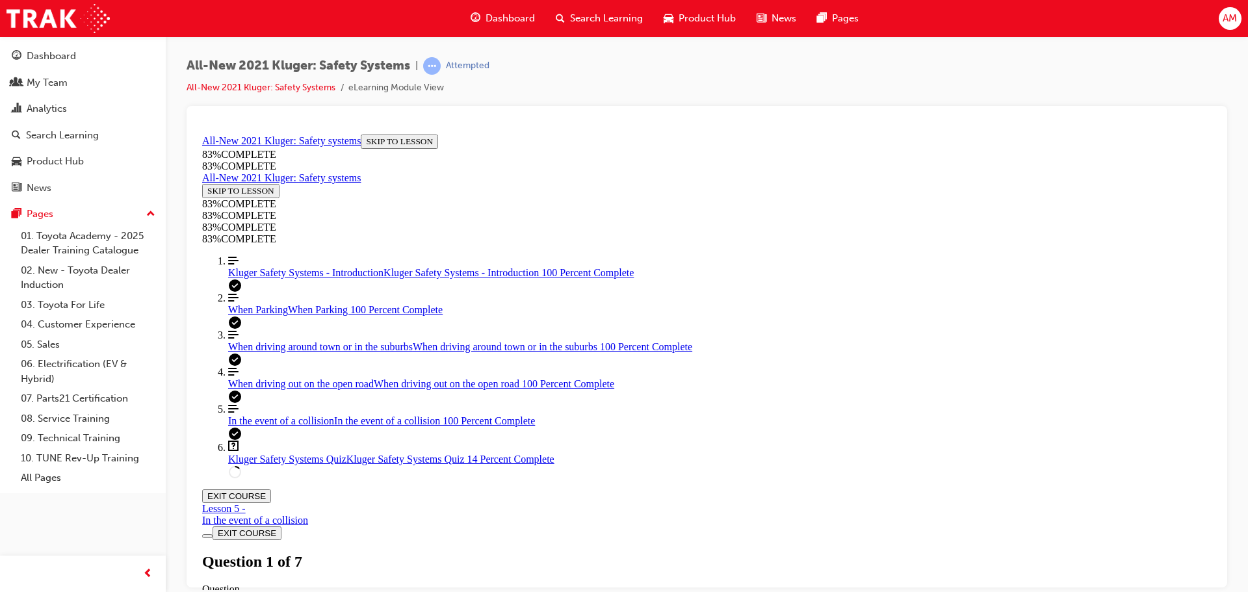
scroll to position [199, 0]
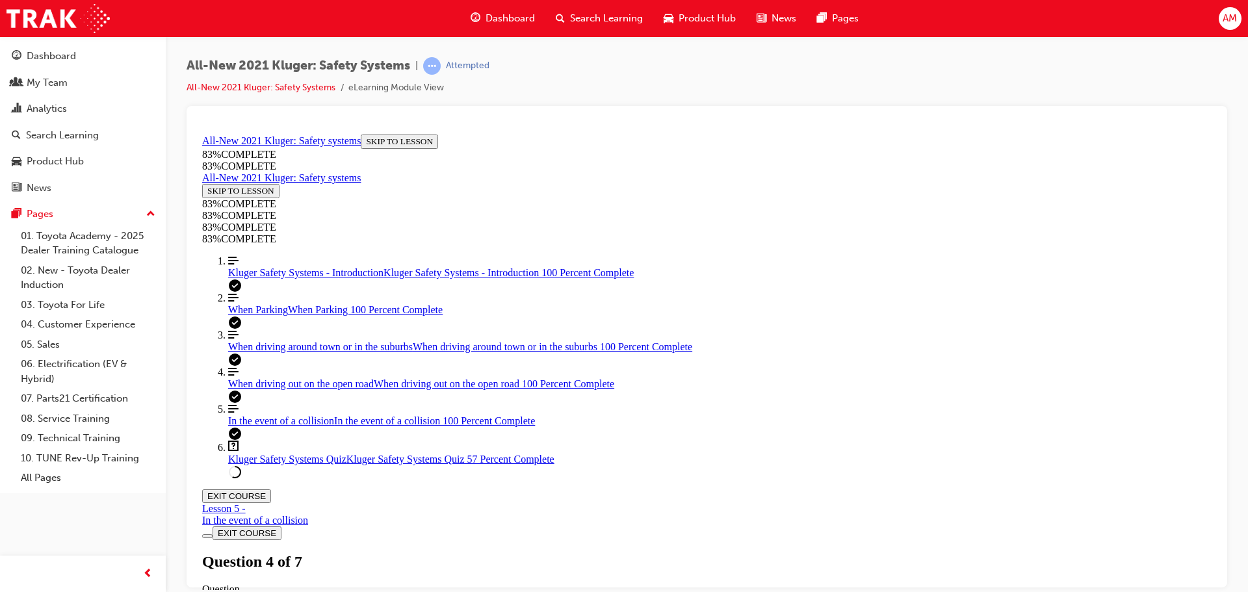
scroll to position [242, 0]
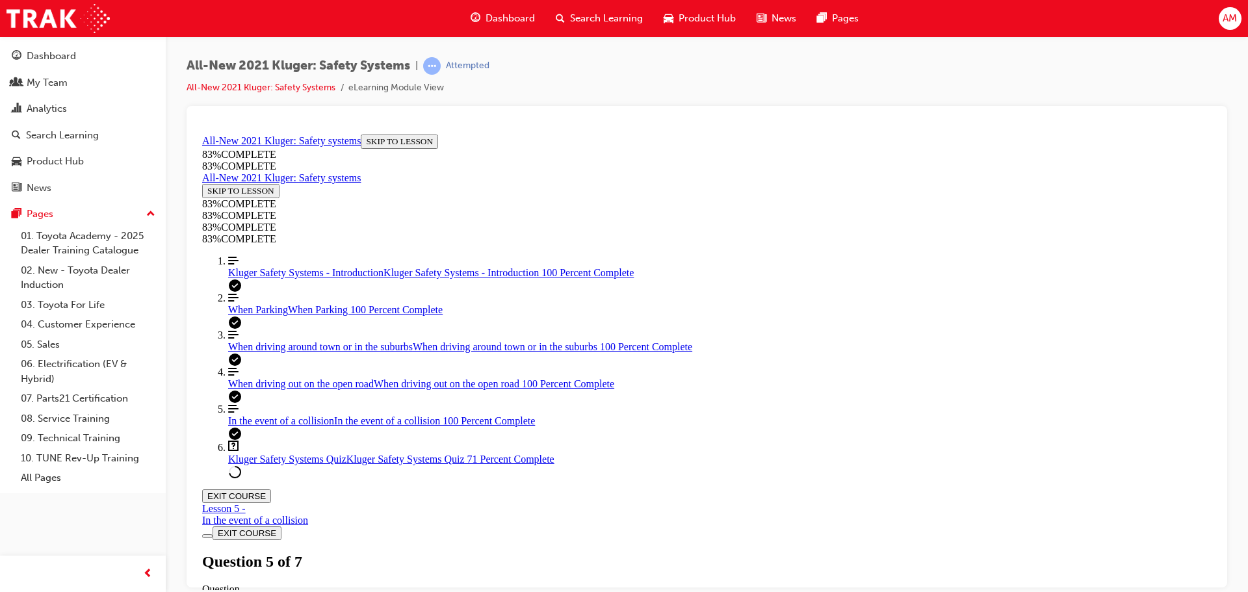
scroll to position [112, 0]
drag, startPoint x: 671, startPoint y: 350, endPoint x: 896, endPoint y: 427, distance: 238.5
drag, startPoint x: 674, startPoint y: 349, endPoint x: 871, endPoint y: 343, distance: 197.0
drag, startPoint x: 644, startPoint y: 512, endPoint x: 838, endPoint y: 501, distance: 194.0
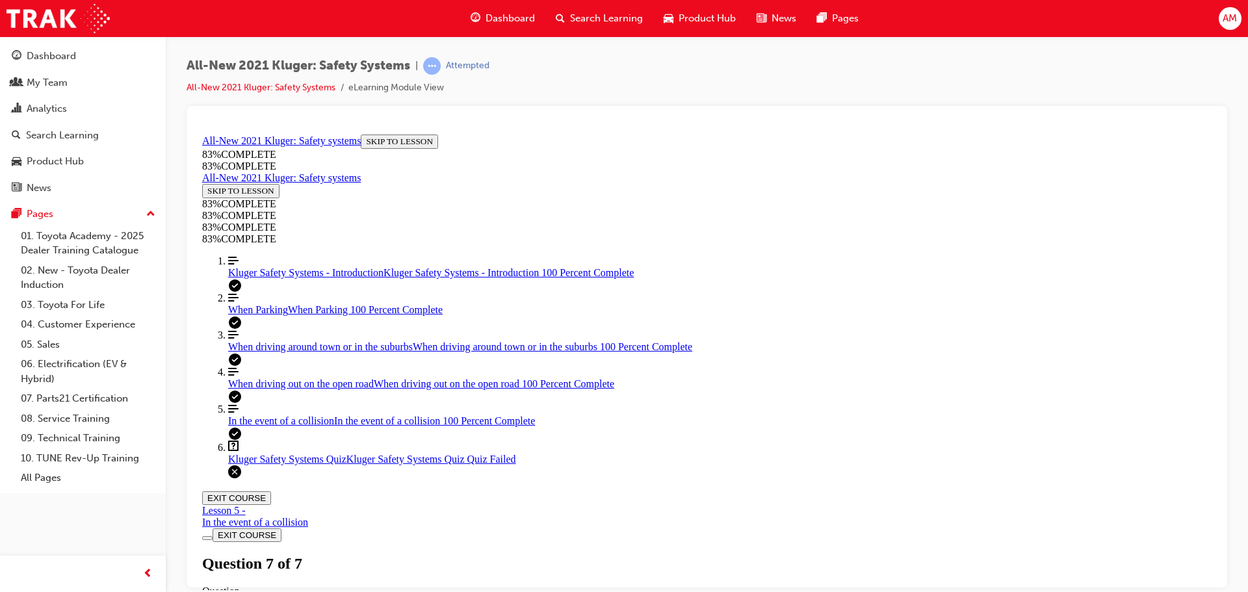
scroll to position [211, 0]
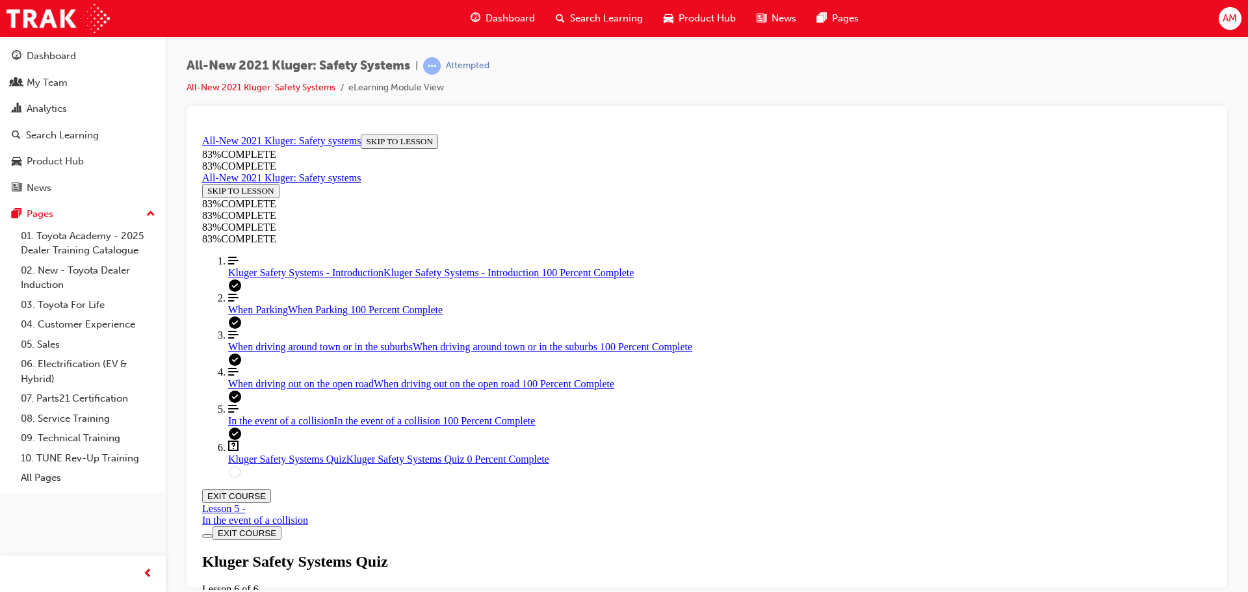
click at [257, 389] on span "When driving out on the open road" at bounding box center [301, 383] width 146 height 11
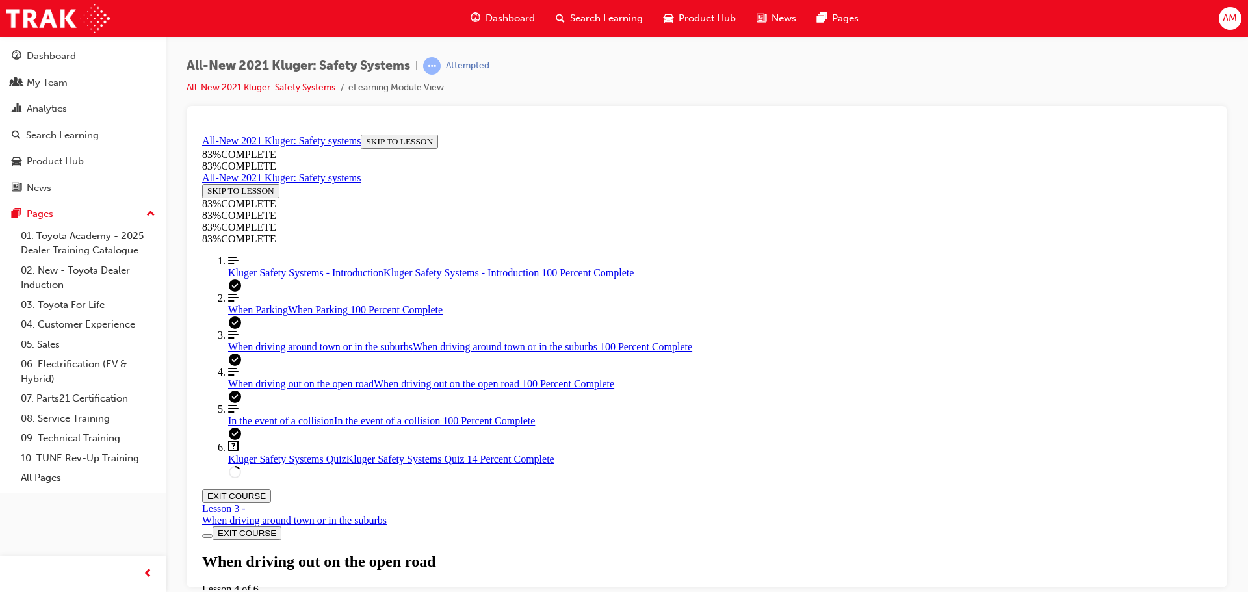
scroll to position [2861, 0]
click at [265, 464] on span "Kluger Safety Systems Quiz" at bounding box center [287, 458] width 118 height 11
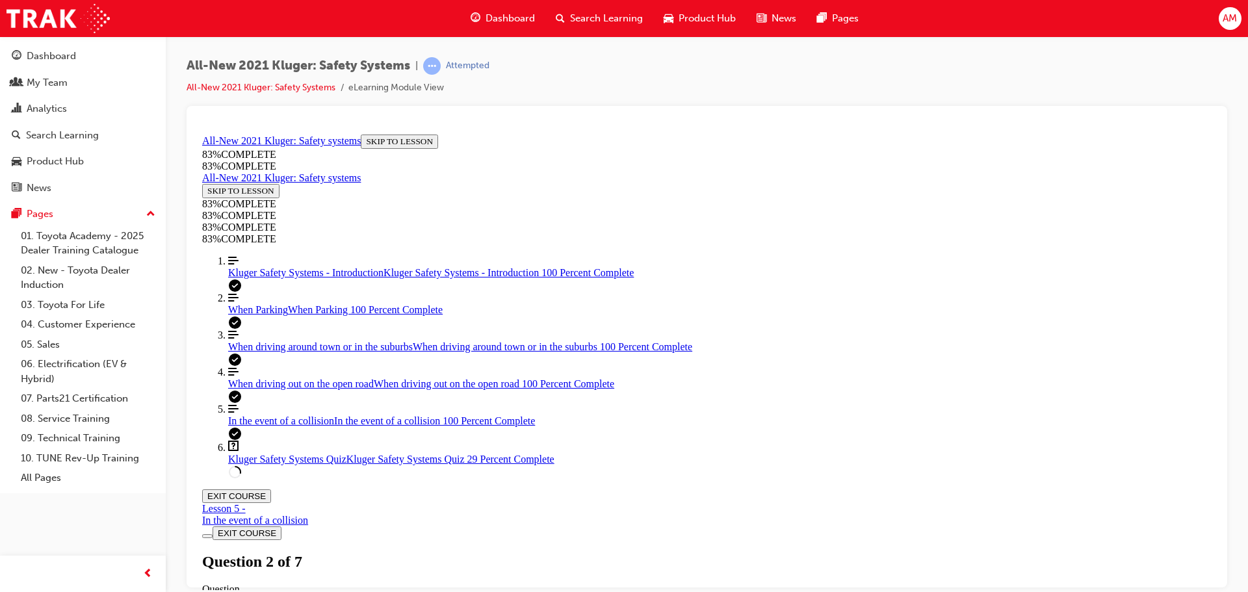
scroll to position [372, 0]
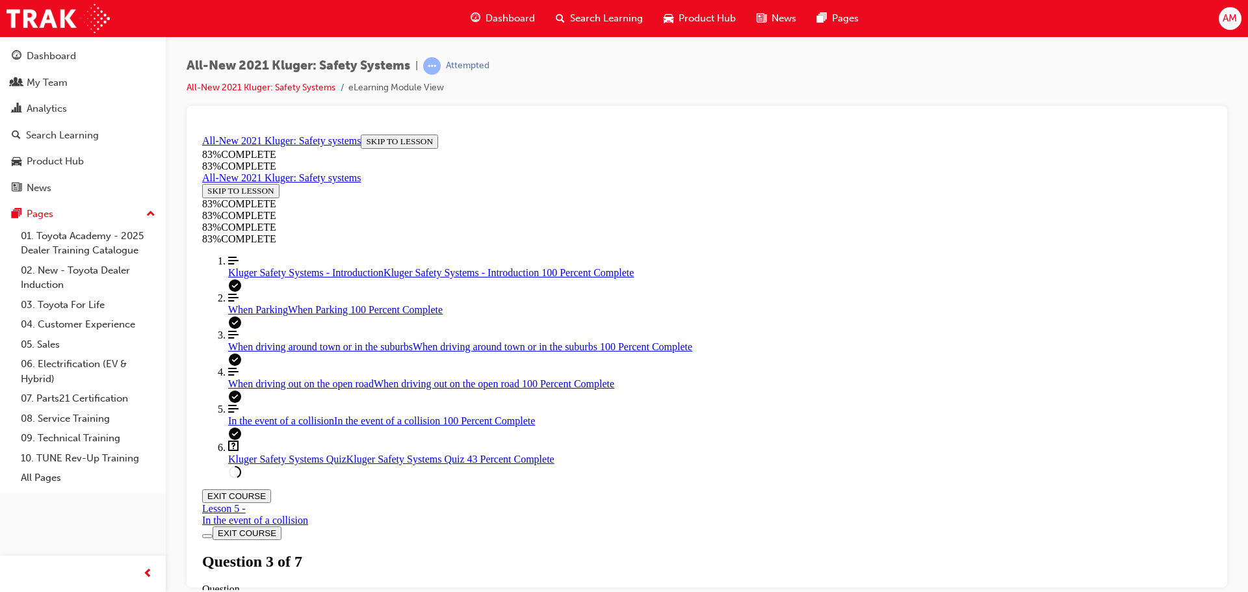
drag, startPoint x: 666, startPoint y: 569, endPoint x: 913, endPoint y: 472, distance: 265.3
drag, startPoint x: 701, startPoint y: 401, endPoint x: 862, endPoint y: 405, distance: 161.3
drag, startPoint x: 746, startPoint y: 320, endPoint x: 822, endPoint y: 317, distance: 76.7
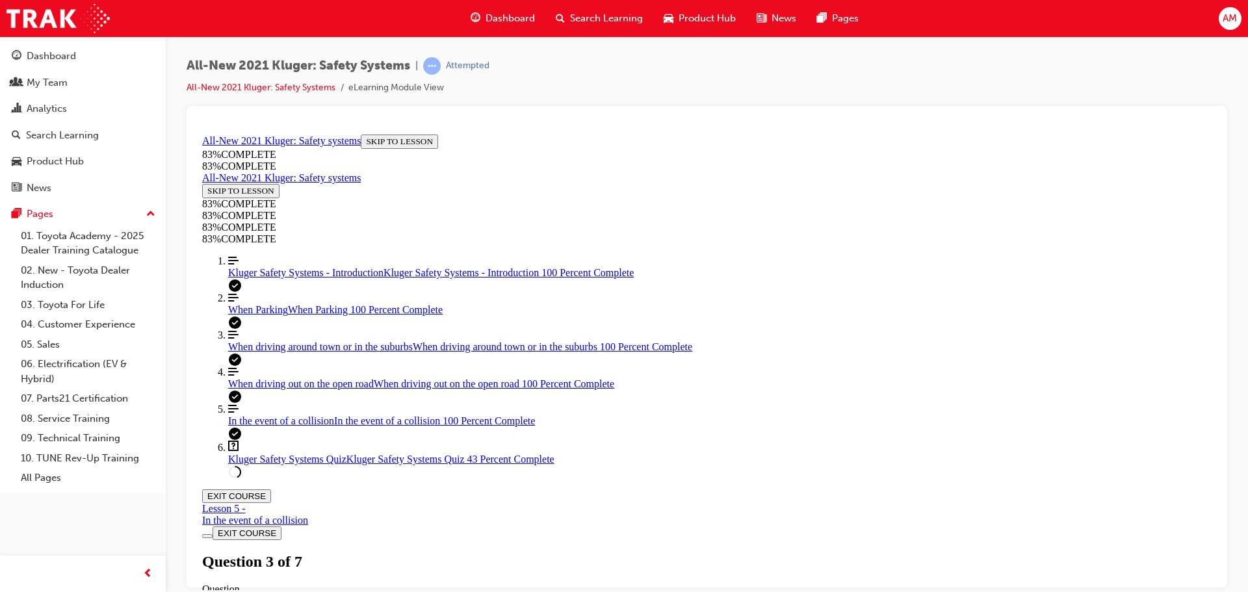
click at [274, 389] on span "When driving out on the open road" at bounding box center [301, 383] width 146 height 11
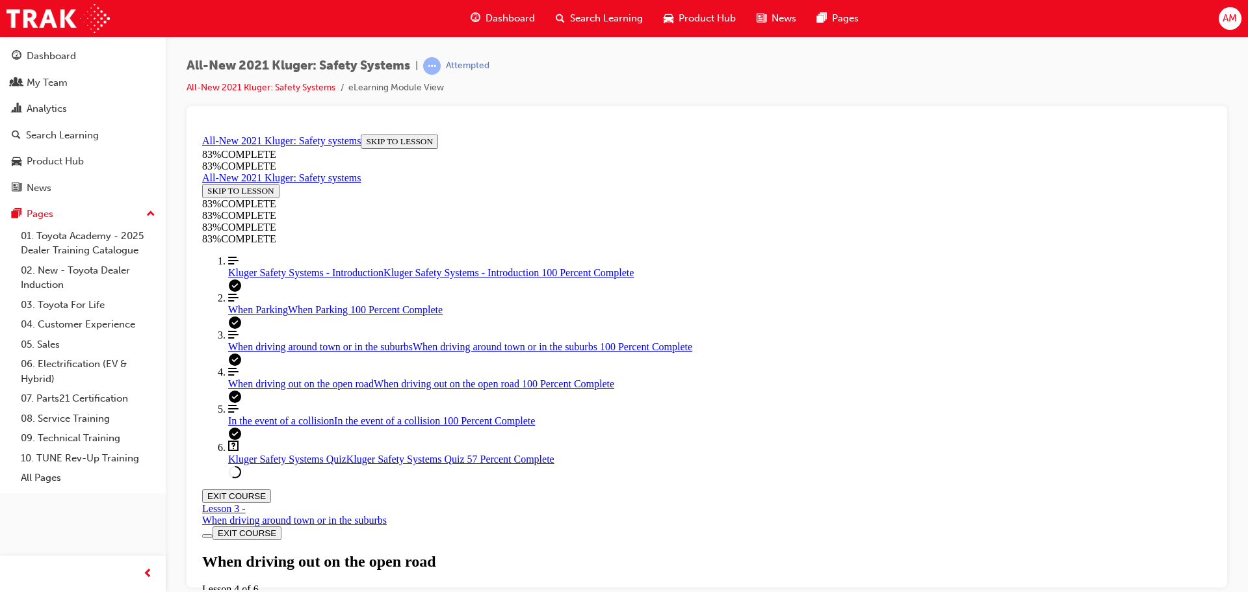
scroll to position [1853, 0]
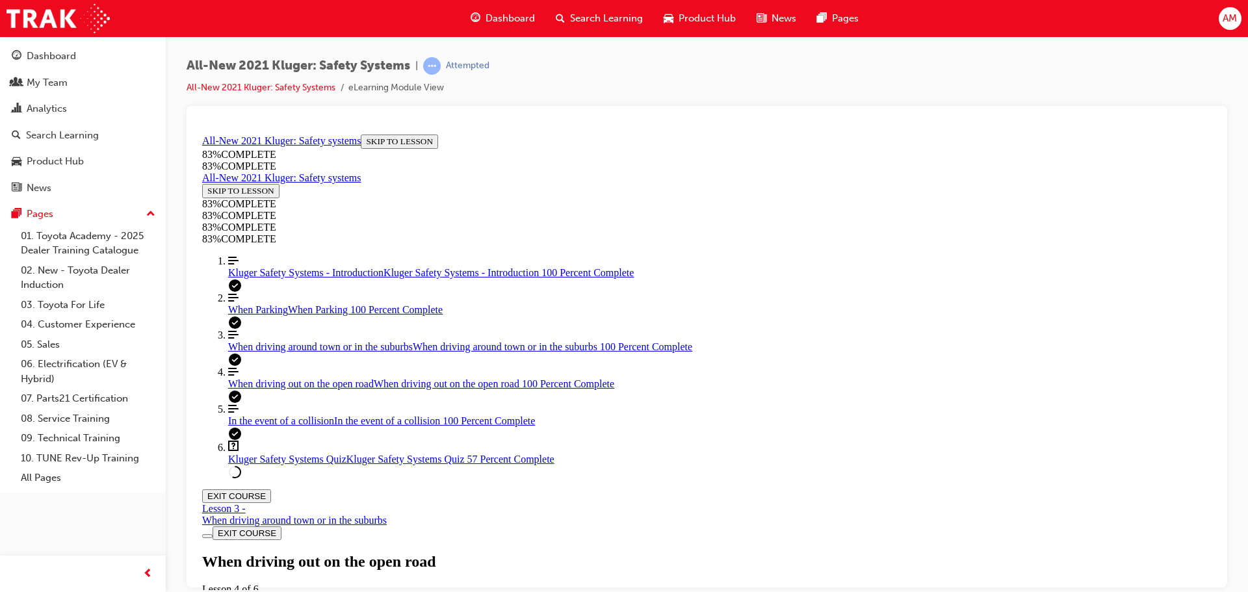
click at [285, 464] on span "Kluger Safety Systems Quiz" at bounding box center [287, 458] width 118 height 11
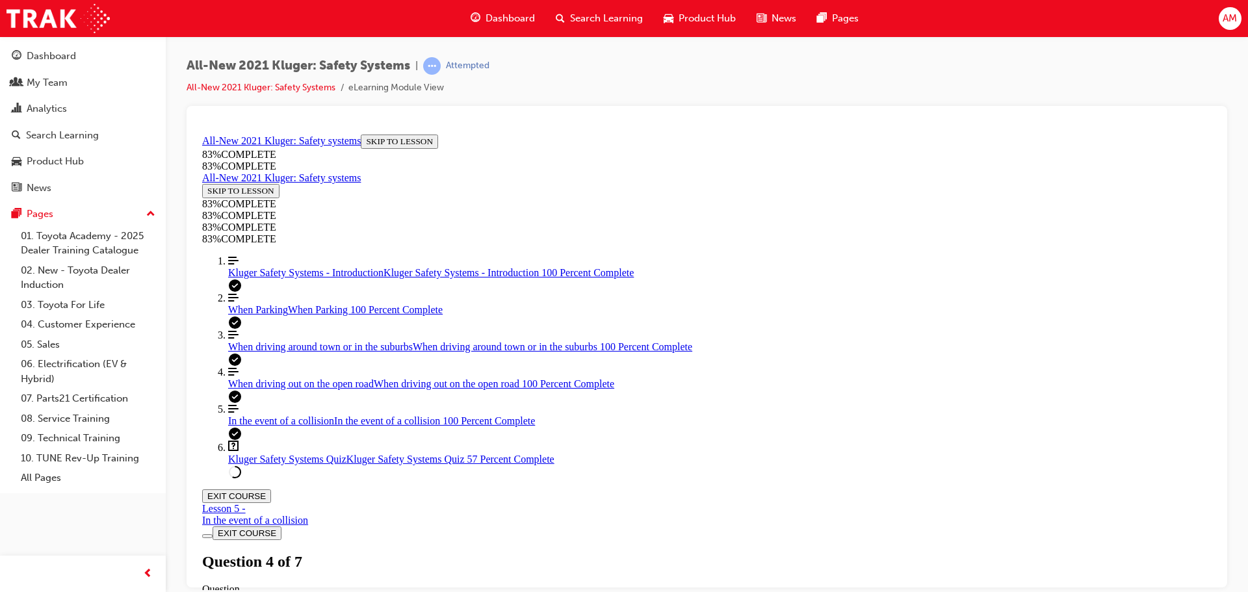
scroll to position [110, 0]
click at [268, 389] on span "When driving out on the open road" at bounding box center [301, 383] width 146 height 11
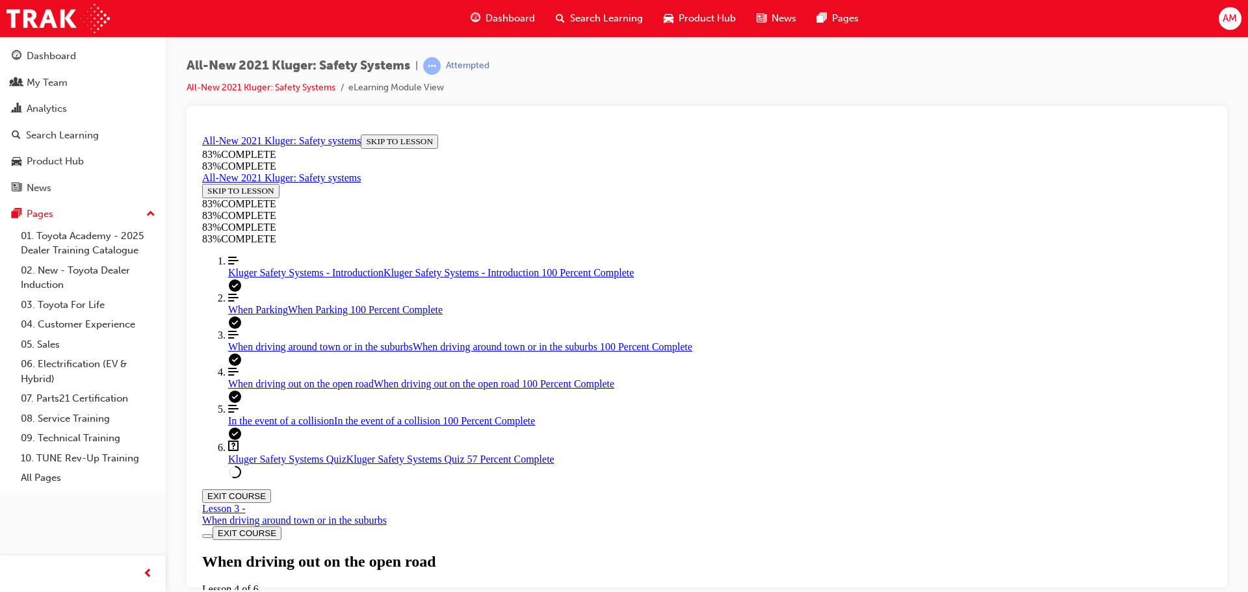
click at [287, 465] on link "Question box Question mark inside of a square Kluger Safety Systems Quiz Kluger…" at bounding box center [720, 452] width 984 height 25
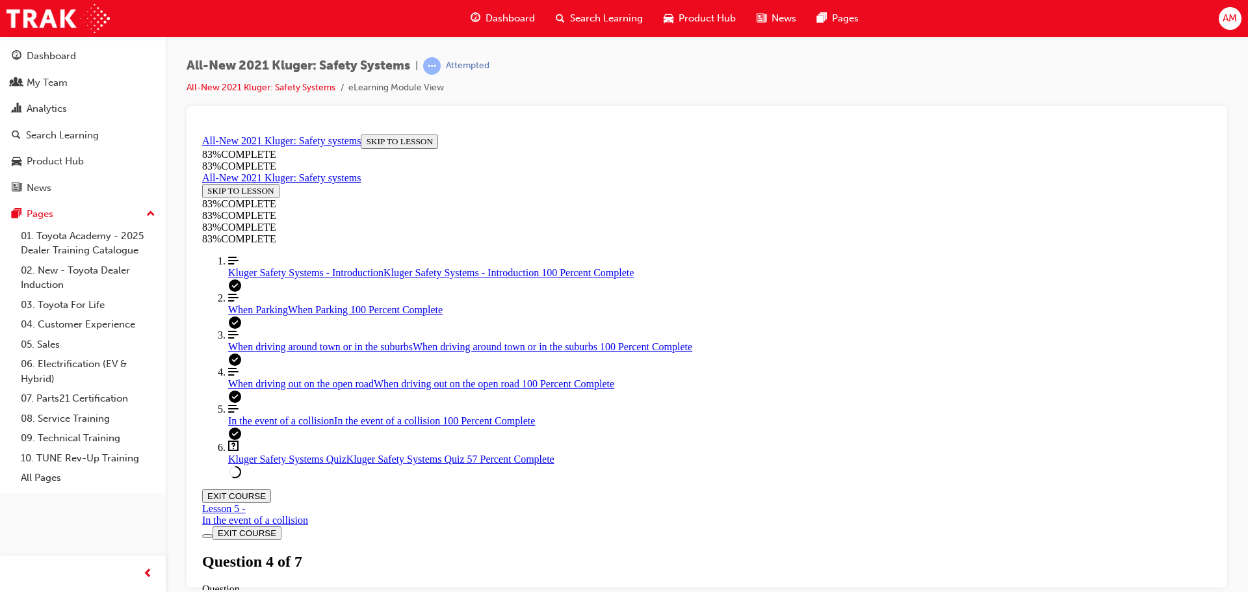
scroll to position [218, 0]
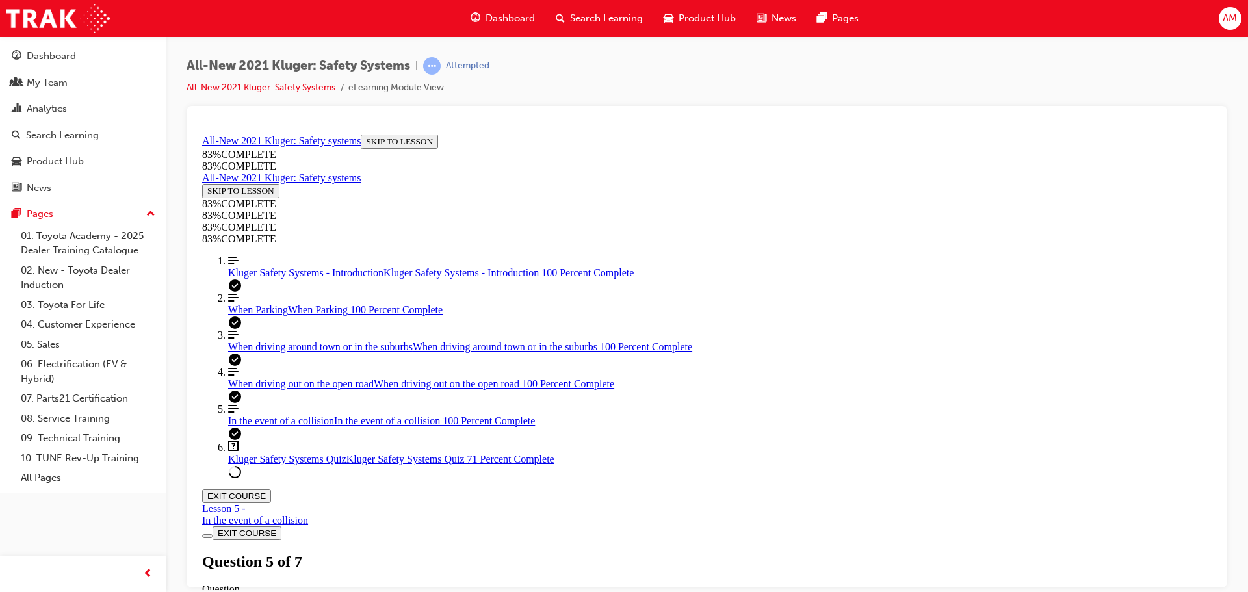
scroll to position [351, 0]
click at [271, 352] on span "When driving around town or in the suburbs" at bounding box center [320, 346] width 185 height 11
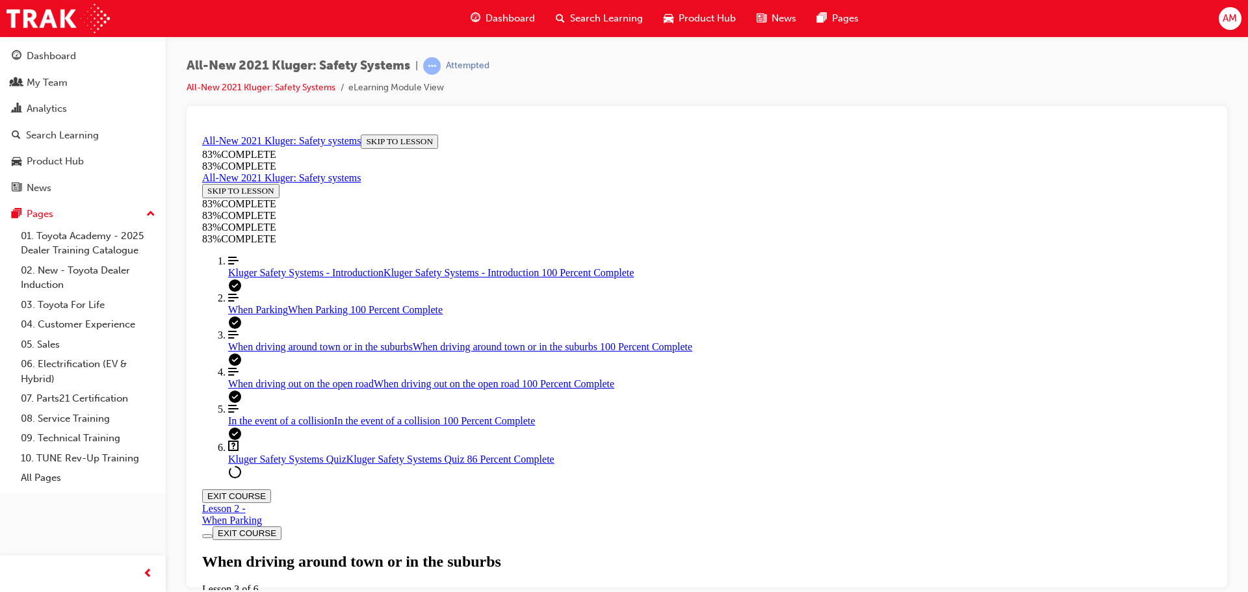
click at [292, 464] on span "Kluger Safety Systems Quiz" at bounding box center [287, 458] width 118 height 11
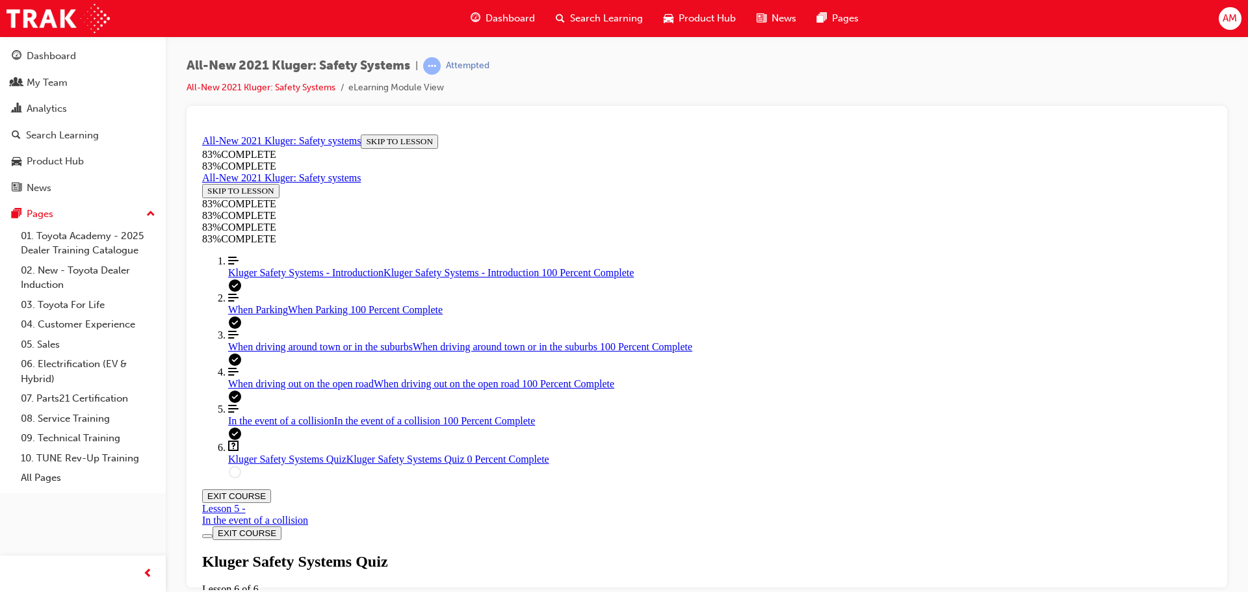
click at [279, 389] on span "When driving out on the open road" at bounding box center [301, 383] width 146 height 11
drag, startPoint x: 272, startPoint y: 547, endPoint x: 289, endPoint y: 540, distance: 18.0
click at [272, 464] on span "Kluger Safety Systems Quiz" at bounding box center [287, 458] width 118 height 11
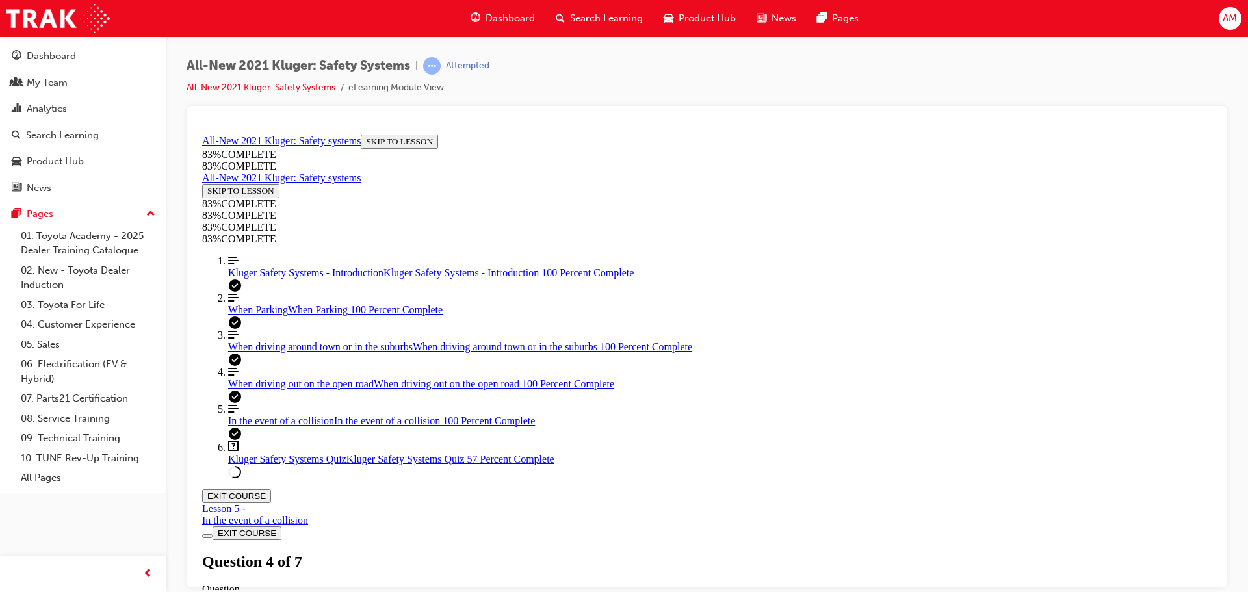
scroll to position [449, 0]
drag, startPoint x: 673, startPoint y: 484, endPoint x: 908, endPoint y: 330, distance: 280.7
drag, startPoint x: 665, startPoint y: 487, endPoint x: 924, endPoint y: 406, distance: 271.0
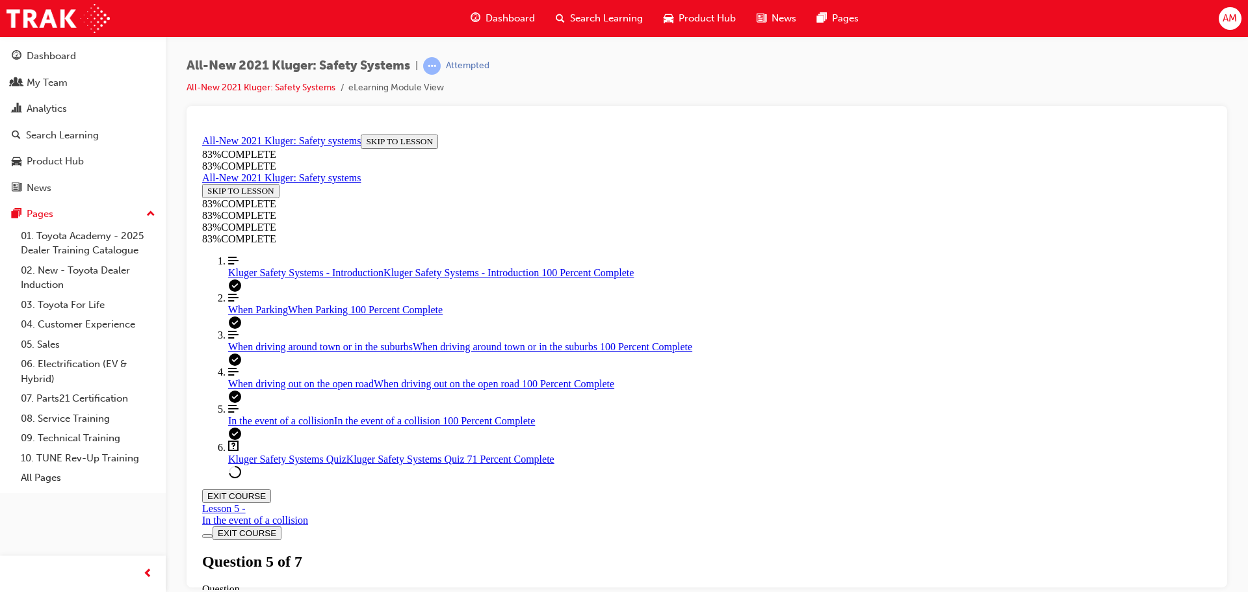
drag, startPoint x: 703, startPoint y: 478, endPoint x: 931, endPoint y: 475, distance: 227.5
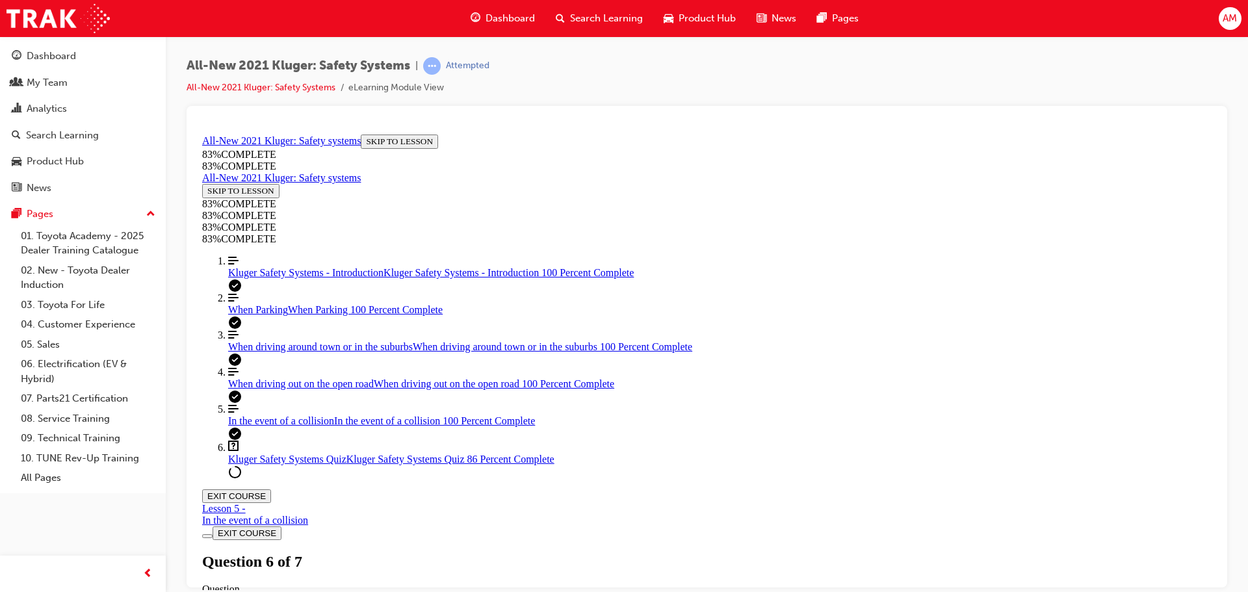
scroll to position [221, 0]
click at [270, 389] on span "When driving out on the open road" at bounding box center [301, 383] width 146 height 11
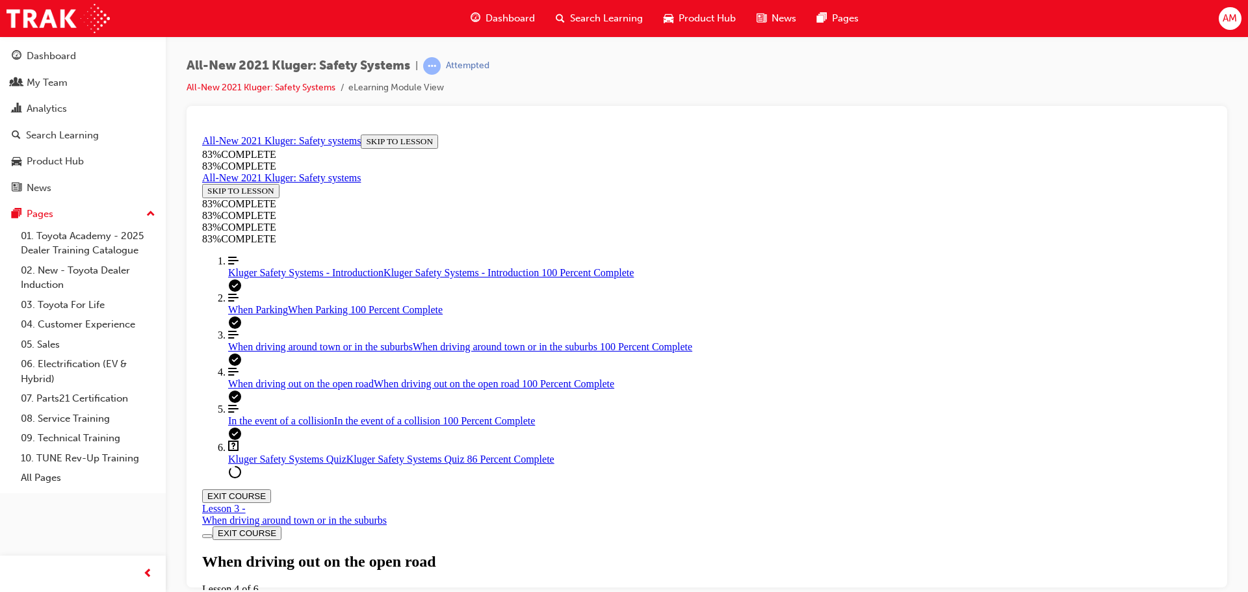
scroll to position [3512, 0]
click at [279, 464] on span "Kluger Safety Systems Quiz" at bounding box center [287, 458] width 118 height 11
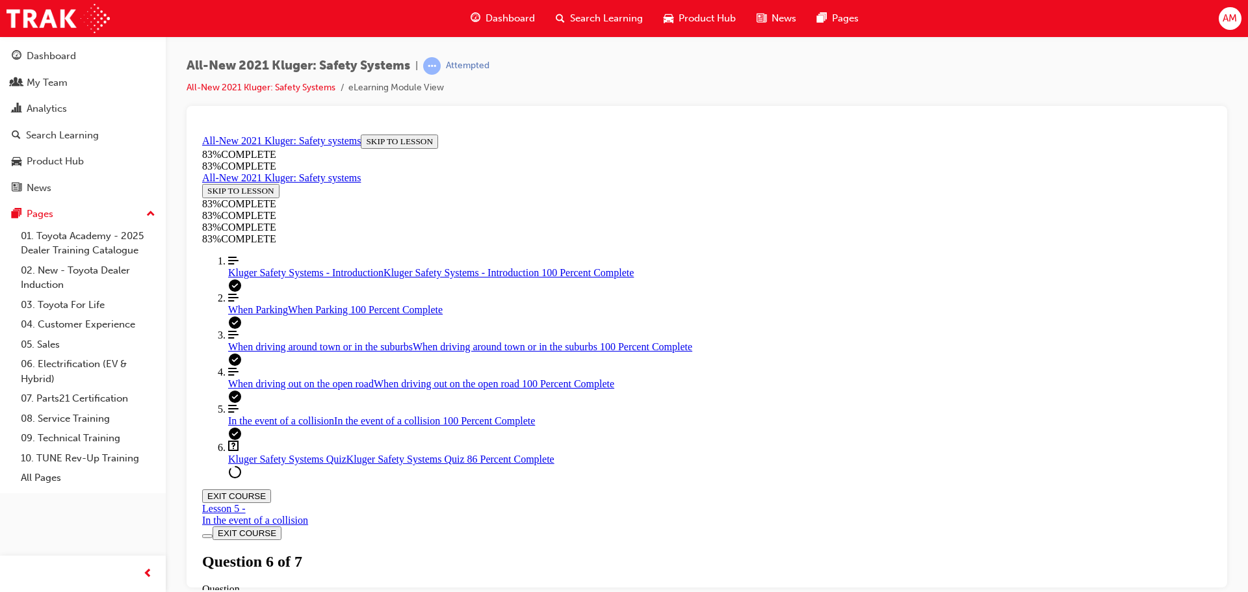
click at [271, 489] on button "EXIT COURSE" at bounding box center [236, 496] width 69 height 14
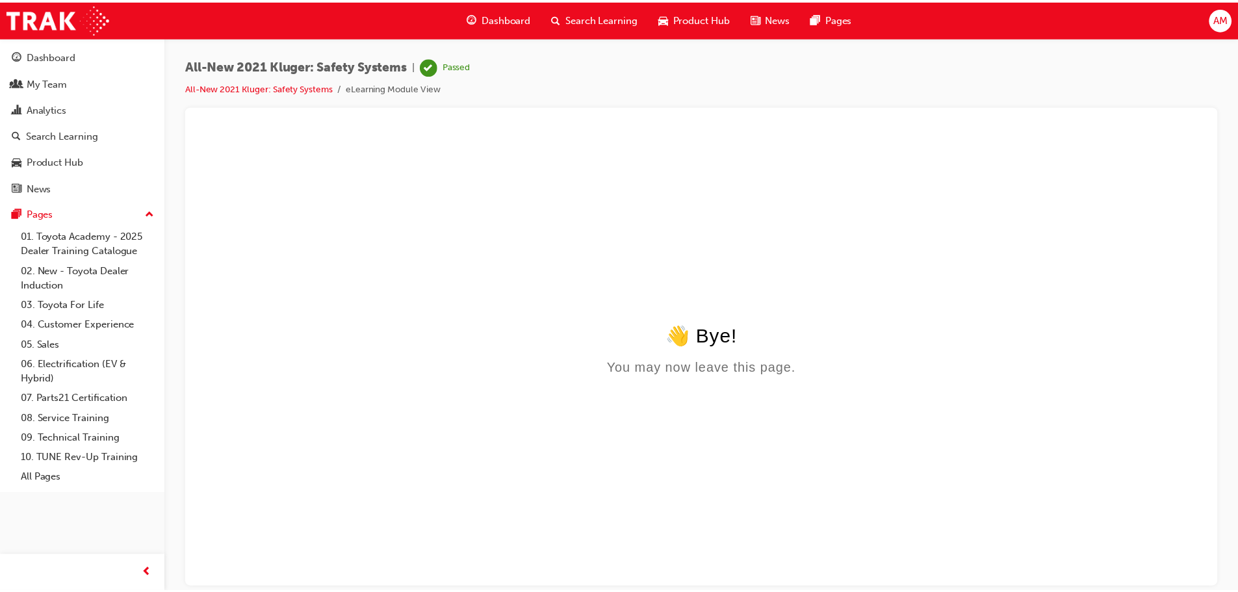
scroll to position [0, 0]
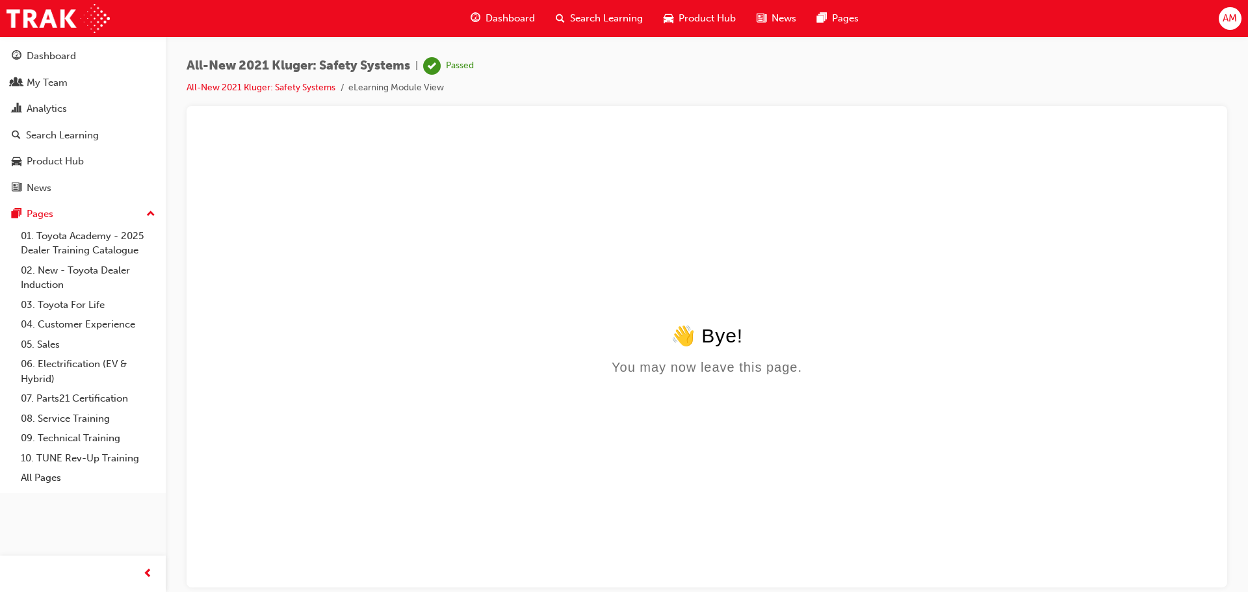
click at [619, 16] on span "Search Learning" at bounding box center [606, 18] width 73 height 15
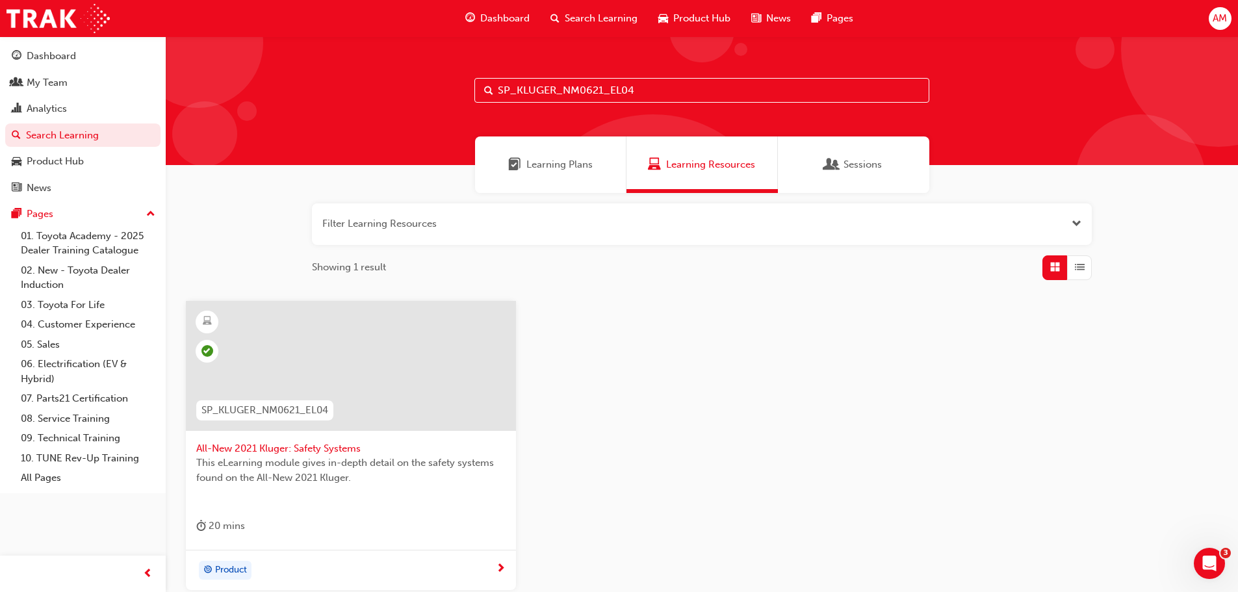
click at [645, 92] on input "SP_KLUGER_NM0621_EL04" at bounding box center [702, 90] width 455 height 25
drag, startPoint x: 656, startPoint y: 90, endPoint x: 473, endPoint y: 93, distance: 182.7
click at [473, 93] on div "SP_KLUGER_NM0621_EL04" at bounding box center [702, 100] width 1073 height 129
